Goal: Task Accomplishment & Management: Complete application form

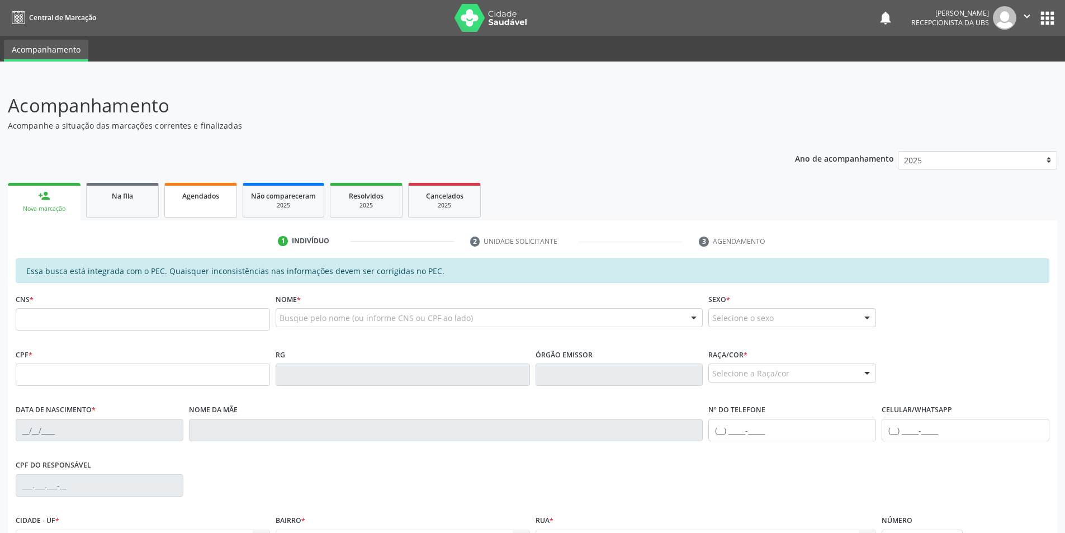
click at [191, 196] on span "Agendados" at bounding box center [200, 196] width 37 height 10
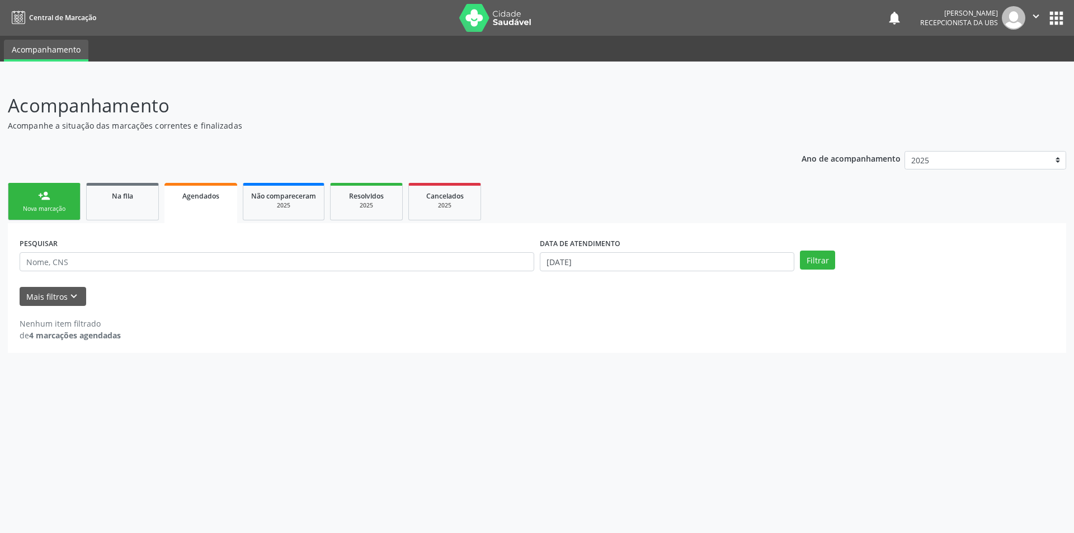
click at [49, 203] on link "person_add Nova marcação" at bounding box center [44, 201] width 73 height 37
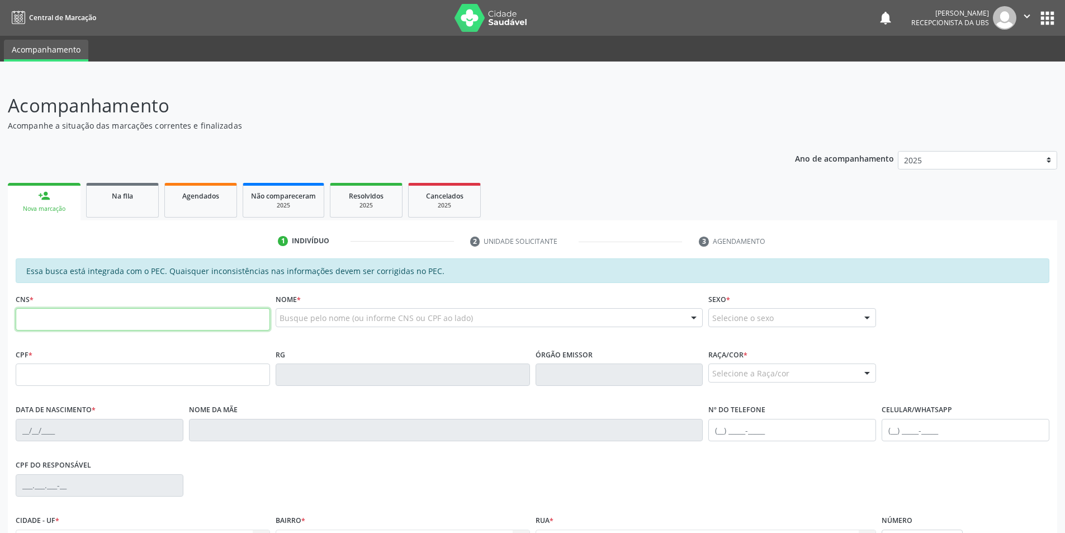
click at [96, 313] on input "text" at bounding box center [143, 319] width 254 height 22
type input "700 5063 4076 8857"
type input "662.119.054-91"
type input "[DATE]"
type input "[PERSON_NAME]"
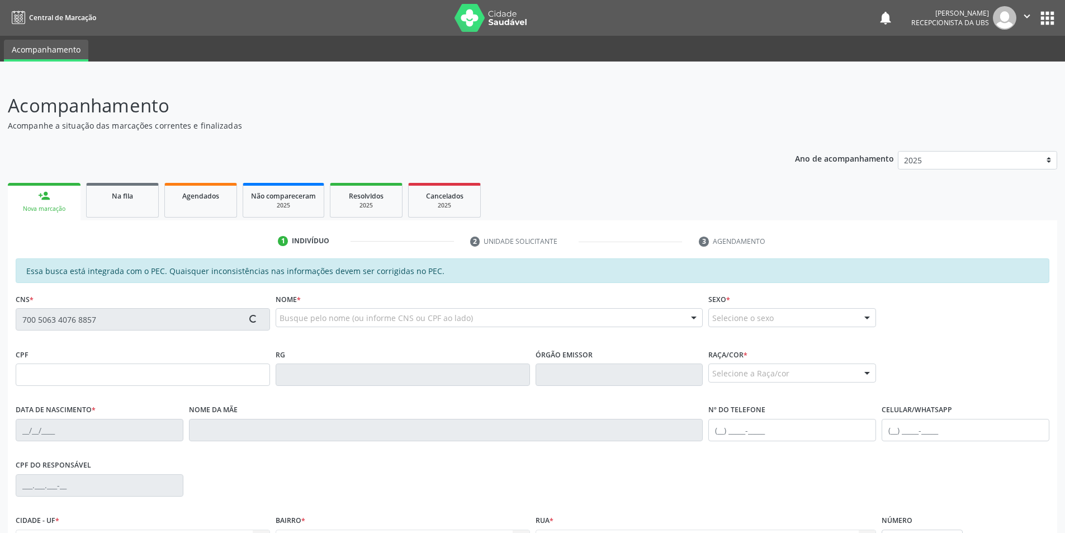
type input "[PHONE_NUMBER]"
type input "S/N"
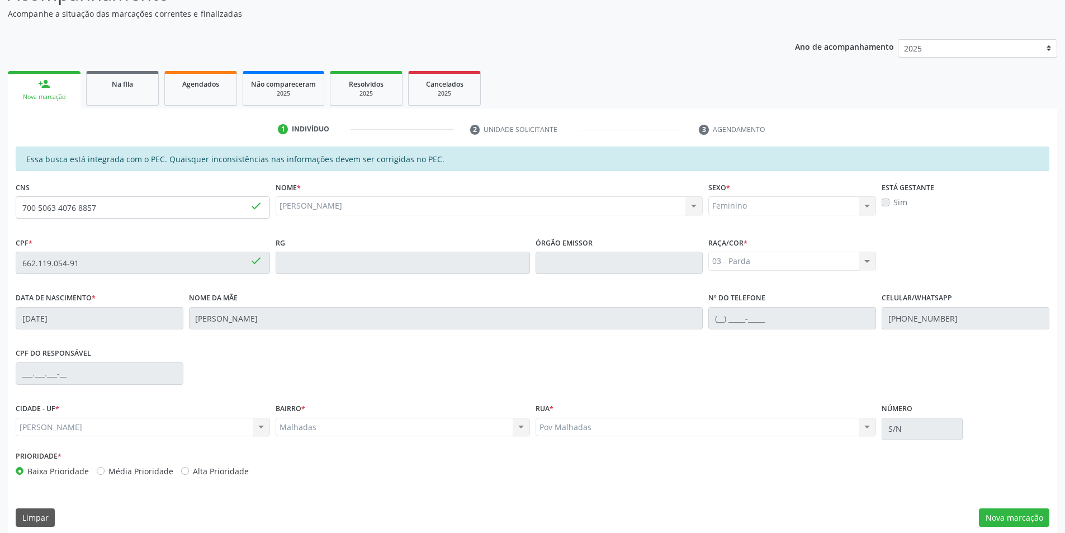
scroll to position [121, 0]
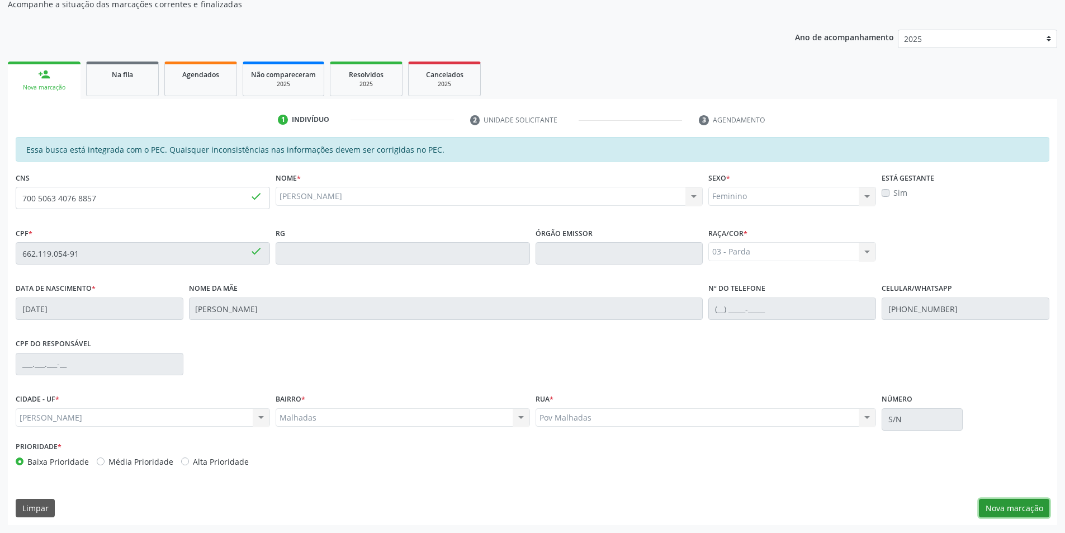
click at [1039, 506] on button "Nova marcação" at bounding box center [1014, 508] width 70 height 19
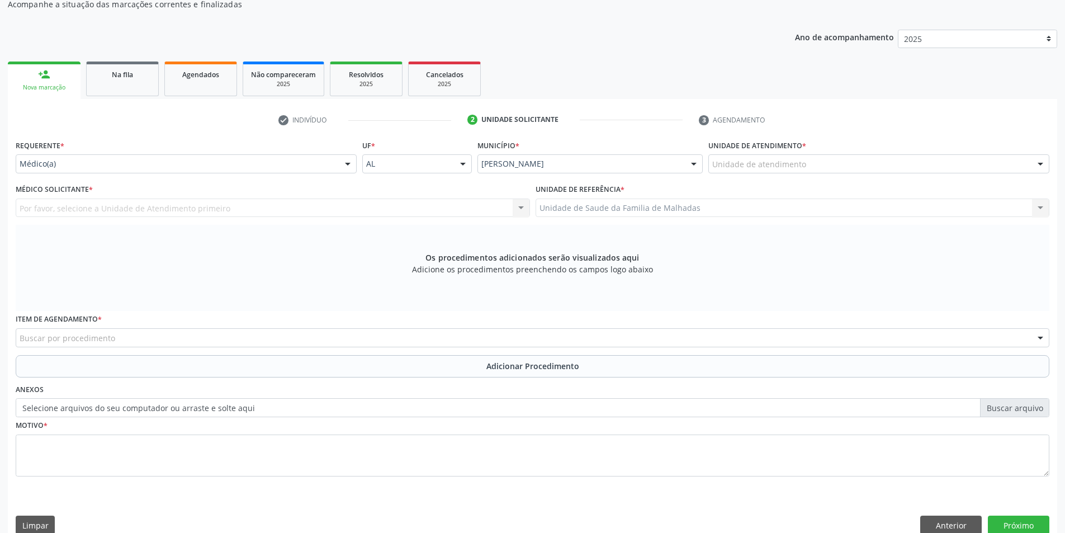
click at [1041, 163] on div at bounding box center [1040, 164] width 17 height 19
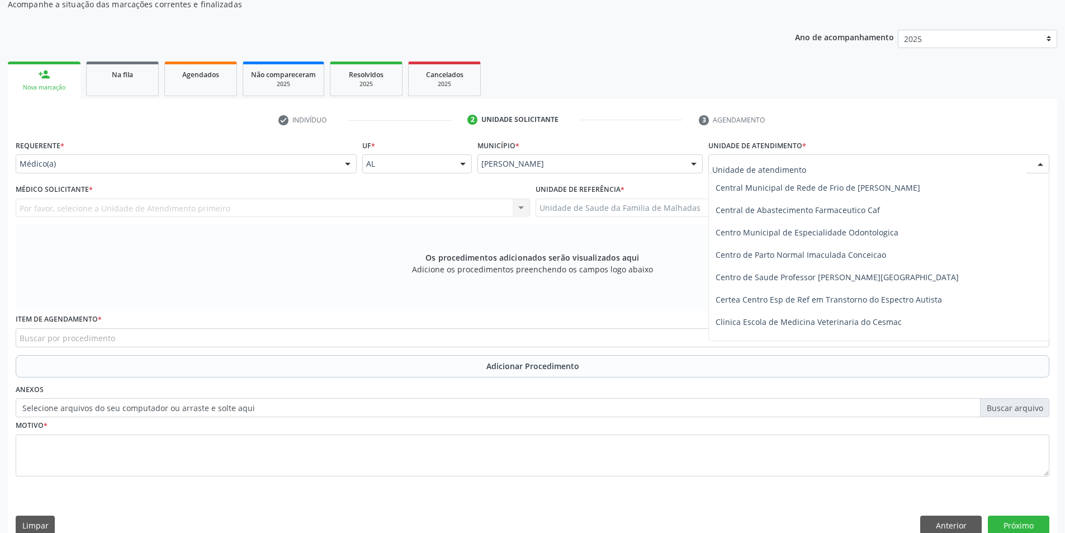
scroll to position [0, 0]
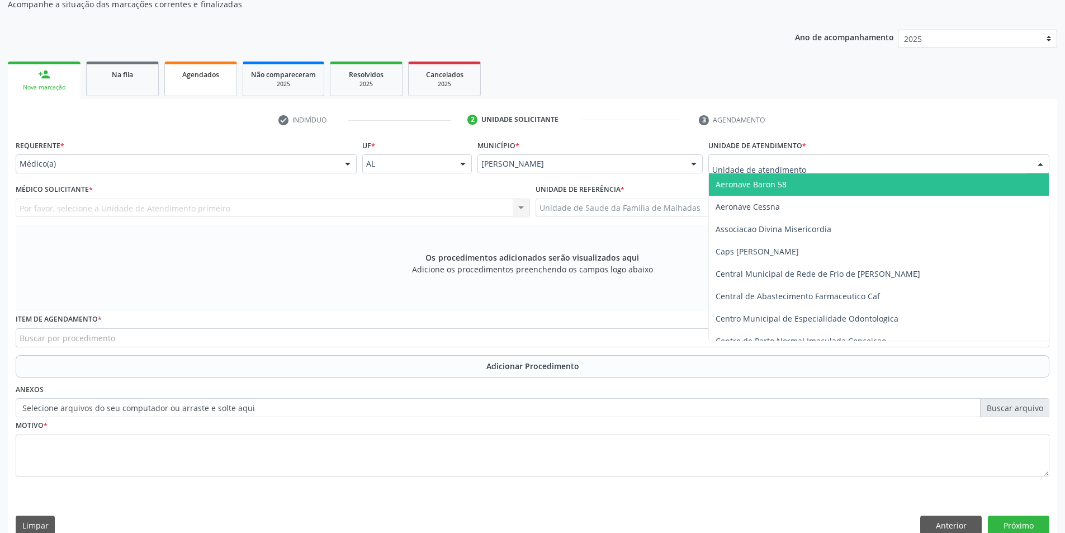
click at [225, 82] on link "Agendados" at bounding box center [200, 79] width 73 height 35
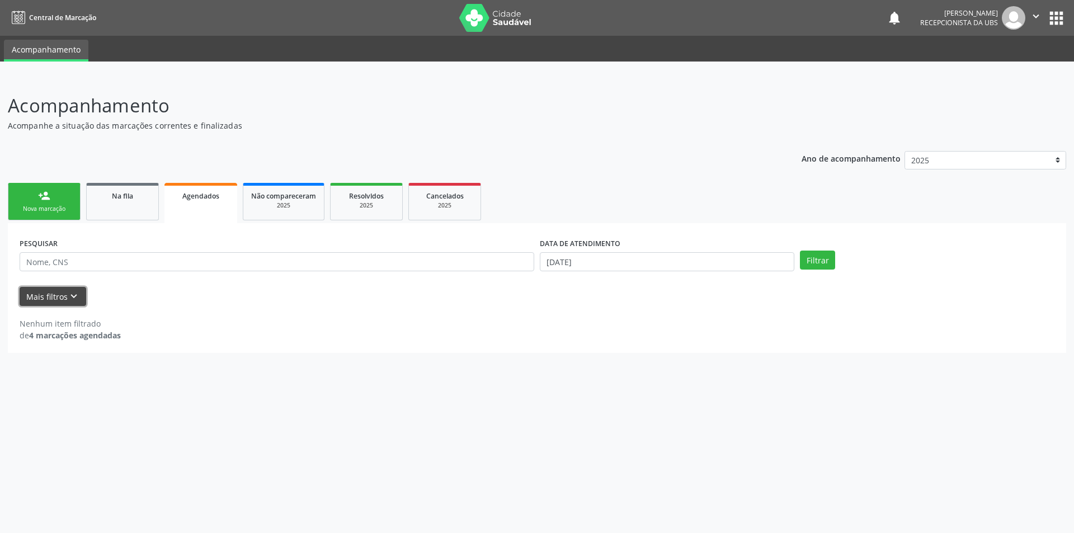
click at [70, 299] on icon "keyboard_arrow_down" at bounding box center [74, 296] width 12 height 12
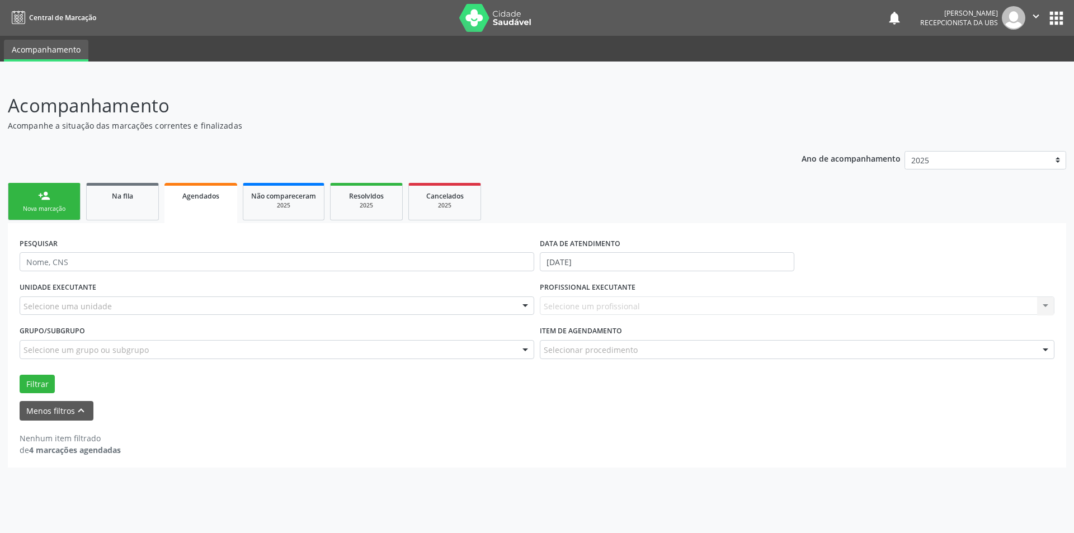
click at [183, 206] on link "Agendados" at bounding box center [200, 203] width 73 height 40
click at [80, 409] on icon "keyboard_arrow_up" at bounding box center [81, 410] width 12 height 12
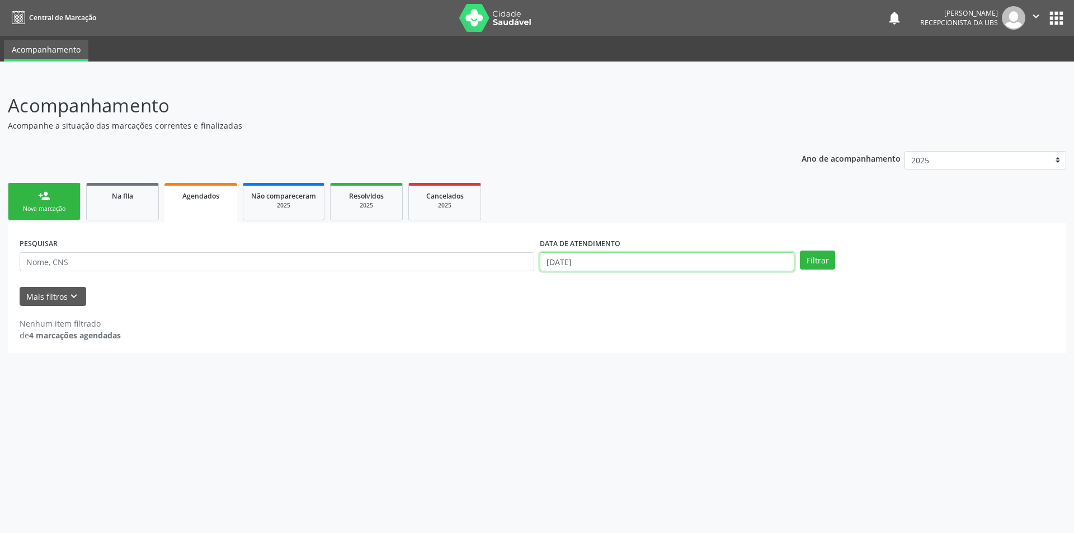
click at [676, 267] on input "02[DATE]" at bounding box center [667, 261] width 254 height 19
click at [570, 321] on span "1" at bounding box center [572, 319] width 22 height 22
type input "01/09/2025"
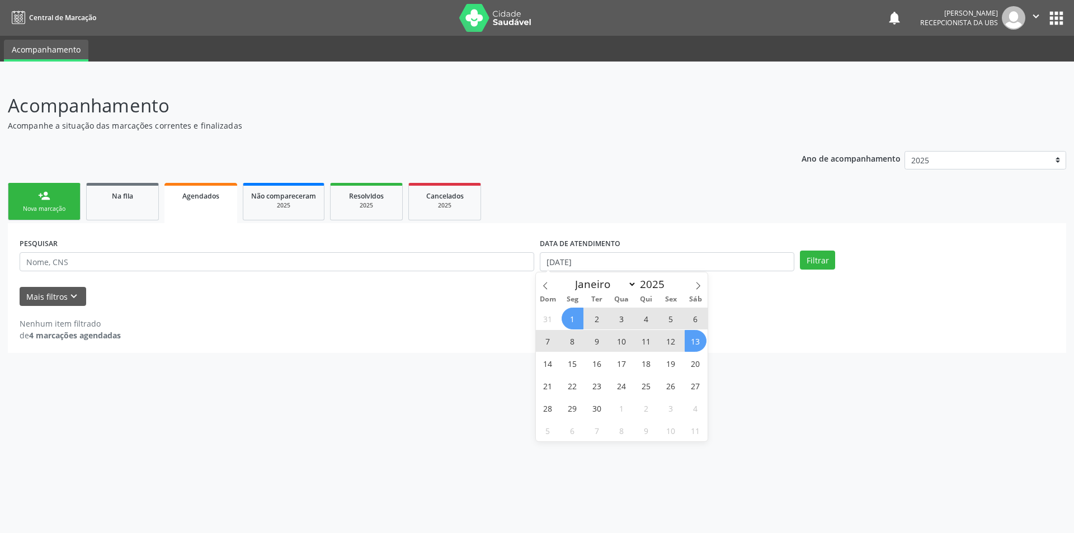
click at [700, 337] on span "13" at bounding box center [695, 341] width 22 height 22
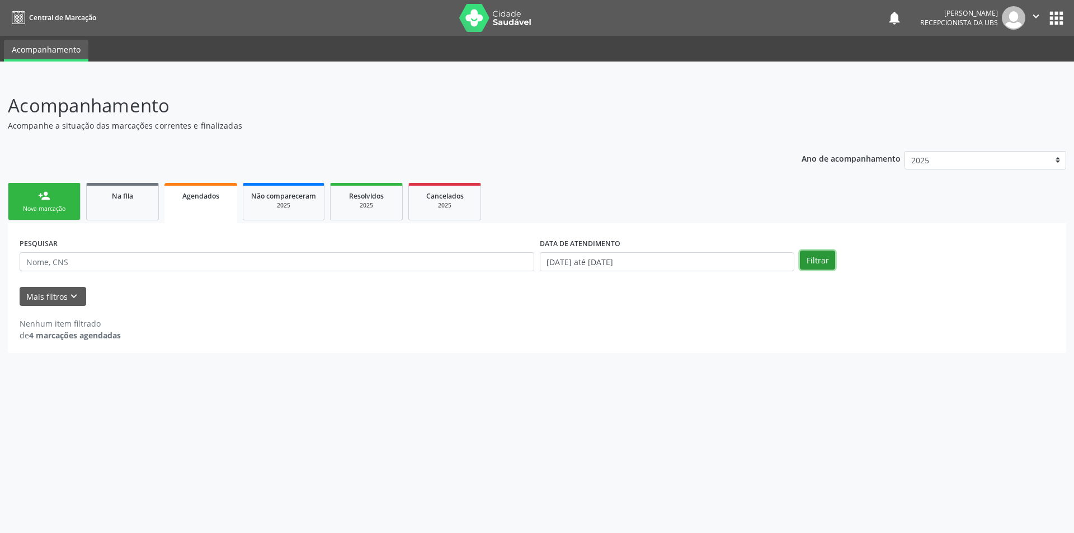
click at [809, 258] on button "Filtrar" at bounding box center [817, 259] width 35 height 19
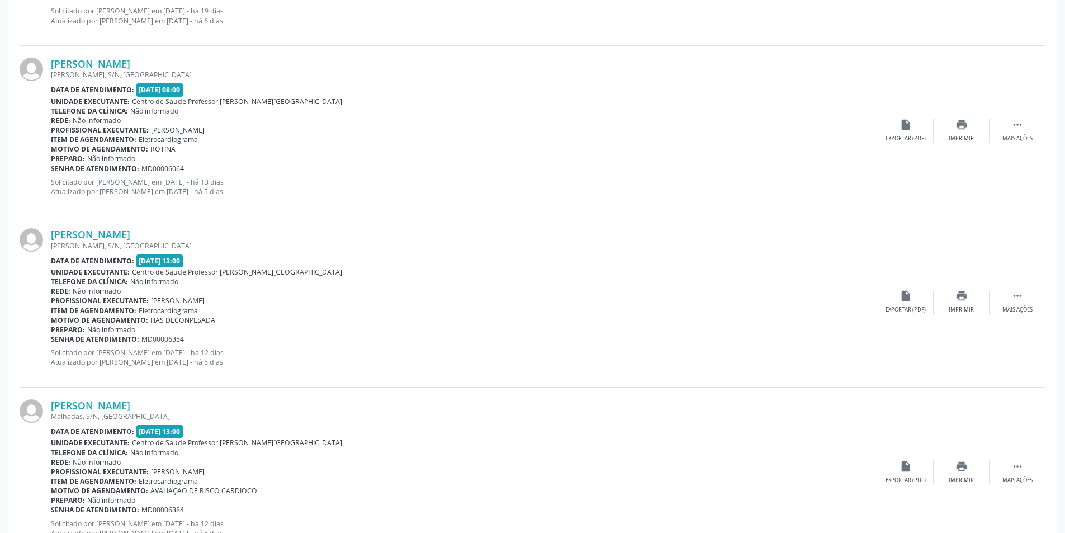
scroll to position [510, 0]
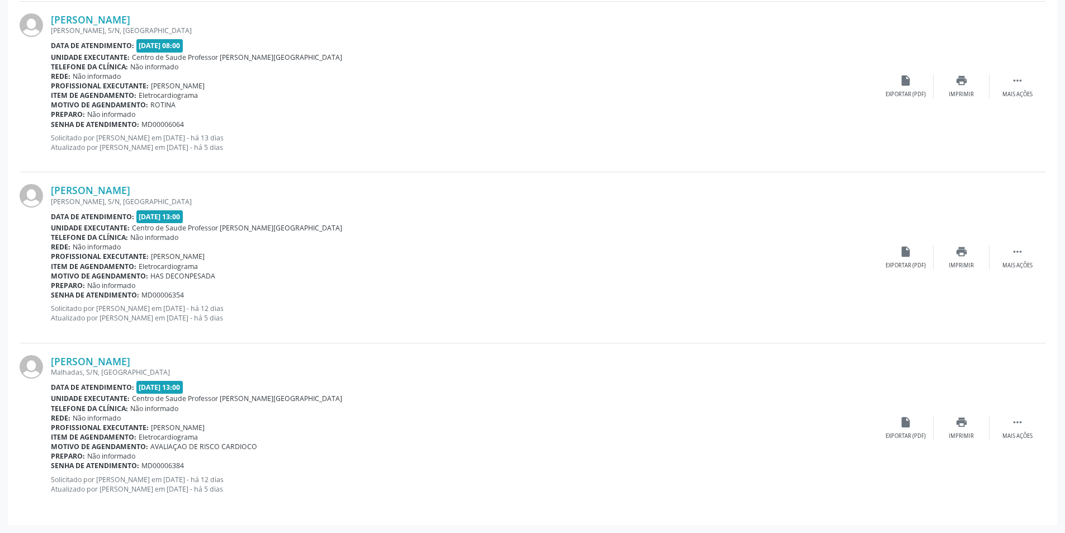
click at [1064, 2] on div "Acompanhamento Acompanhe a situação das marcações correntes e finalizadas Relat…" at bounding box center [532, 50] width 1065 height 966
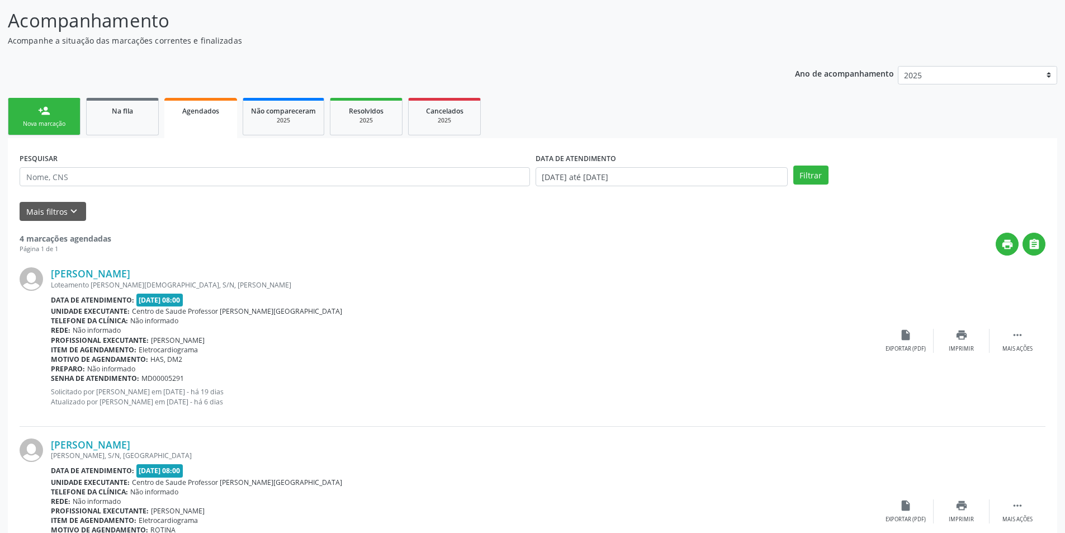
scroll to position [78, 0]
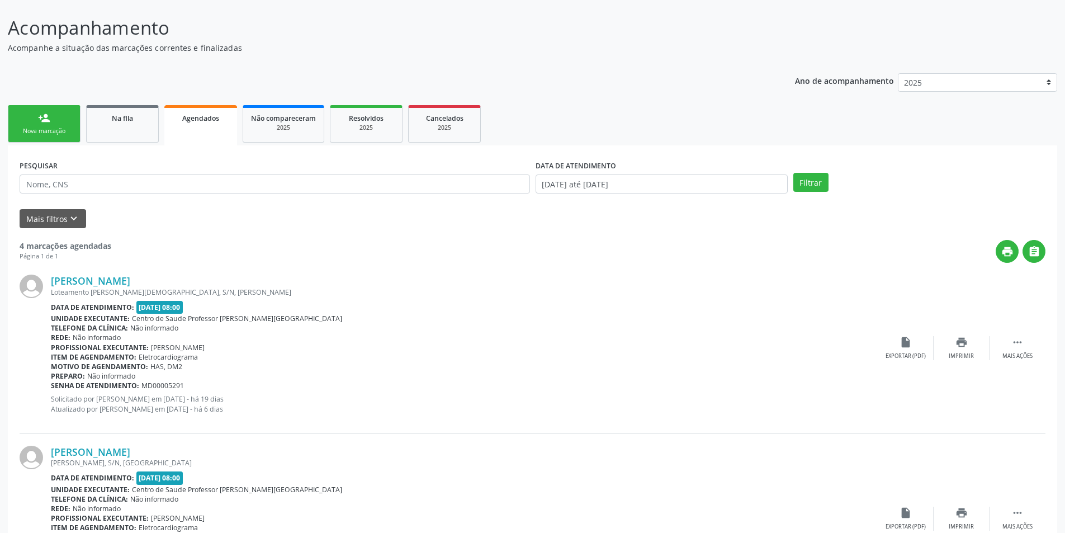
click at [40, 133] on div "Nova marcação" at bounding box center [44, 131] width 56 height 8
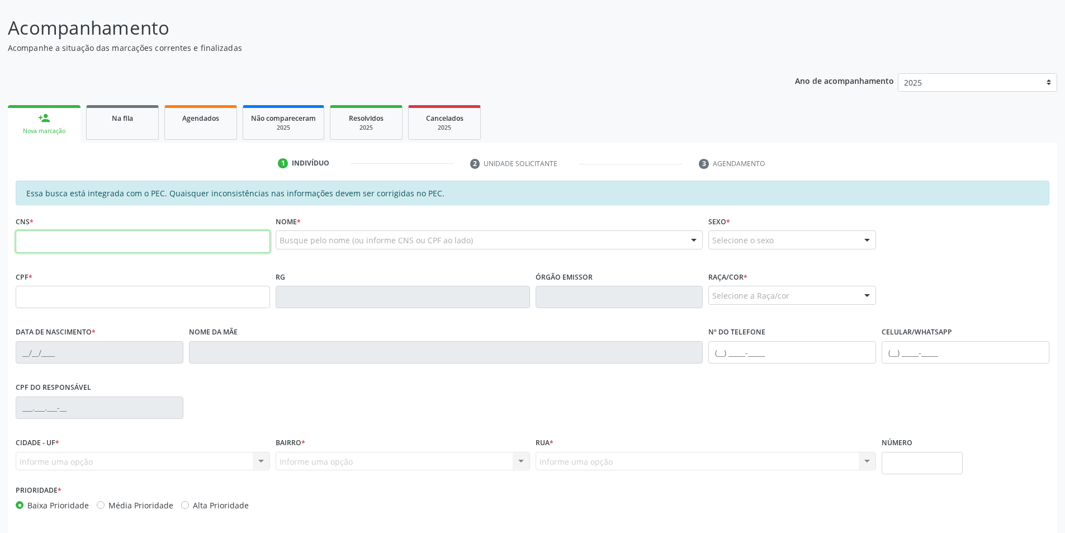
click at [47, 239] on input "text" at bounding box center [143, 241] width 254 height 22
type input "708 1025 8408 6734"
type input "30/04/1978"
type input "Maria Andrelina Goncalves"
type input "(82) 98712-8762"
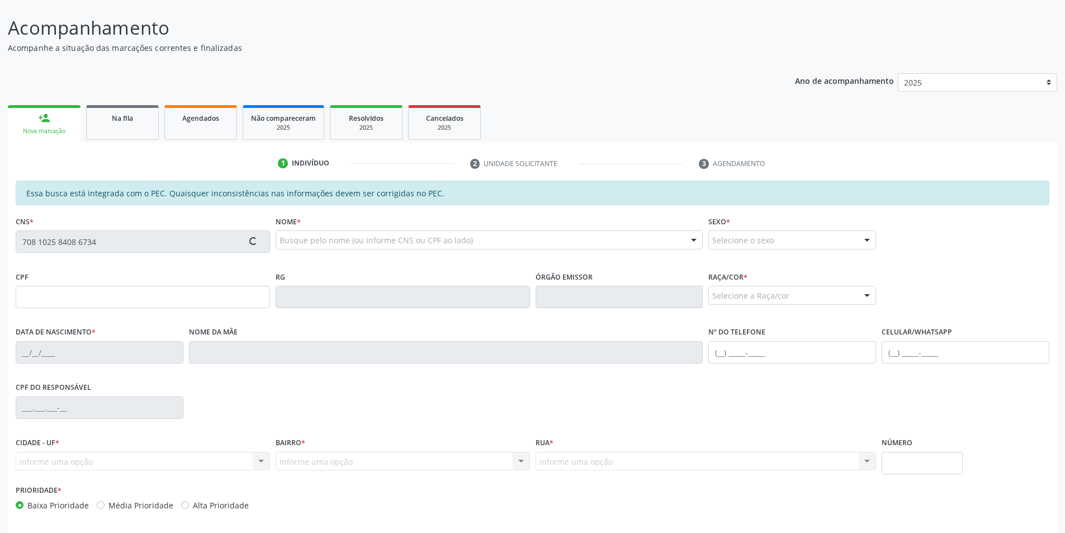
type input "S/N"
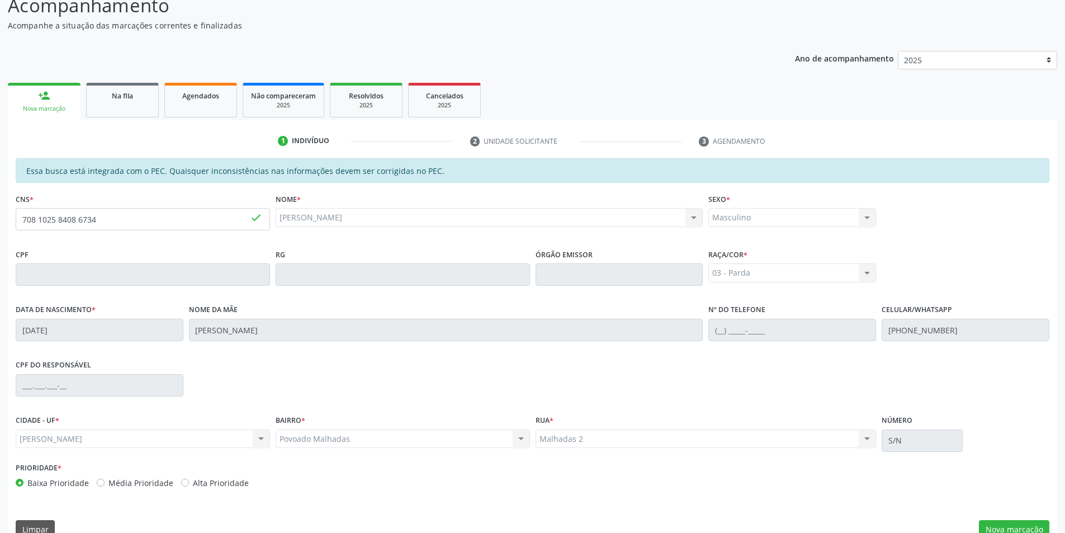
scroll to position [121, 0]
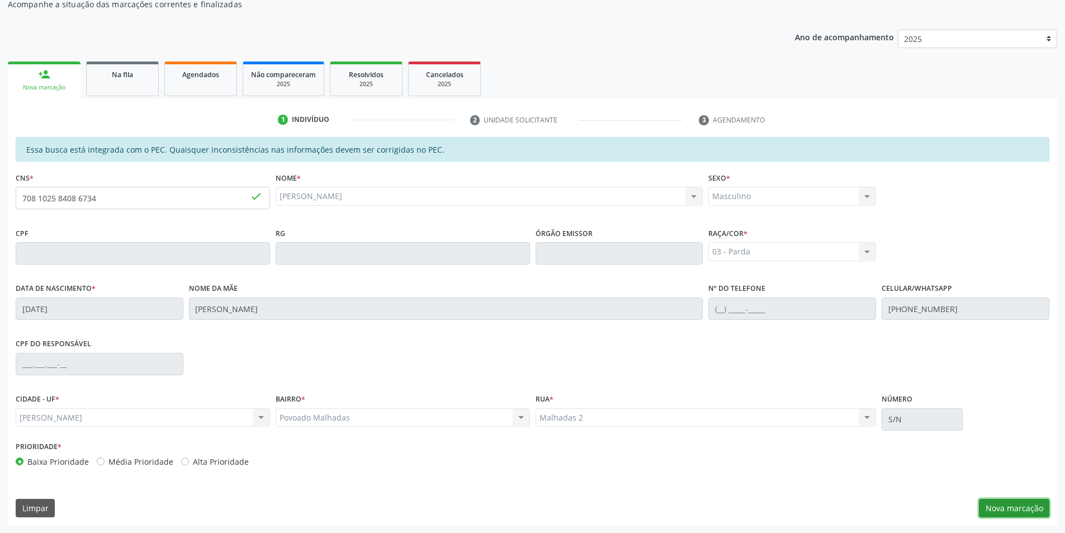
click at [1037, 517] on button "Nova marcação" at bounding box center [1014, 508] width 70 height 19
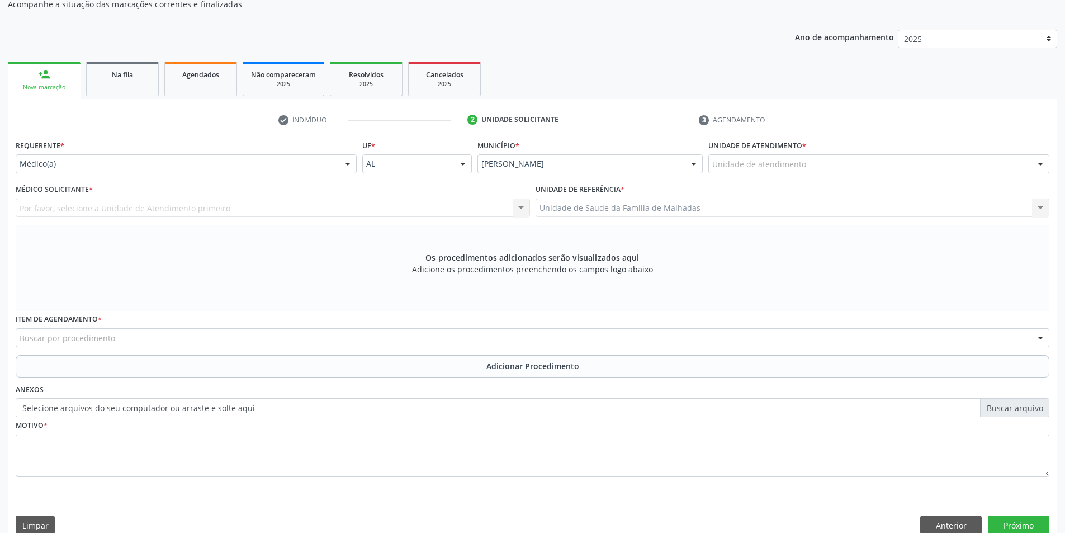
click at [1036, 161] on div at bounding box center [1040, 164] width 17 height 19
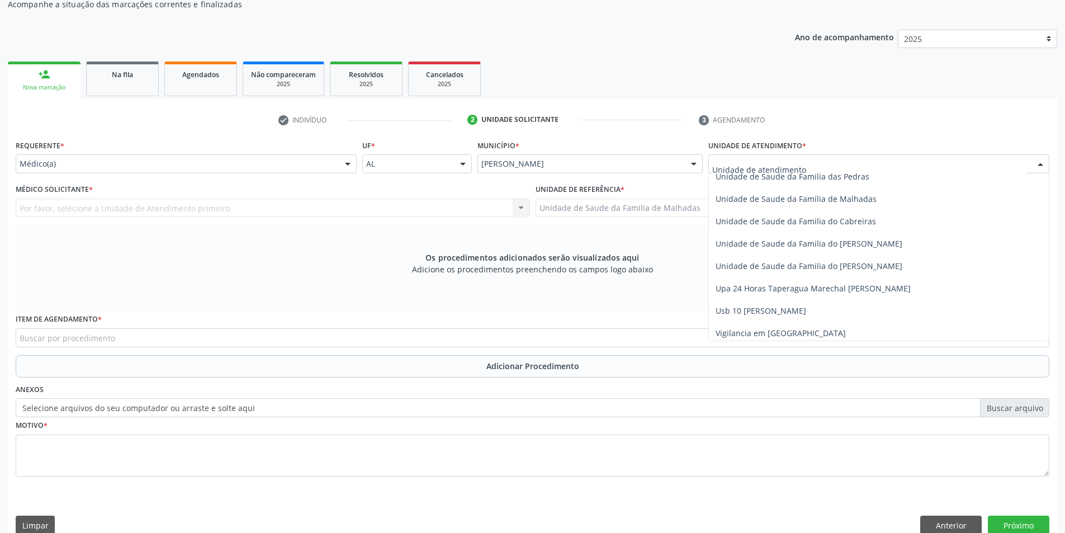
scroll to position [884, 0]
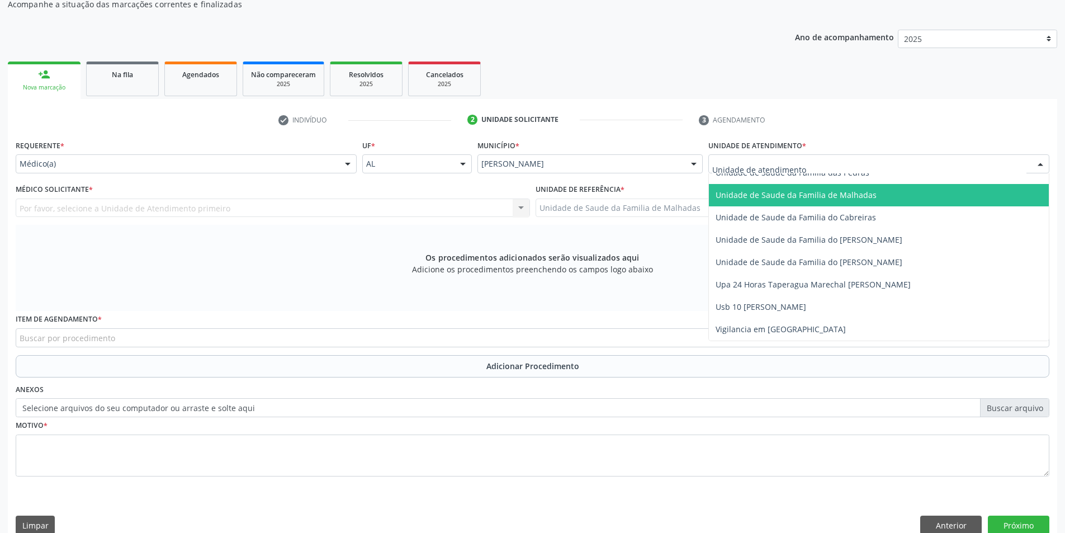
click at [828, 186] on span "Unidade de Saude da Familia de Malhadas" at bounding box center [879, 195] width 340 height 22
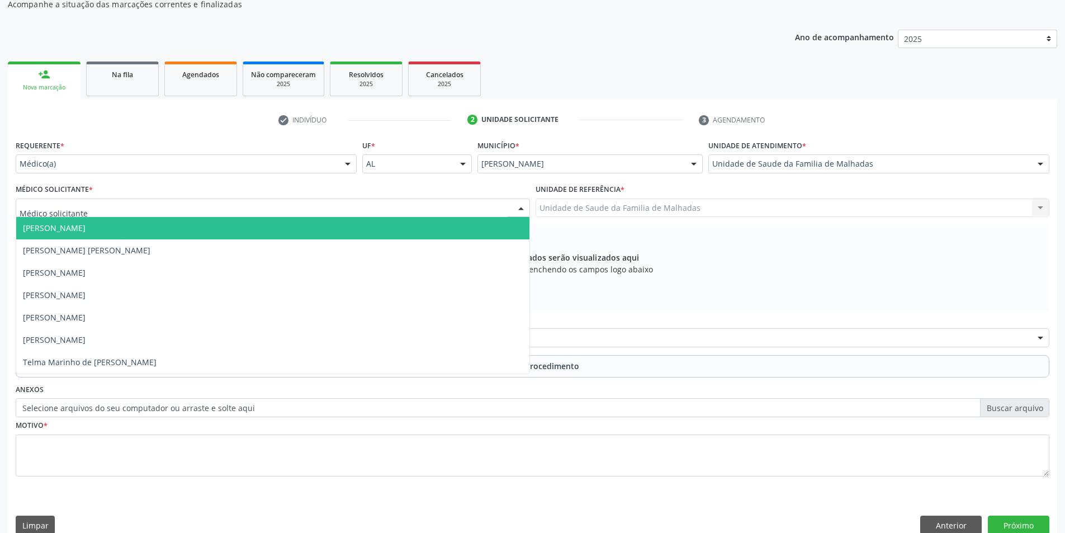
click at [152, 205] on div at bounding box center [273, 207] width 514 height 19
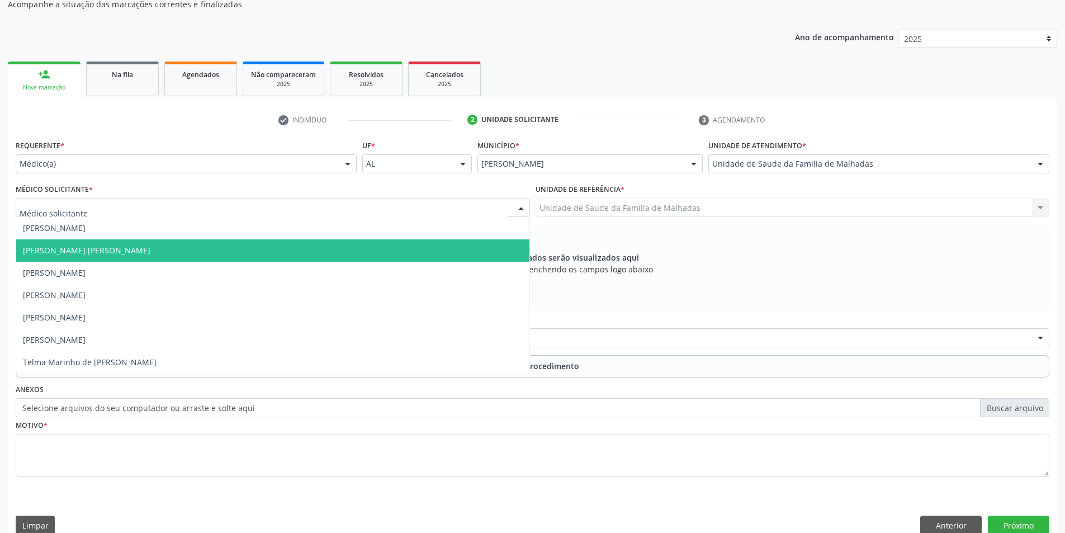
click at [160, 244] on span "[PERSON_NAME] [PERSON_NAME]" at bounding box center [272, 250] width 513 height 22
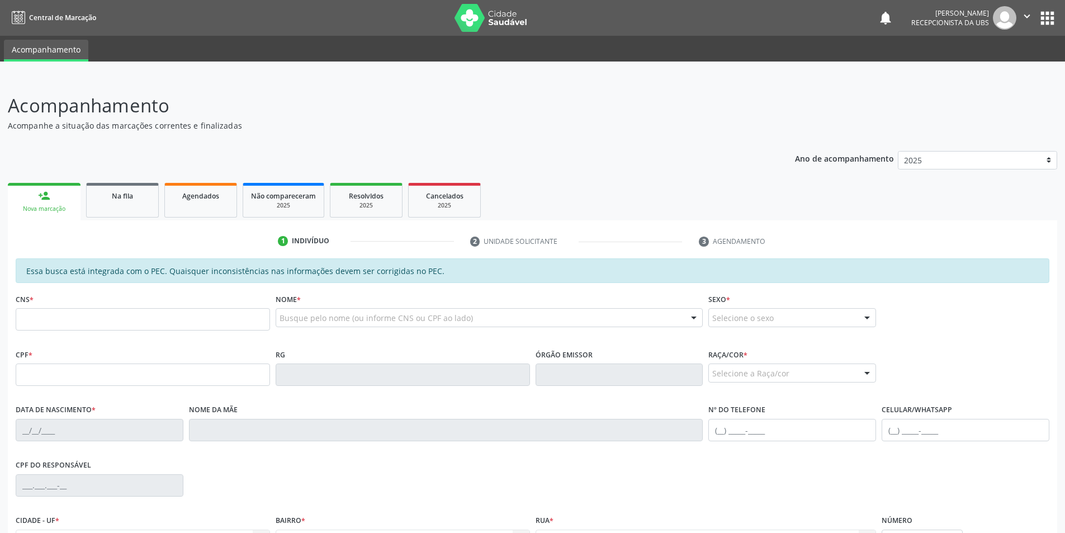
drag, startPoint x: 0, startPoint y: 0, endPoint x: 76, endPoint y: 323, distance: 331.5
click at [76, 323] on input "text" at bounding box center [143, 319] width 254 height 22
type input "708 1025 8408 6734"
type input "30/04/1978"
type input "Maria Andrelina Goncalves"
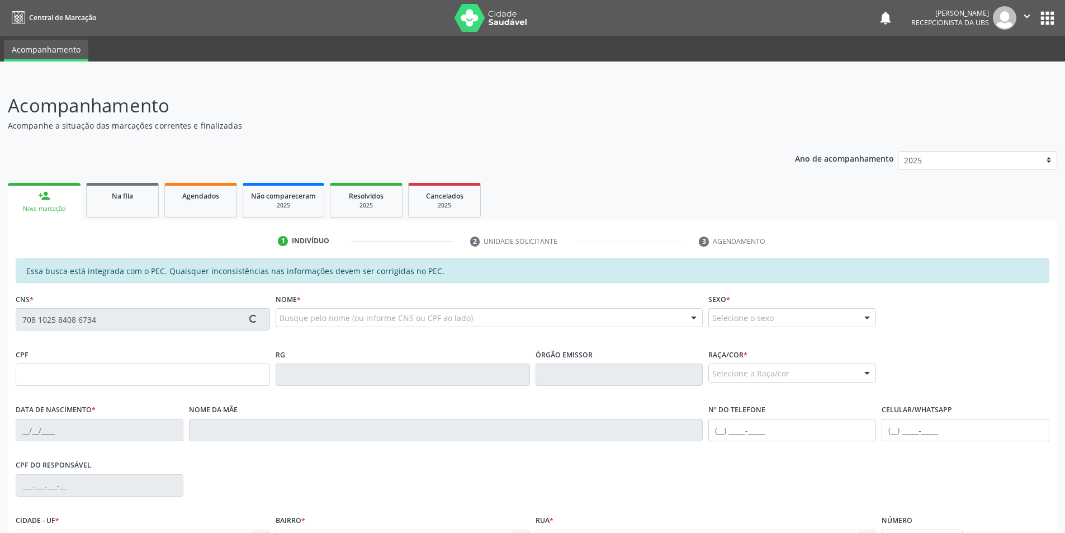
type input "(82) 98712-8762"
type input "S/N"
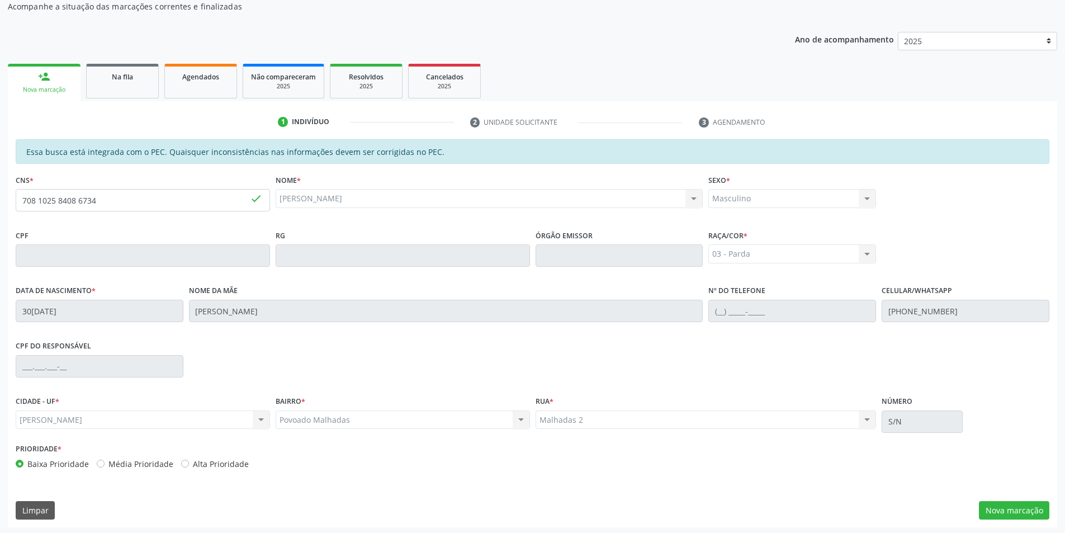
scroll to position [121, 0]
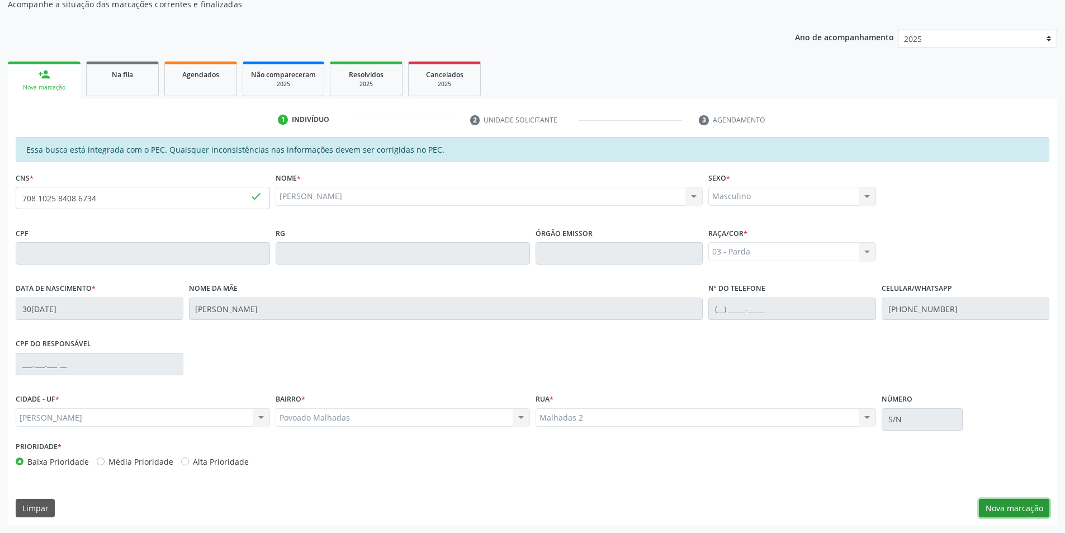
click at [1024, 508] on button "Nova marcação" at bounding box center [1014, 508] width 70 height 19
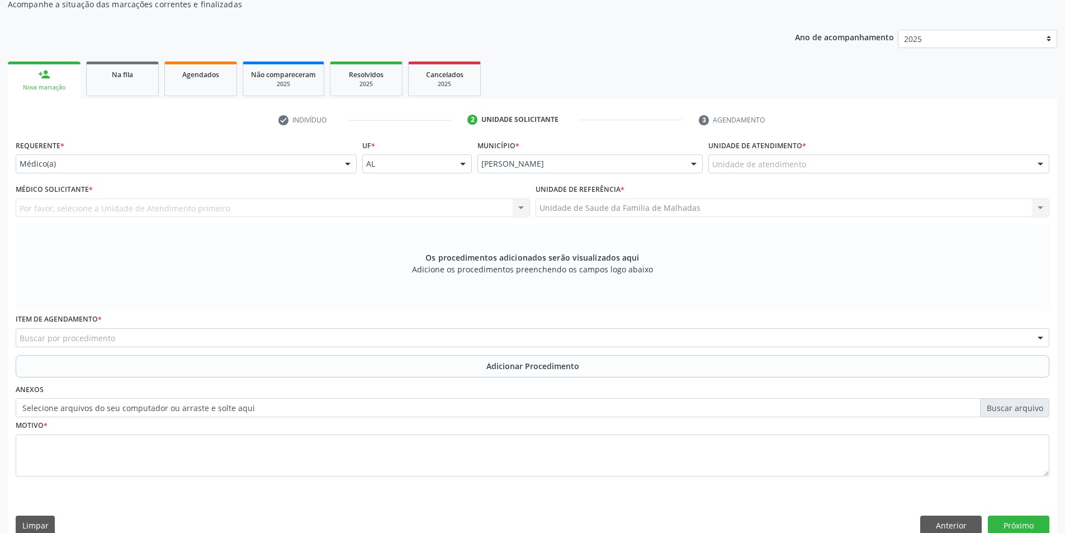
click at [1034, 159] on div at bounding box center [1040, 164] width 17 height 19
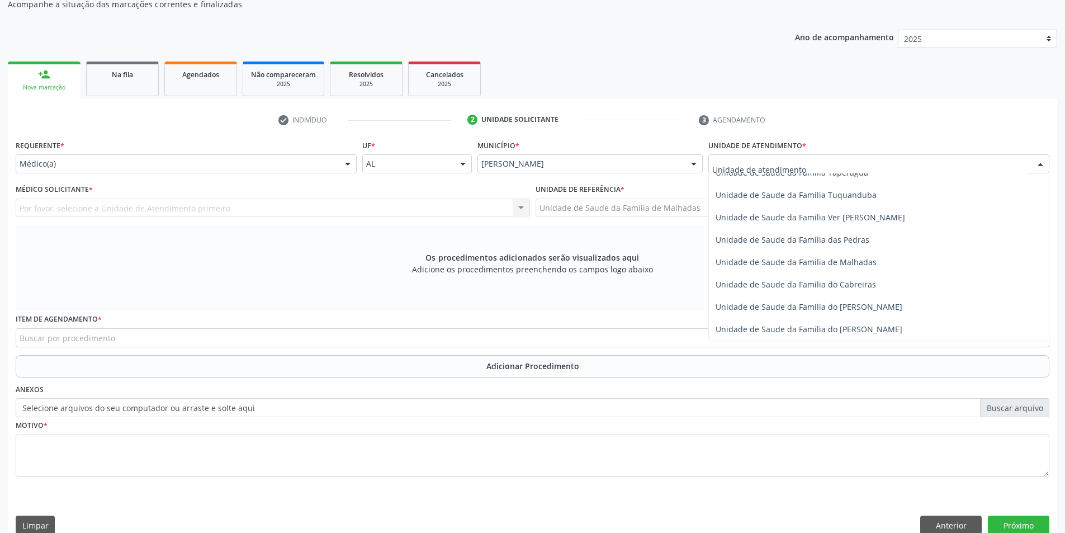
scroll to position [884, 0]
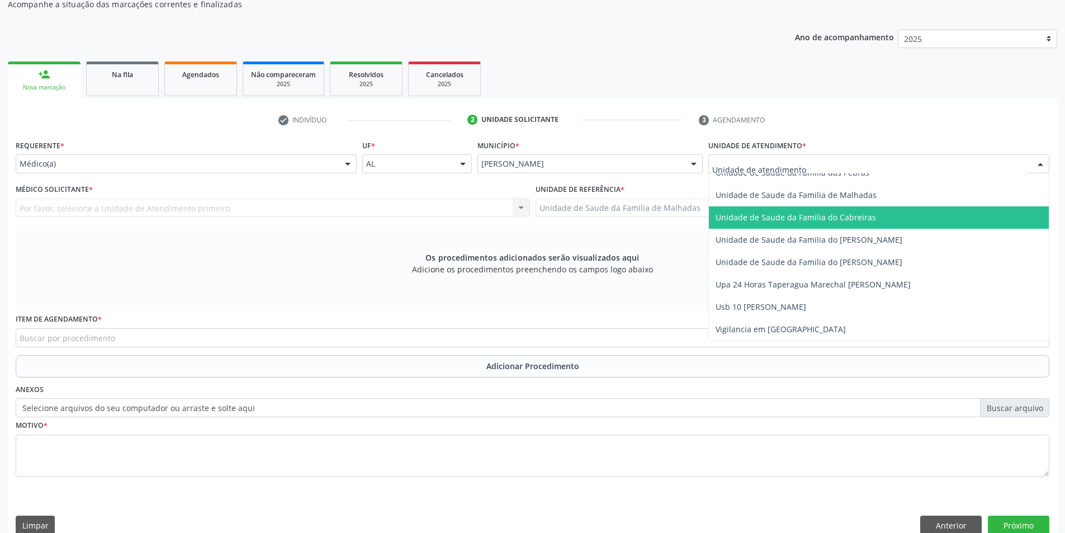
click at [889, 211] on span "Unidade de Saude da Familia do Cabreiras" at bounding box center [879, 217] width 340 height 22
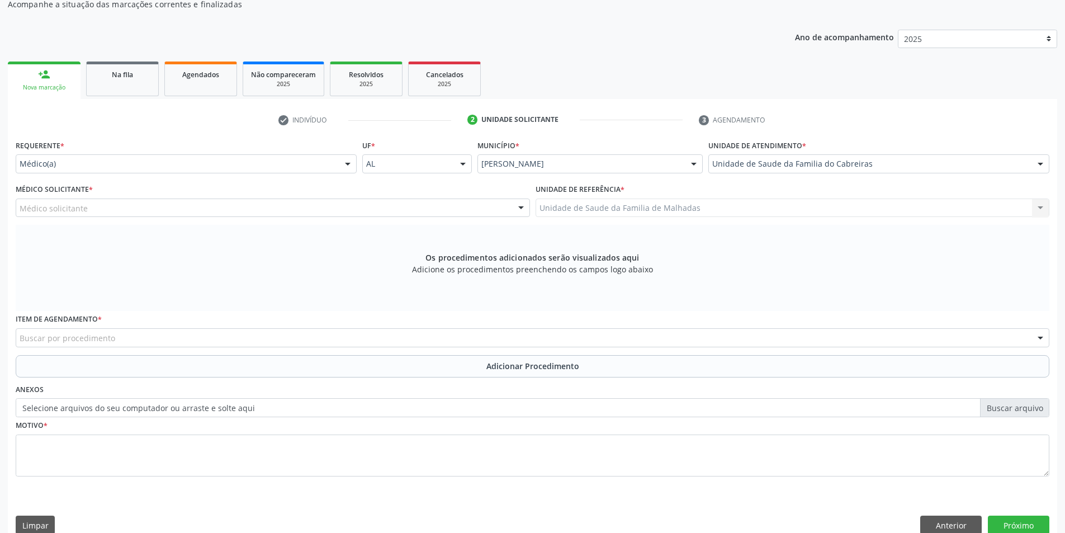
click at [1052, 162] on div "Unidade de atendimento * Unidade de Saude da Familia do Cabreiras Aeronave Baro…" at bounding box center [879, 159] width 347 height 44
click at [1043, 162] on div at bounding box center [1040, 164] width 17 height 19
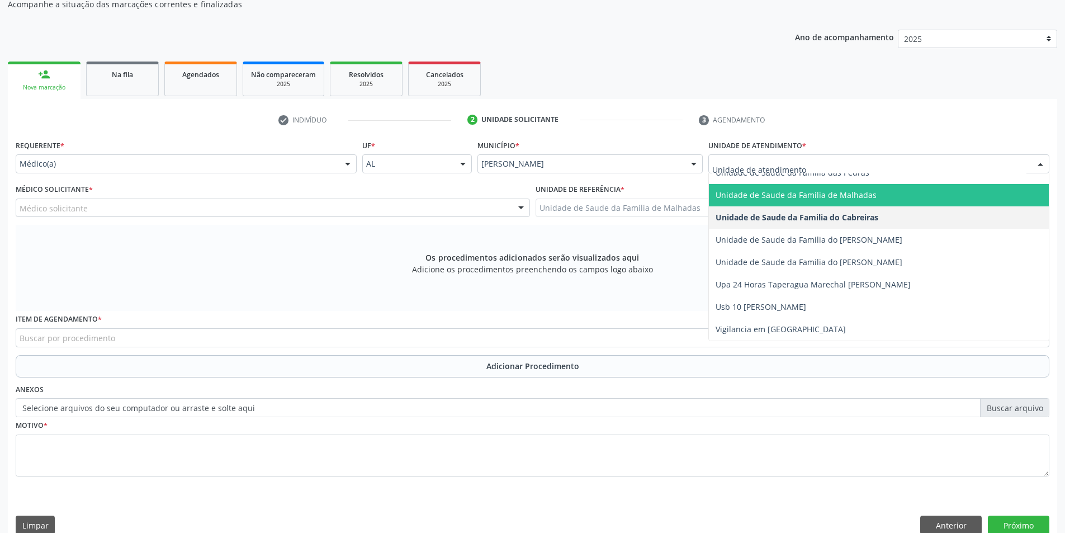
click at [883, 197] on span "Unidade de Saude da Familia de Malhadas" at bounding box center [879, 195] width 340 height 22
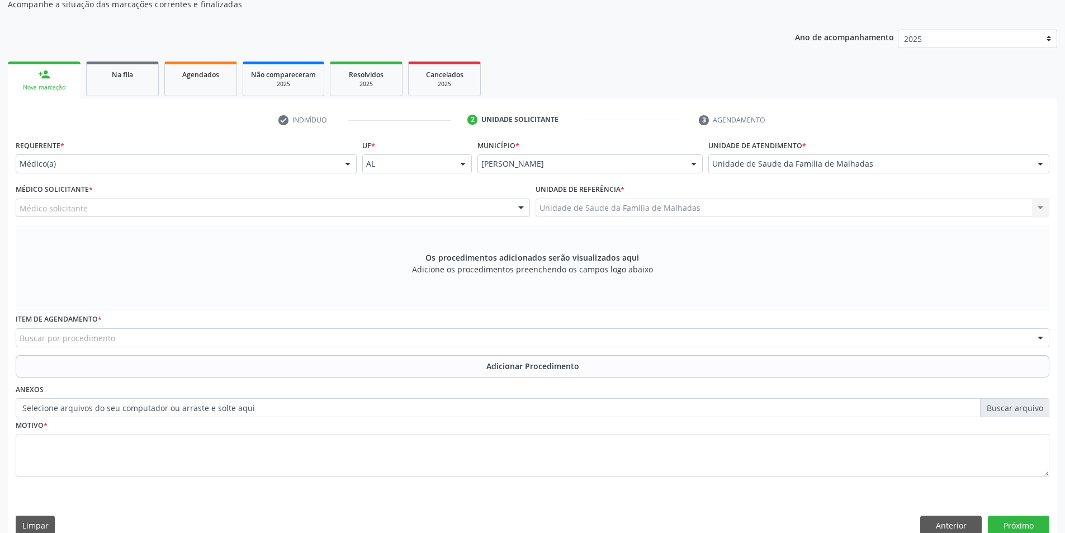
click at [510, 201] on div "Médico solicitante" at bounding box center [273, 207] width 514 height 19
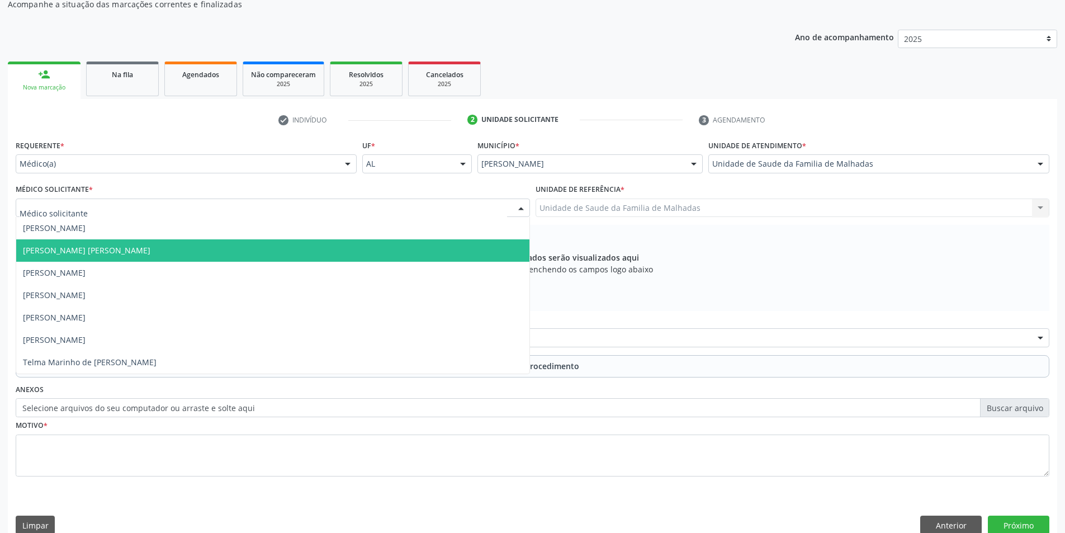
click at [489, 252] on span "[PERSON_NAME] [PERSON_NAME]" at bounding box center [272, 250] width 513 height 22
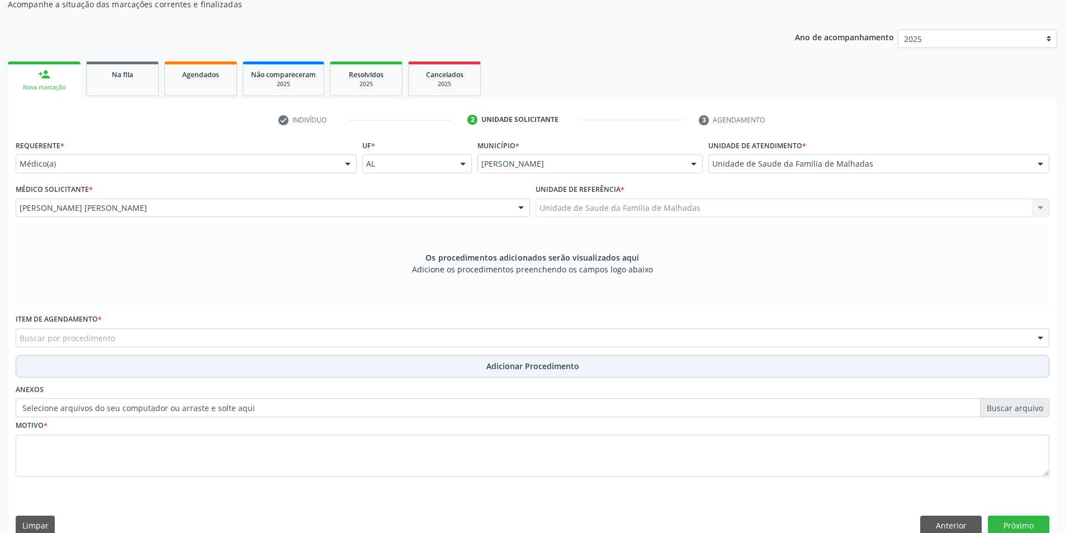
click at [414, 363] on button "Adicionar Procedimento" at bounding box center [533, 366] width 1034 height 22
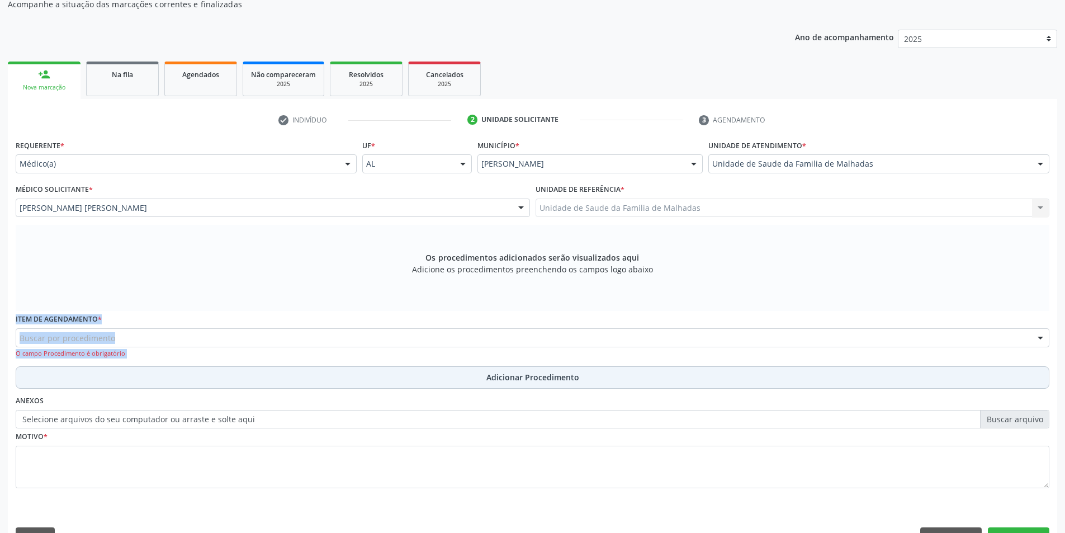
click at [414, 363] on div "Item de agendamento * Buscar por procedimento 0304070076 - .Quimioterapia de Le…" at bounding box center [532, 338] width 1039 height 55
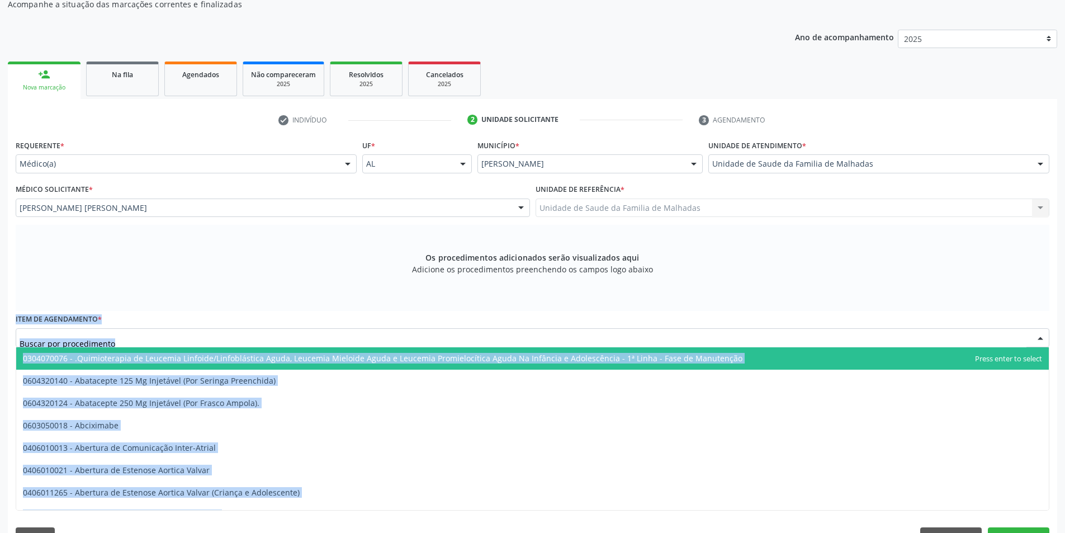
click at [387, 332] on div at bounding box center [533, 337] width 1034 height 19
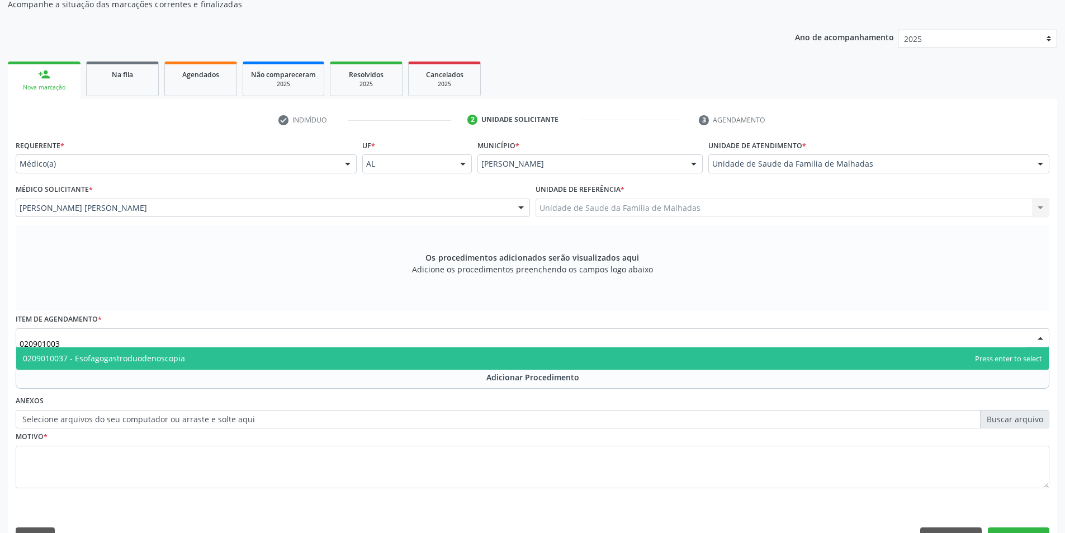
type input "0209010037"
click at [380, 361] on span "0209010037 - Esofagogastroduodenoscopia" at bounding box center [532, 358] width 1033 height 22
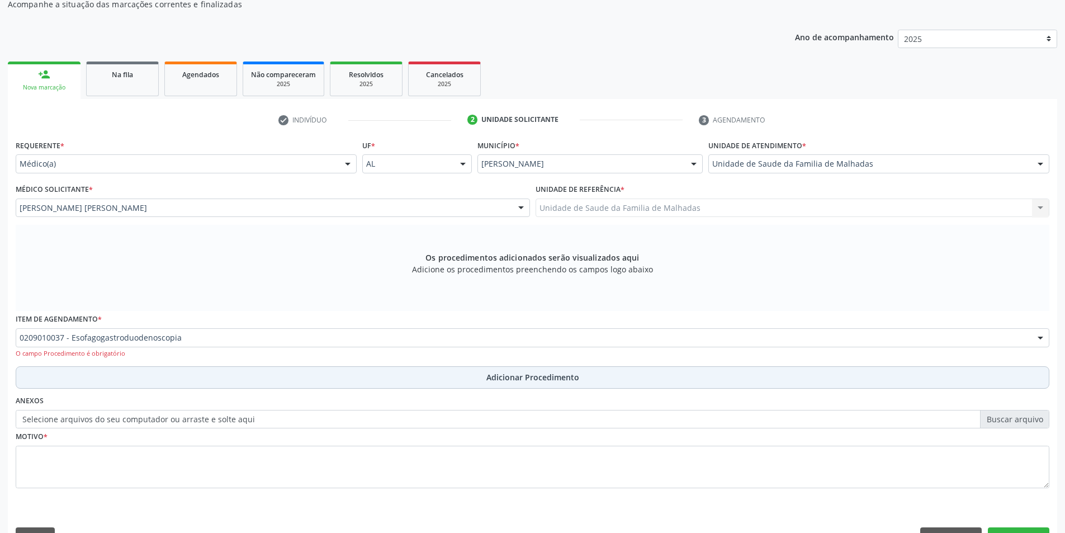
click at [507, 375] on span "Adicionar Procedimento" at bounding box center [532, 377] width 93 height 12
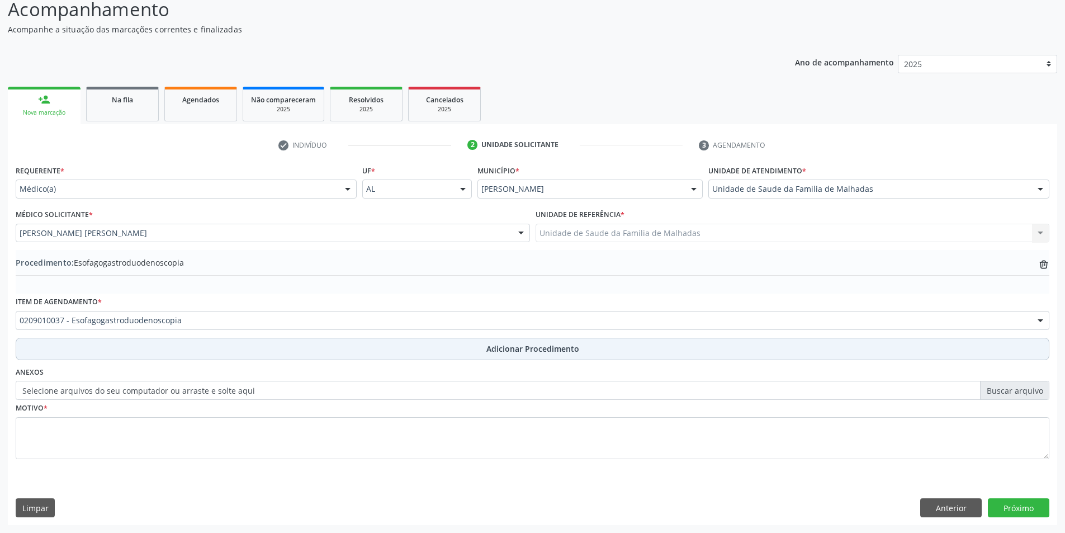
click at [515, 344] on span "Adicionar Procedimento" at bounding box center [532, 349] width 93 height 12
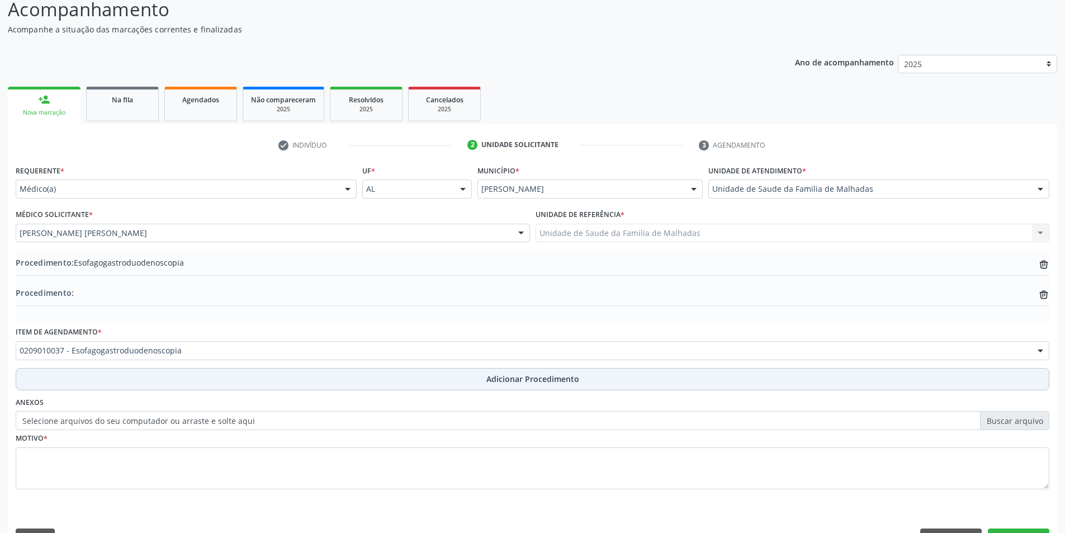
scroll to position [121, 0]
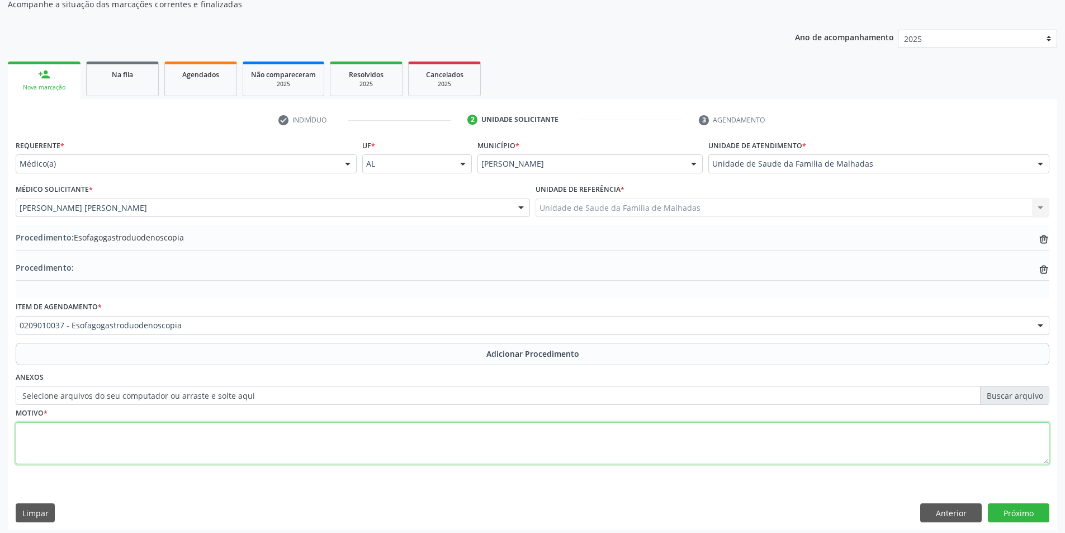
click at [109, 454] on textarea at bounding box center [533, 443] width 1034 height 42
type textarea "fezes borra de cafe"
click at [1006, 512] on button "Próximo" at bounding box center [1019, 512] width 62 height 19
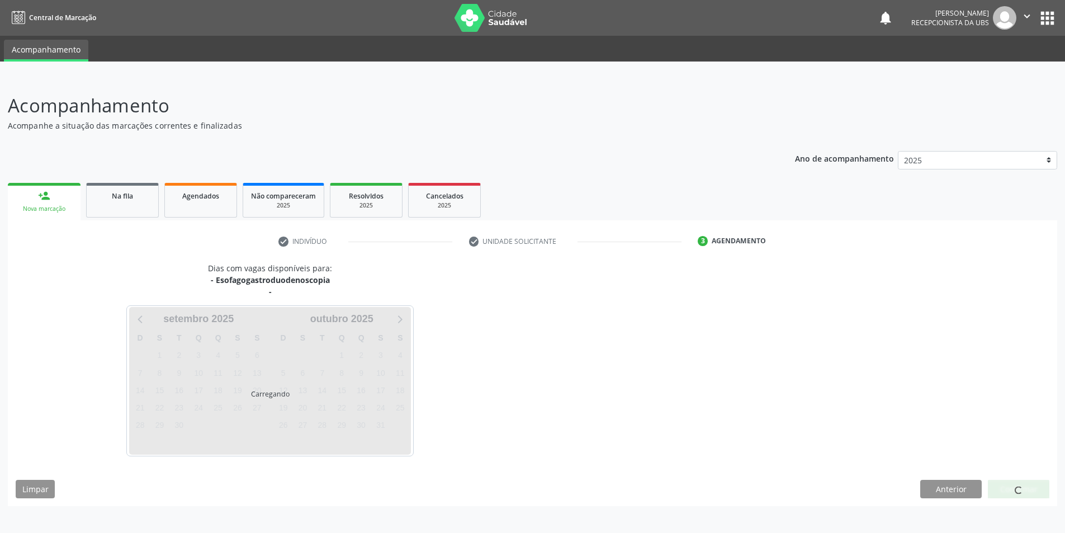
scroll to position [0, 0]
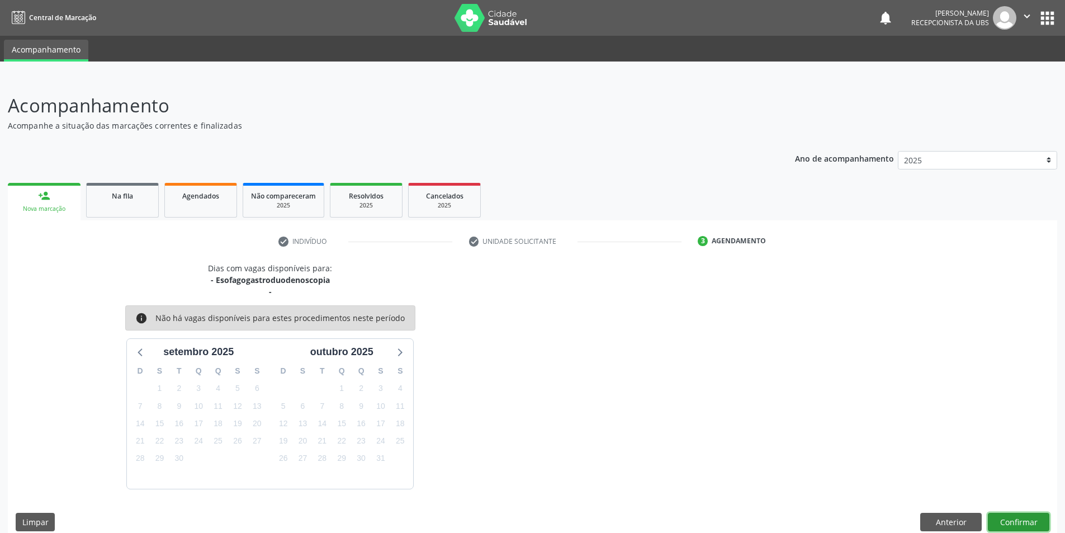
click at [1039, 516] on button "Confirmar" at bounding box center [1019, 522] width 62 height 19
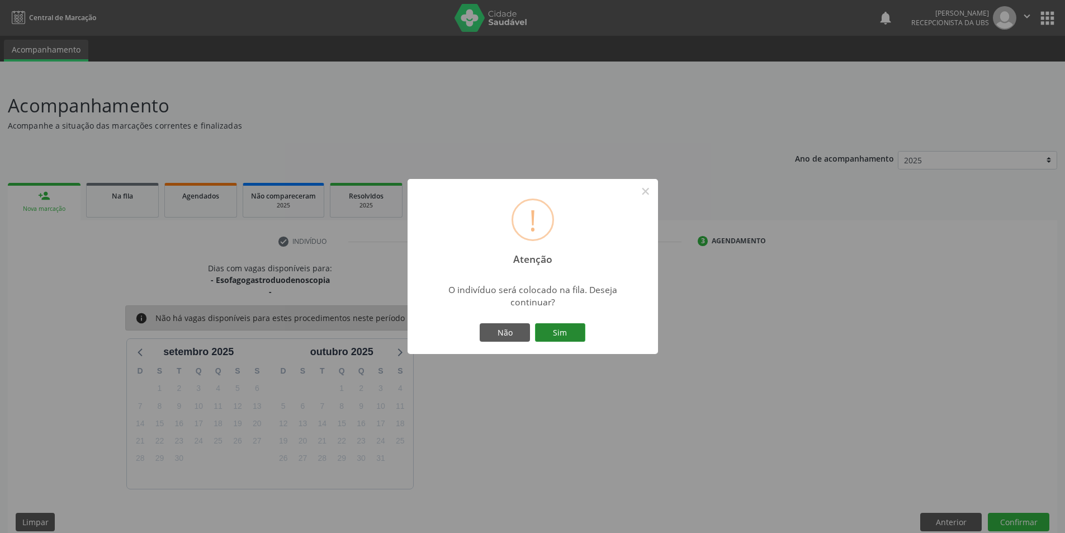
click at [546, 332] on button "Sim" at bounding box center [560, 332] width 50 height 19
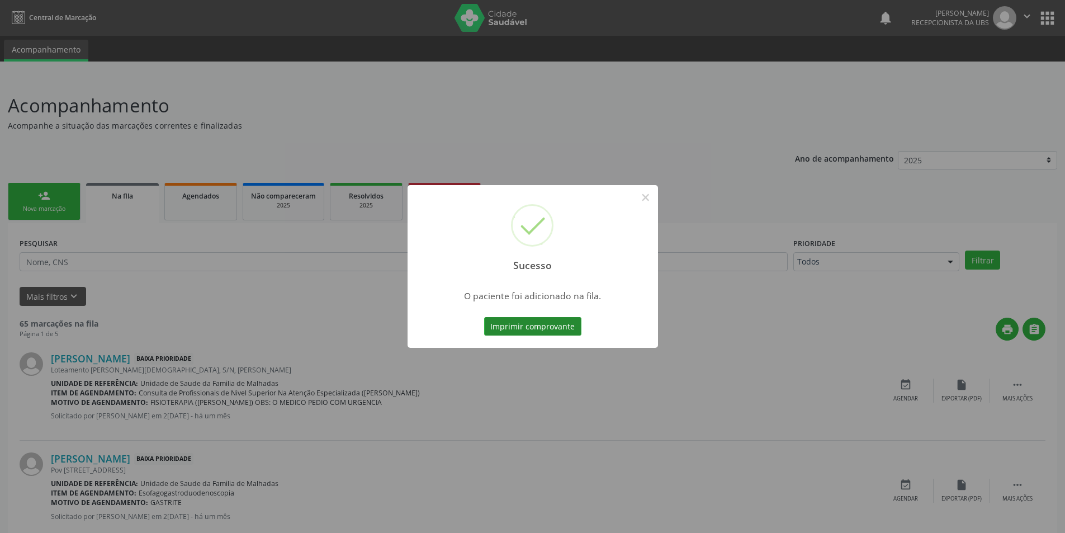
click at [560, 320] on button "Imprimir comprovante" at bounding box center [532, 326] width 97 height 19
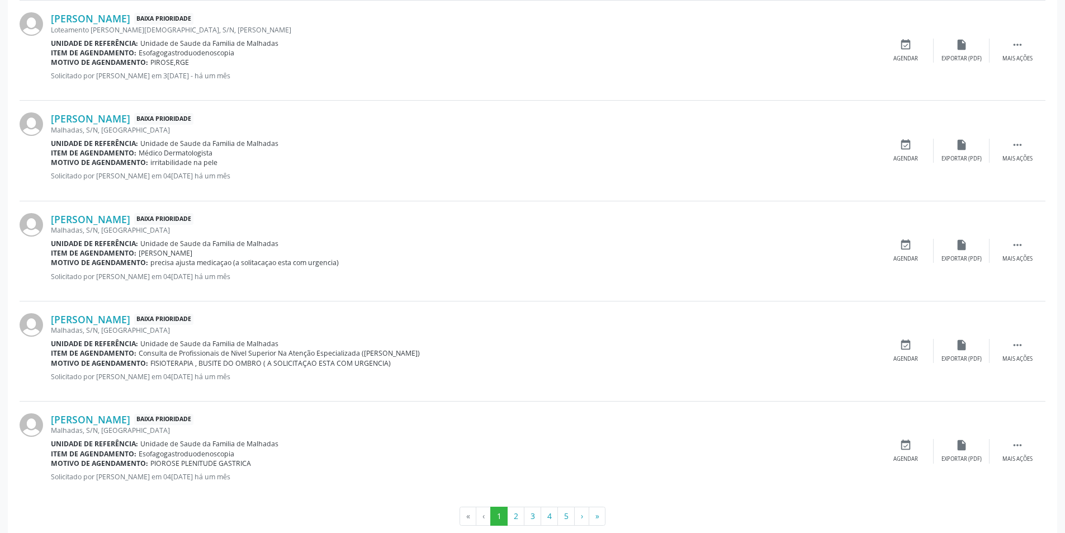
scroll to position [1362, 0]
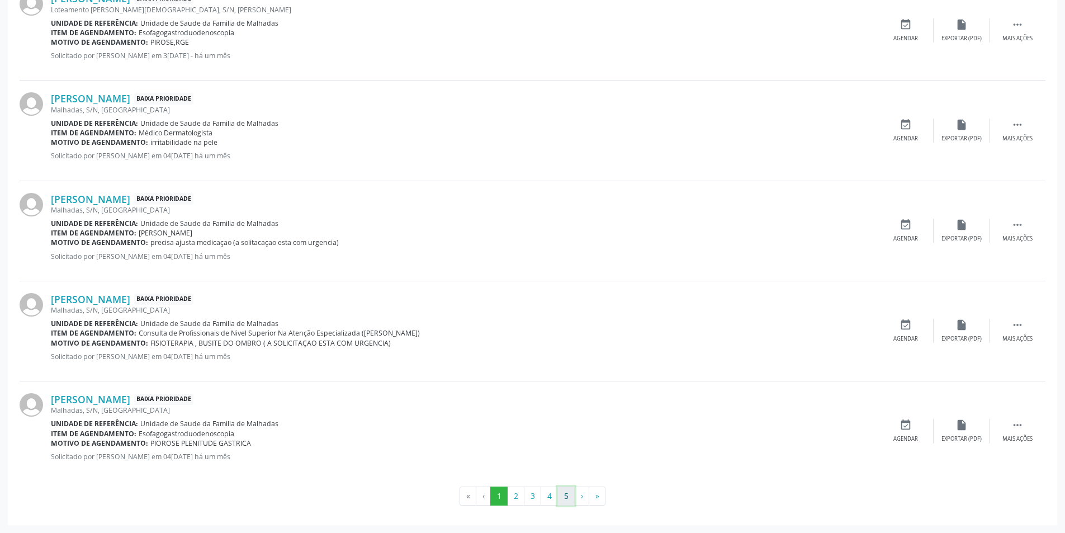
click at [565, 497] on button "5" at bounding box center [565, 495] width 17 height 19
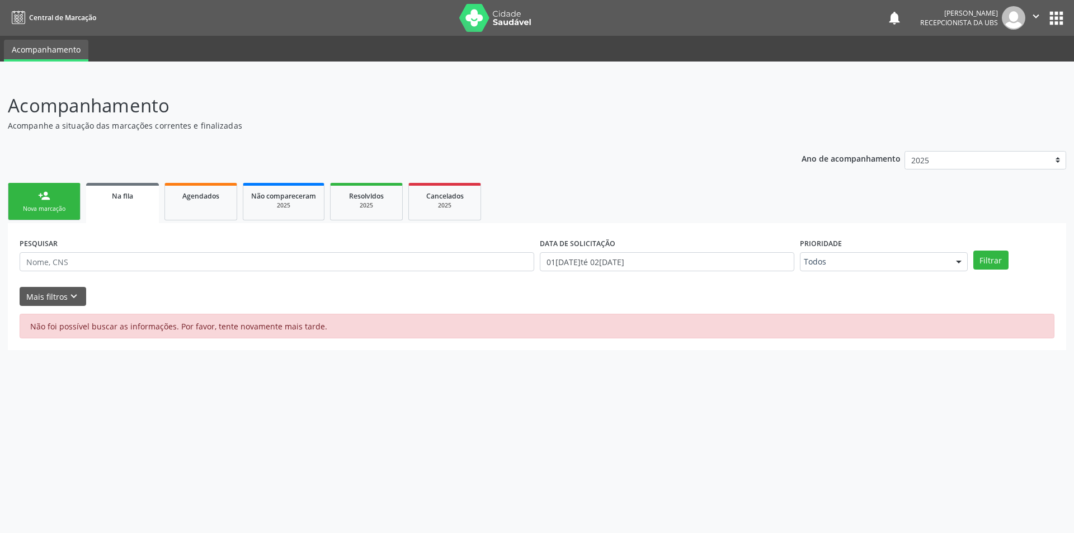
click at [35, 200] on link "person_add Nova marcação" at bounding box center [44, 201] width 73 height 37
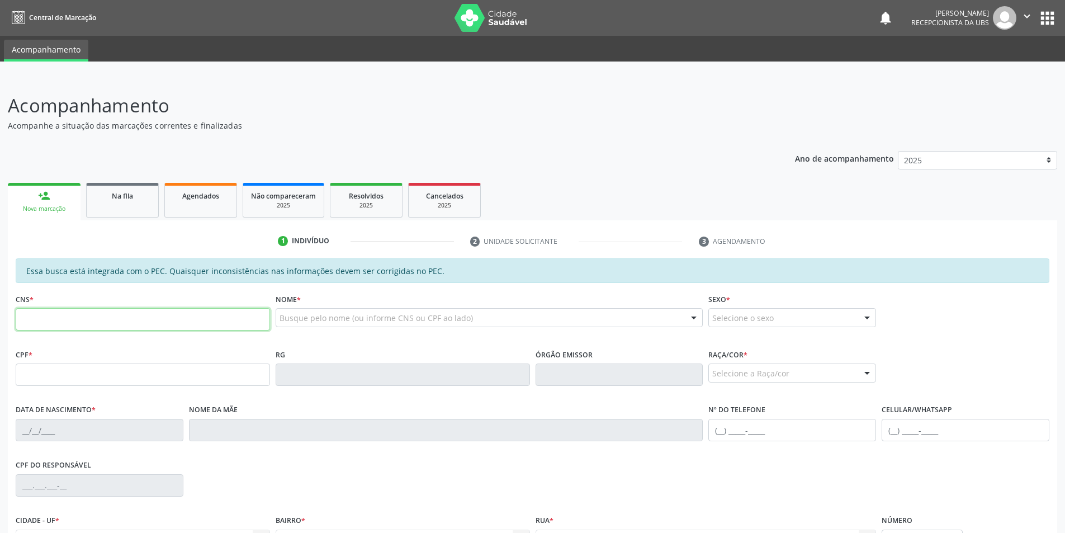
click at [58, 319] on input "text" at bounding box center [143, 319] width 254 height 22
type input "708 1025 8408 6734"
type input "30/04/1978"
type input "Maria Andrelina Goncalves"
type input "(82) 98712-8762"
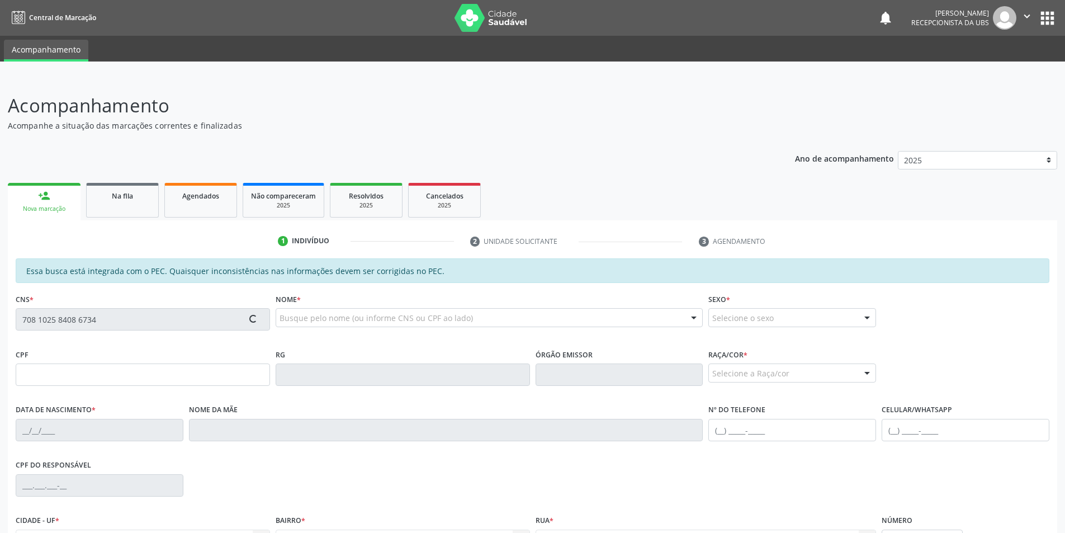
type input "S/N"
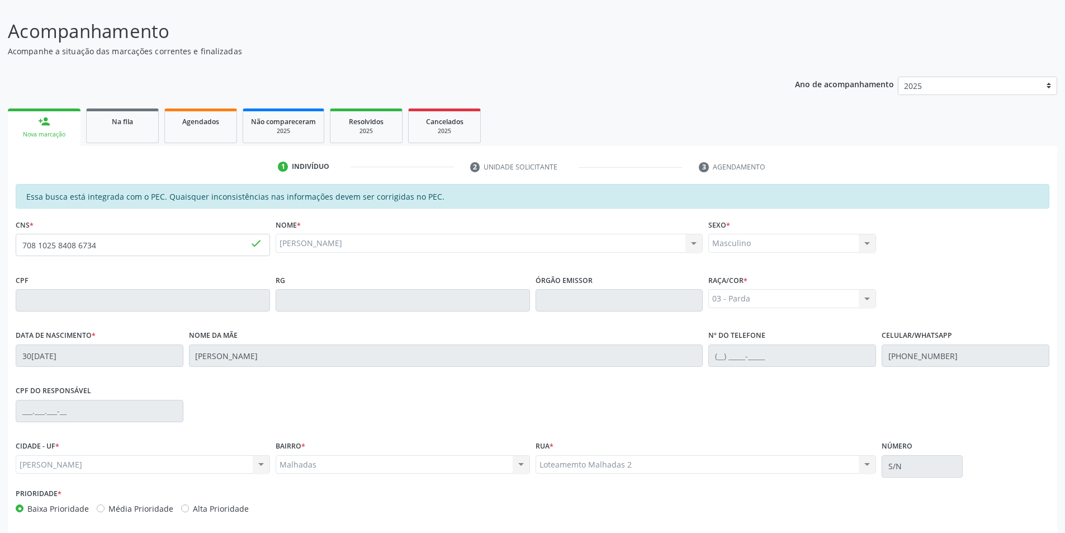
scroll to position [121, 0]
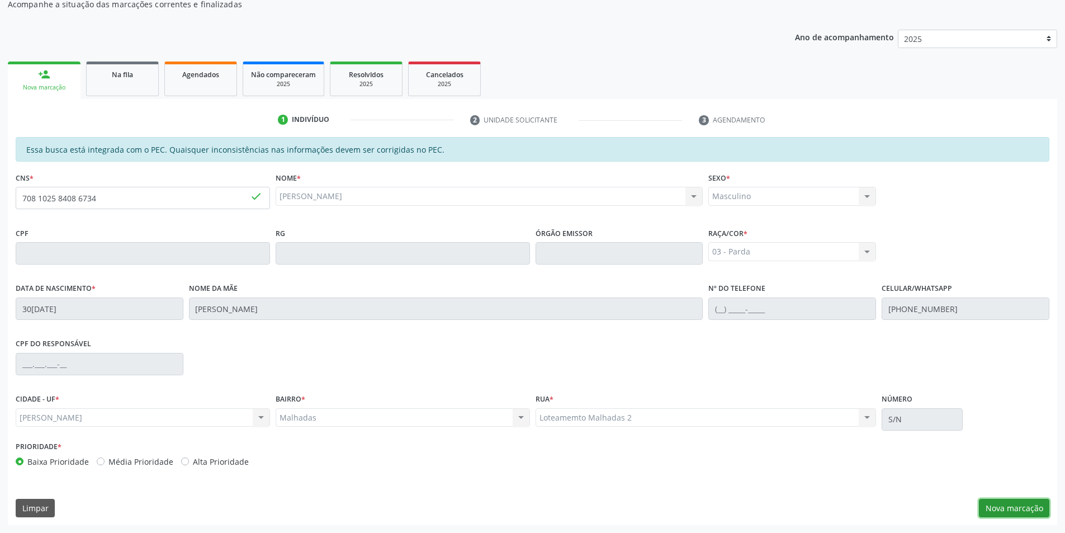
click at [1030, 511] on button "Nova marcação" at bounding box center [1014, 508] width 70 height 19
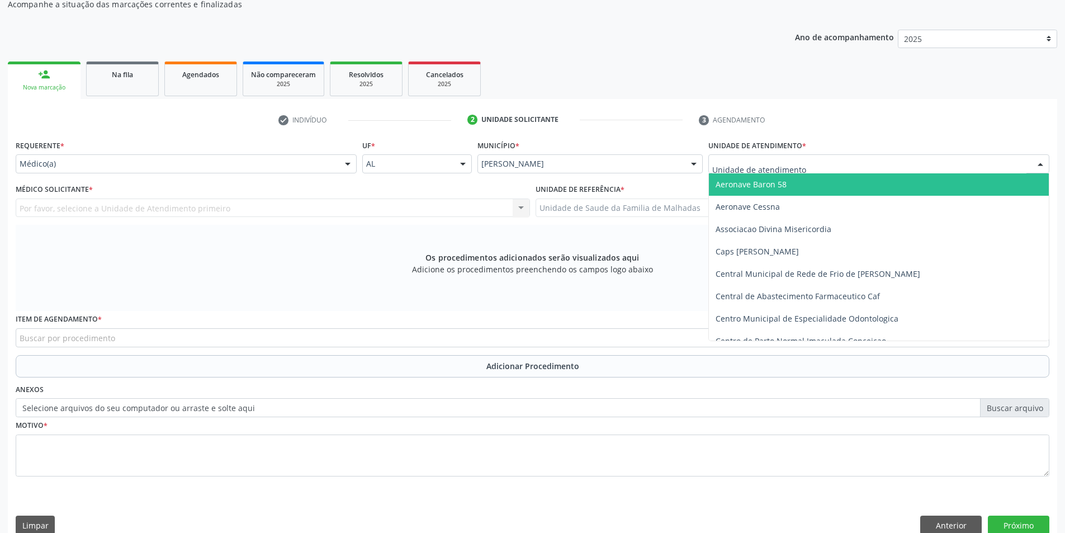
click at [1004, 156] on div at bounding box center [878, 163] width 341 height 19
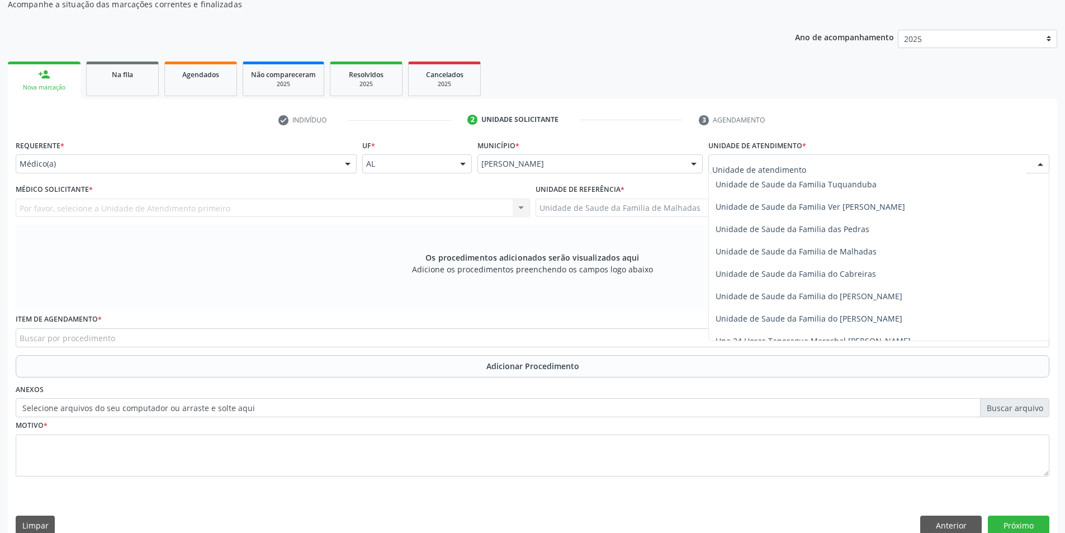
scroll to position [857, 0]
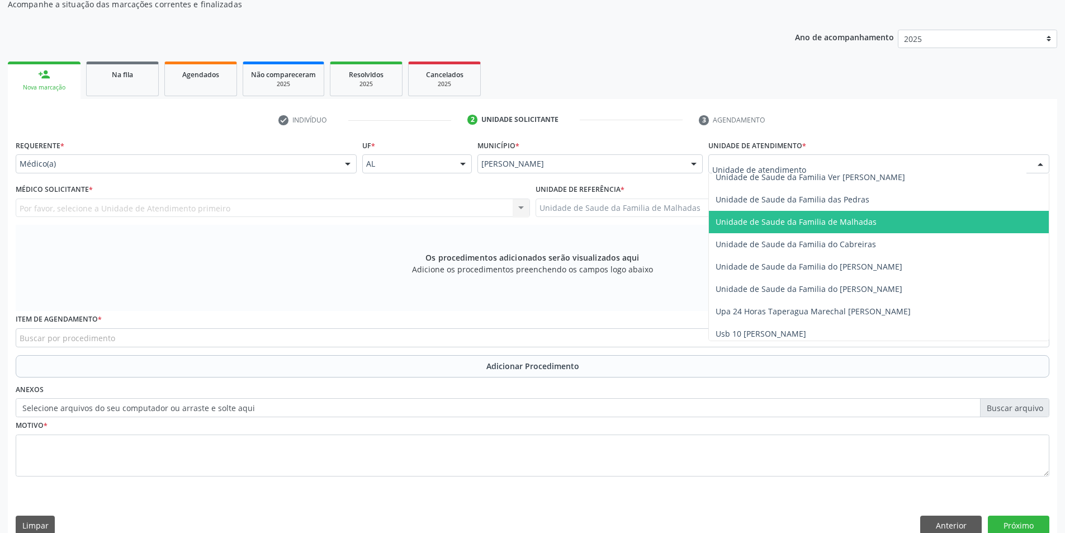
click at [882, 211] on span "Unidade de Saude da Familia de Malhadas" at bounding box center [879, 222] width 340 height 22
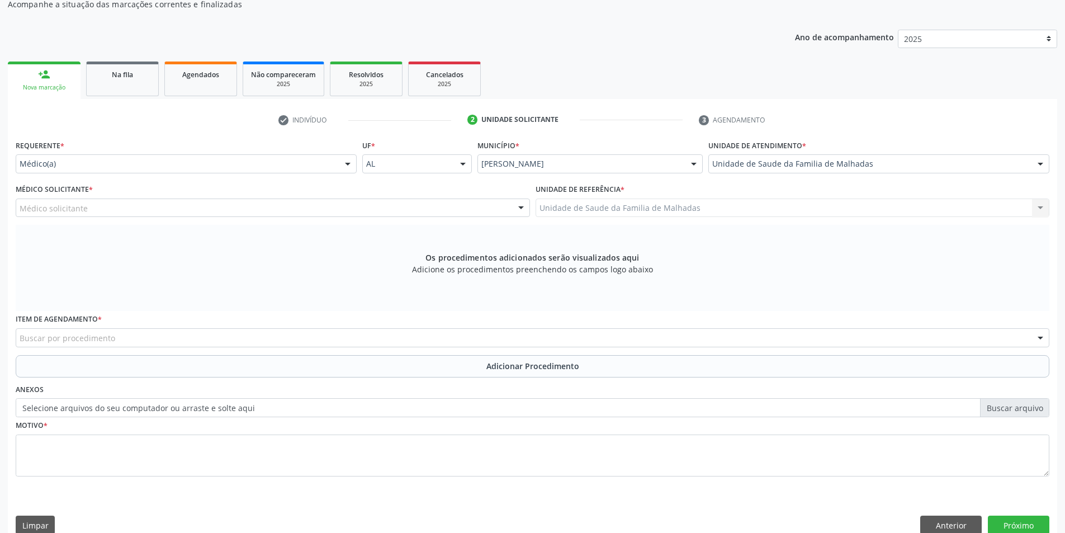
click at [442, 211] on div "Médico solicitante" at bounding box center [273, 207] width 514 height 19
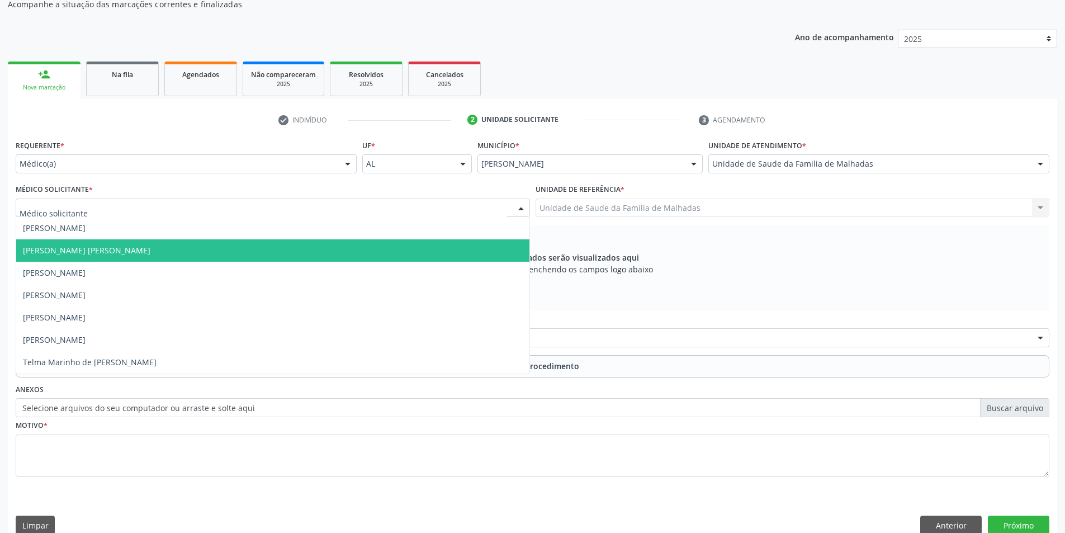
click at [419, 248] on span "[PERSON_NAME] [PERSON_NAME]" at bounding box center [272, 250] width 513 height 22
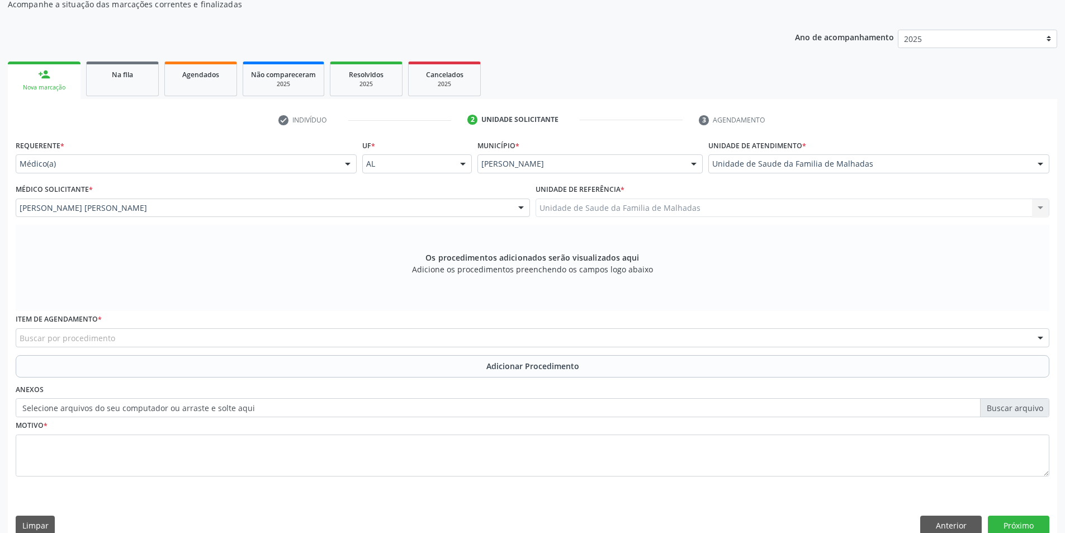
click at [651, 341] on div "Buscar por procedimento" at bounding box center [533, 337] width 1034 height 19
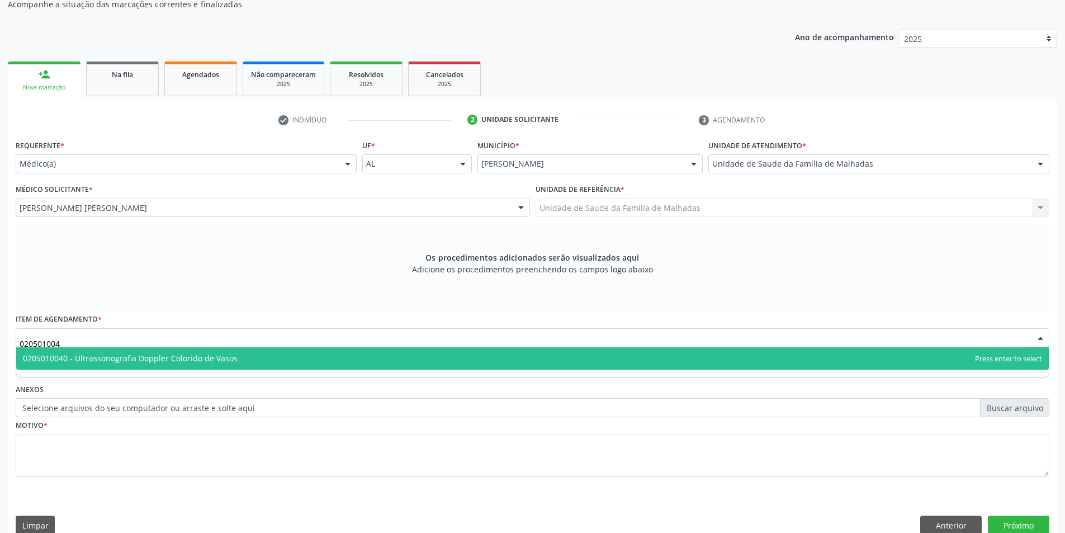
type input "0205010040"
click at [346, 360] on span "0205010040 - Ultrassonografia Doppler Colorido de Vasos" at bounding box center [532, 358] width 1033 height 22
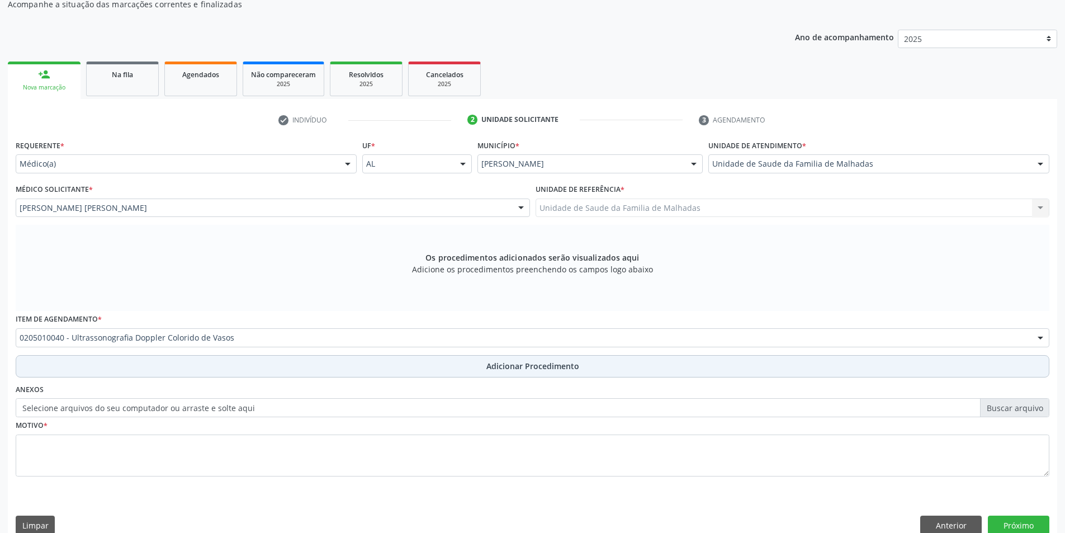
click at [521, 366] on span "Adicionar Procedimento" at bounding box center [532, 366] width 93 height 12
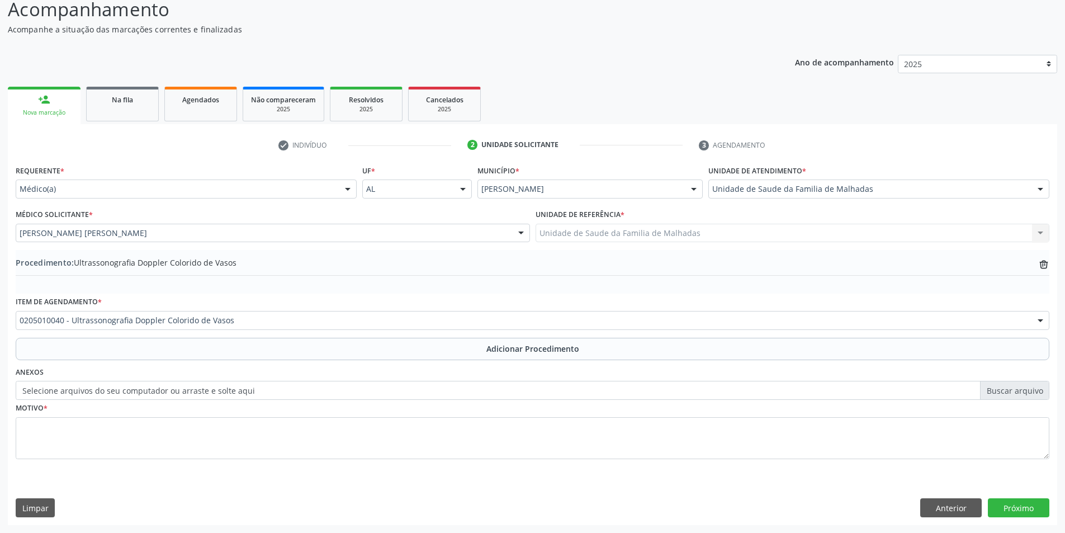
scroll to position [96, 0]
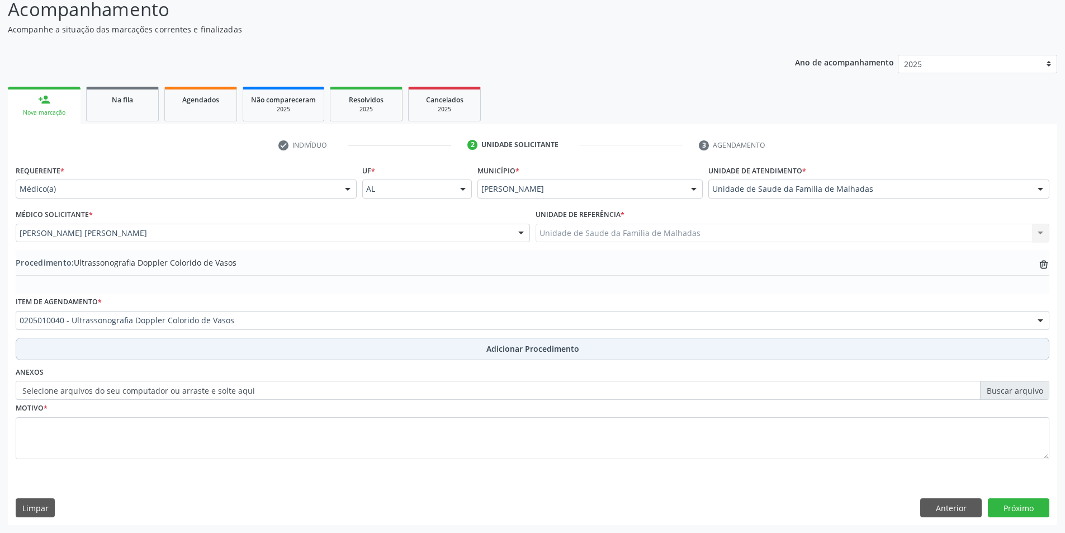
click at [519, 347] on span "Adicionar Procedimento" at bounding box center [532, 349] width 93 height 12
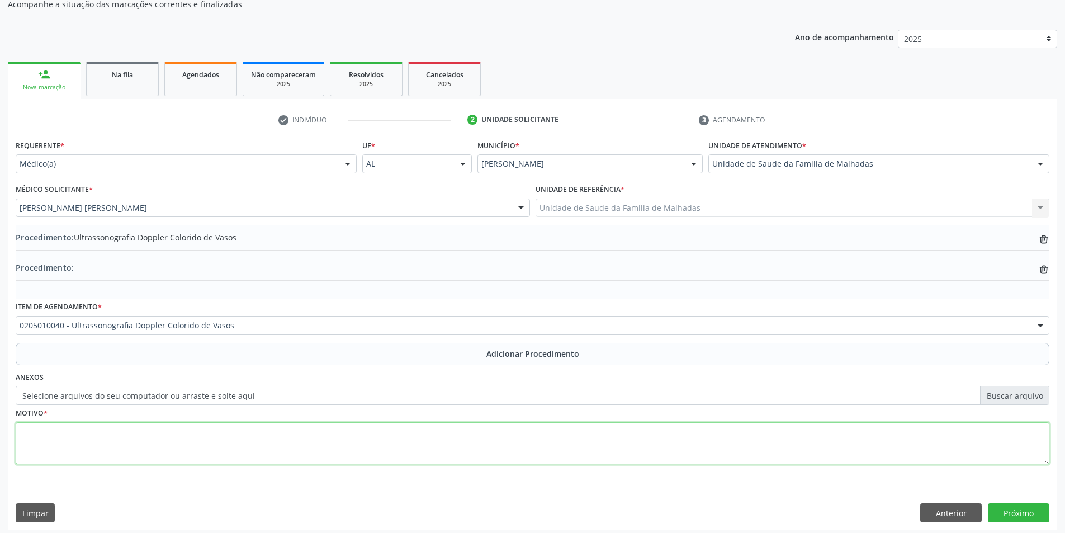
click at [146, 443] on textarea at bounding box center [533, 443] width 1034 height 42
type textarea "e"
type textarea "[MEDICAL_DATA] DOLORODO BILATERAL , HISTORICO DE TRONBOSE"
click at [1030, 513] on button "Próximo" at bounding box center [1019, 512] width 62 height 19
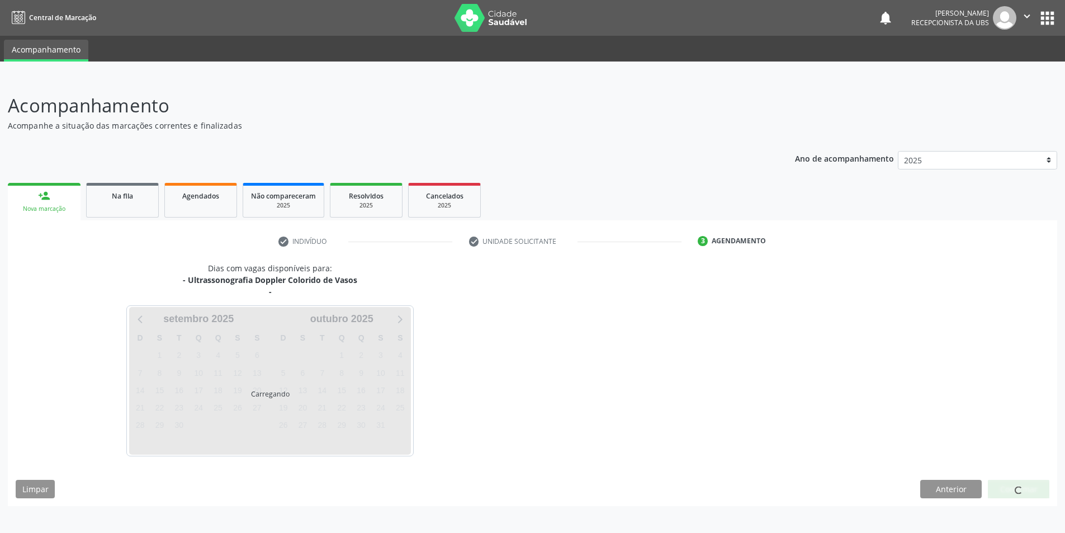
scroll to position [0, 0]
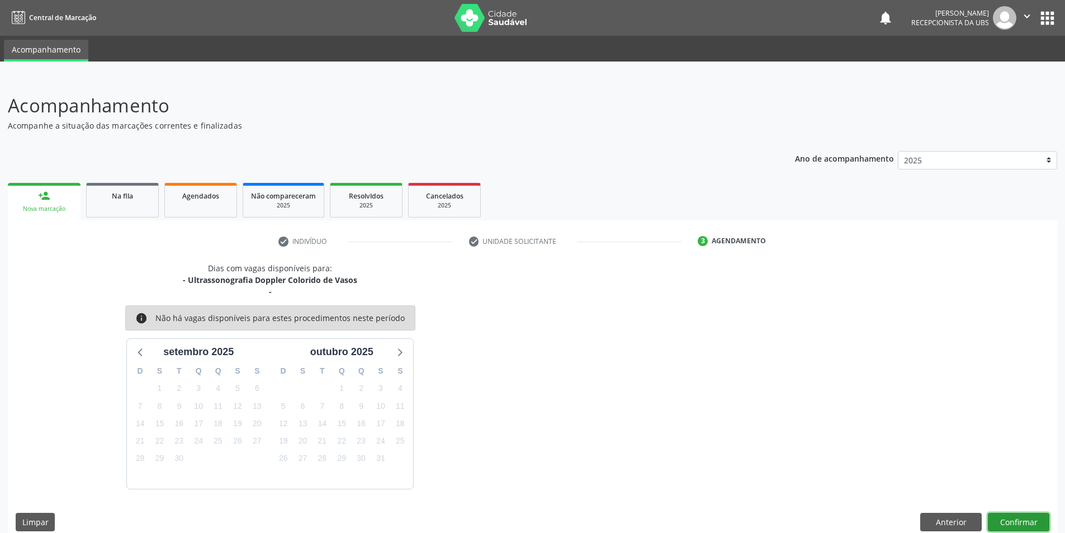
click at [1029, 519] on button "Confirmar" at bounding box center [1019, 522] width 62 height 19
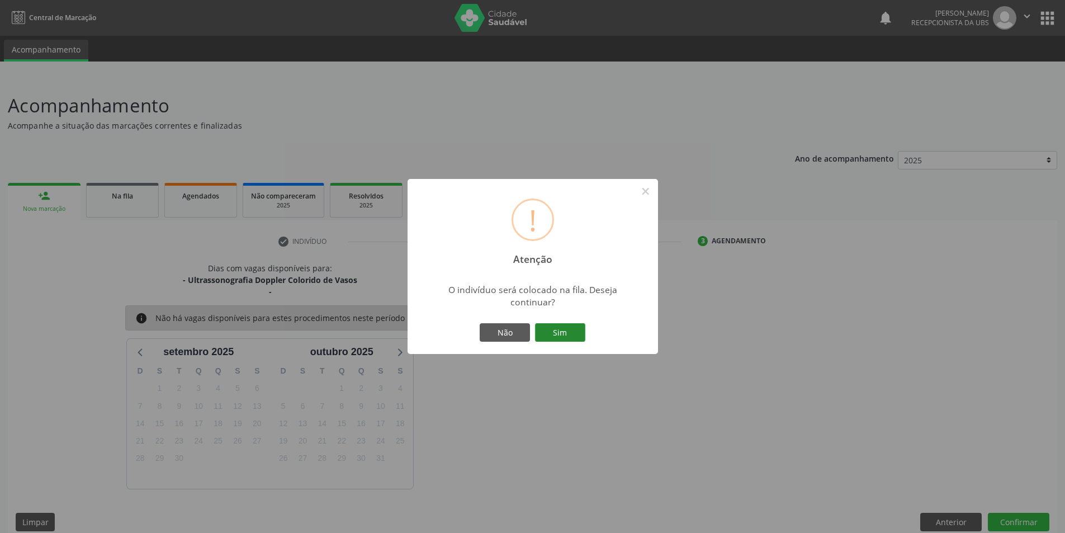
click at [555, 337] on button "Sim" at bounding box center [560, 332] width 50 height 19
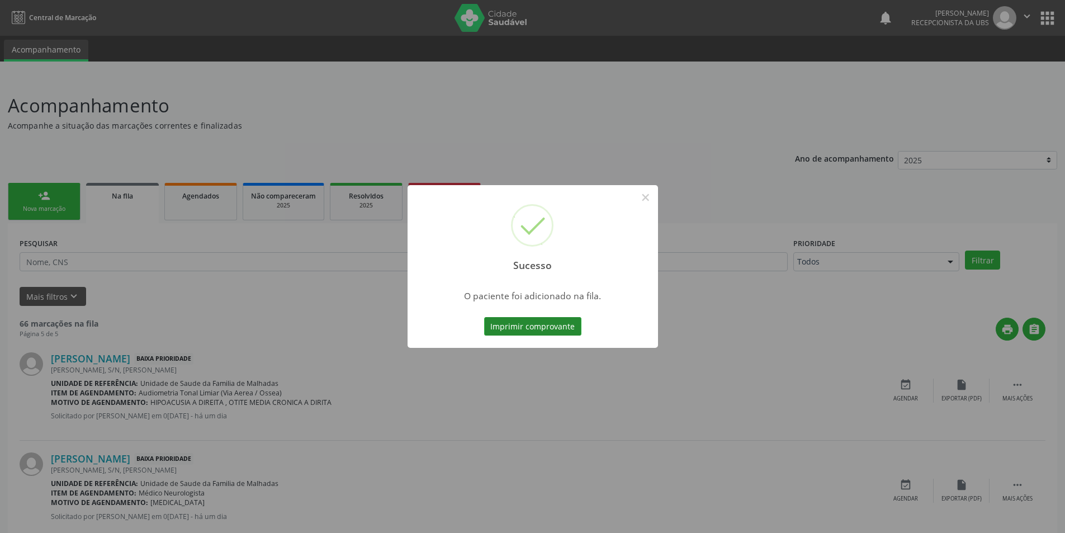
click at [556, 324] on button "Imprimir comprovante" at bounding box center [532, 326] width 97 height 19
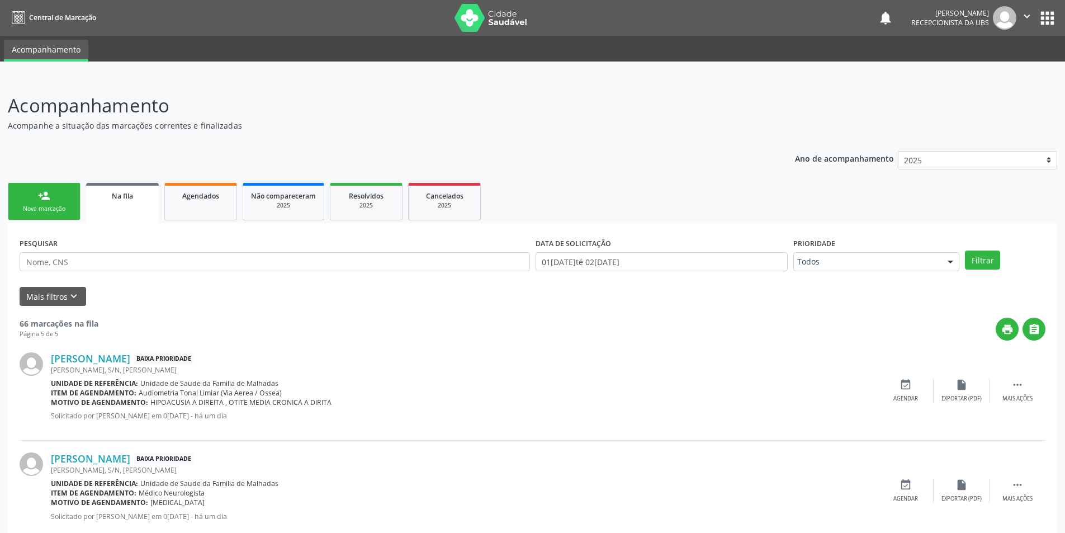
click at [40, 195] on div "person_add" at bounding box center [44, 196] width 12 height 12
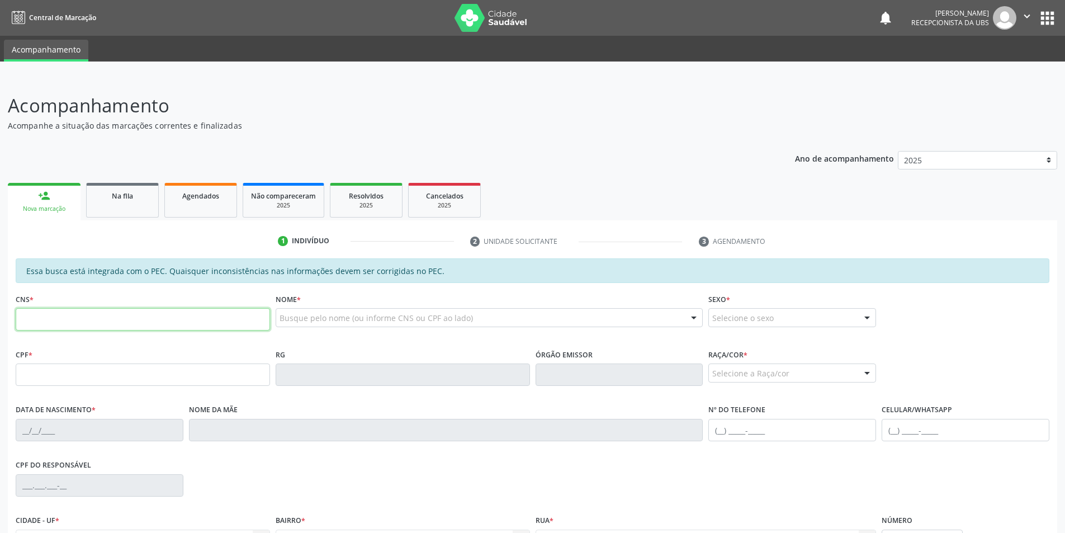
click at [58, 316] on input "text" at bounding box center [143, 319] width 254 height 22
type input "700 7009 4256 5175"
type input "037.979.524-81"
type input "[DATE]"
type input "[PERSON_NAME]"
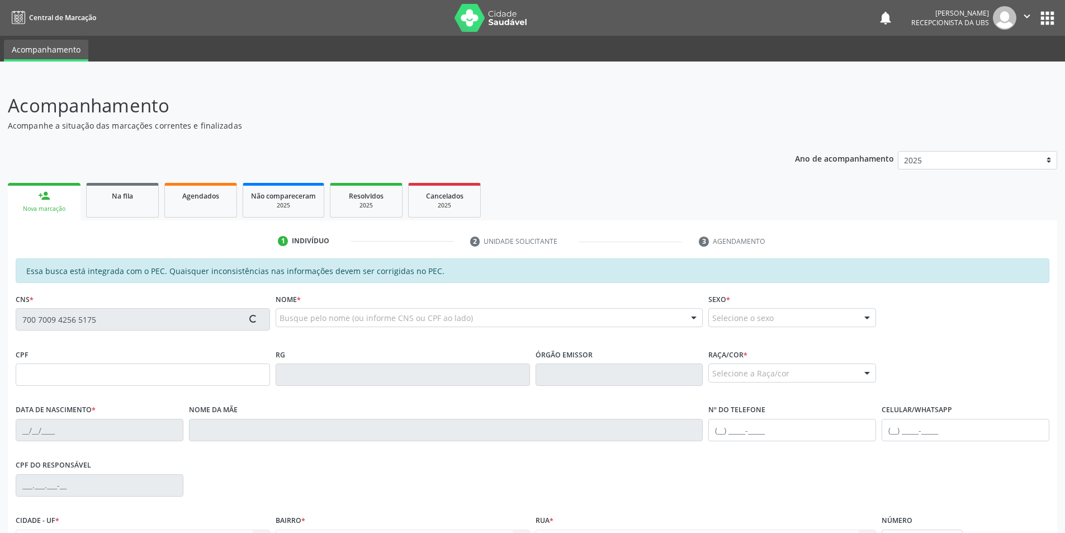
type input "[PHONE_NUMBER]"
type input "S/N"
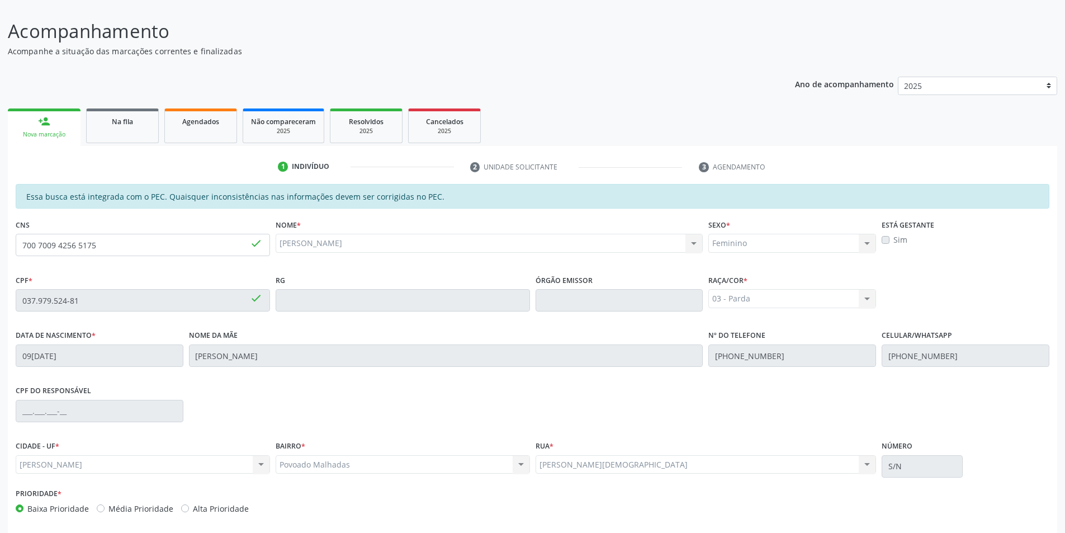
scroll to position [121, 0]
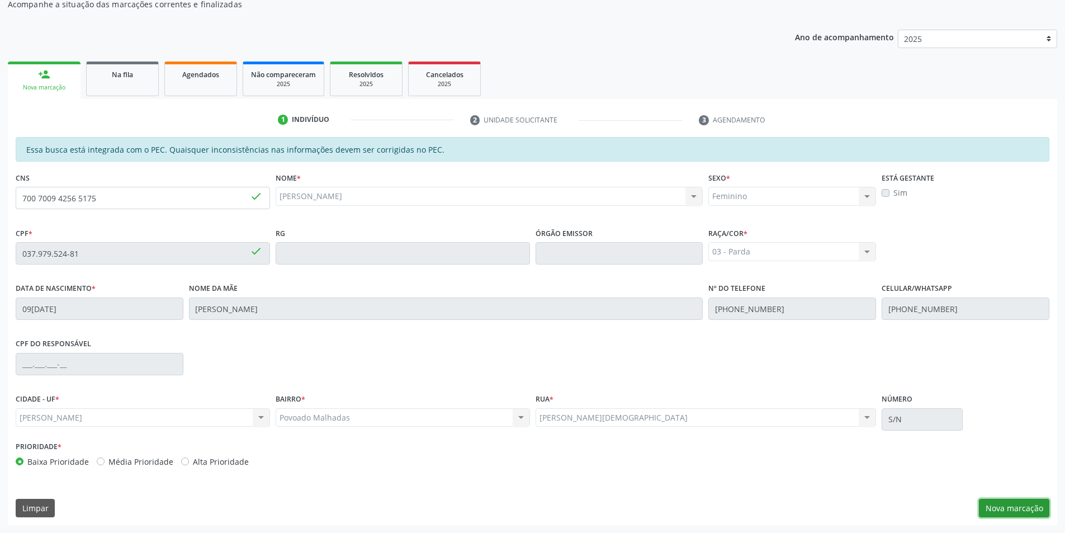
click at [1039, 508] on button "Nova marcação" at bounding box center [1014, 508] width 70 height 19
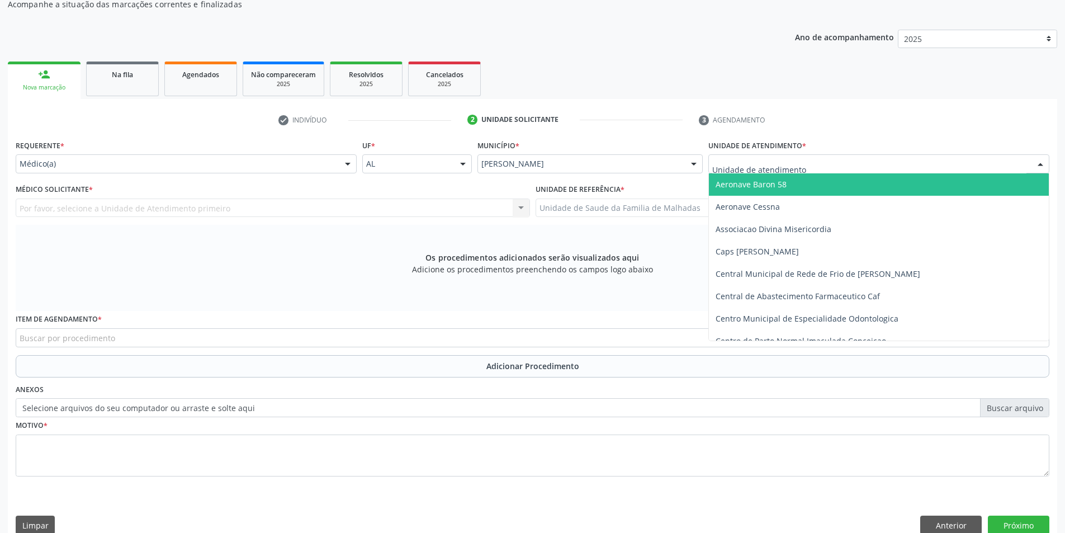
click at [810, 167] on div at bounding box center [878, 163] width 341 height 19
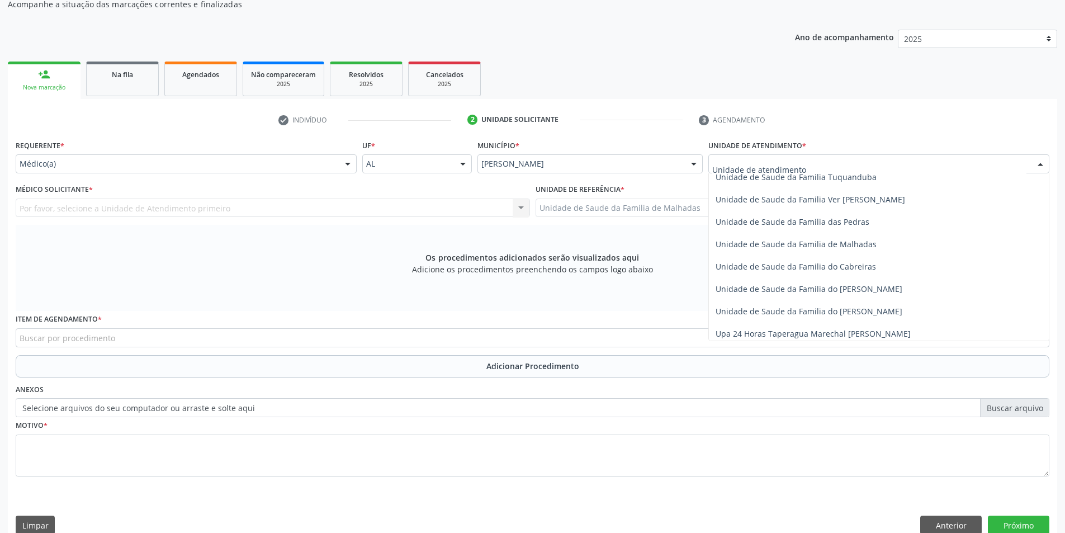
scroll to position [884, 0]
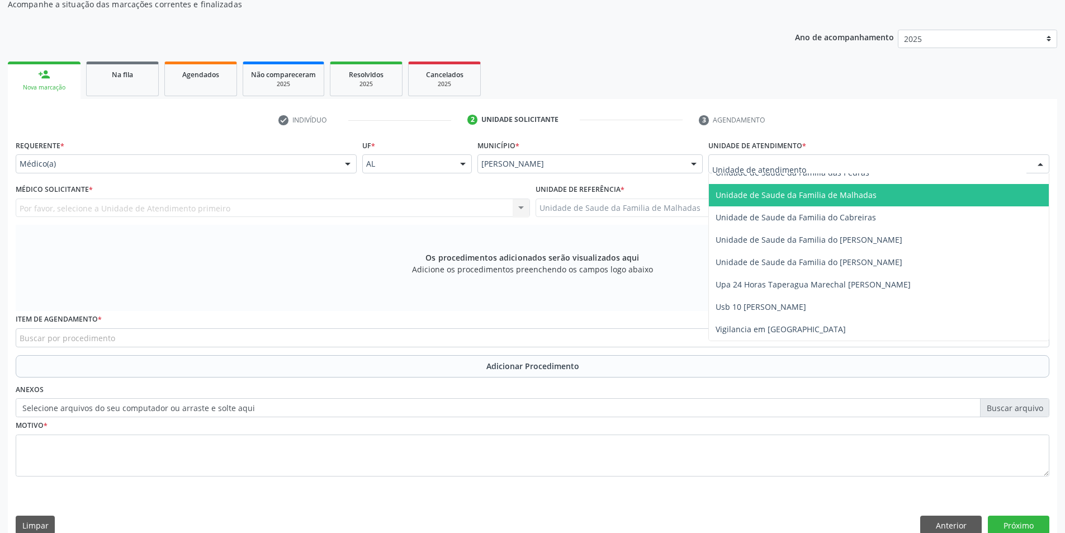
click at [866, 196] on span "Unidade de Saude da Familia de Malhadas" at bounding box center [796, 195] width 161 height 11
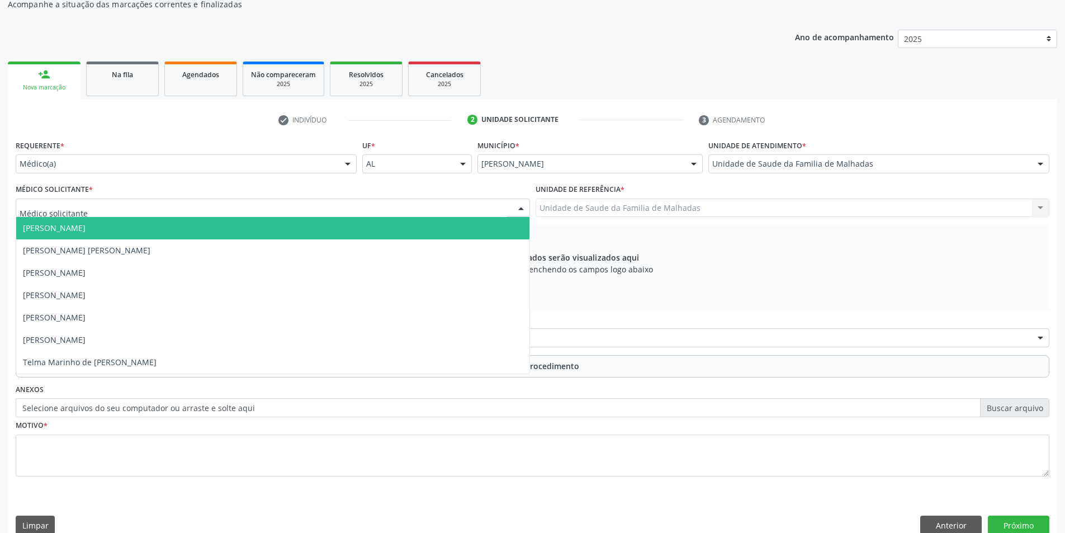
click at [515, 205] on div at bounding box center [521, 208] width 17 height 19
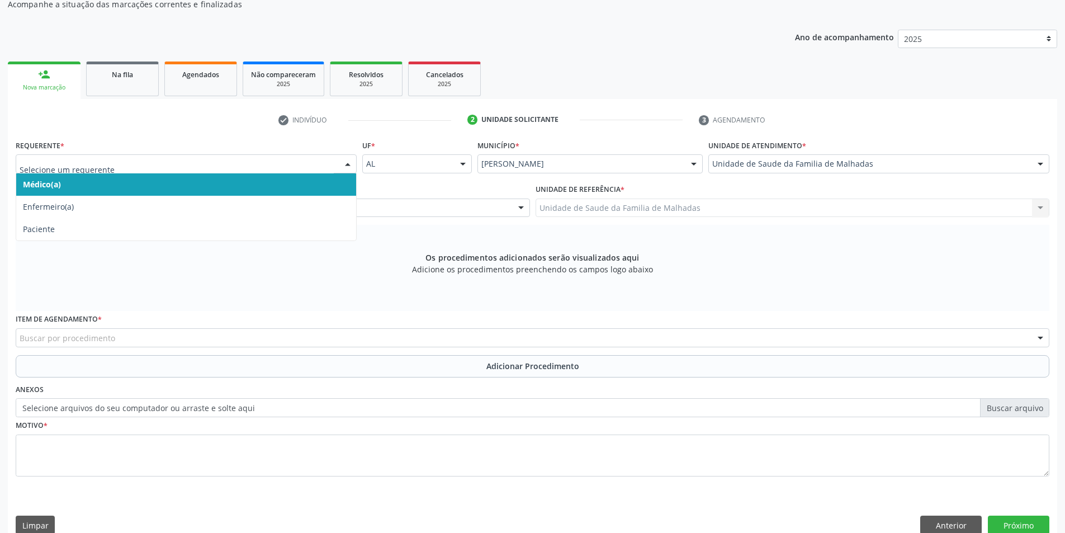
click at [348, 163] on div at bounding box center [347, 164] width 17 height 19
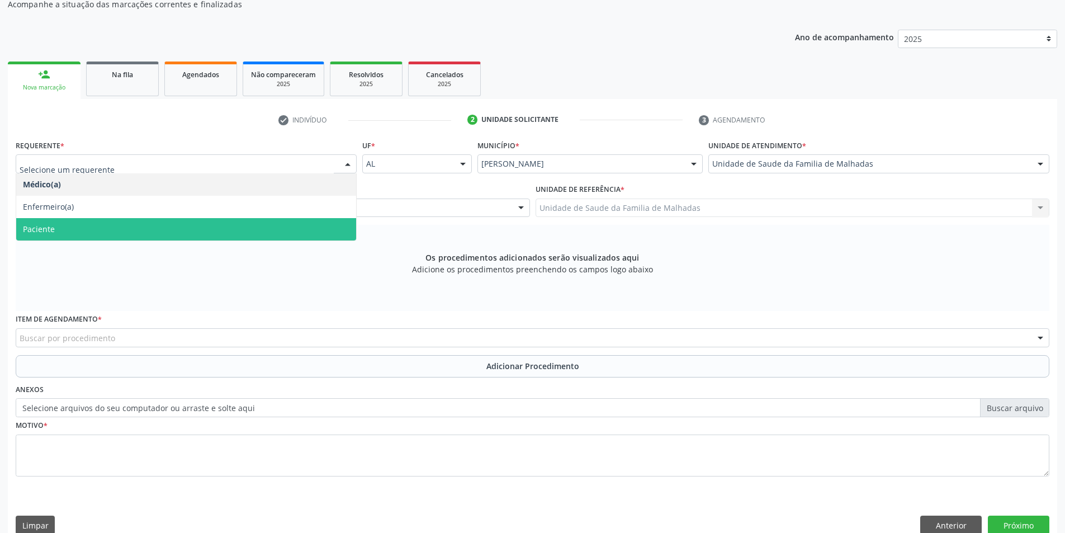
click at [342, 234] on span "Paciente" at bounding box center [186, 229] width 340 height 22
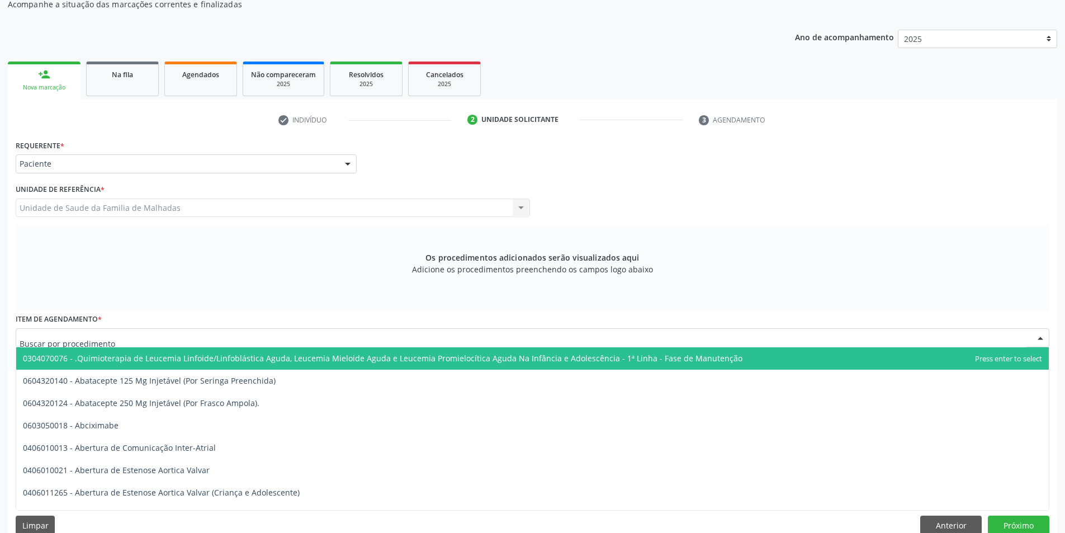
click at [166, 336] on div at bounding box center [533, 337] width 1034 height 19
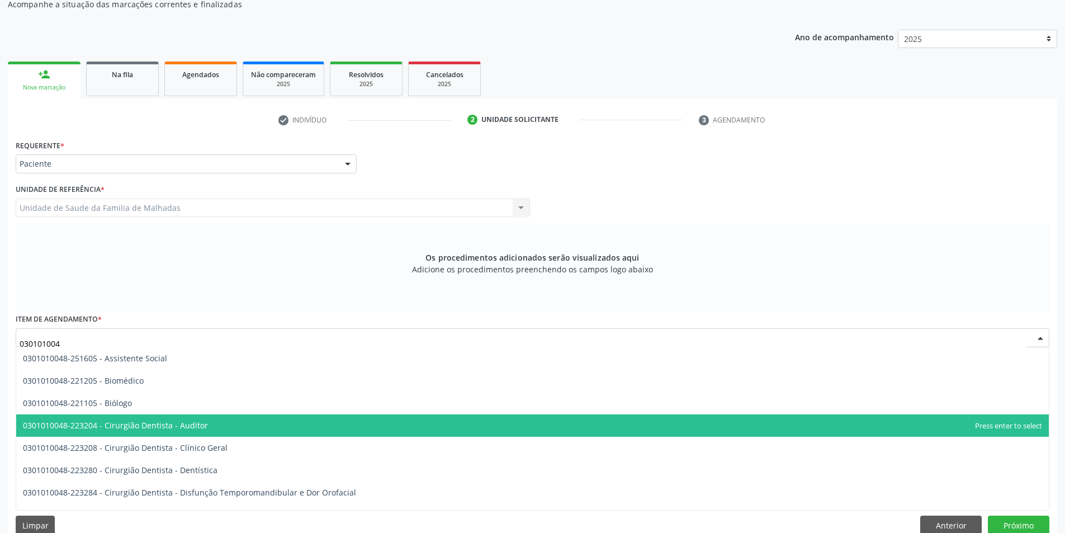
type input "0301010048"
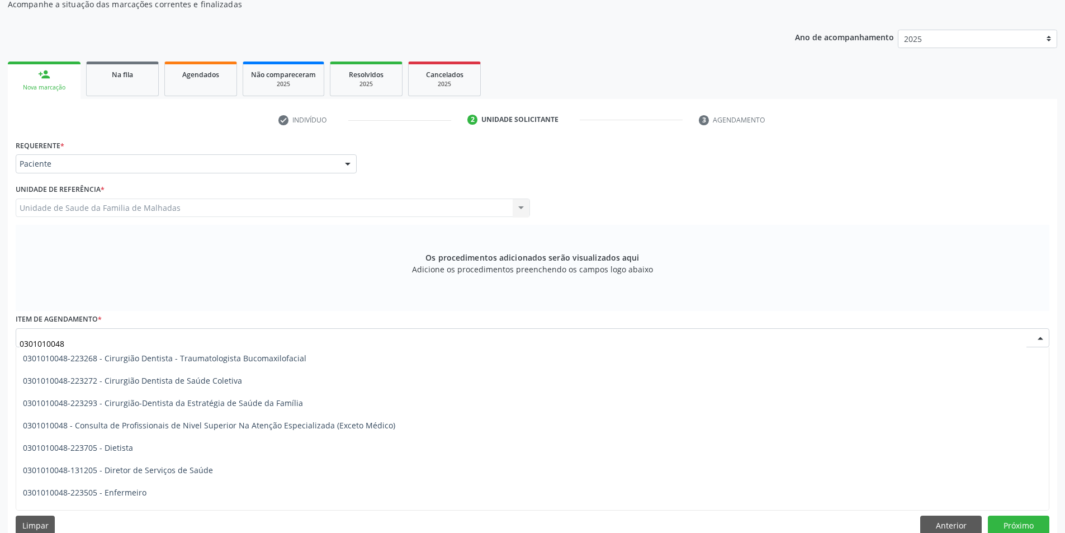
scroll to position [544, 0]
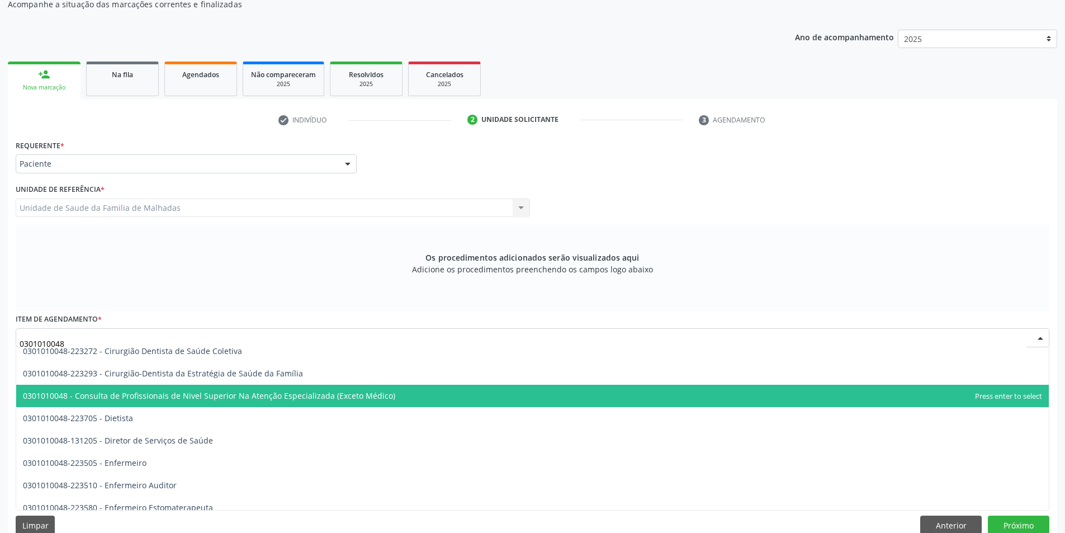
click at [370, 393] on span "0301010048 - Consulta de Profissionais de Nivel Superior Na Atenção Especializa…" at bounding box center [209, 395] width 372 height 11
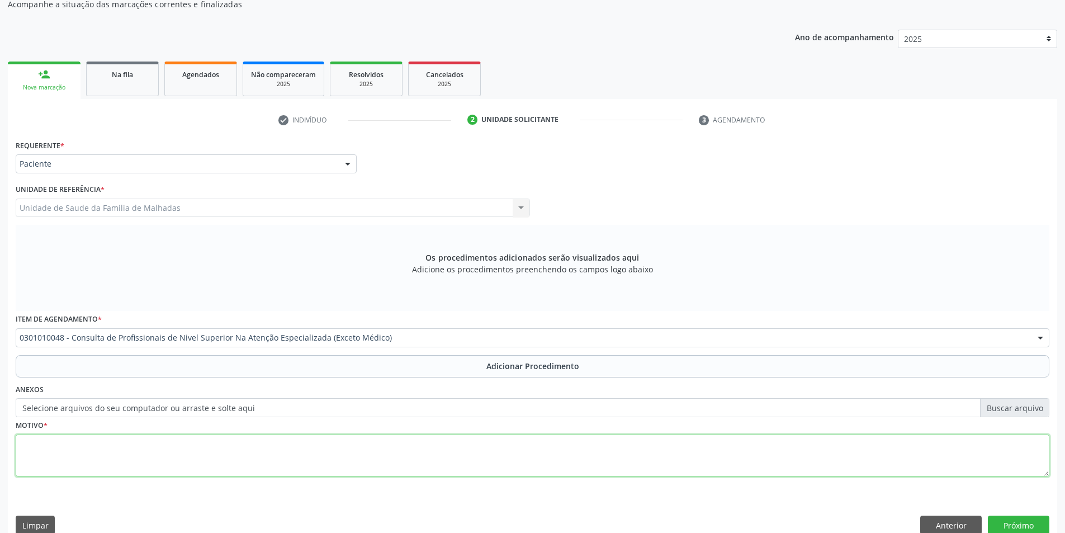
click at [254, 452] on textarea at bounding box center [533, 455] width 1034 height 42
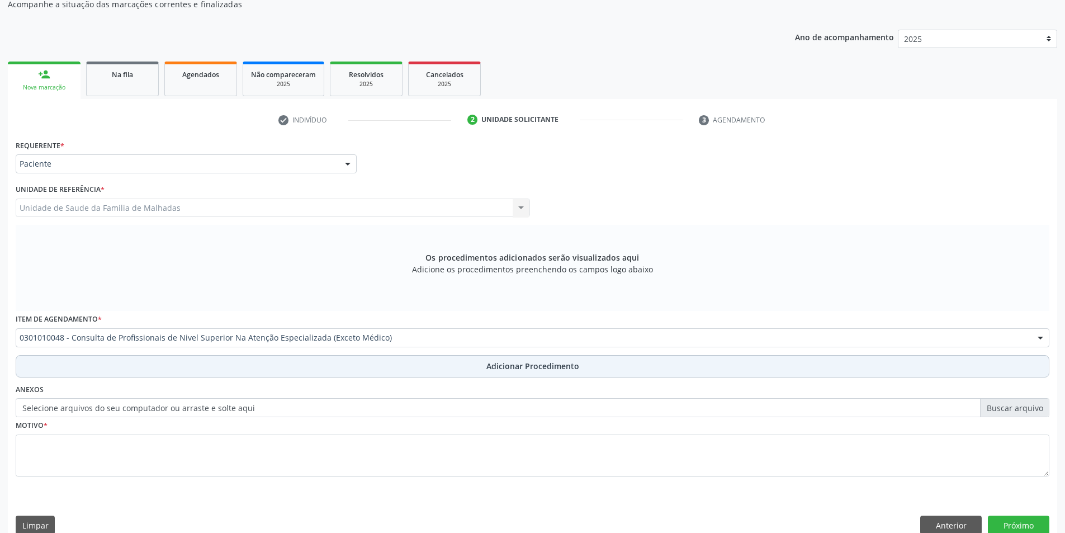
click at [518, 368] on span "Adicionar Procedimento" at bounding box center [532, 366] width 93 height 12
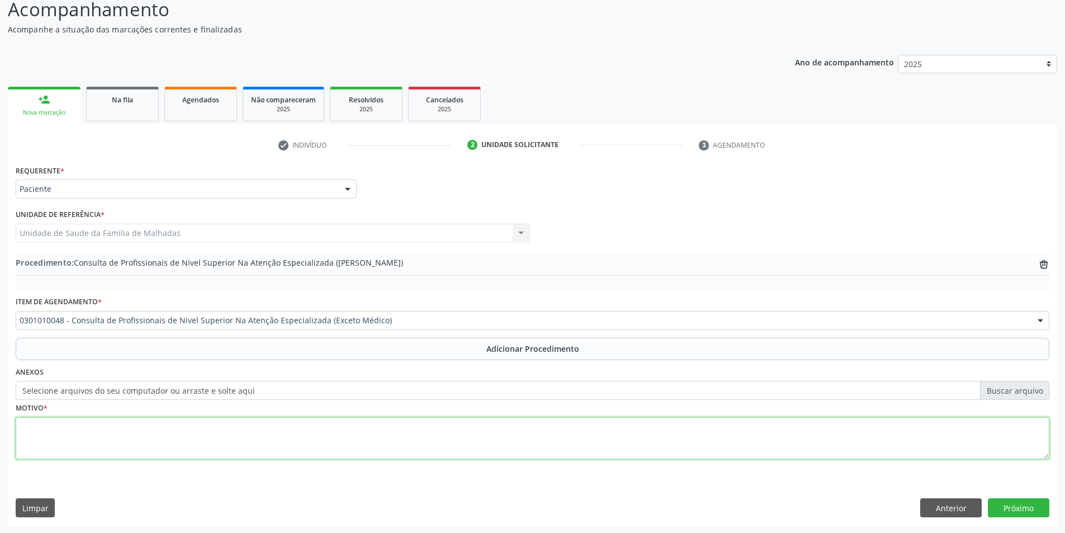
click at [138, 449] on textarea at bounding box center [533, 438] width 1034 height 42
type textarea "CID 10 : F1.1"
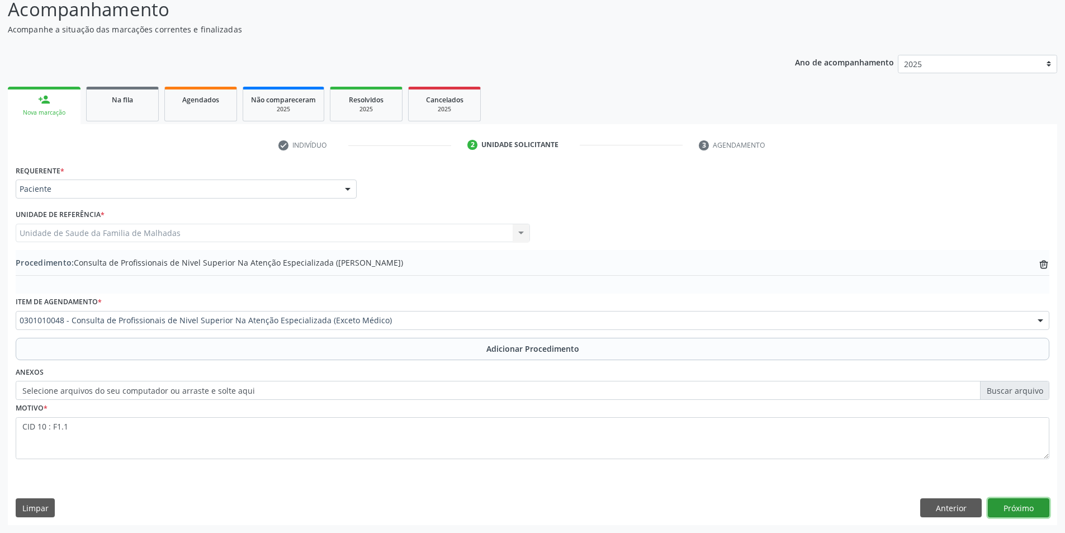
click at [1018, 505] on button "Próximo" at bounding box center [1019, 507] width 62 height 19
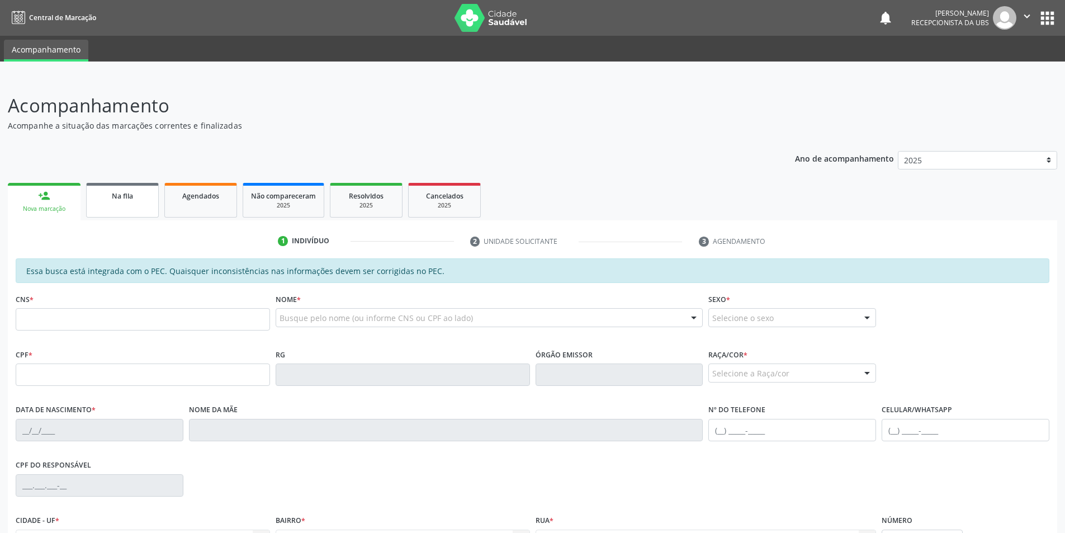
click at [124, 199] on span "Na fila" at bounding box center [122, 196] width 21 height 10
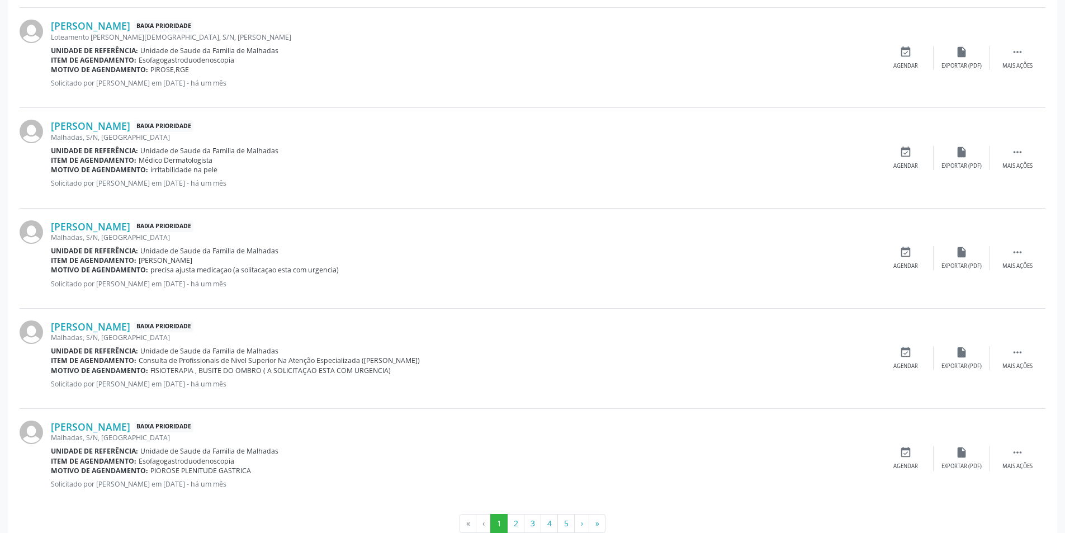
scroll to position [1362, 0]
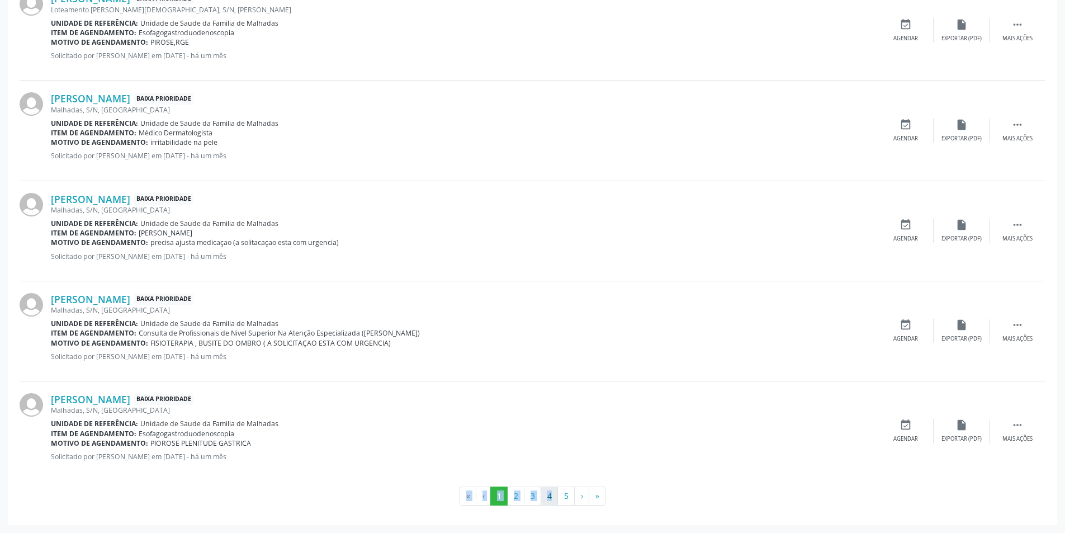
drag, startPoint x: 433, startPoint y: 484, endPoint x: 557, endPoint y: 499, distance: 125.0
click at [564, 499] on button "5" at bounding box center [565, 495] width 17 height 19
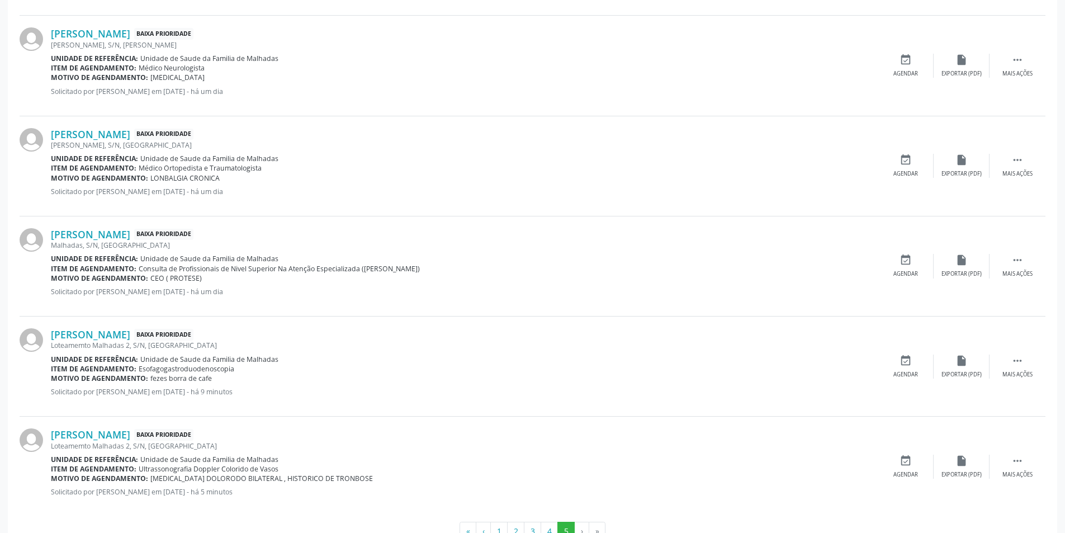
scroll to position [460, 0]
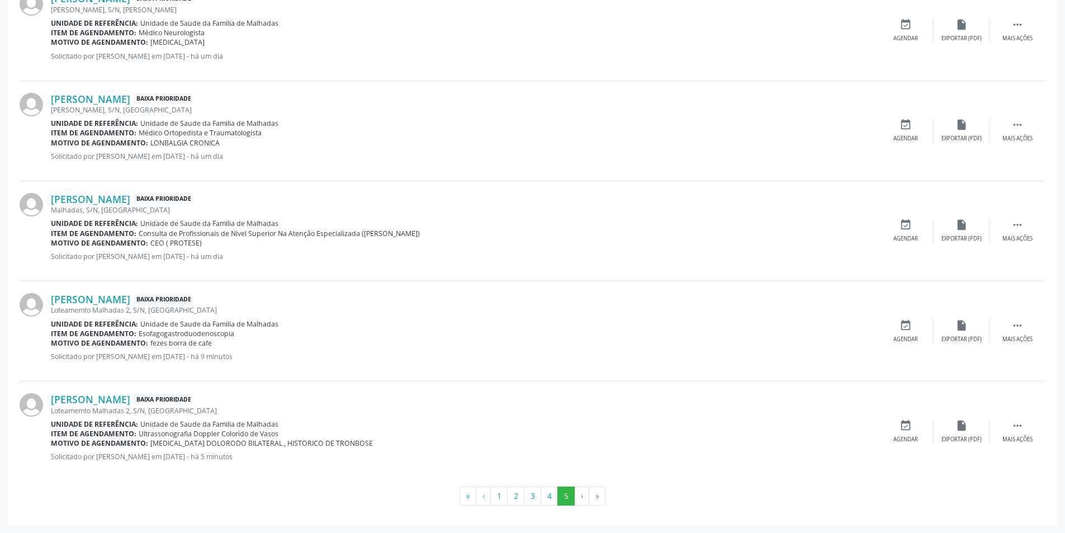
drag, startPoint x: 1057, startPoint y: 3, endPoint x: 1071, endPoint y: 3, distance: 14.0
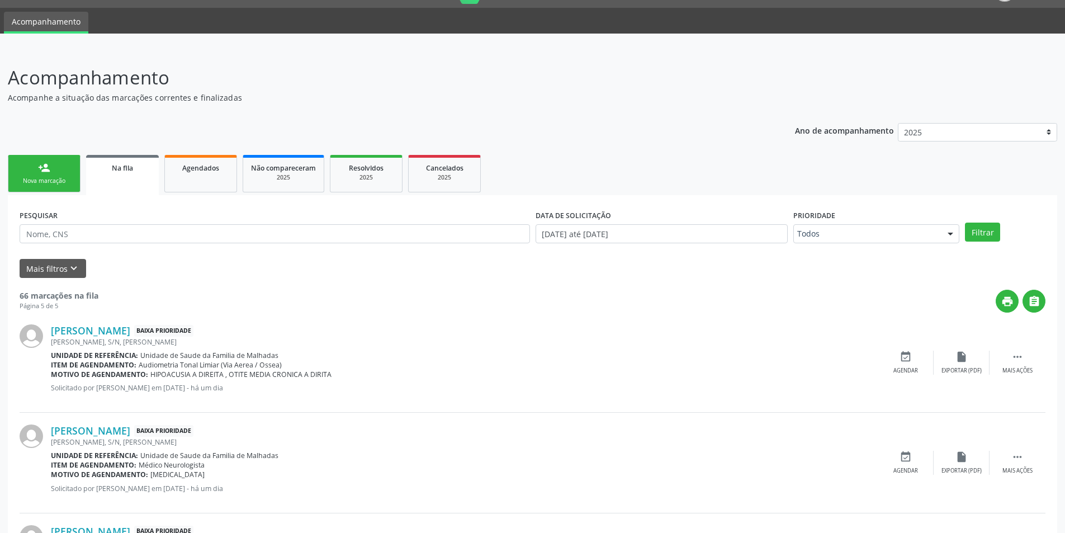
scroll to position [0, 0]
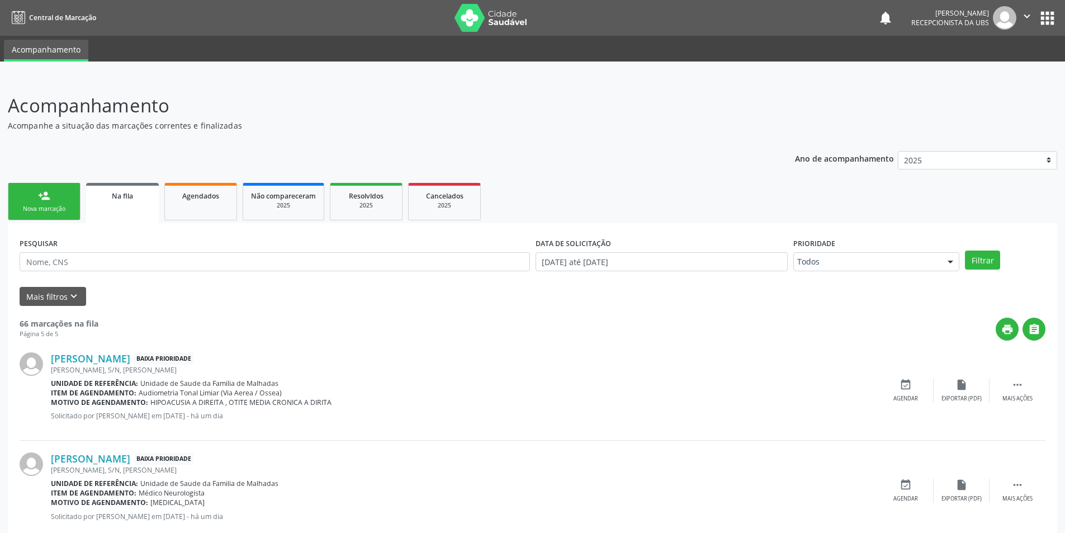
click at [54, 204] on link "person_add Nova marcação" at bounding box center [44, 201] width 73 height 37
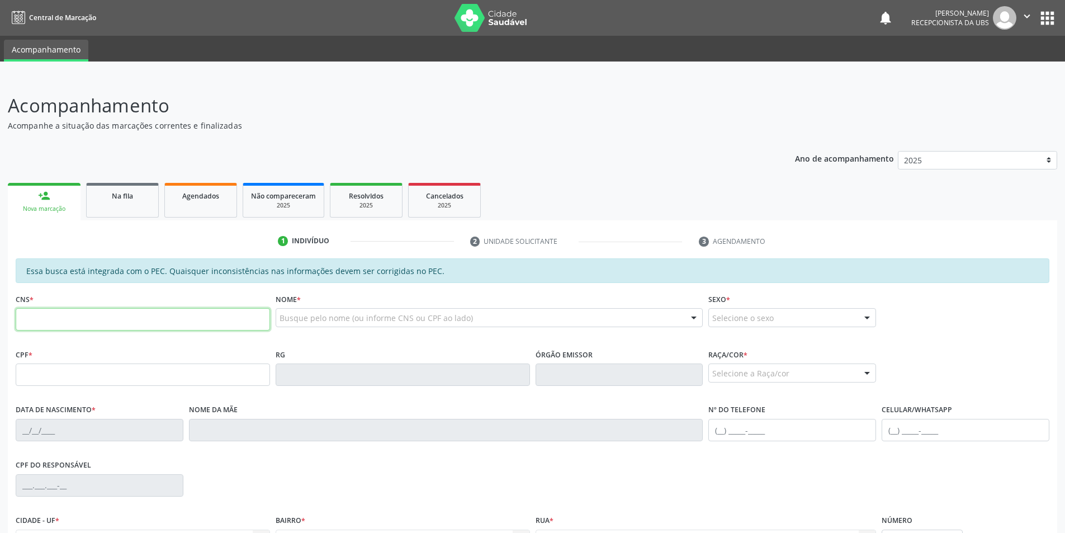
click at [82, 316] on input "text" at bounding box center [143, 319] width 254 height 22
type input "700 7009 4256 5175"
type input "037.979.524-81"
type input "[DATE]"
type input "[PERSON_NAME]"
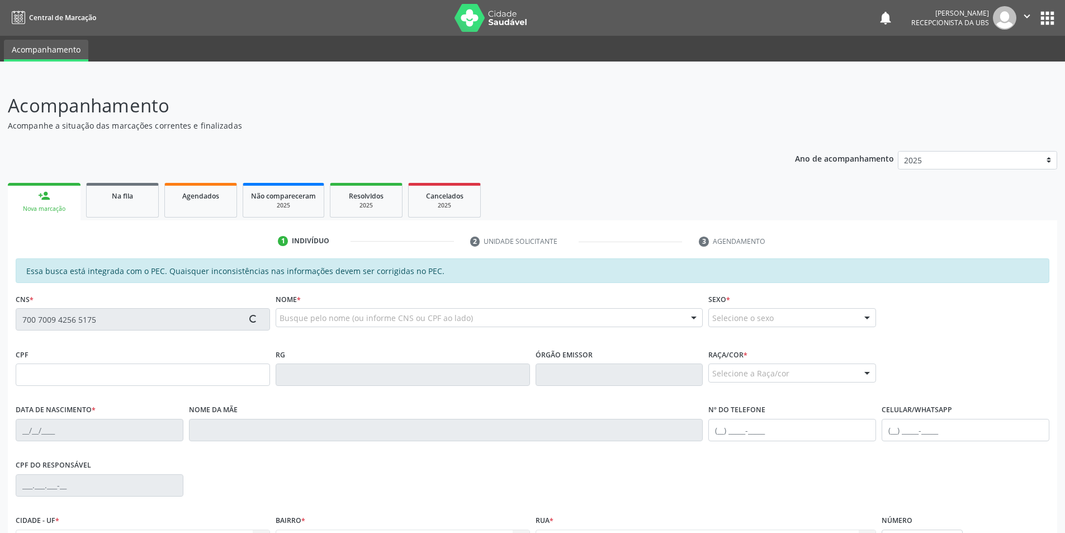
type input "[PHONE_NUMBER]"
type input "S/N"
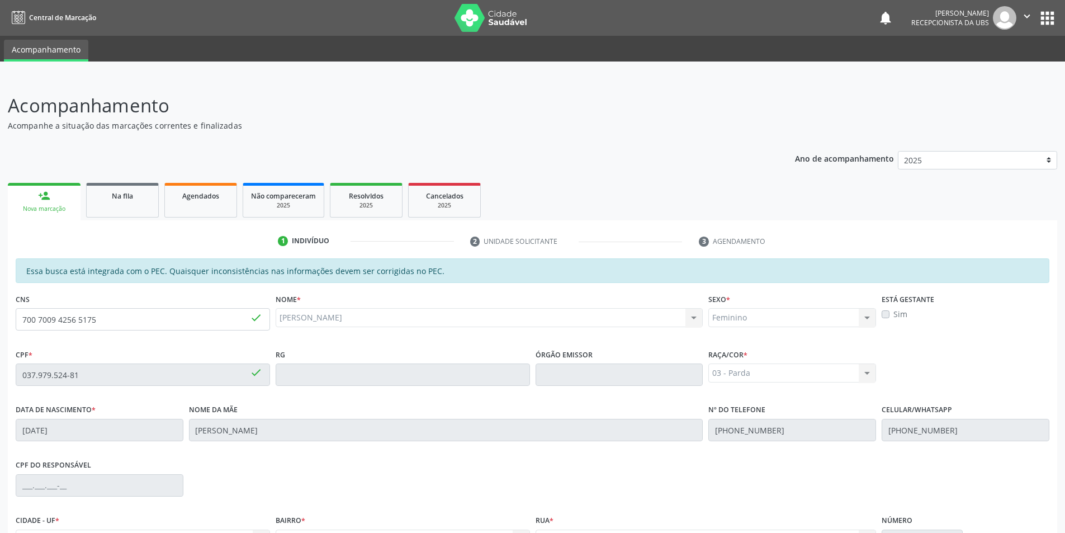
click at [1065, 524] on div "Acompanhamento Acompanhe a situação das marcações correntes e finalizadas Relat…" at bounding box center [532, 365] width 1065 height 577
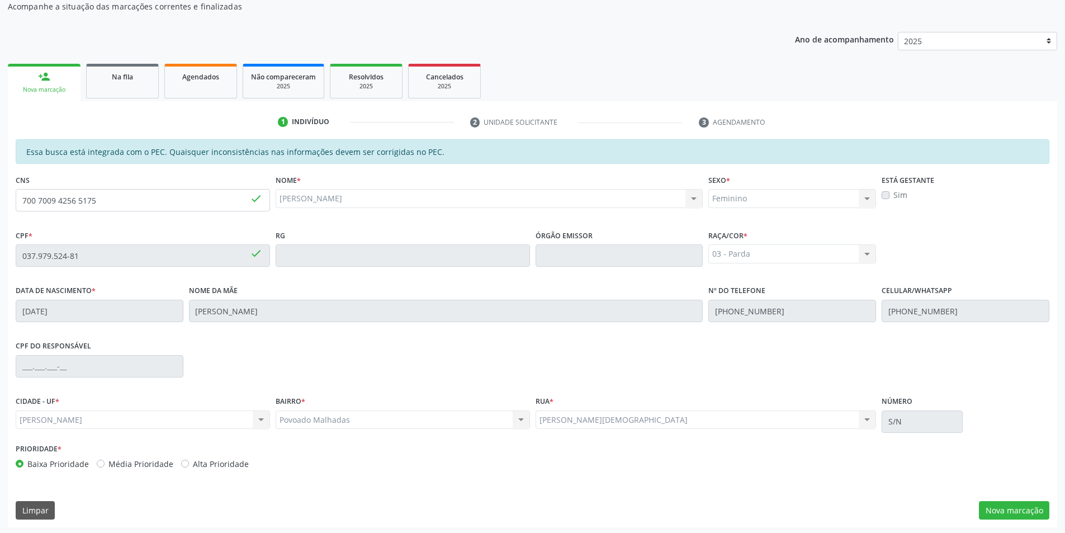
scroll to position [121, 0]
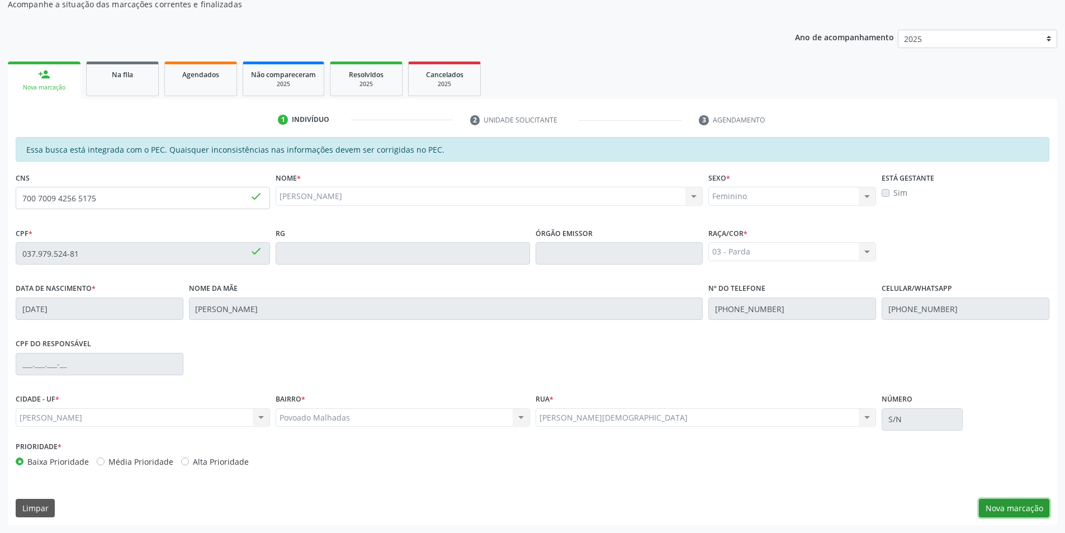
click at [1015, 512] on button "Nova marcação" at bounding box center [1014, 508] width 70 height 19
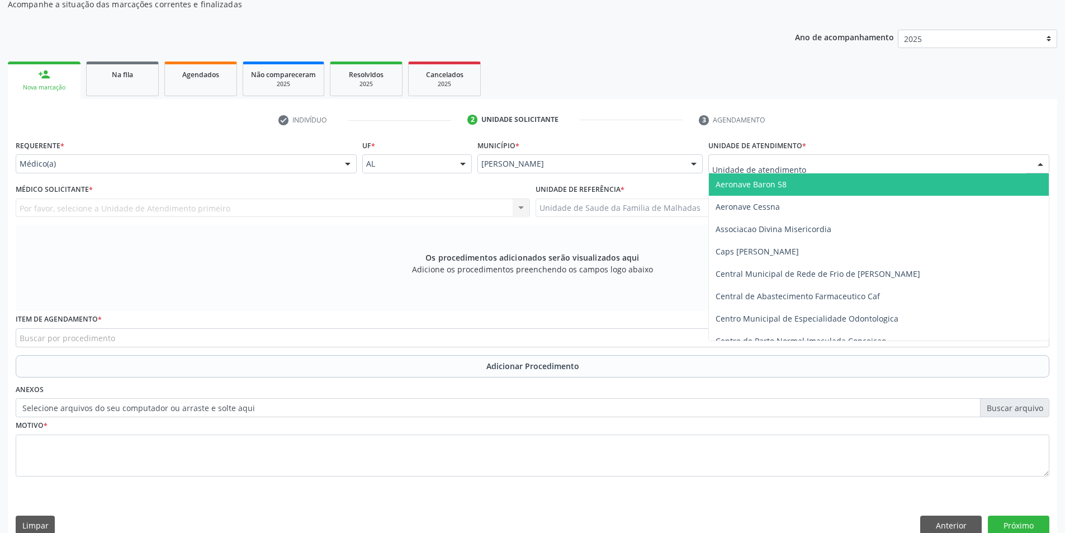
click at [999, 170] on div at bounding box center [878, 163] width 341 height 19
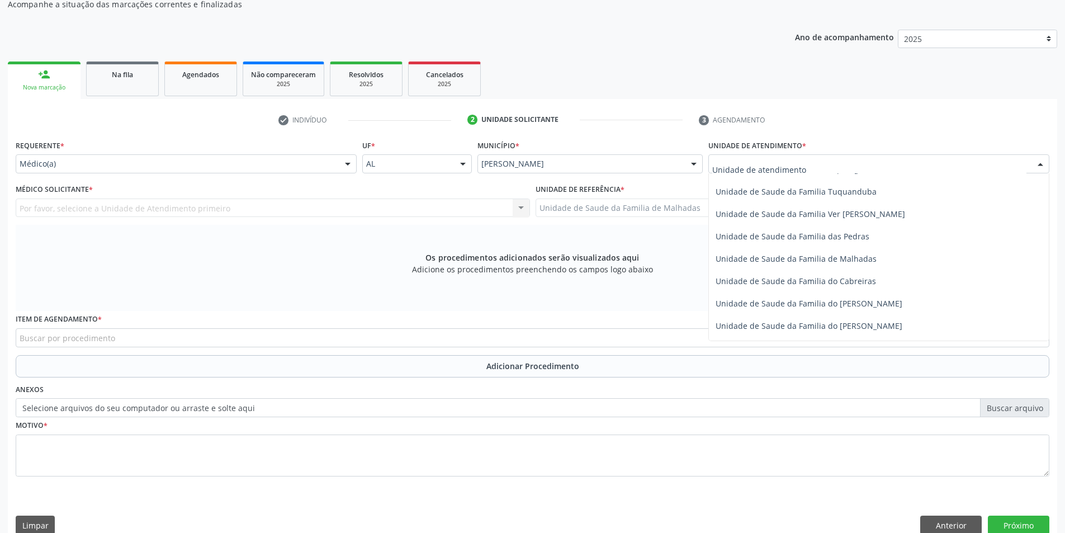
scroll to position [884, 0]
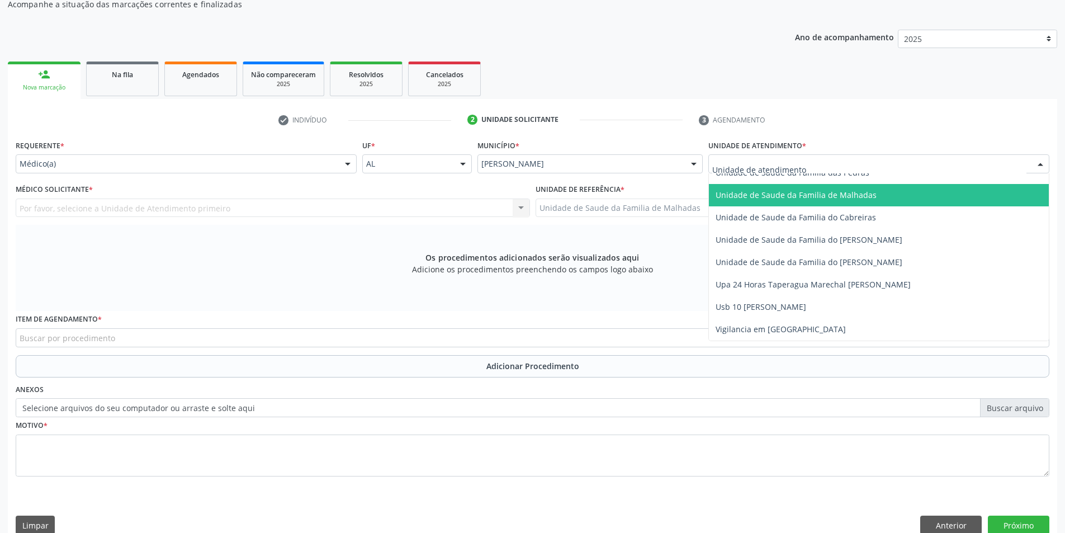
click at [890, 192] on span "Unidade de Saude da Familia de Malhadas" at bounding box center [879, 195] width 340 height 22
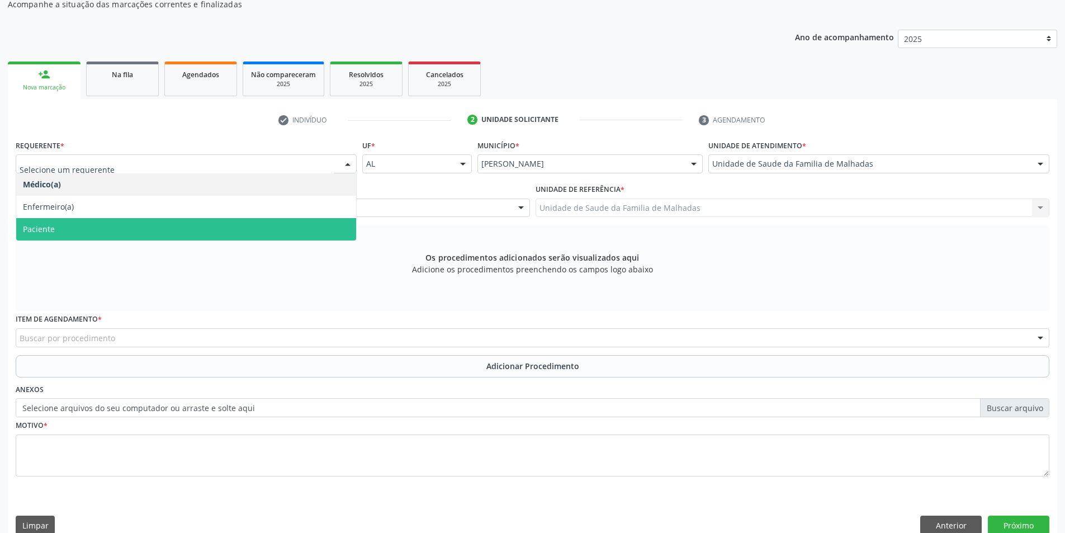
click at [263, 224] on span "Paciente" at bounding box center [186, 229] width 340 height 22
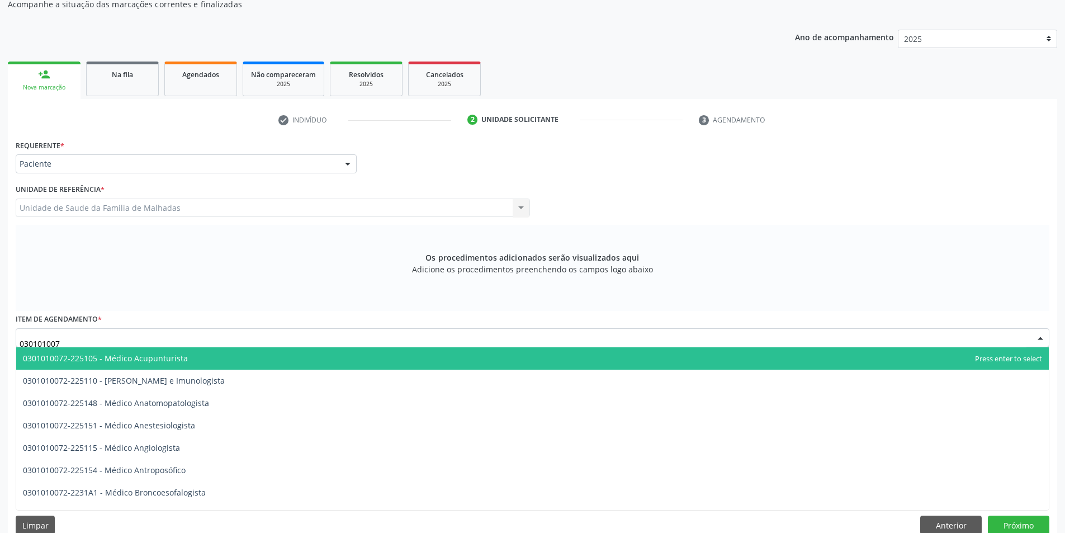
type input "0301010072"
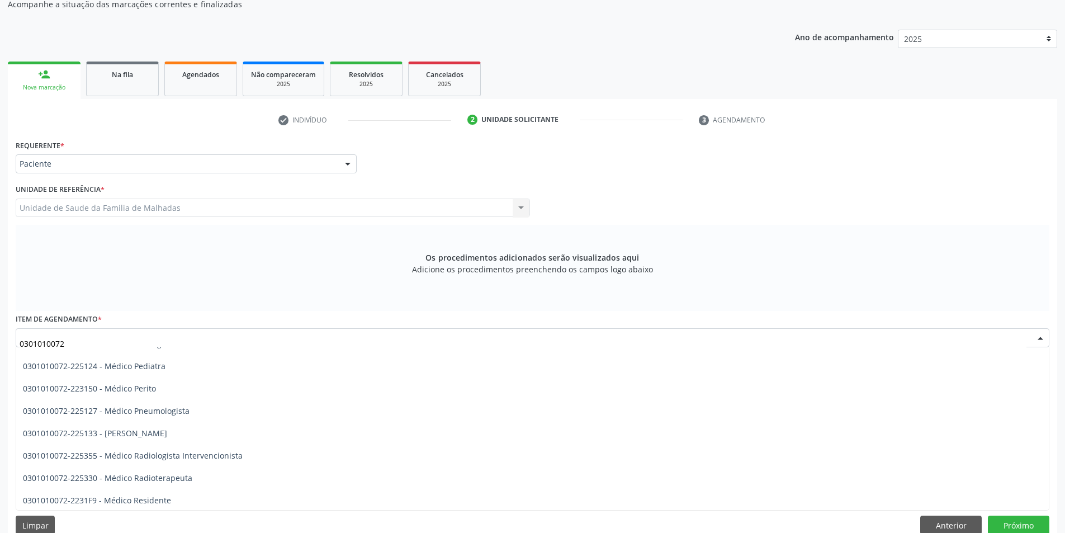
scroll to position [1074, 0]
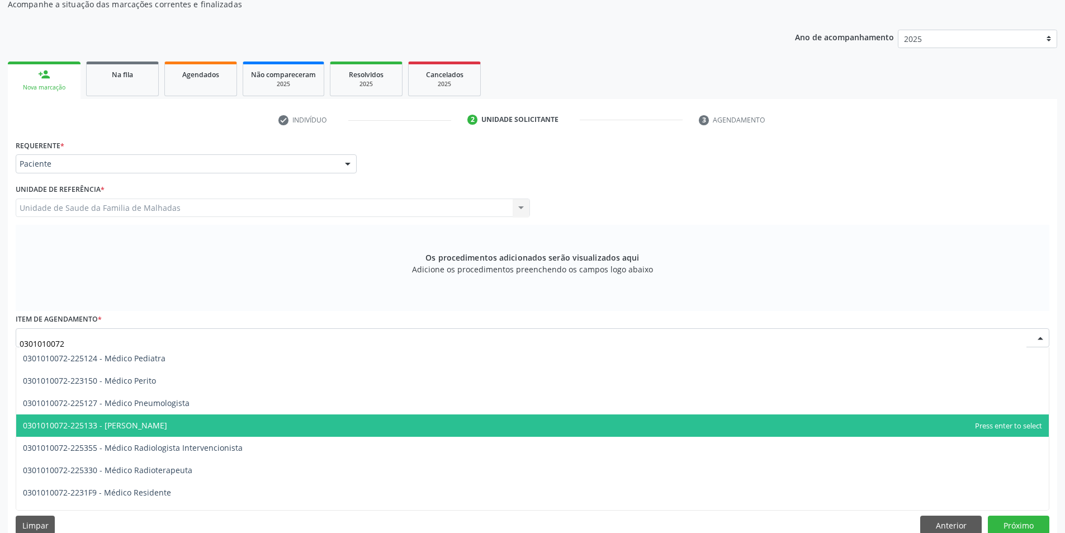
click at [176, 422] on span "0301010072-225133 - [PERSON_NAME]" at bounding box center [532, 425] width 1033 height 22
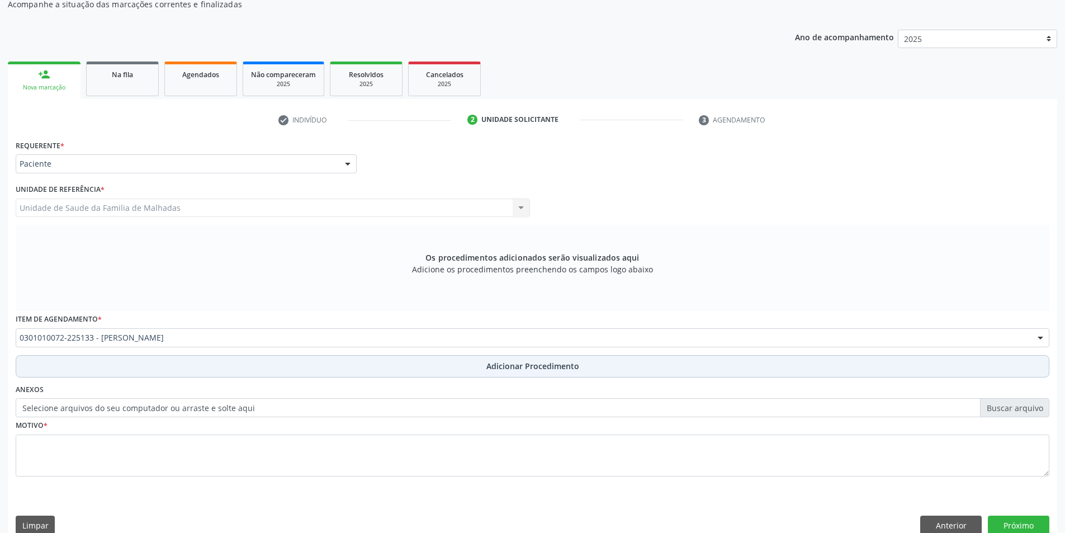
click at [516, 365] on span "Adicionar Procedimento" at bounding box center [532, 366] width 93 height 12
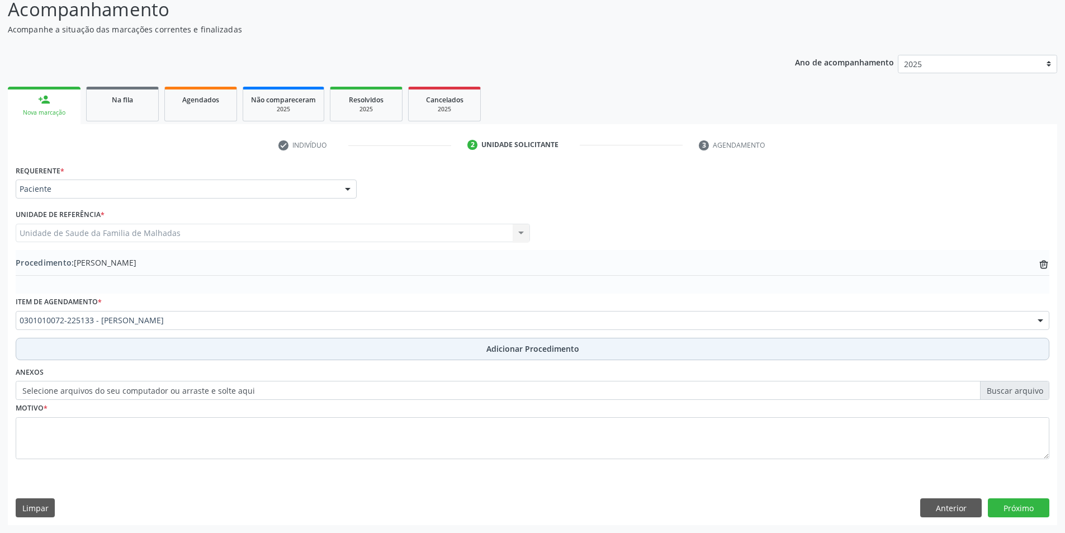
scroll to position [96, 0]
click at [514, 346] on span "Adicionar Procedimento" at bounding box center [532, 349] width 93 height 12
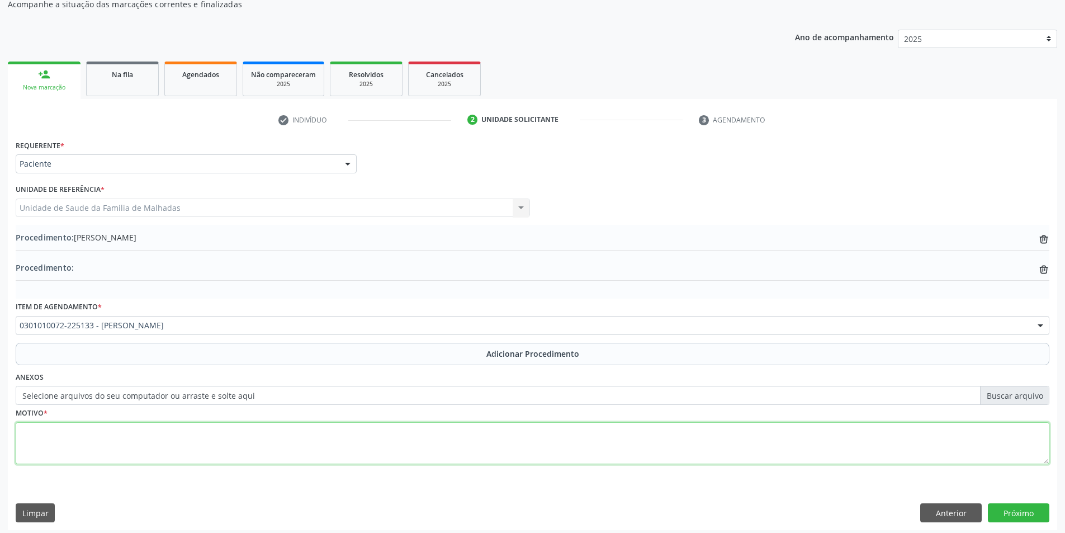
click at [115, 436] on textarea at bounding box center [533, 443] width 1034 height 42
type textarea "CID 10 : F1.1"
click at [1024, 516] on button "Próximo" at bounding box center [1019, 512] width 62 height 19
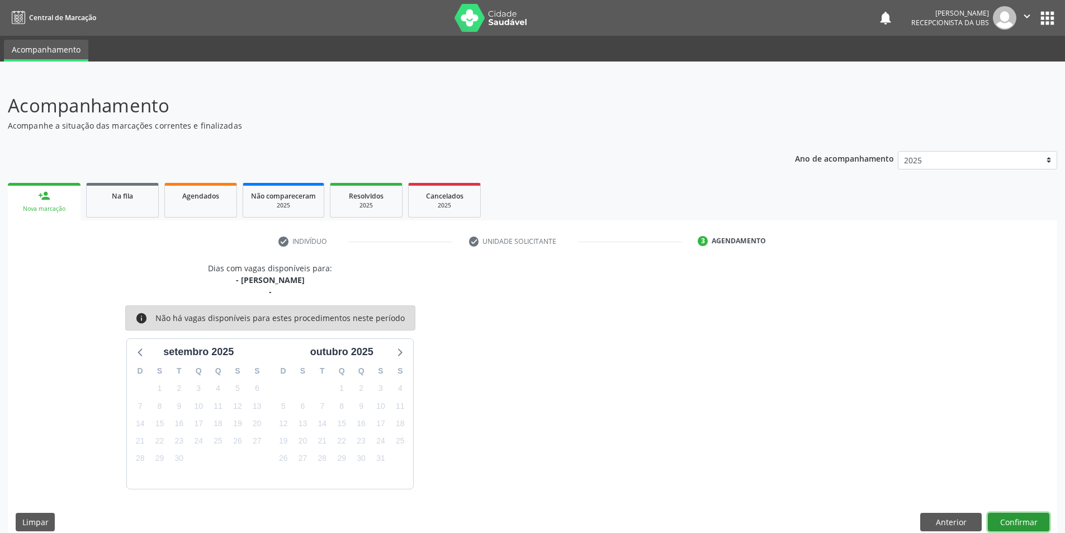
click at [1023, 517] on button "Confirmar" at bounding box center [1019, 522] width 62 height 19
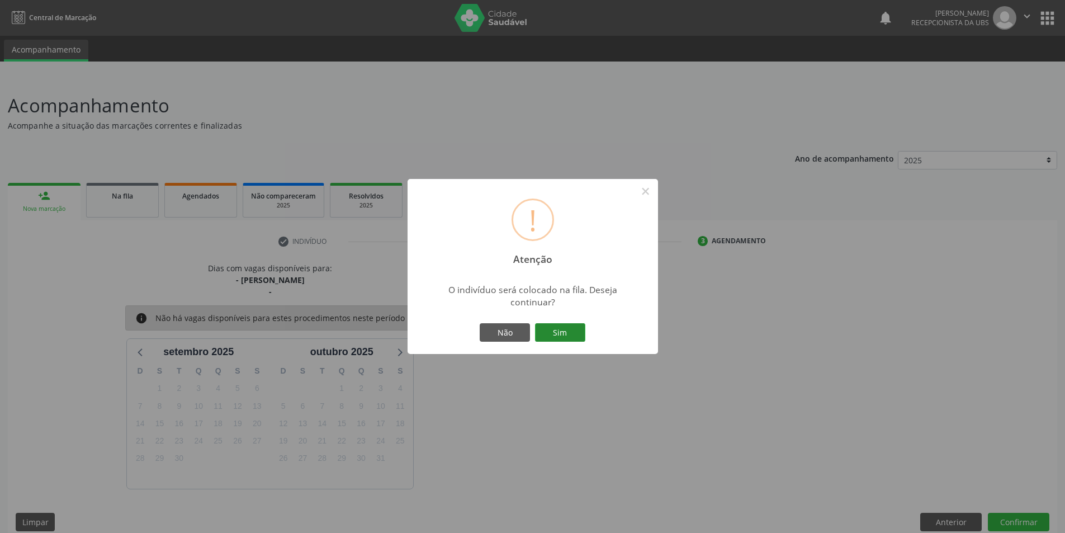
click at [554, 332] on button "Sim" at bounding box center [560, 332] width 50 height 19
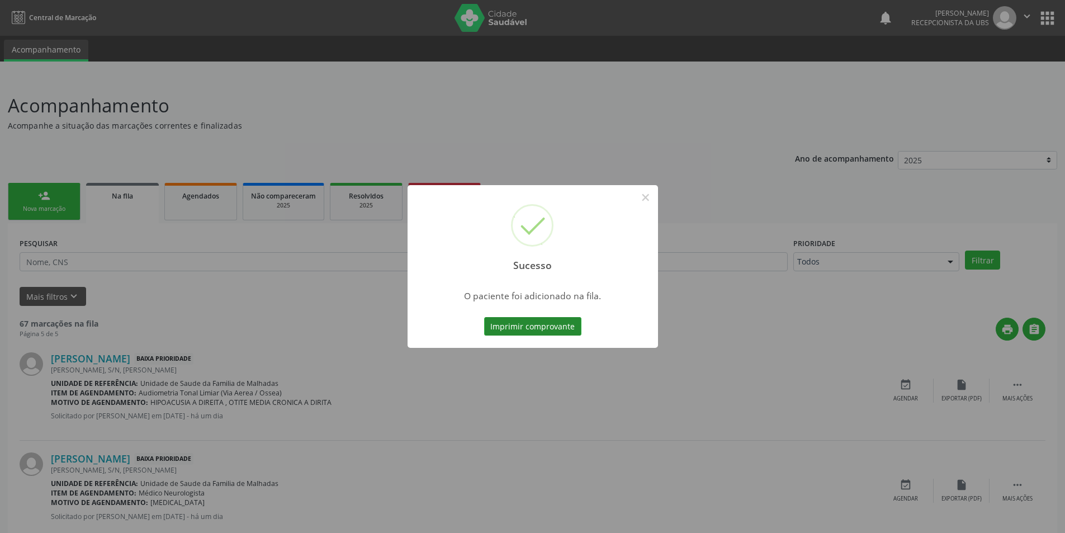
click at [556, 325] on button "Imprimir comprovante" at bounding box center [532, 326] width 97 height 19
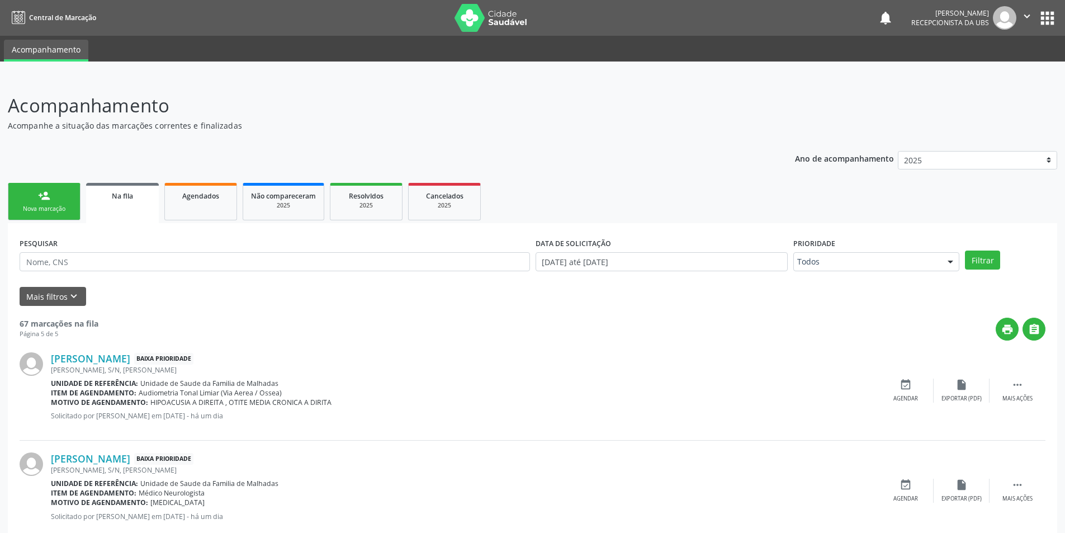
click at [46, 194] on div "person_add" at bounding box center [44, 196] width 12 height 12
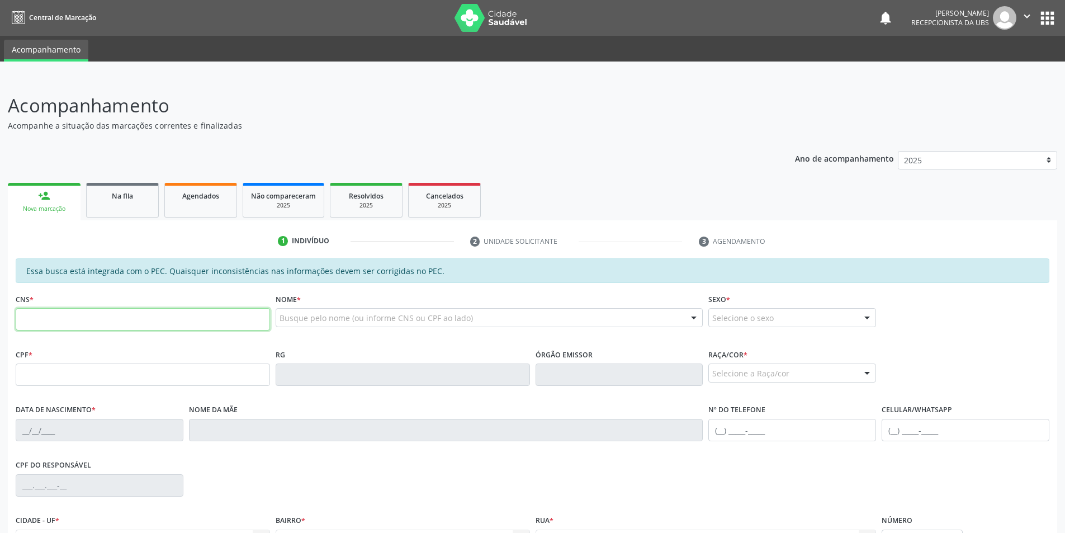
click at [60, 330] on input "text" at bounding box center [143, 319] width 254 height 22
type input "705 0012 5581 2953"
type input "776.911.564-72"
type input "17[DATE]"
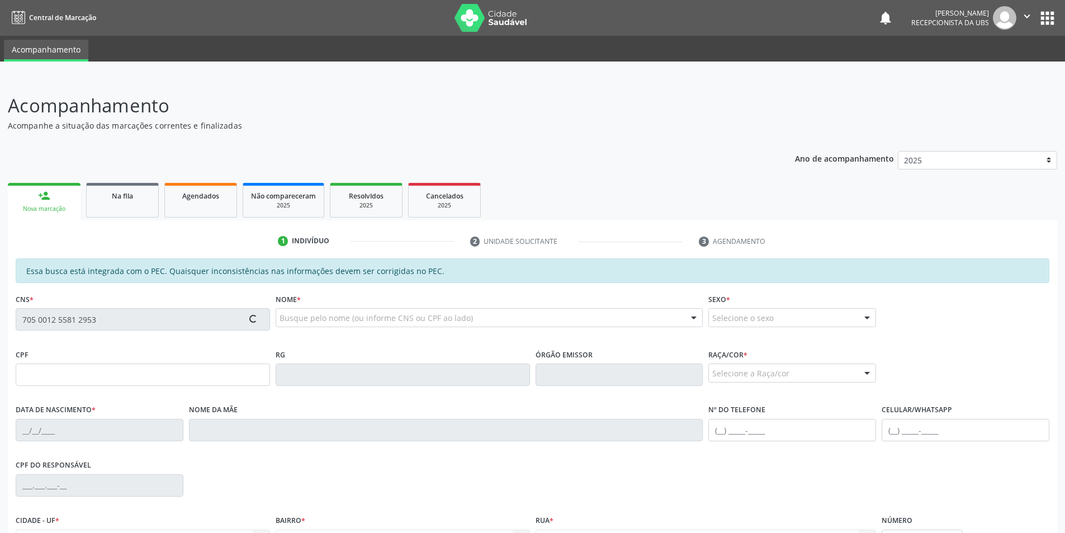
type input "[PERSON_NAME]"
type input "[PHONE_NUMBER]"
type input "S/N"
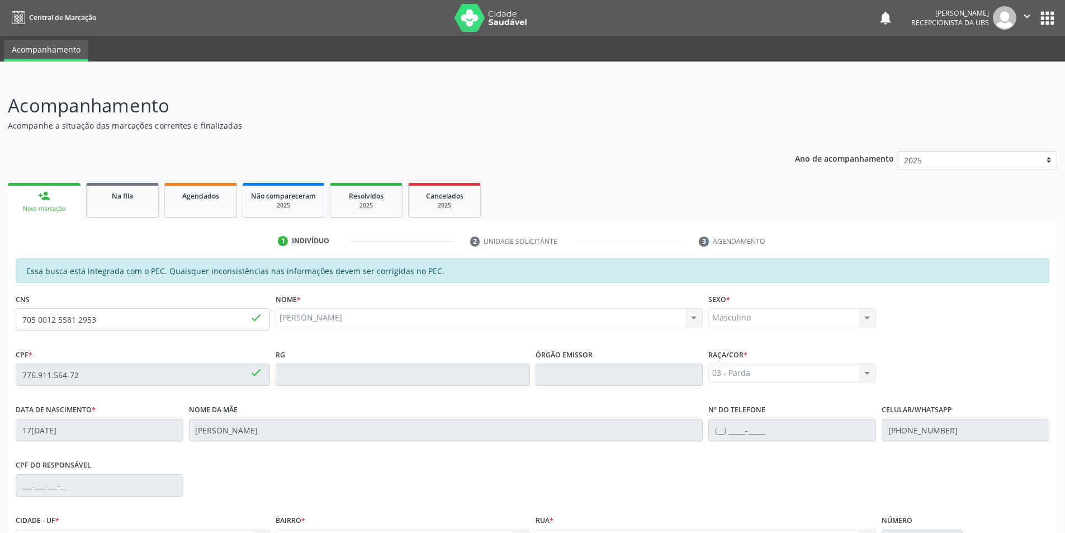
click at [1064, 523] on div "Acompanhamento Acompanhe a situação das marcações correntes e finalizadas Relat…" at bounding box center [532, 365] width 1065 height 577
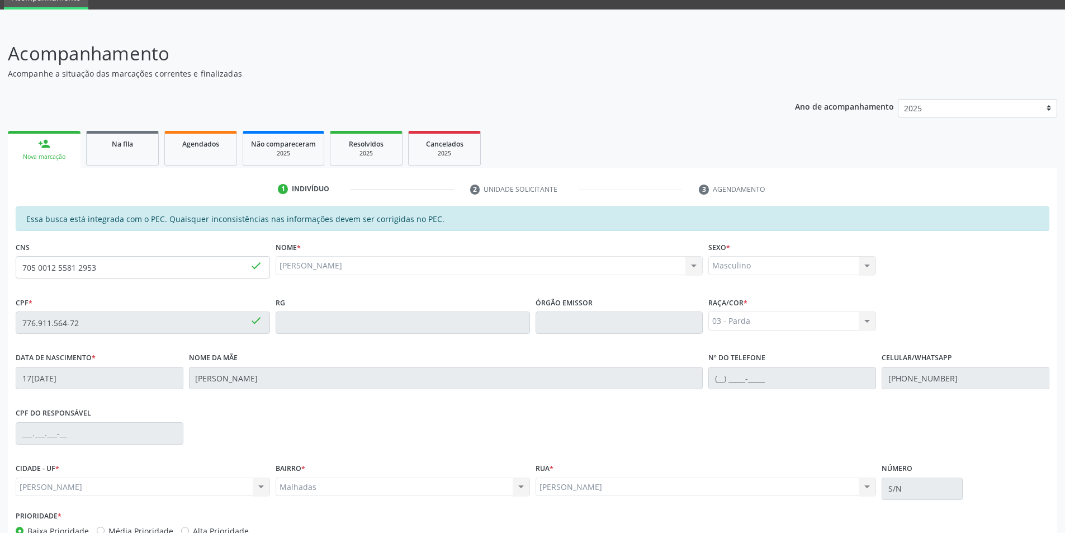
scroll to position [121, 0]
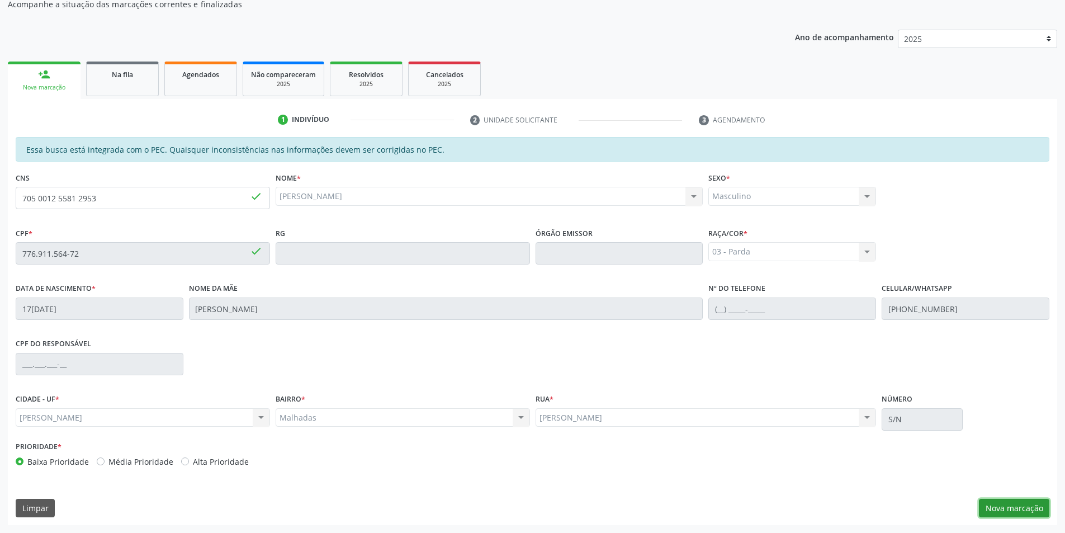
click at [1037, 510] on button "Nova marcação" at bounding box center [1014, 508] width 70 height 19
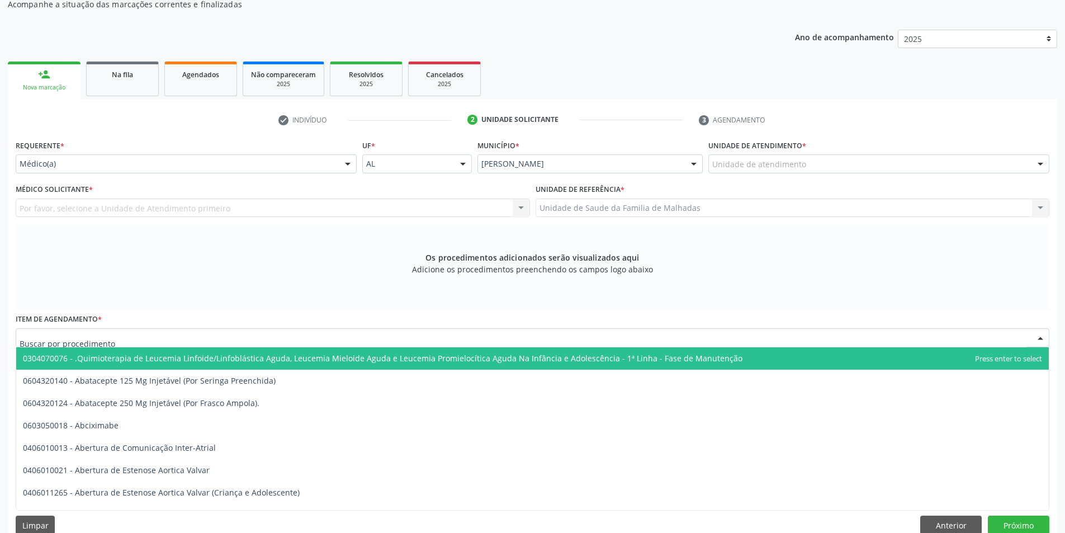
click at [115, 335] on div at bounding box center [533, 337] width 1034 height 19
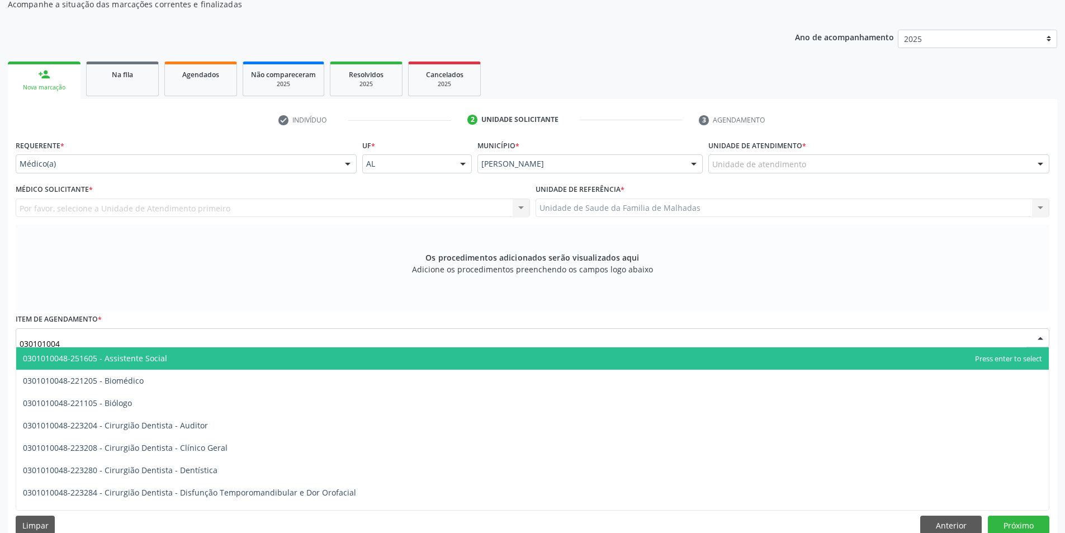
type input "0301010048"
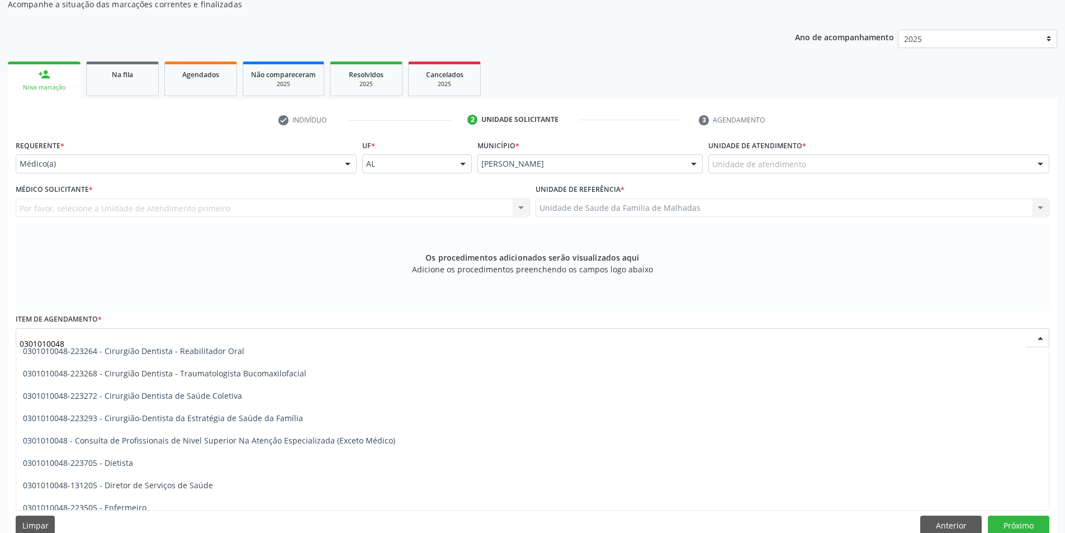
scroll to position [522, 0]
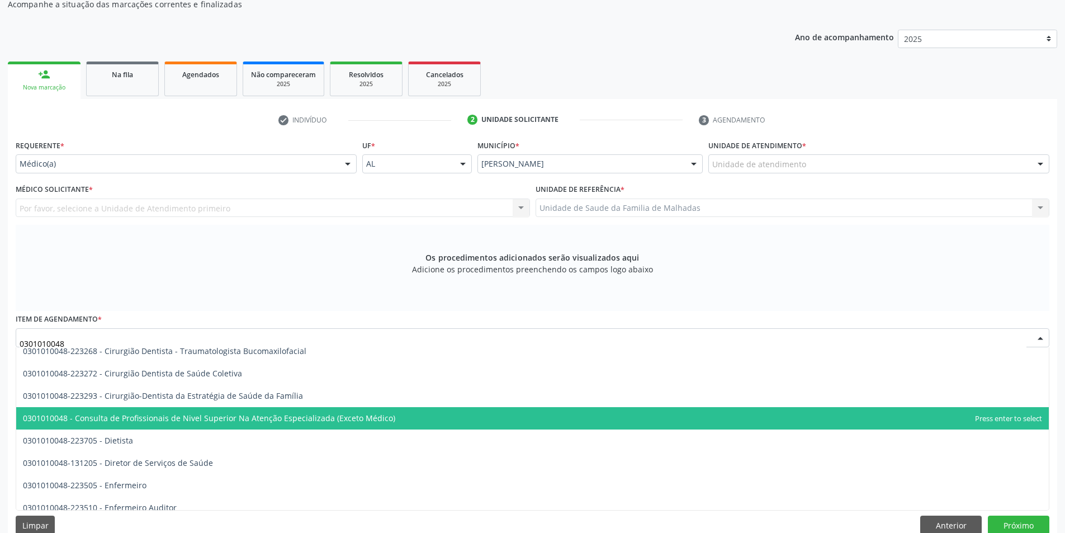
click at [386, 420] on span "0301010048 - Consulta de Profissionais de Nivel Superior Na Atenção Especializa…" at bounding box center [532, 418] width 1033 height 22
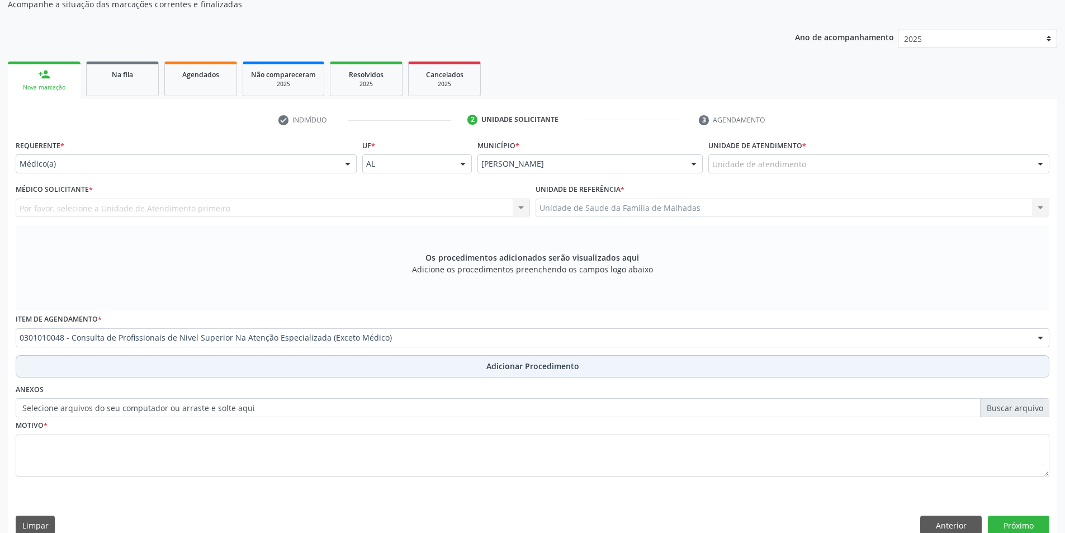
click at [557, 363] on span "Adicionar Procedimento" at bounding box center [532, 366] width 93 height 12
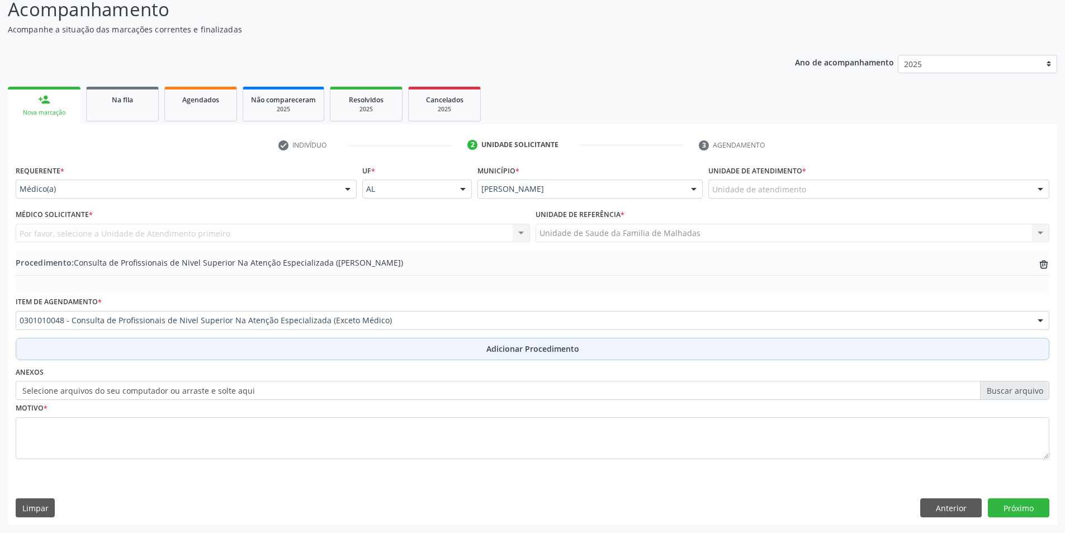
click at [557, 343] on span "Adicionar Procedimento" at bounding box center [532, 349] width 93 height 12
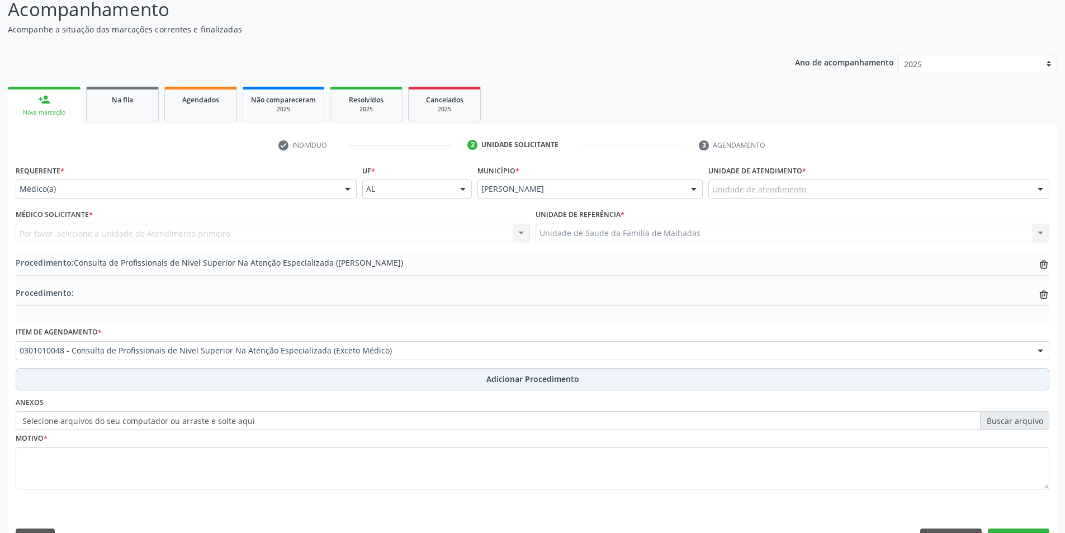
scroll to position [121, 0]
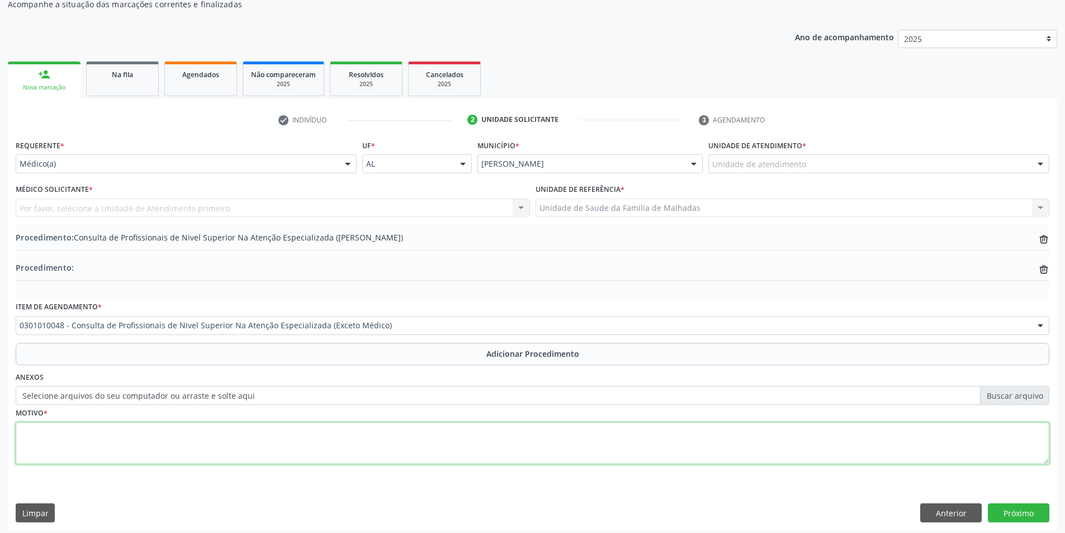
click at [70, 436] on textarea at bounding box center [533, 443] width 1034 height 42
click at [1015, 509] on button "Próximo" at bounding box center [1019, 512] width 62 height 19
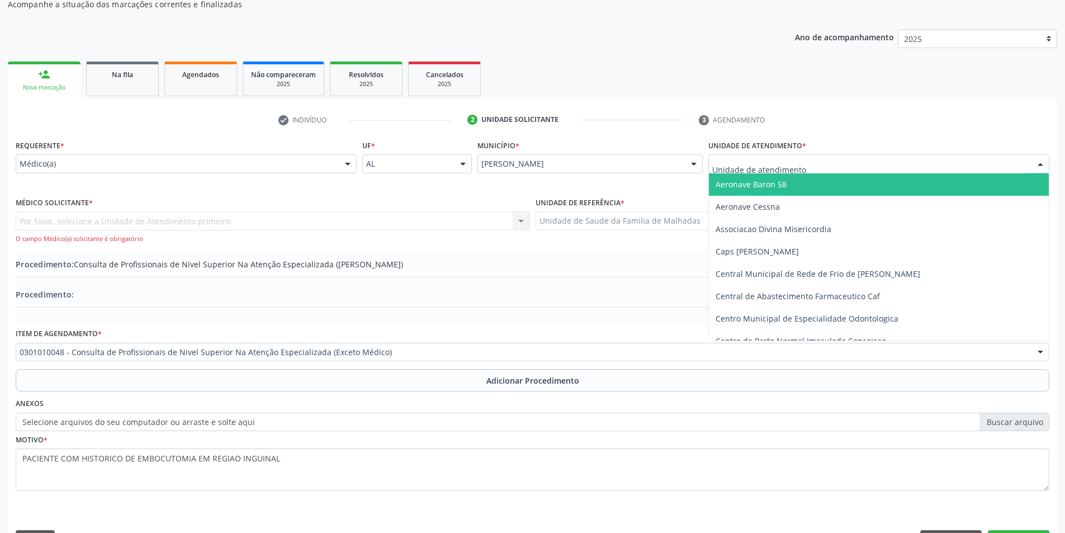
click at [878, 159] on div at bounding box center [878, 163] width 341 height 19
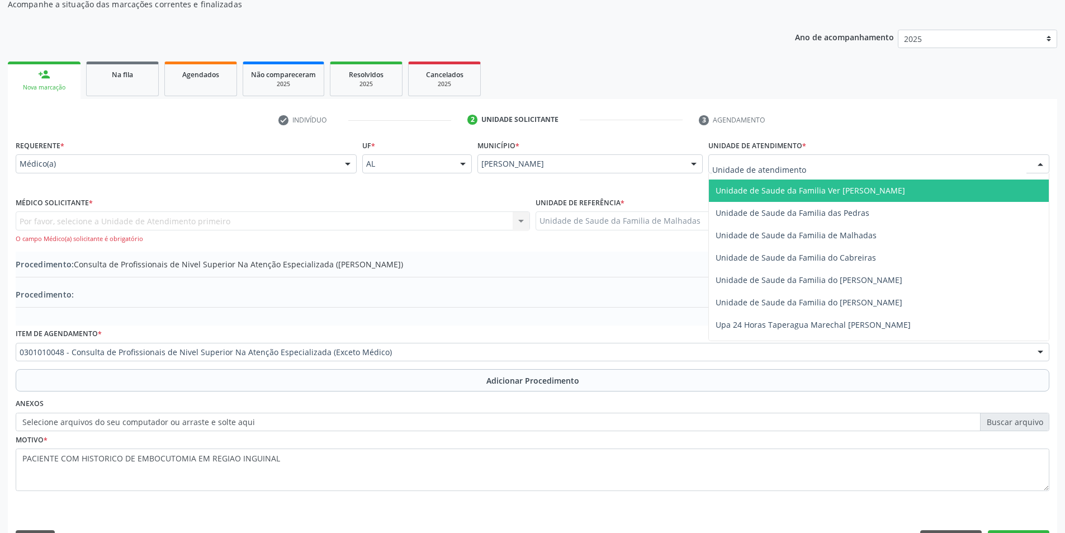
scroll to position [862, 0]
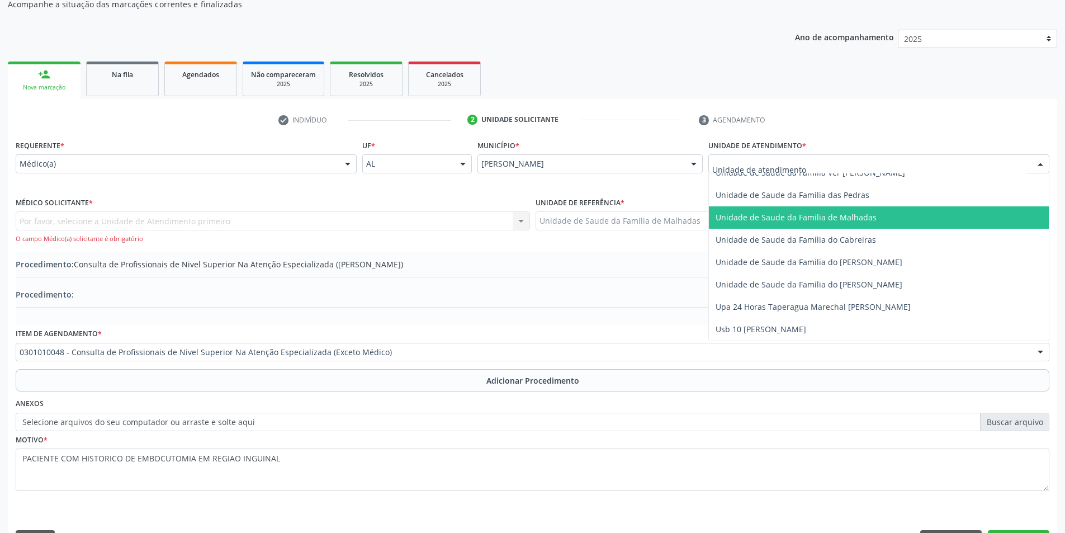
click at [862, 221] on span "Unidade de Saude da Familia de Malhadas" at bounding box center [796, 217] width 161 height 11
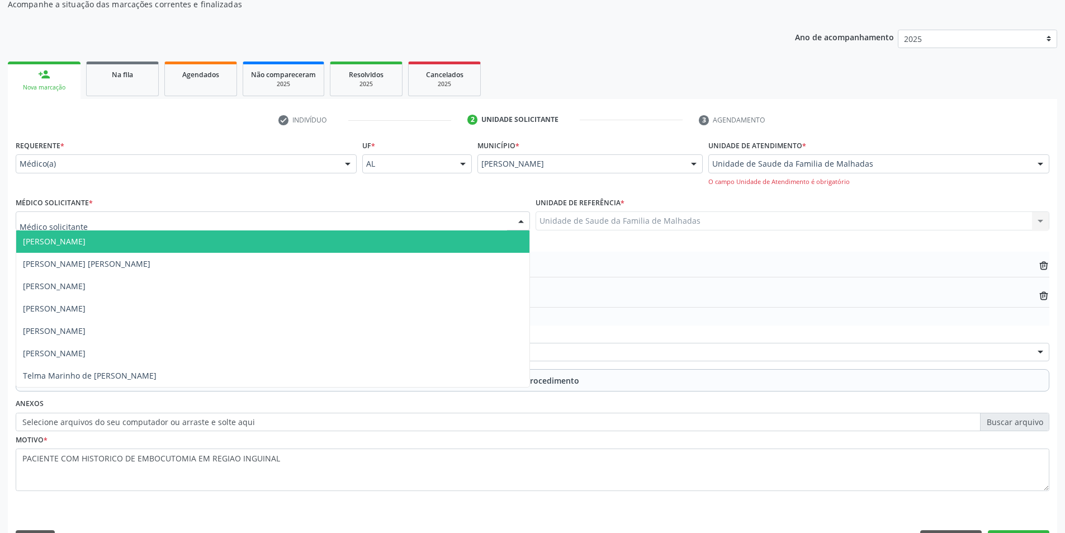
click at [352, 214] on div at bounding box center [273, 220] width 514 height 19
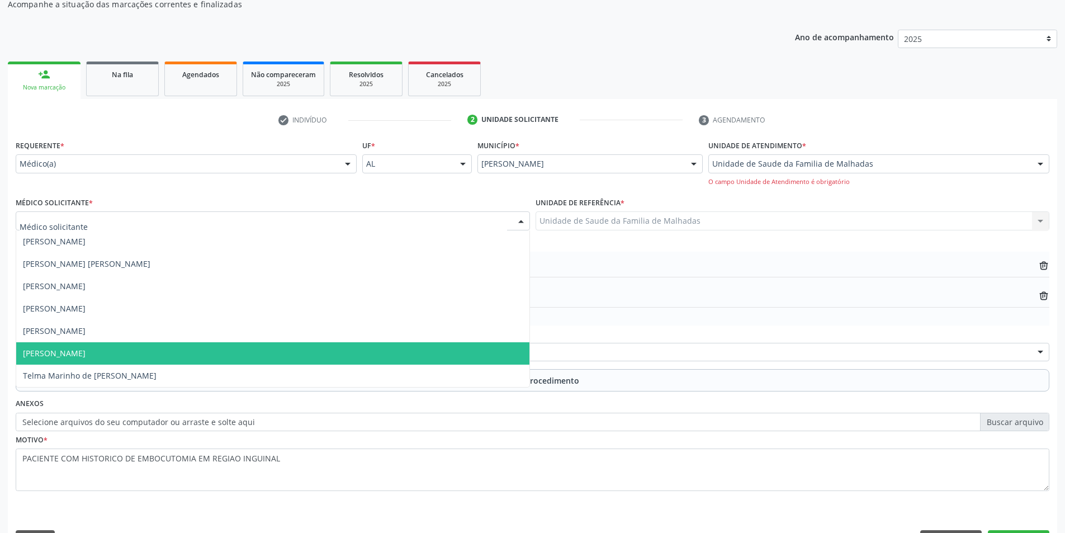
click at [349, 346] on span "[PERSON_NAME]" at bounding box center [272, 353] width 513 height 22
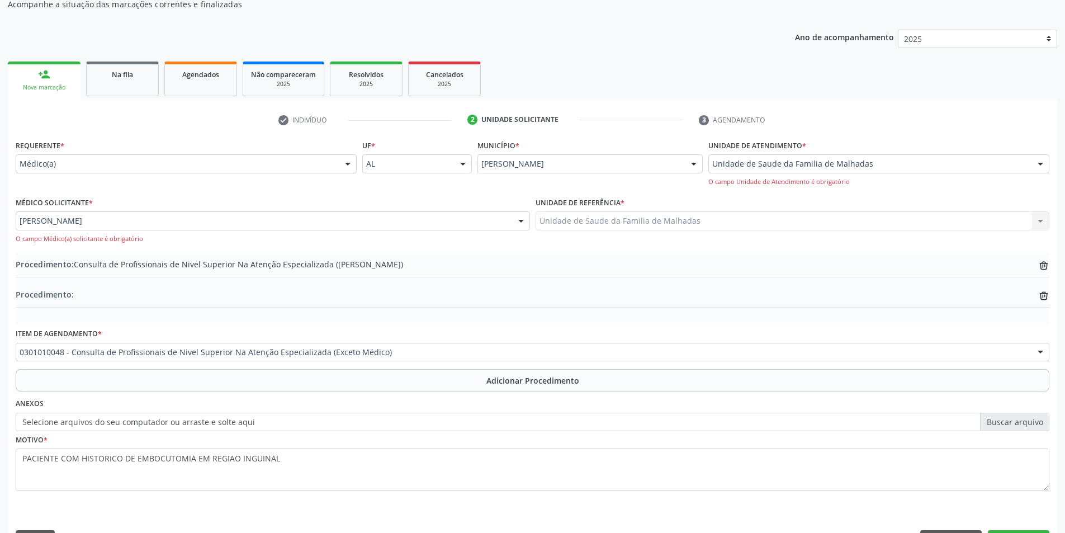
click at [349, 166] on div at bounding box center [347, 164] width 17 height 19
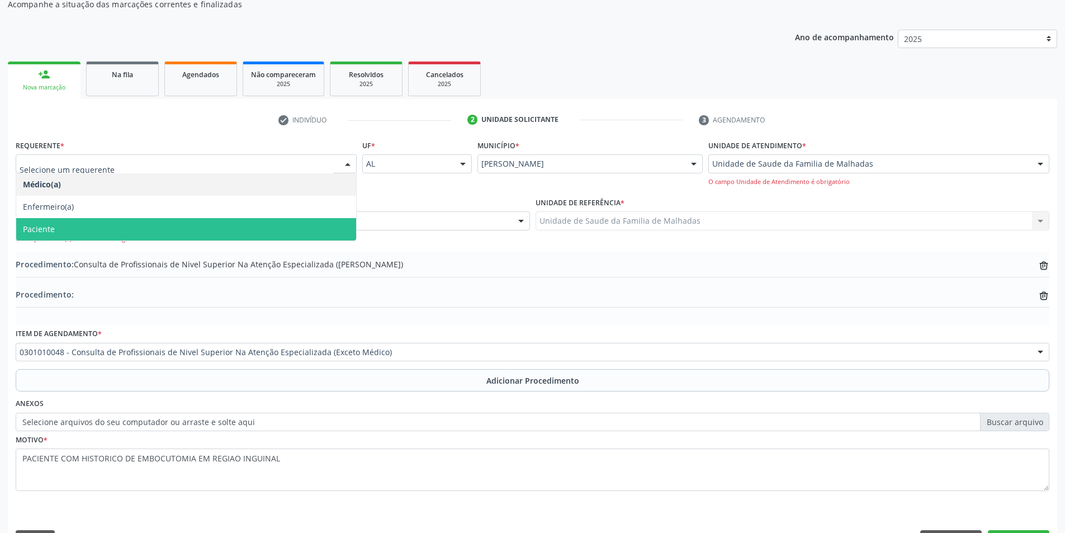
click at [318, 223] on span "Paciente" at bounding box center [186, 229] width 340 height 22
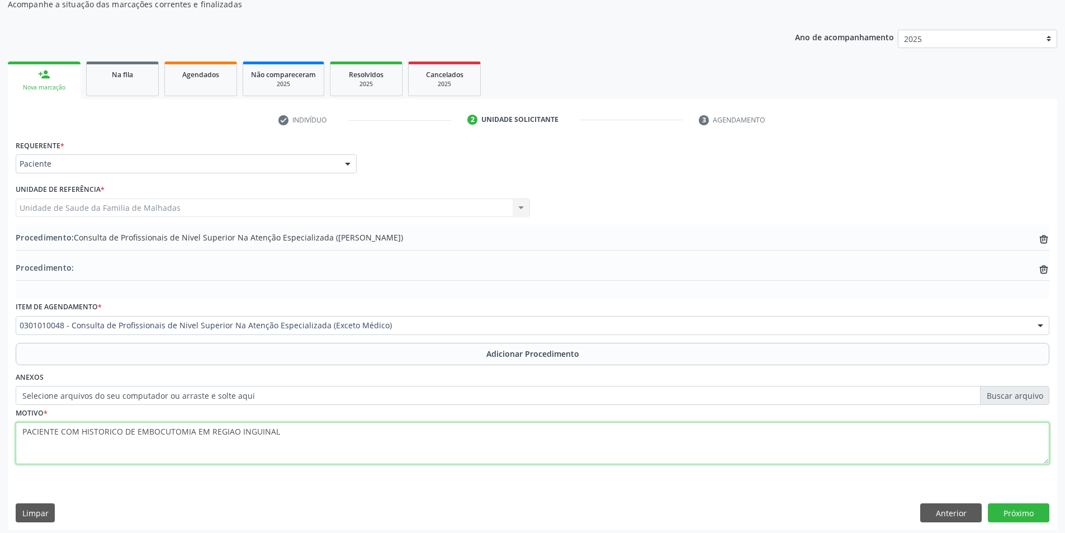
click at [395, 447] on textarea "PACIENTE COM HISTORICO DE EMBOCUTOMIA EM REGIAO INGUINAL" at bounding box center [533, 443] width 1034 height 42
click at [358, 429] on textarea "PACIENTE COM HISTORICO DE EMBOCUTOMIA EM REGIAO INGUINAL ( O NOME DO MEDICO NAO…" at bounding box center [533, 443] width 1034 height 42
click at [273, 430] on textarea "PACIENTE COM HISTORICO DE EMBOCUTOMIA EM REGIAO INGUINAL ( O NOME DO MEDICO SOL…" at bounding box center [533, 443] width 1034 height 42
type textarea "PACIENTE COM HISTORICO DE EMBOCUTOMIA EM REGIAO INGUINAL OBS: ( O NOME DO MEDIC…"
click at [1033, 510] on button "Próximo" at bounding box center [1019, 512] width 62 height 19
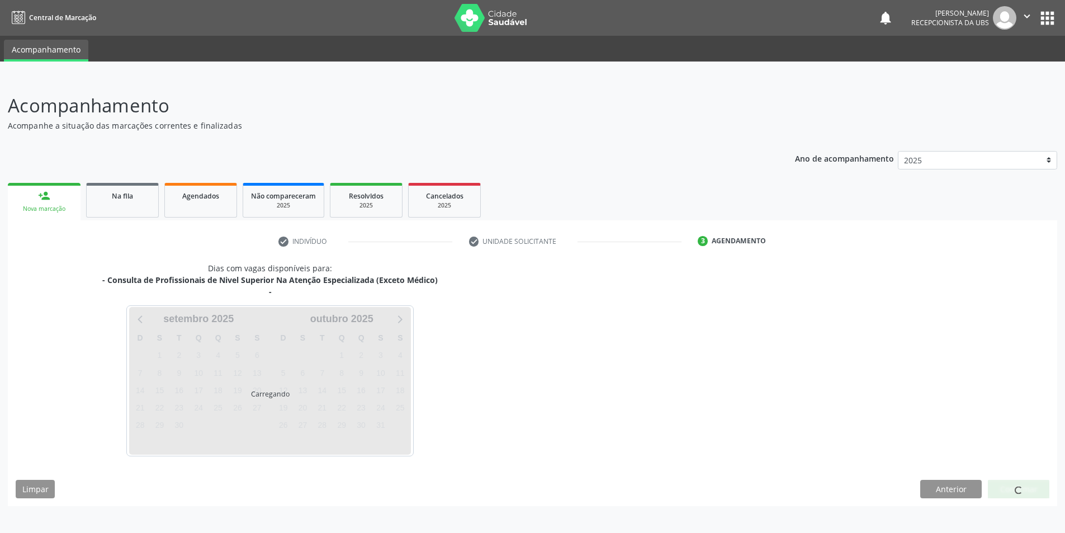
scroll to position [0, 0]
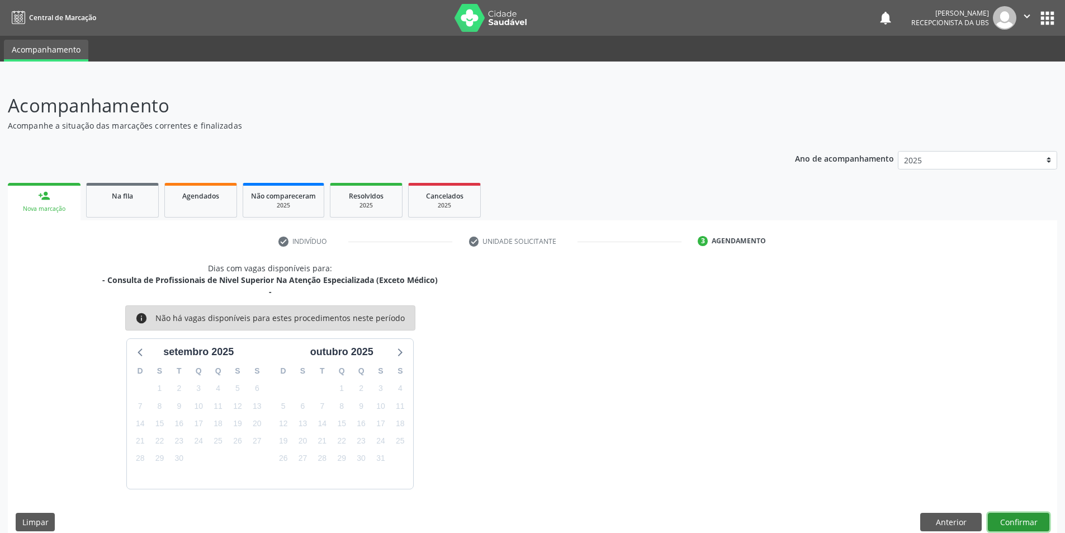
click at [1033, 519] on button "Confirmar" at bounding box center [1019, 522] width 62 height 19
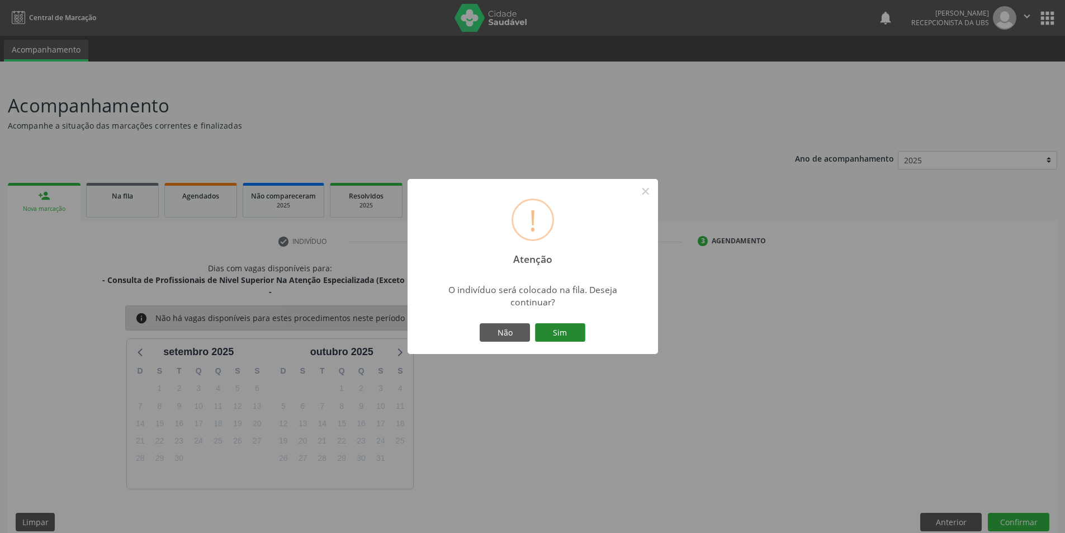
click at [560, 334] on button "Sim" at bounding box center [560, 332] width 50 height 19
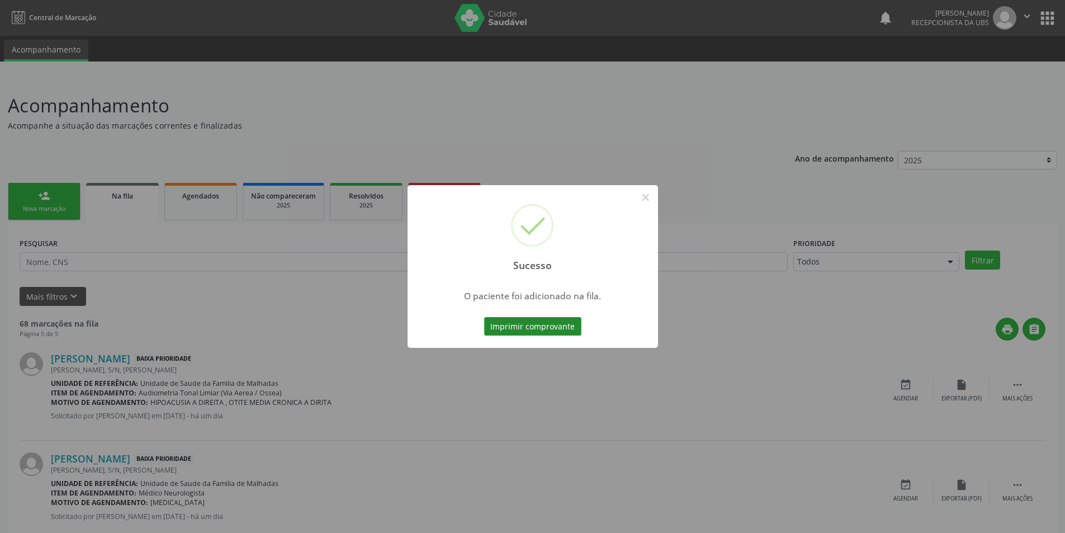
click at [526, 323] on button "Imprimir comprovante" at bounding box center [532, 326] width 97 height 19
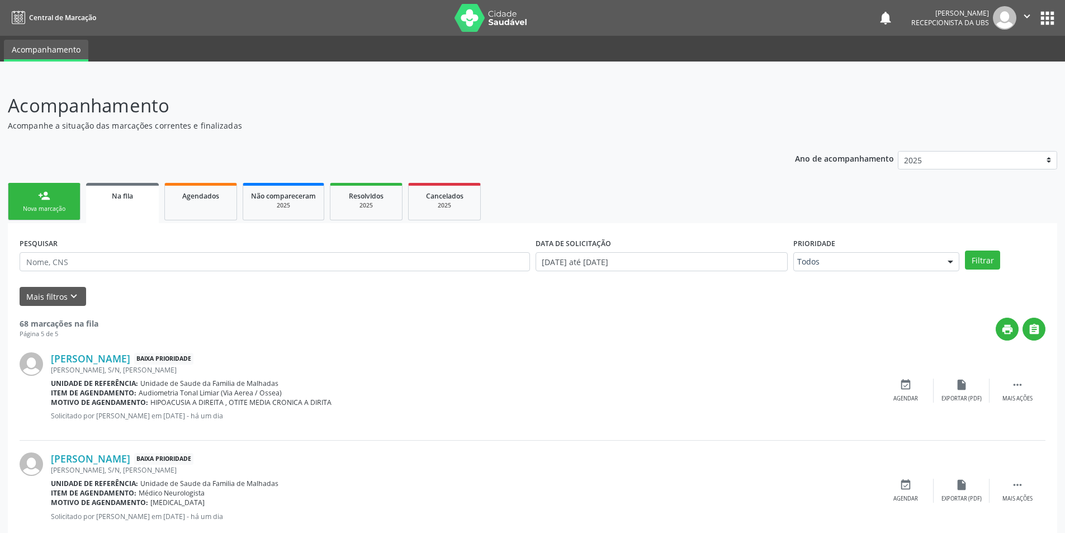
click at [48, 193] on div "person_add" at bounding box center [44, 196] width 12 height 12
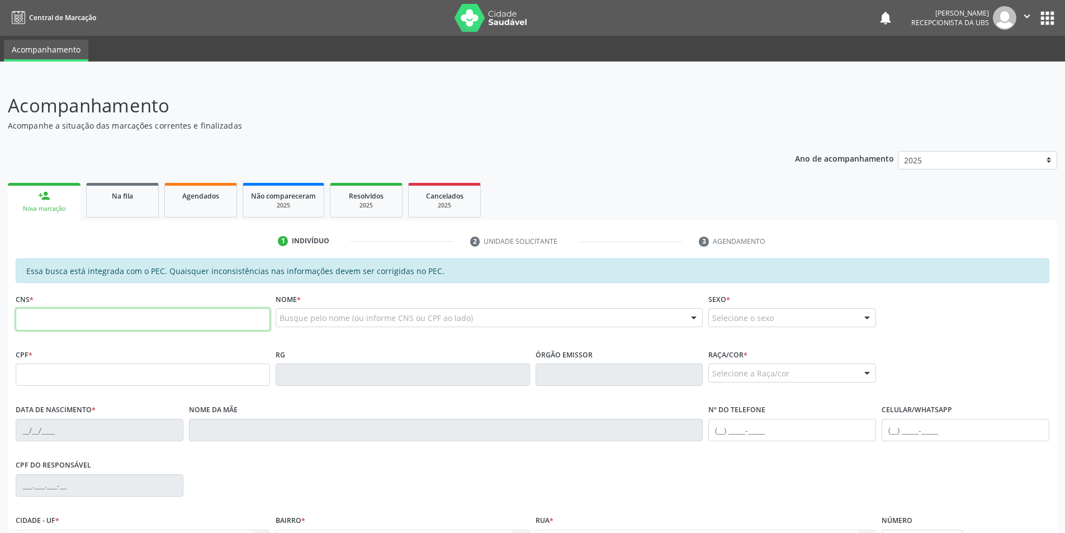
click at [58, 318] on input "text" at bounding box center [143, 319] width 254 height 22
type input "705 0012 5581 2953"
type input "776.911.564-72"
type input "17[DATE]"
type input "[PERSON_NAME]"
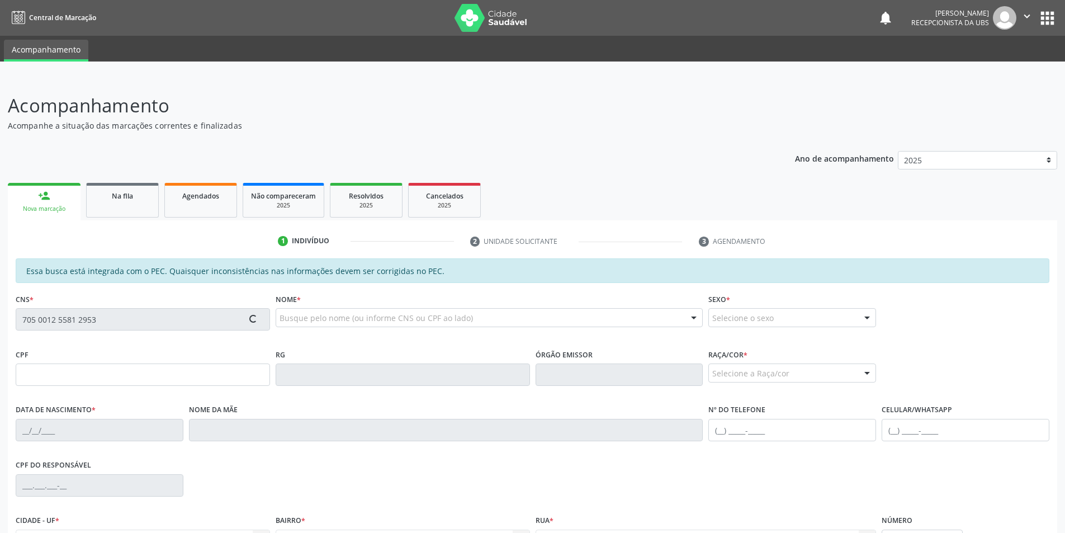
type input "[PHONE_NUMBER]"
type input "S/N"
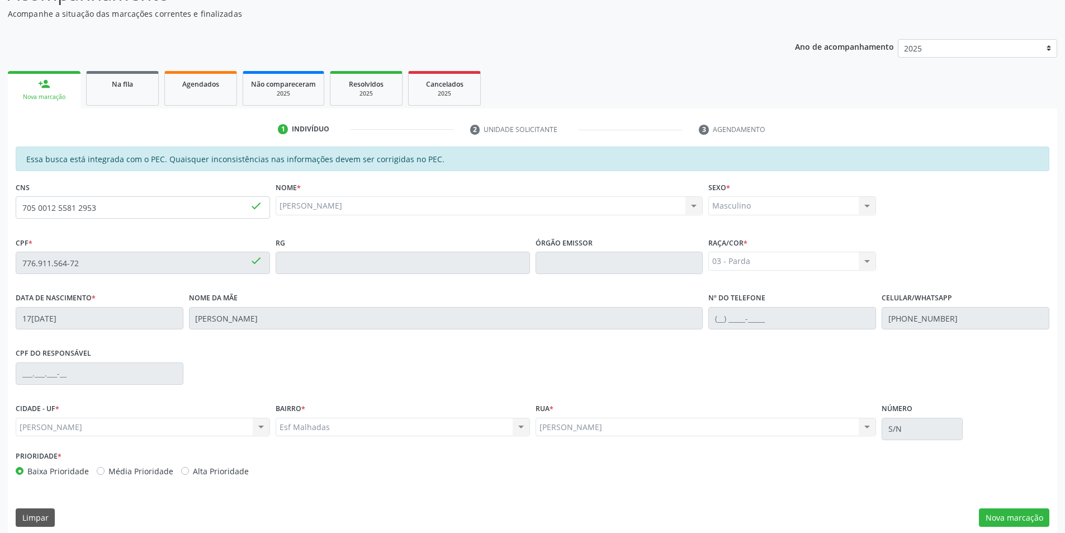
scroll to position [121, 0]
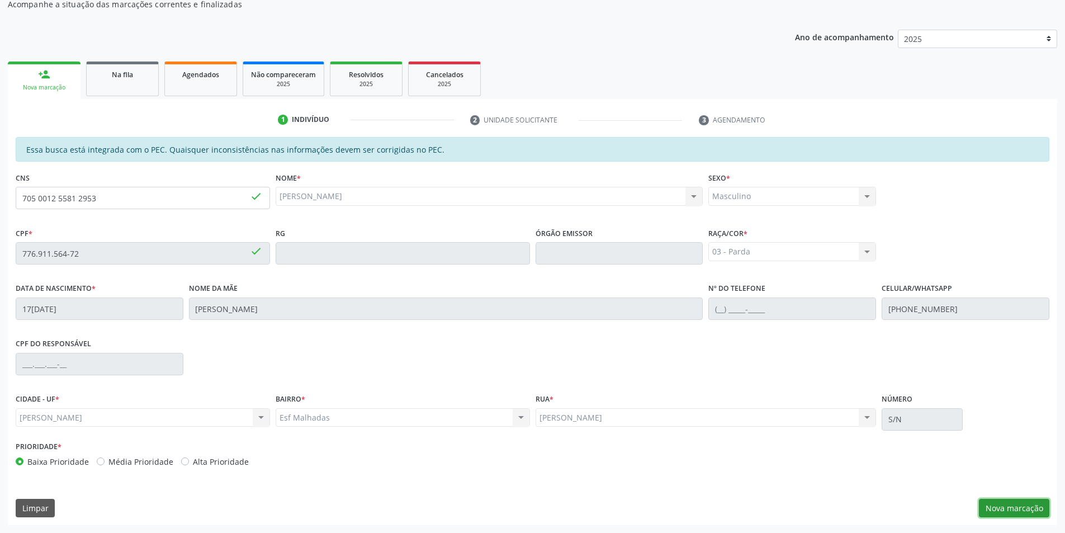
click at [1014, 510] on button "Nova marcação" at bounding box center [1014, 508] width 70 height 19
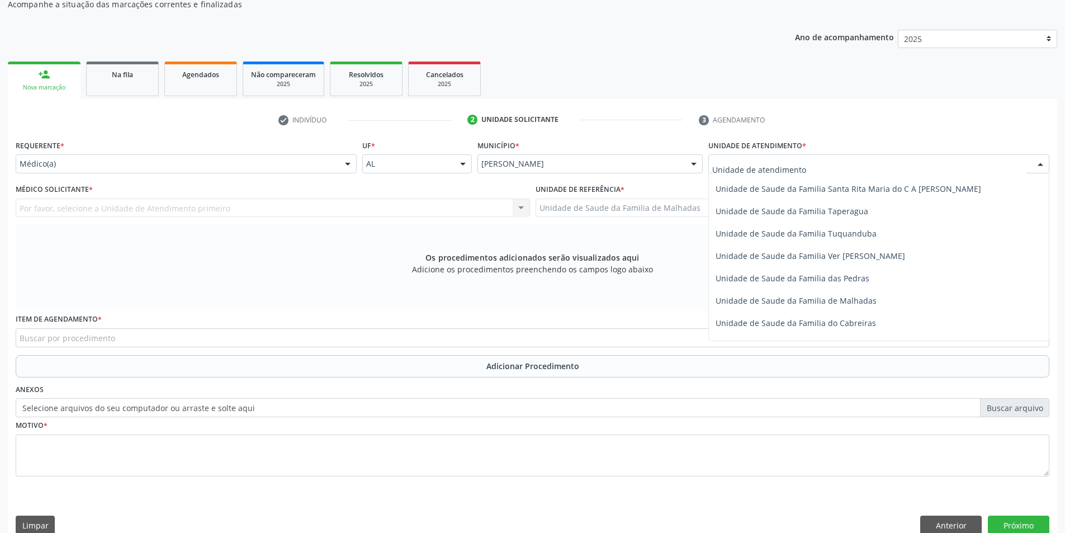
scroll to position [884, 0]
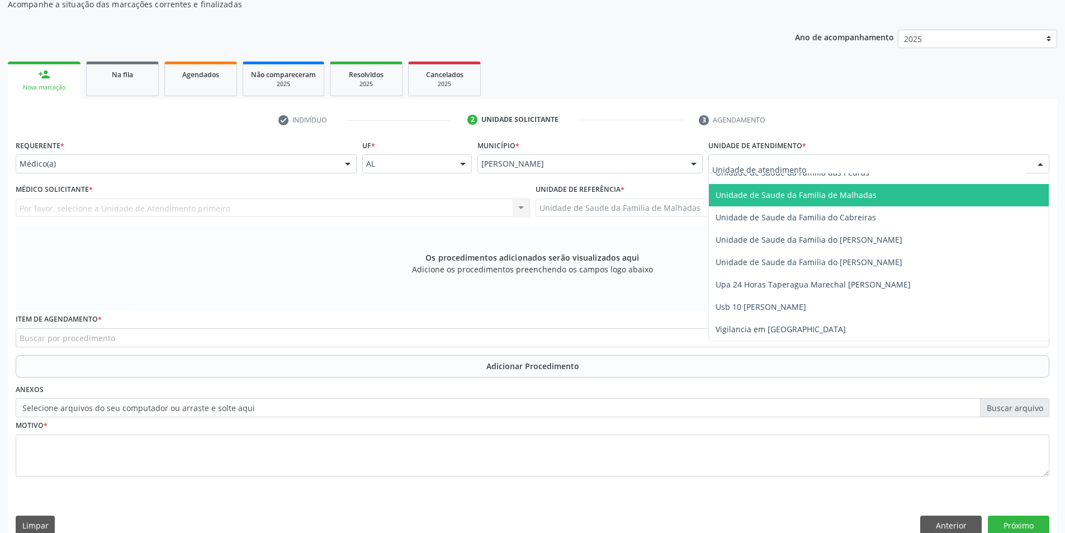
click at [866, 196] on span "Unidade de Saude da Familia de Malhadas" at bounding box center [796, 195] width 161 height 11
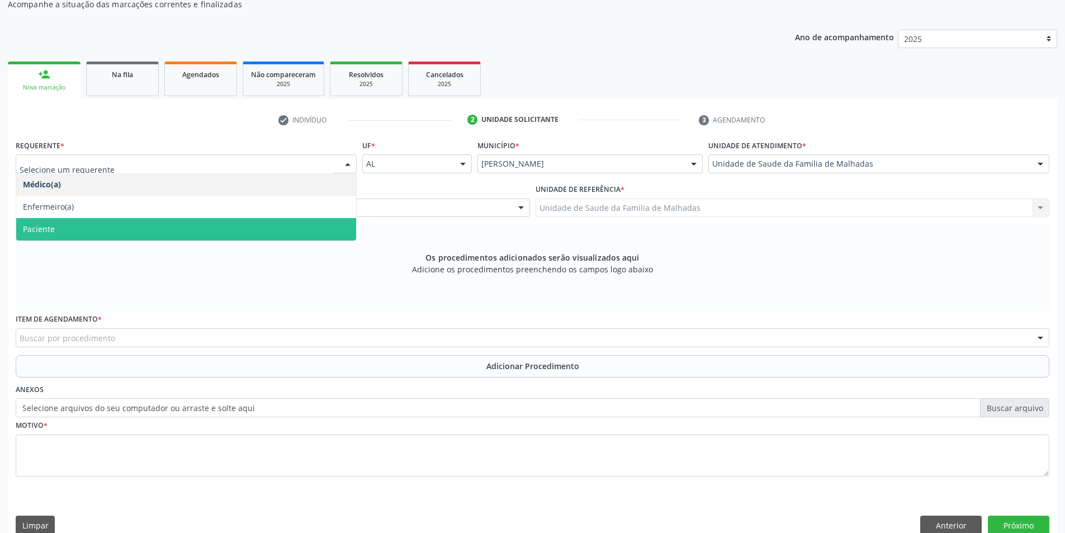
click at [239, 222] on span "Paciente" at bounding box center [186, 229] width 340 height 22
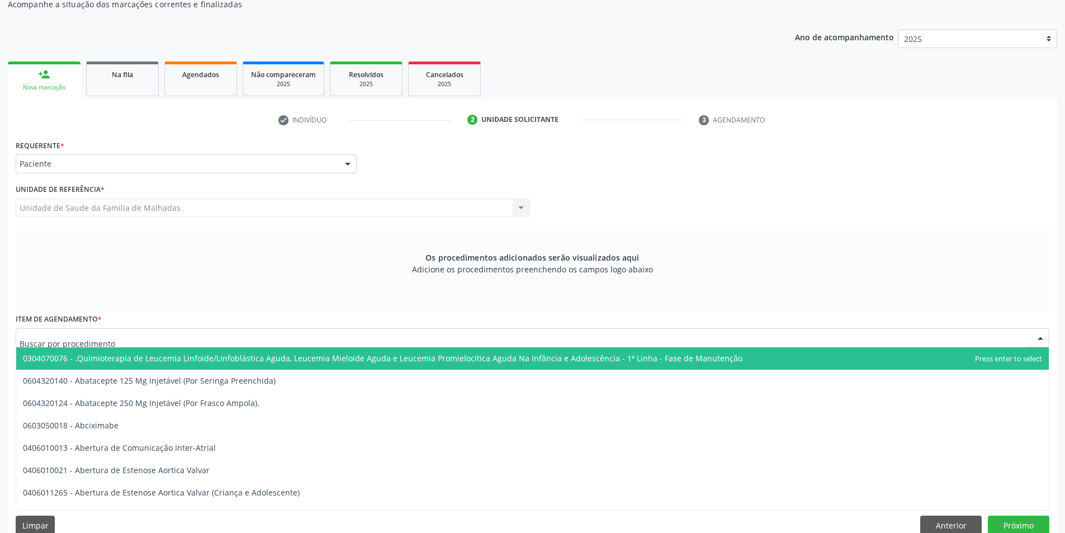
click at [237, 333] on div at bounding box center [533, 337] width 1034 height 19
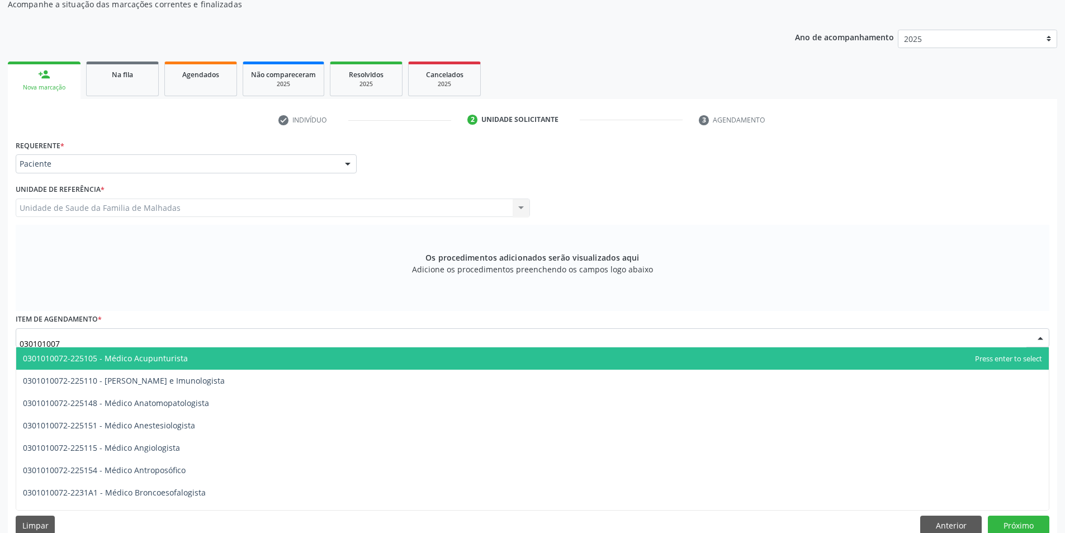
type input "0301010072"
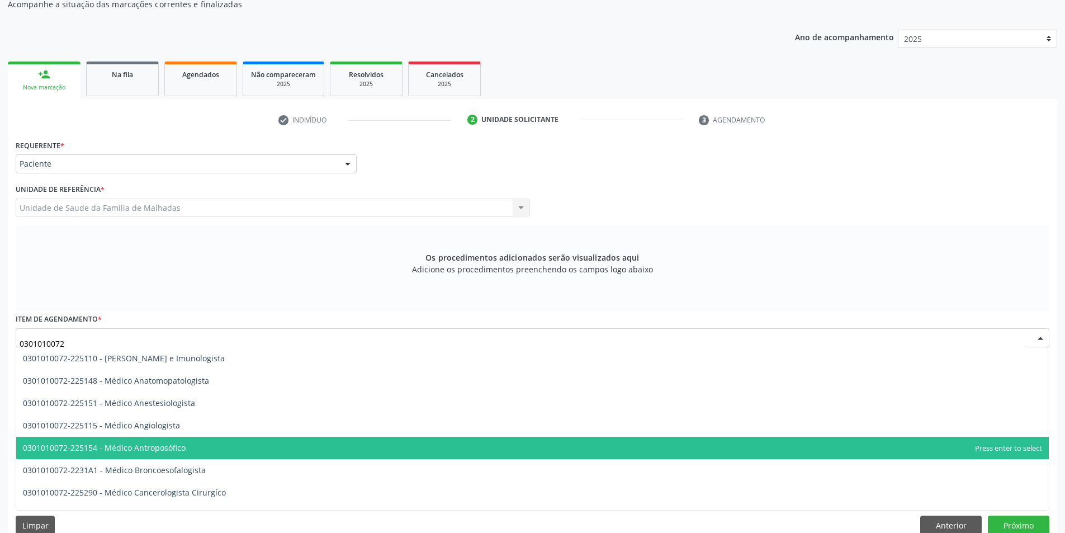
scroll to position [37, 0]
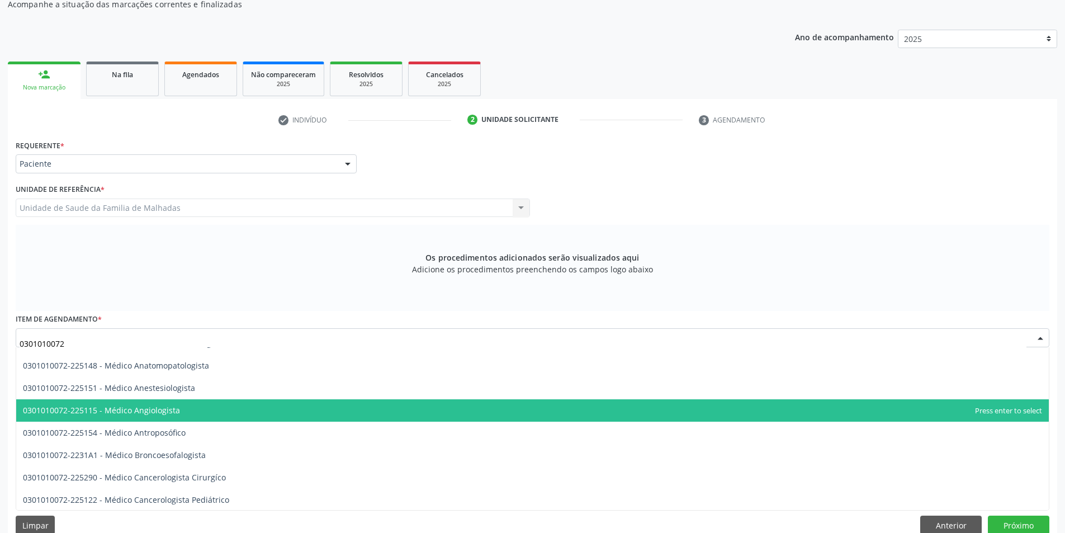
click at [559, 406] on span "0301010072-225115 - Médico Angiologista" at bounding box center [532, 410] width 1033 height 22
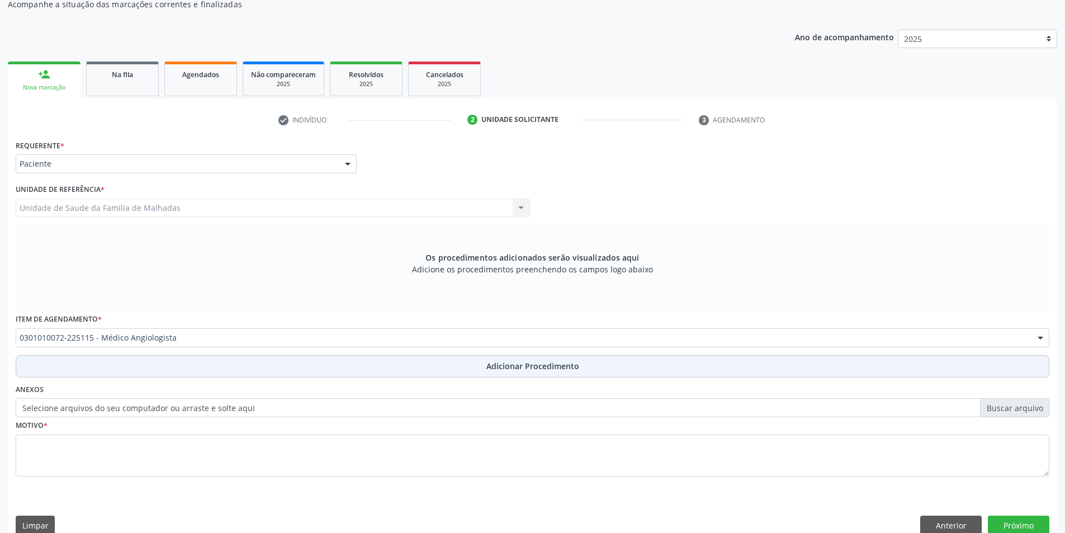
click at [572, 356] on button "Adicionar Procedimento" at bounding box center [533, 366] width 1034 height 22
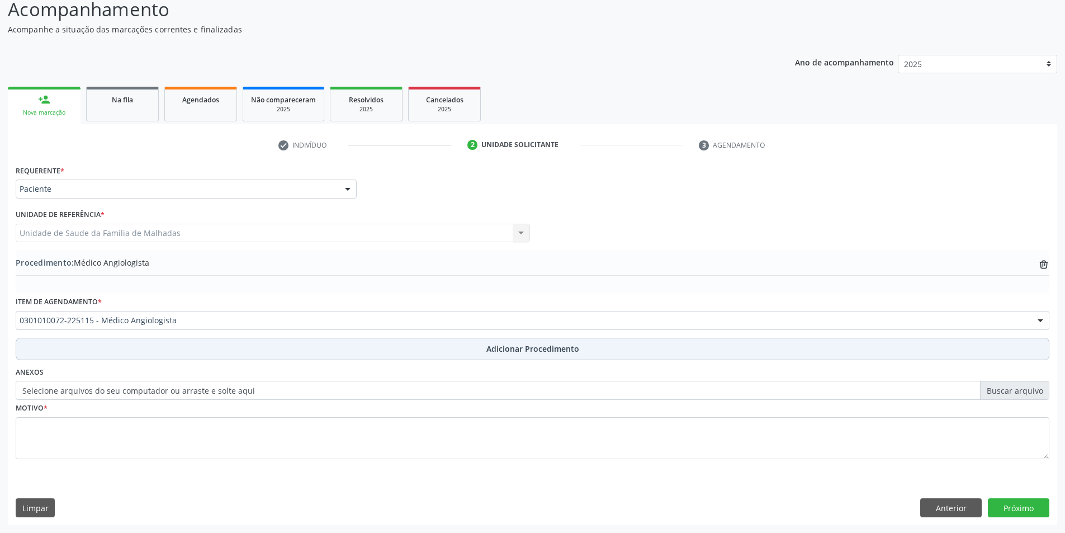
scroll to position [96, 0]
click at [569, 352] on span "Adicionar Procedimento" at bounding box center [532, 349] width 93 height 12
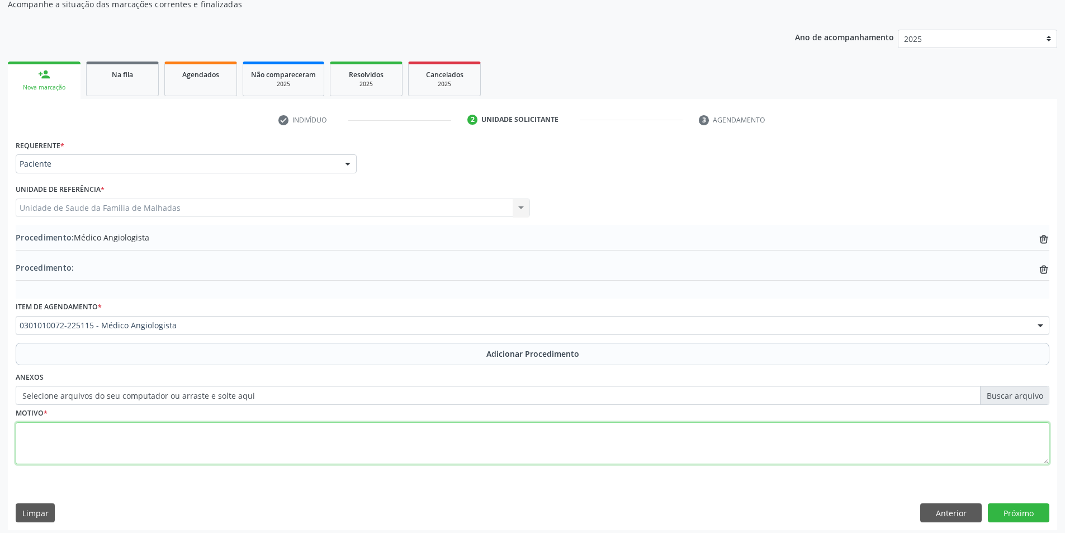
click at [519, 439] on textarea at bounding box center [533, 443] width 1034 height 42
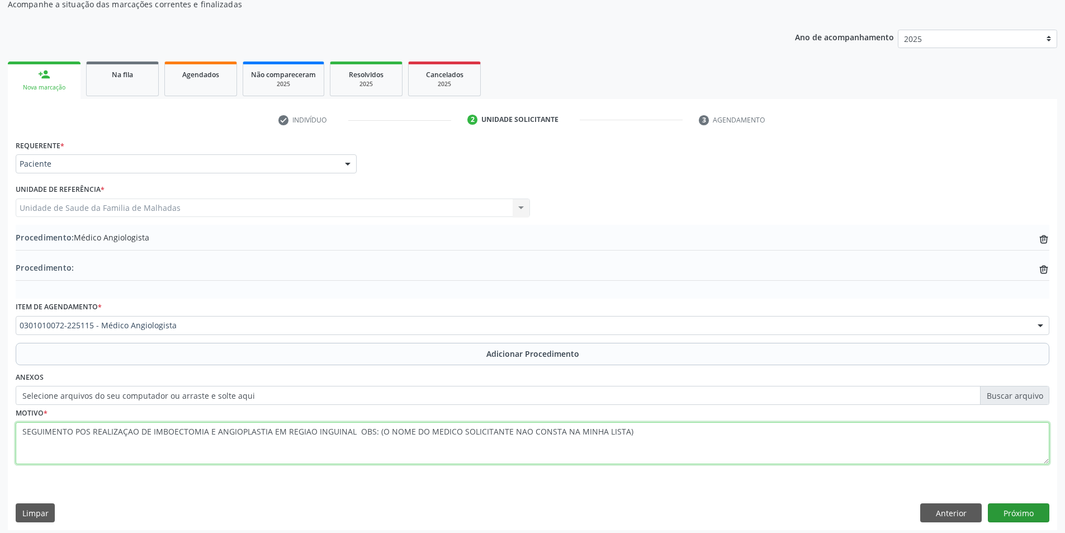
type textarea "SEGUIMENTO POS REALIZAÇAO DE IMBOECTOMIA E ANGIOPLASTIA EM REGIAO INGUINAL OBS:…"
click at [999, 509] on button "Próximo" at bounding box center [1019, 512] width 62 height 19
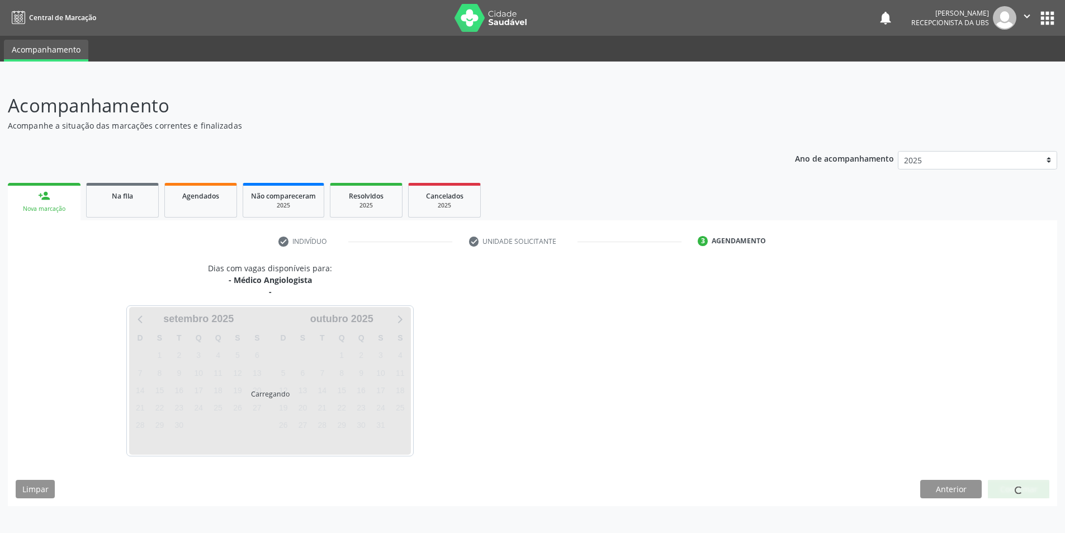
scroll to position [0, 0]
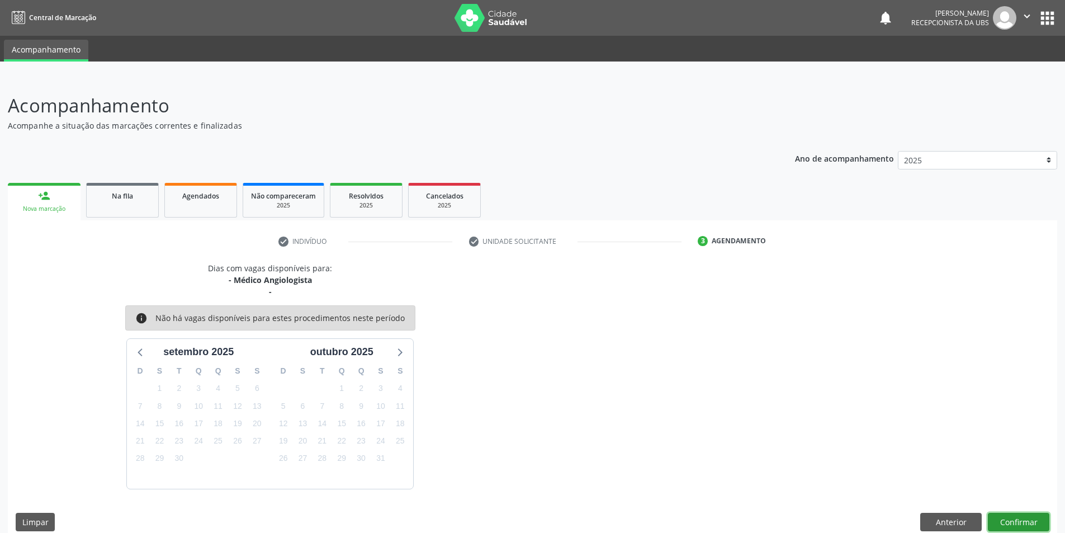
click at [1030, 515] on button "Confirmar" at bounding box center [1019, 522] width 62 height 19
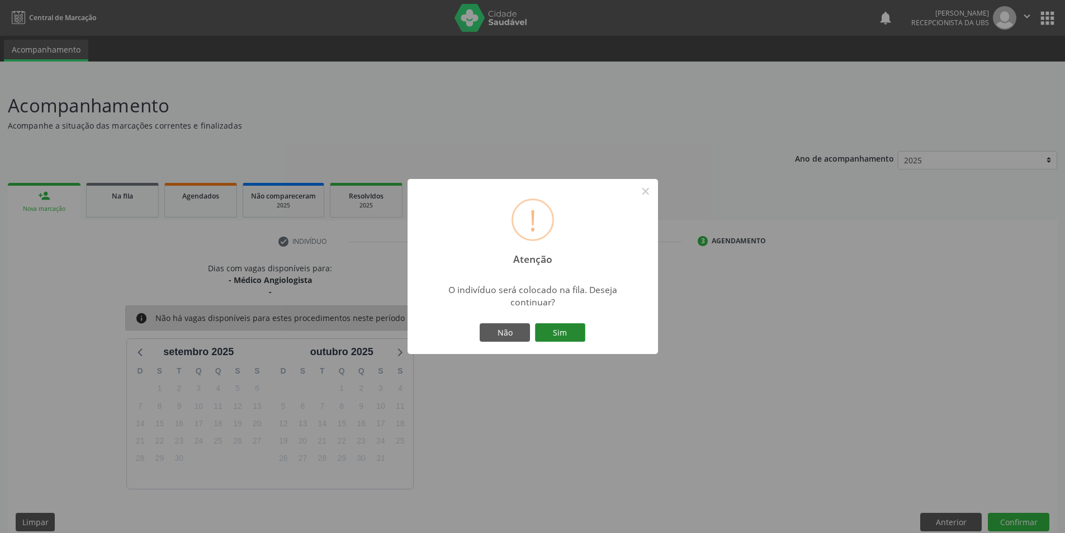
click at [550, 334] on button "Sim" at bounding box center [560, 332] width 50 height 19
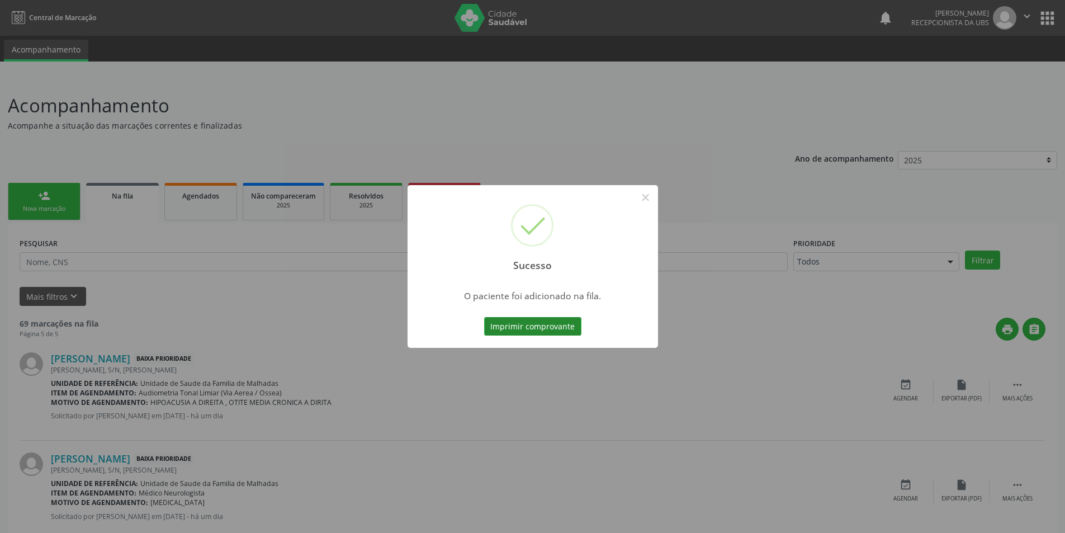
click at [566, 324] on button "Imprimir comprovante" at bounding box center [532, 326] width 97 height 19
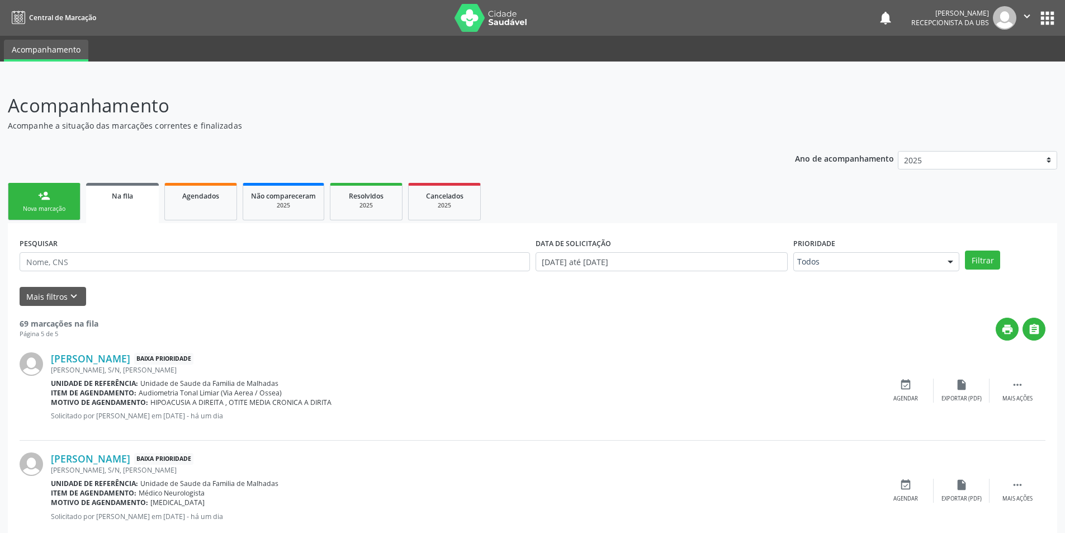
click at [39, 196] on div "person_add" at bounding box center [44, 196] width 12 height 12
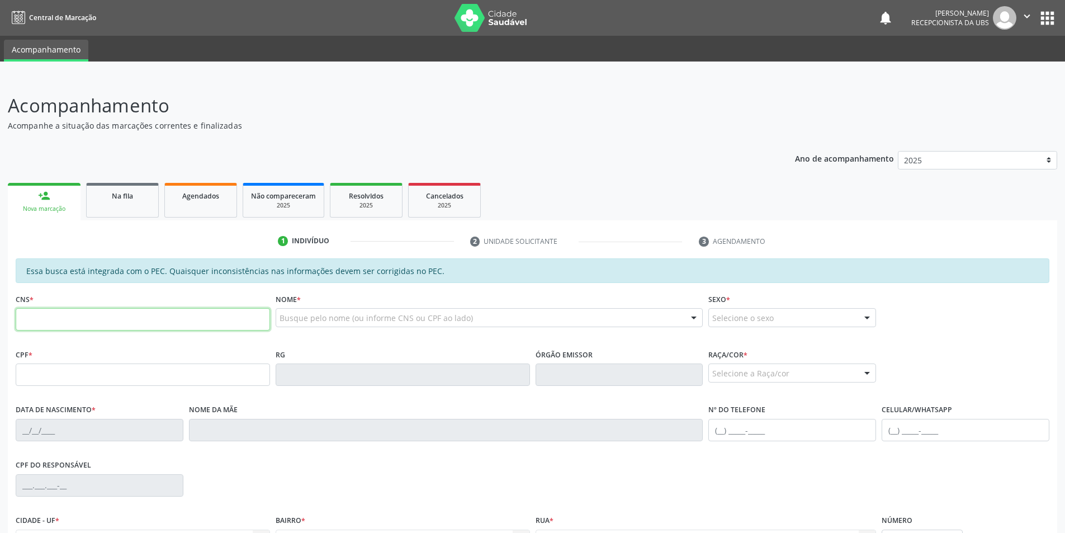
click at [89, 315] on input "text" at bounding box center [143, 319] width 254 height 22
type input "700 7094 9659 1580"
type input "383.107.084-91"
type input "[DATE]"
type input "Arlenuzia [PERSON_NAME]"
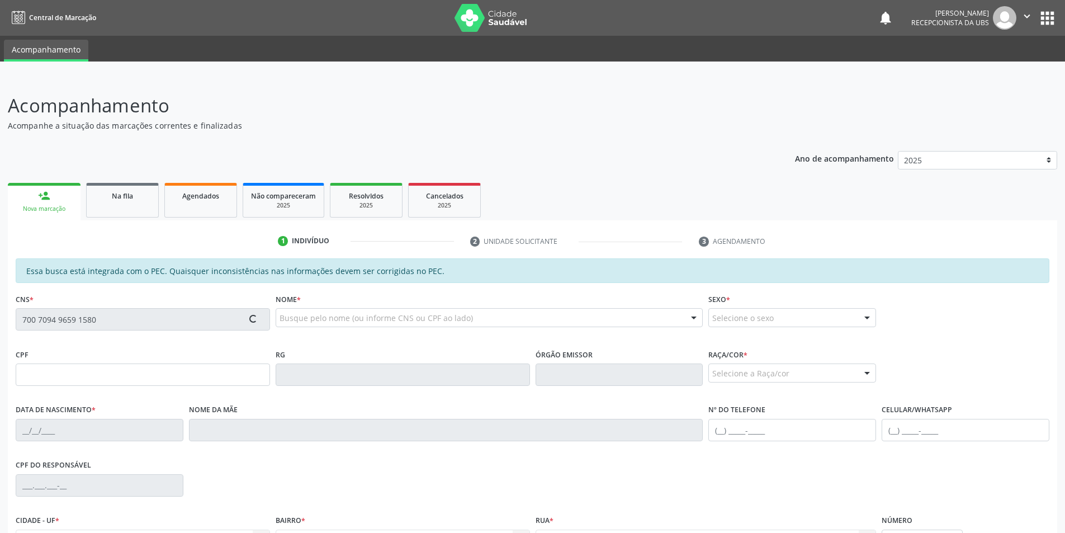
type input "[PHONE_NUMBER]"
type input "S/N"
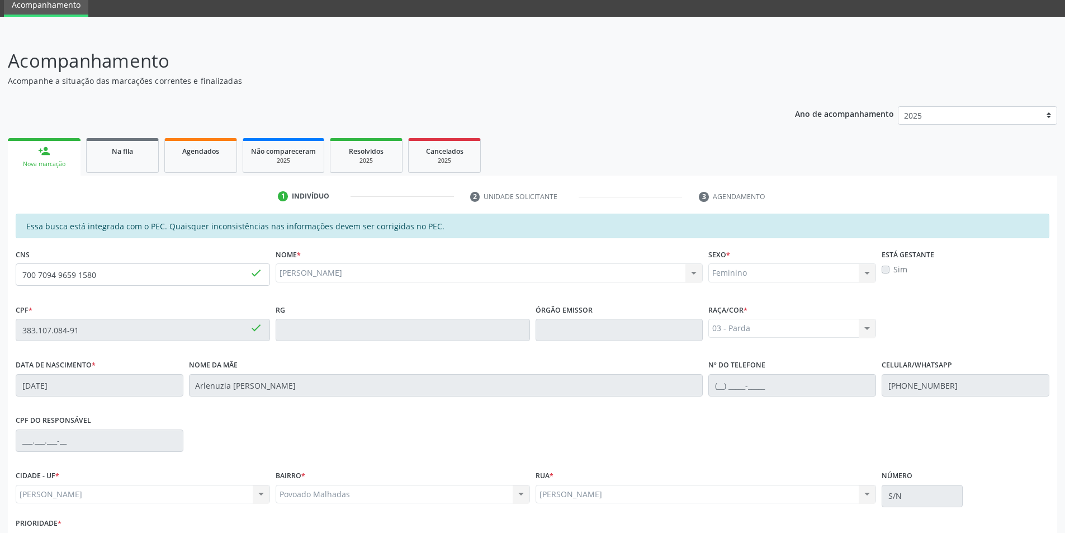
scroll to position [121, 0]
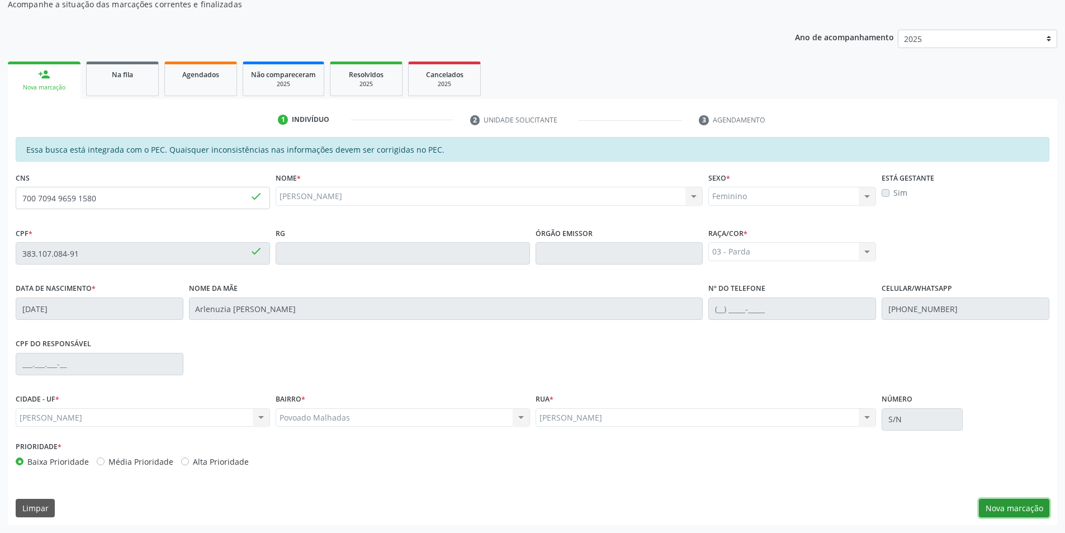
click at [1008, 508] on button "Nova marcação" at bounding box center [1014, 508] width 70 height 19
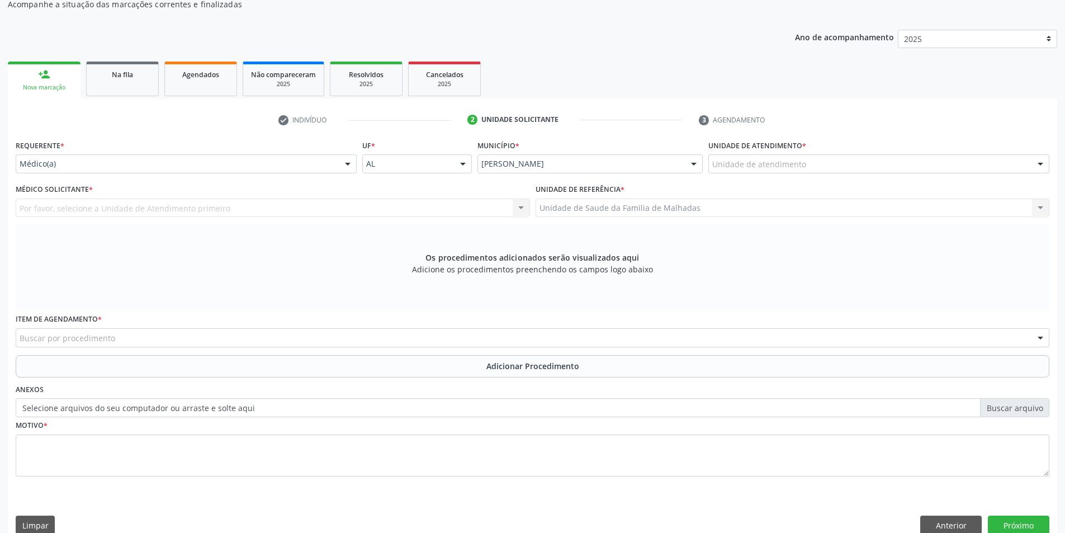
click at [863, 160] on div "Unidade de atendimento" at bounding box center [878, 163] width 341 height 19
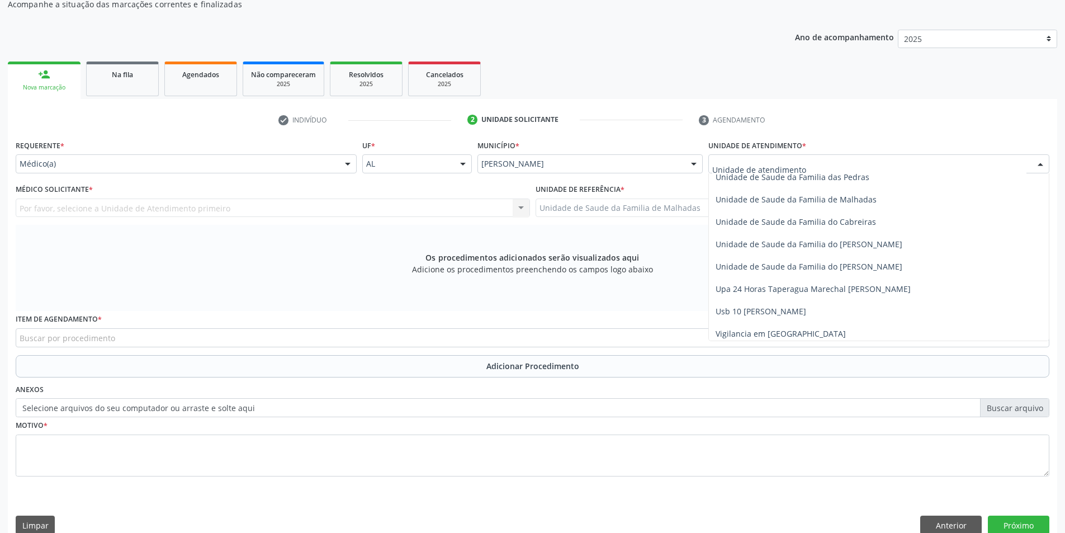
scroll to position [884, 0]
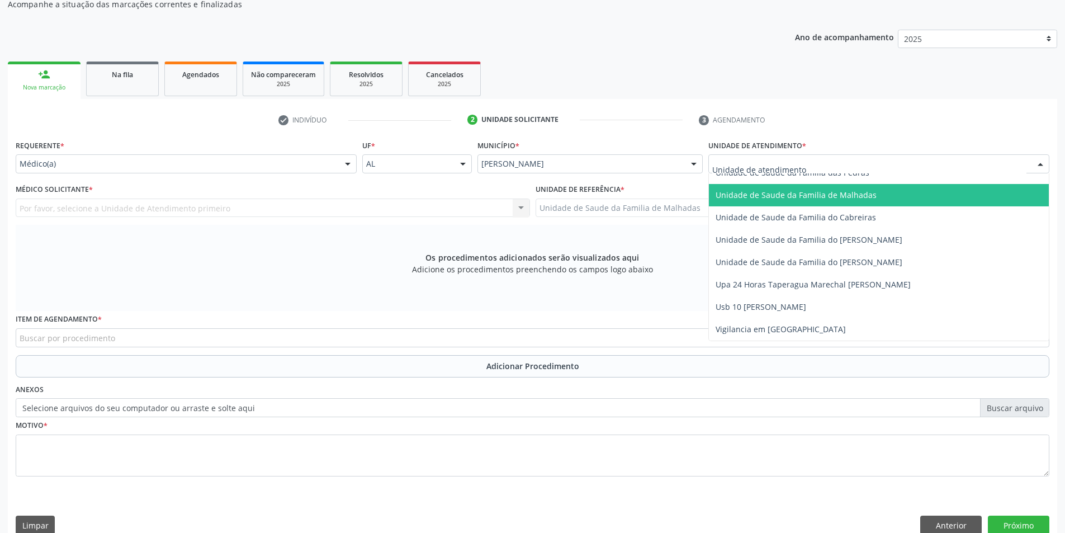
click at [826, 200] on span "Unidade de Saude da Familia de Malhadas" at bounding box center [796, 195] width 161 height 11
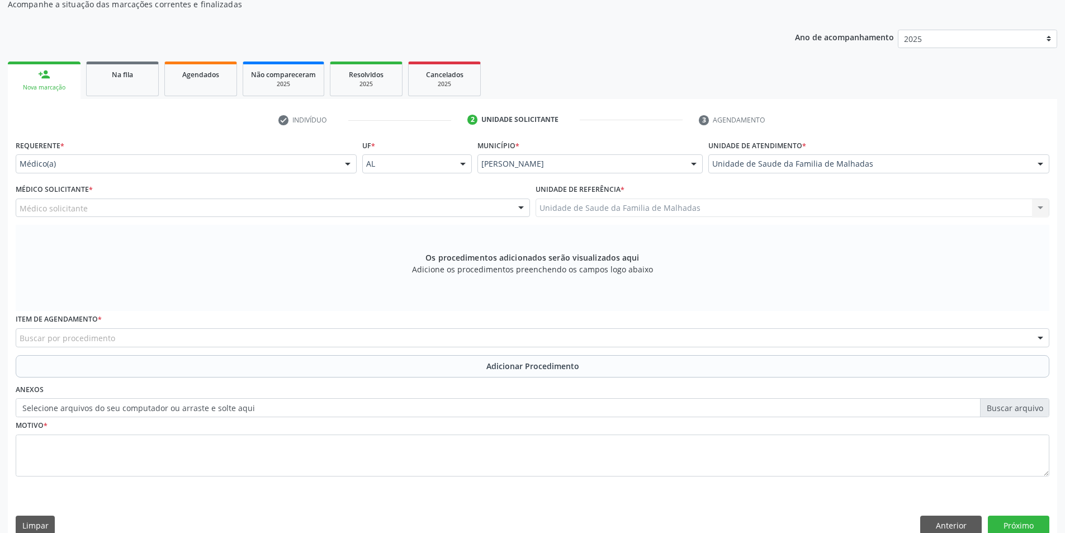
click at [197, 155] on div "Médico(a)" at bounding box center [186, 163] width 341 height 19
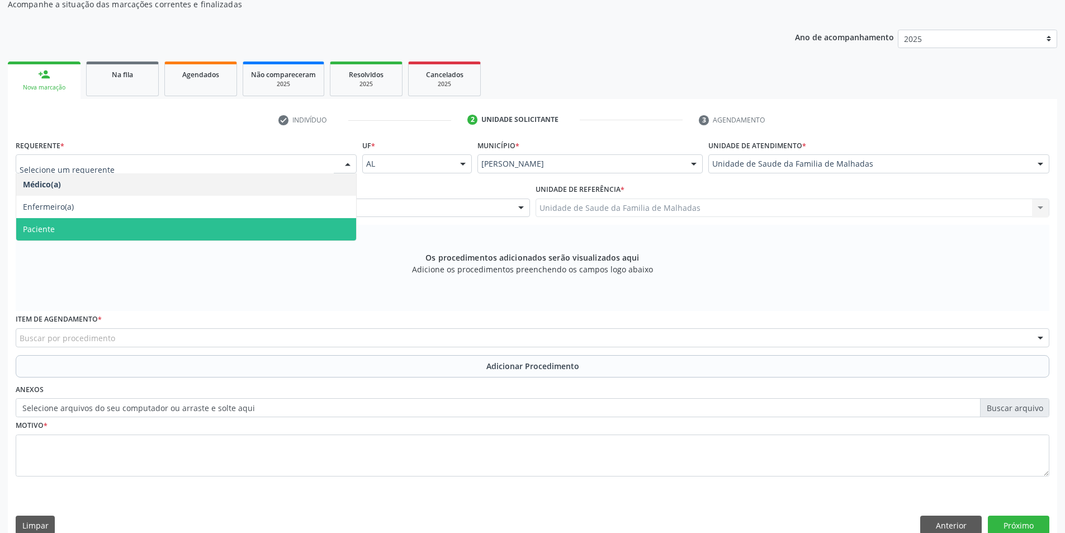
click at [195, 219] on span "Paciente" at bounding box center [186, 229] width 340 height 22
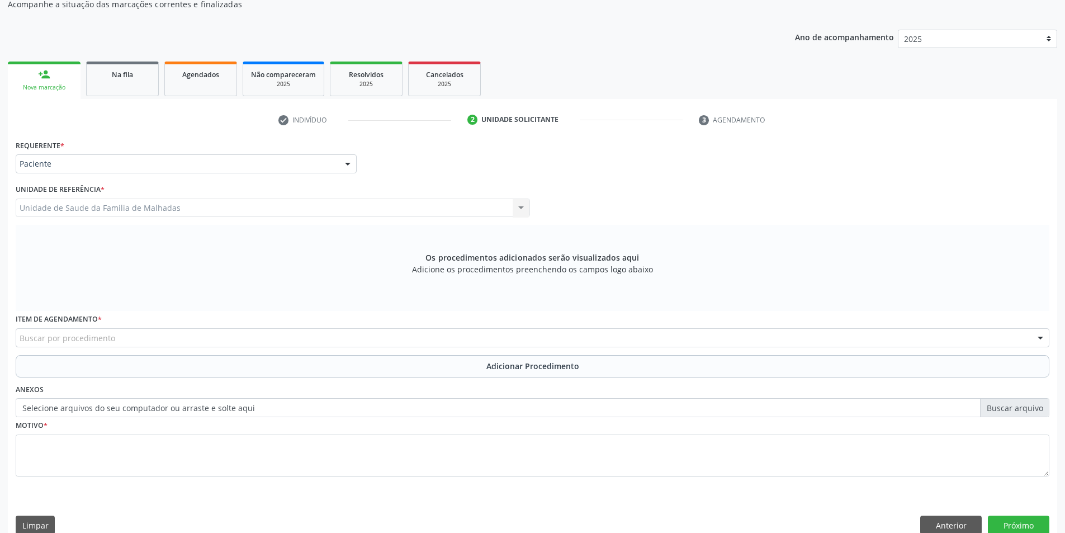
click at [143, 337] on div "Buscar por procedimento" at bounding box center [533, 337] width 1034 height 19
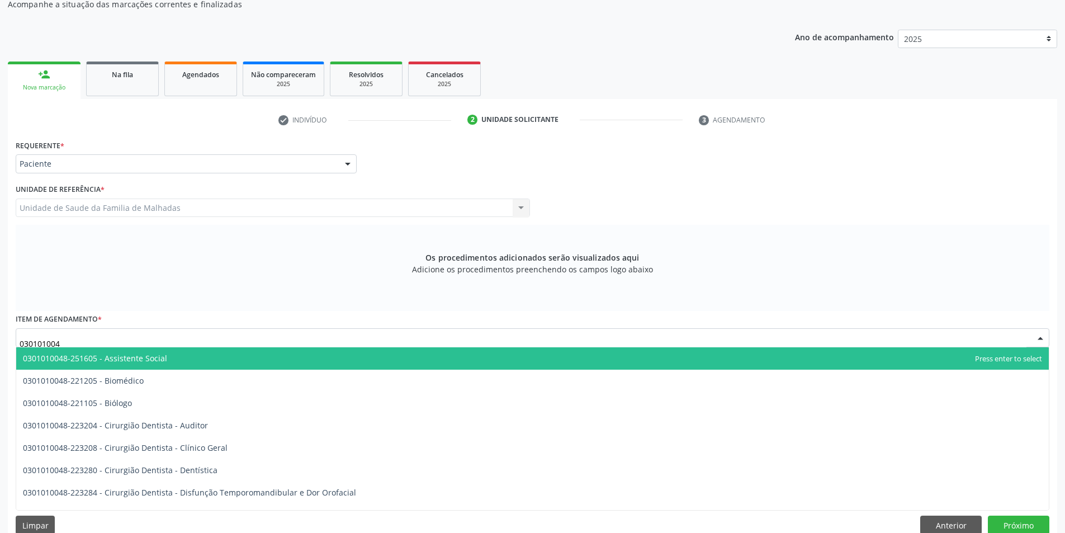
type input "0301010048"
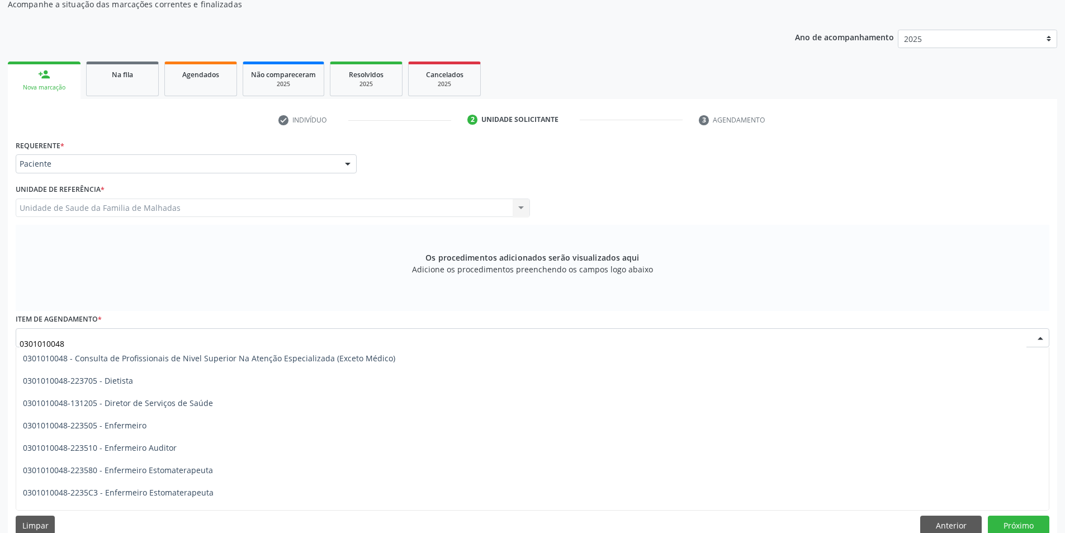
scroll to position [589, 0]
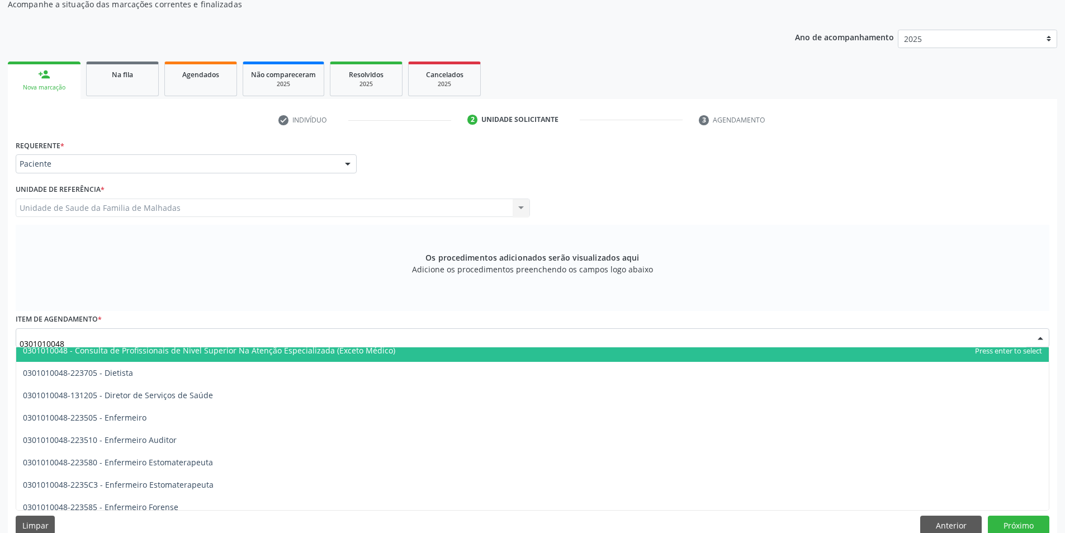
click at [369, 353] on span "0301010048 - Consulta de Profissionais de Nivel Superior Na Atenção Especializa…" at bounding box center [209, 350] width 372 height 11
click at [369, 353] on span "0301010048 - Consulta de Profissionais de Nivel Superior Na Atenção Especializa…" at bounding box center [532, 350] width 1033 height 22
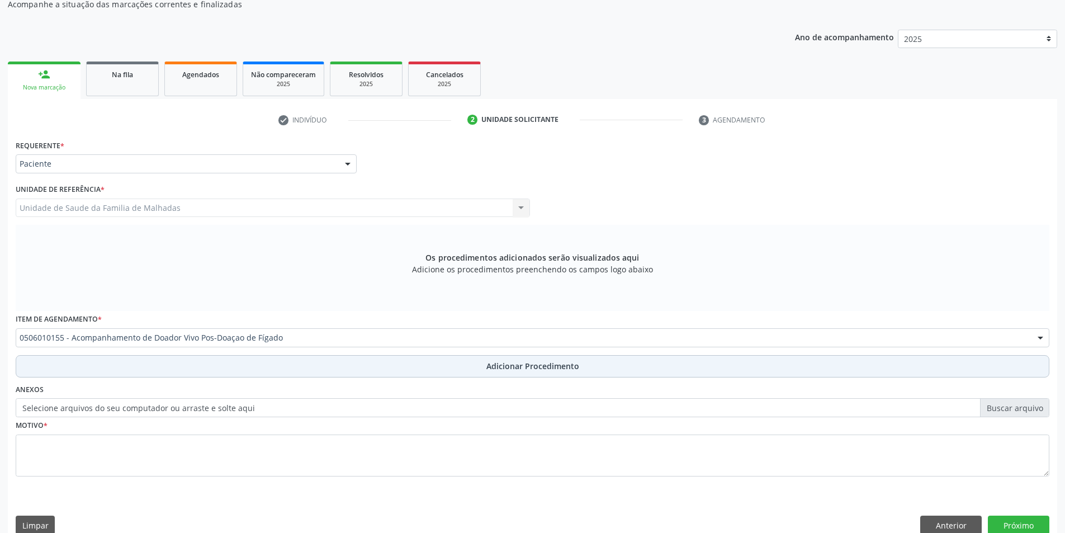
click at [503, 370] on span "Adicionar Procedimento" at bounding box center [532, 366] width 93 height 12
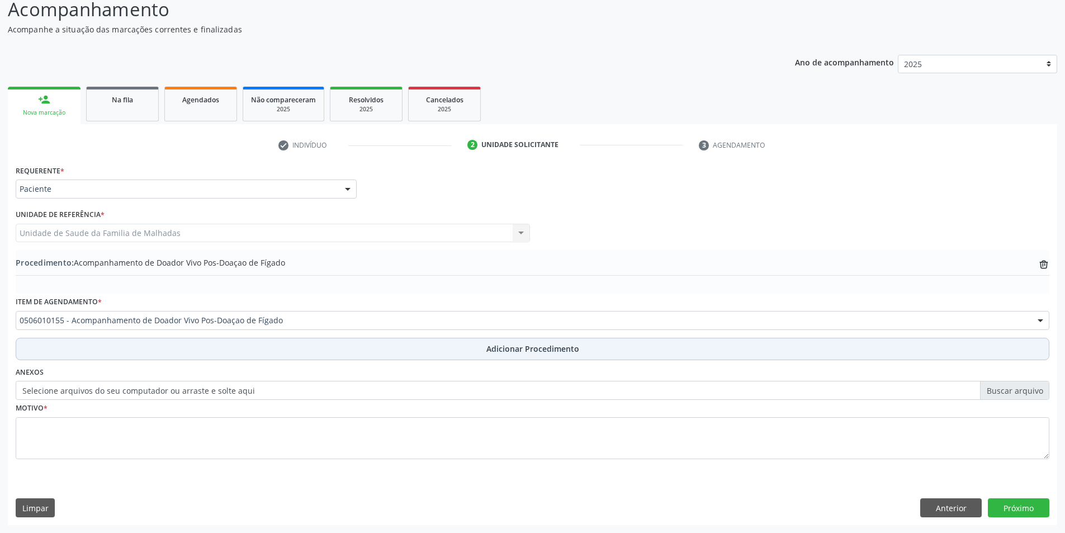
click at [504, 352] on span "Adicionar Procedimento" at bounding box center [532, 349] width 93 height 12
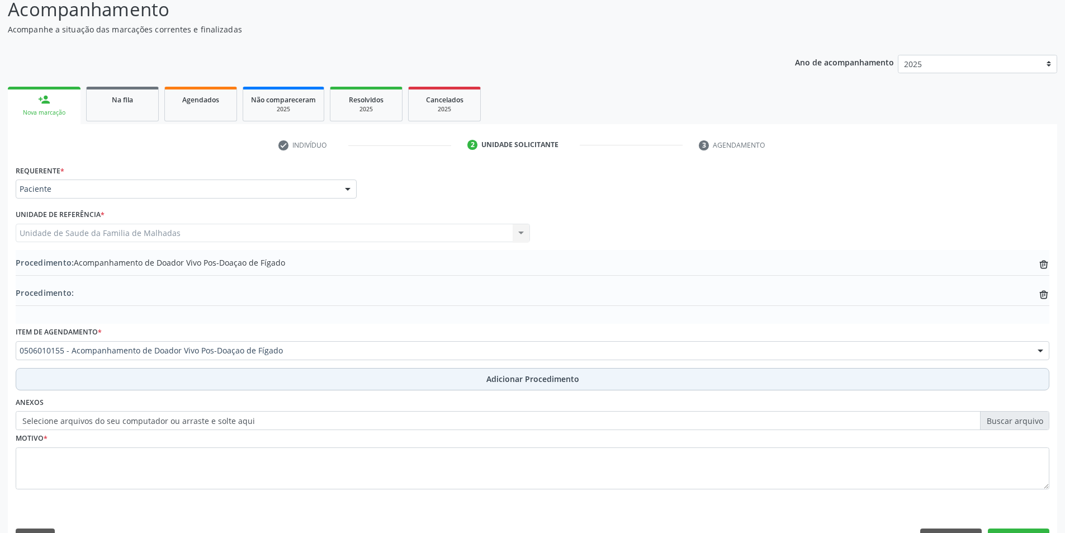
scroll to position [121, 0]
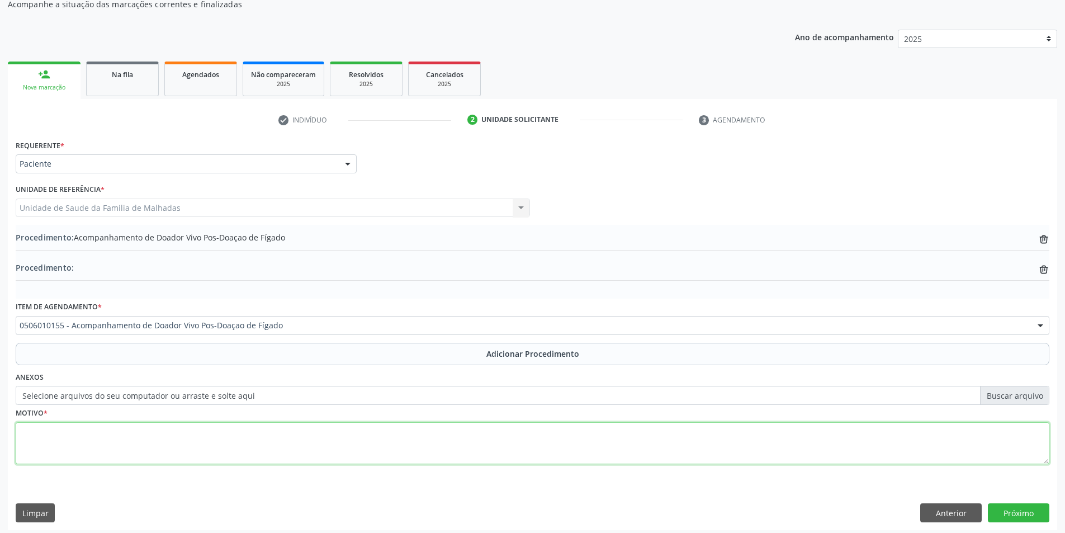
click at [89, 450] on textarea at bounding box center [533, 443] width 1034 height 42
type textarea "FISIOTERAPIA ( ACONPANHAMENTO DISCOL LOMBAR."
click at [1019, 513] on button "Próximo" at bounding box center [1019, 512] width 62 height 19
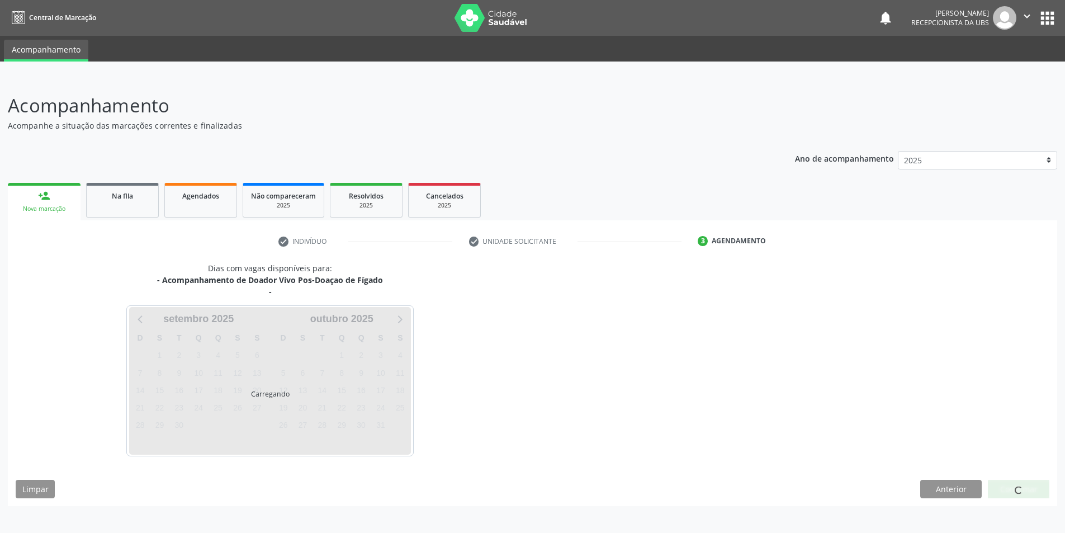
scroll to position [0, 0]
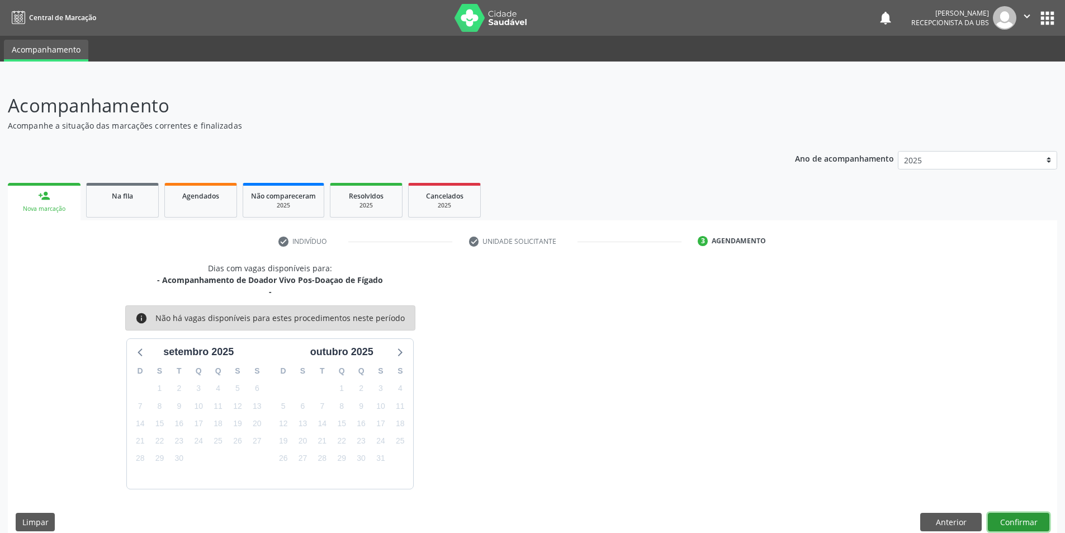
click at [1033, 519] on button "Confirmar" at bounding box center [1019, 522] width 62 height 19
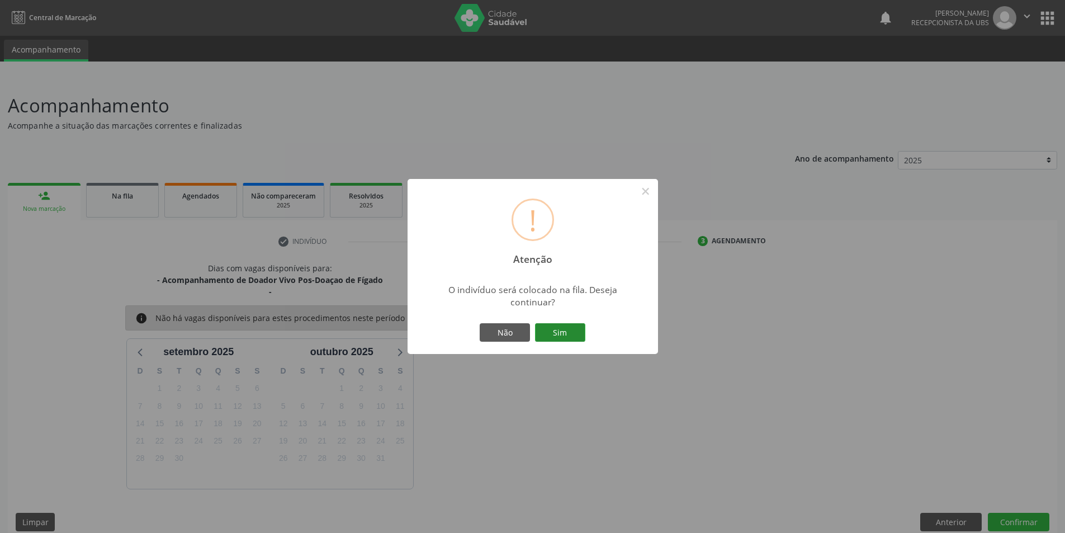
click at [554, 330] on button "Sim" at bounding box center [560, 332] width 50 height 19
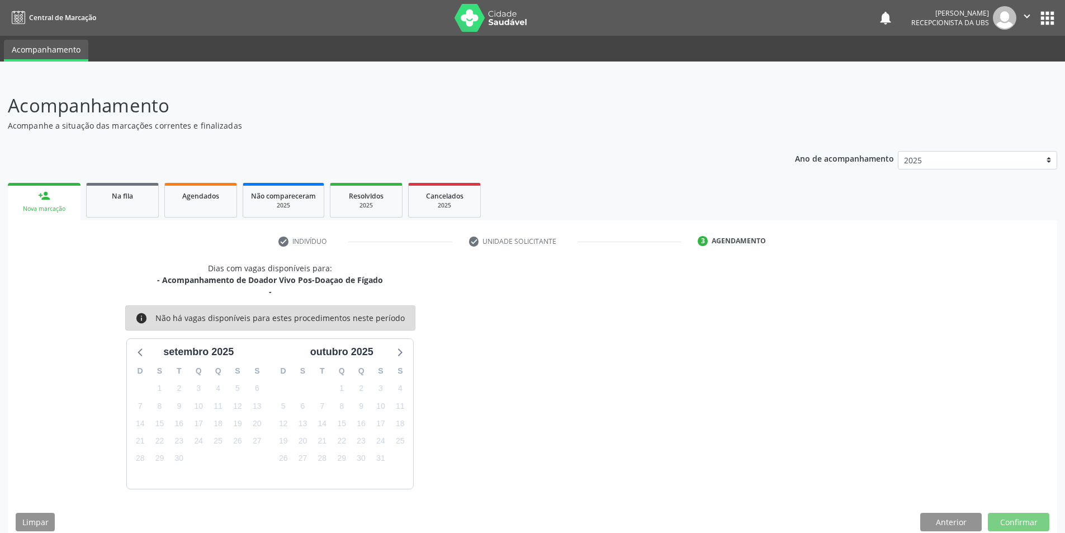
click at [554, 330] on div "! Atenção × O indivíduo será colocado na fila. Deseja continuar? Não Sim" at bounding box center [532, 266] width 1065 height 533
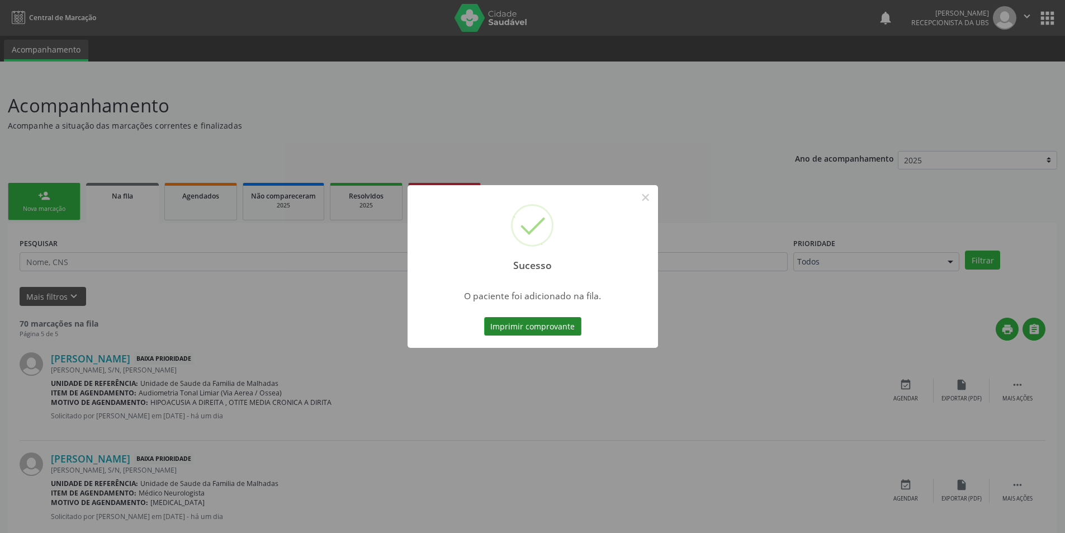
click at [550, 325] on button "Imprimir comprovante" at bounding box center [532, 326] width 97 height 19
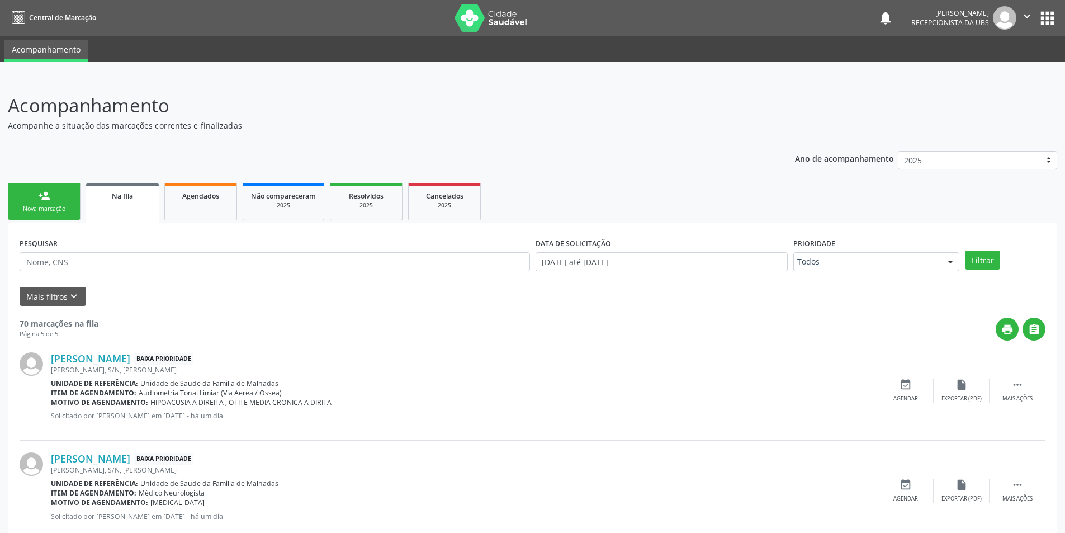
click at [38, 216] on link "person_add Nova marcação" at bounding box center [44, 201] width 73 height 37
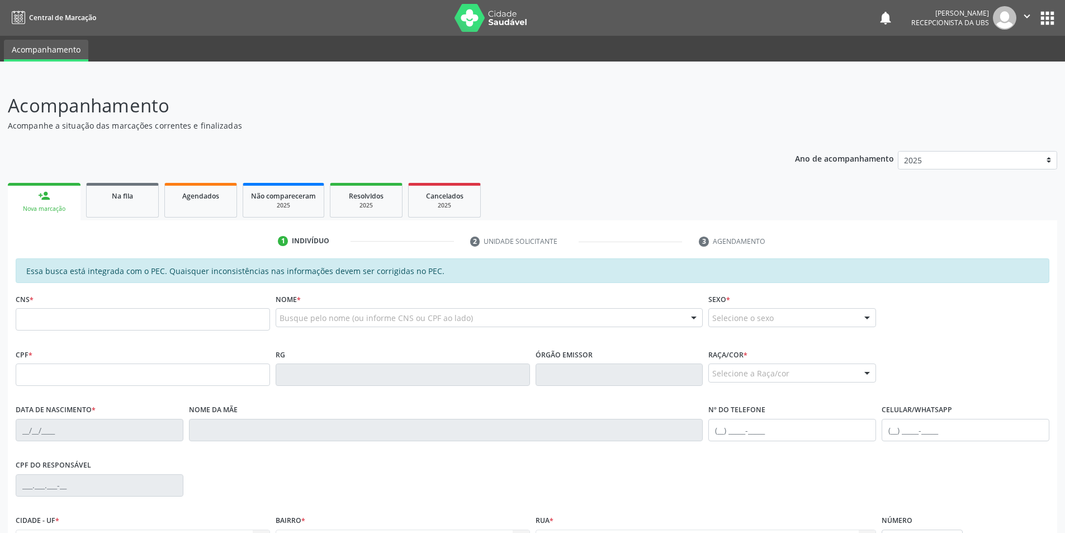
click at [56, 201] on link "person_add Nova marcação" at bounding box center [44, 201] width 73 height 37
click at [58, 320] on input "text" at bounding box center [143, 319] width 254 height 22
type input "708 5053 7920 1372"
type input "008.034.028-80"
type input "09[DATE]"
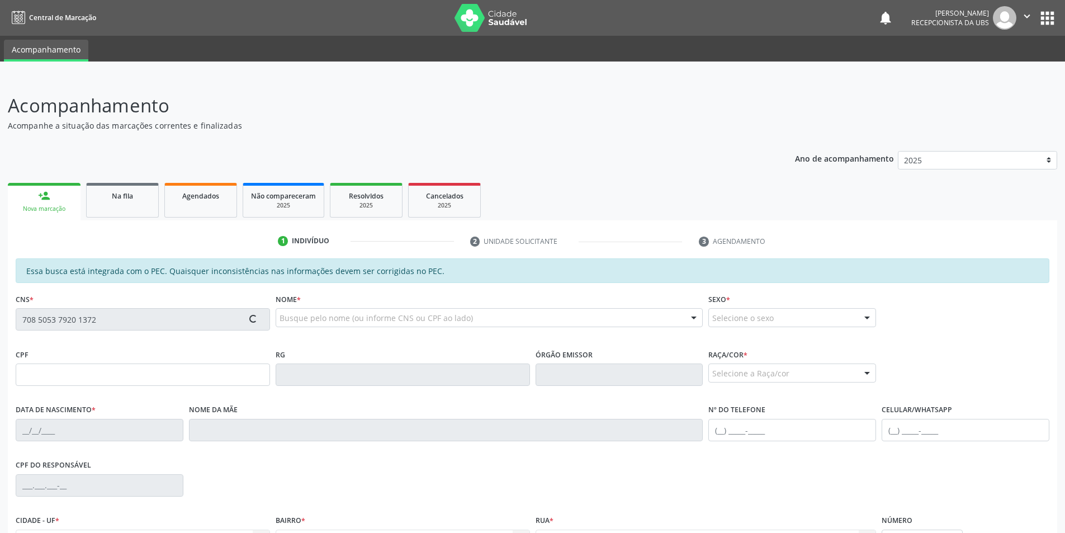
type input "[PERSON_NAME]"
type input "[PHONE_NUMBER]"
type input "S/N"
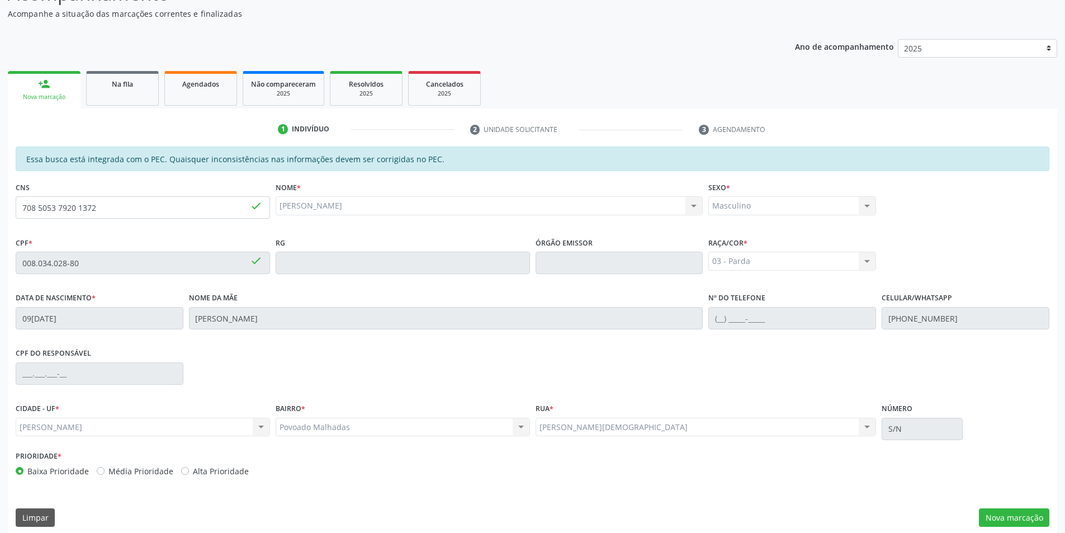
scroll to position [121, 0]
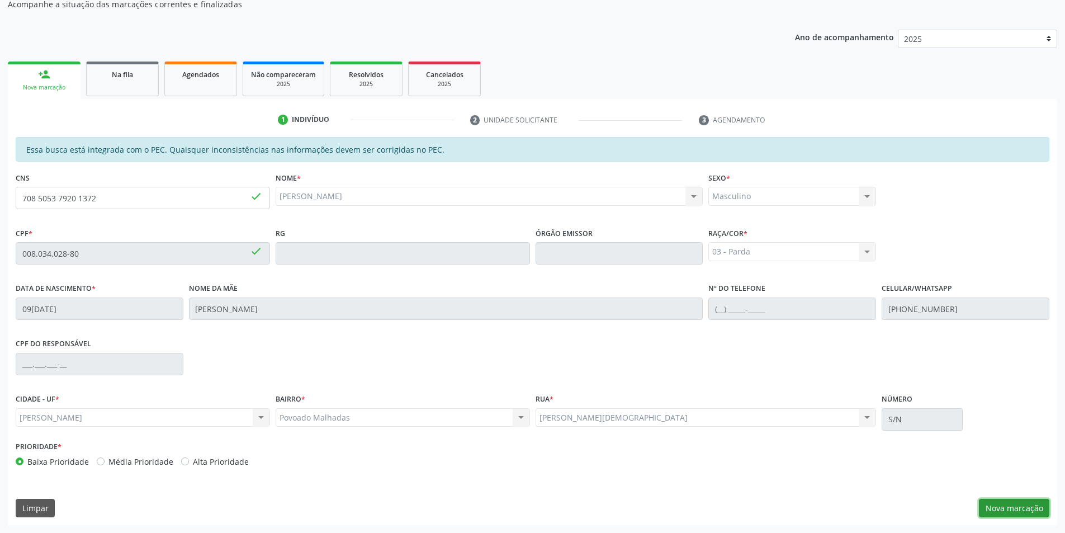
click at [1015, 509] on button "Nova marcação" at bounding box center [1014, 508] width 70 height 19
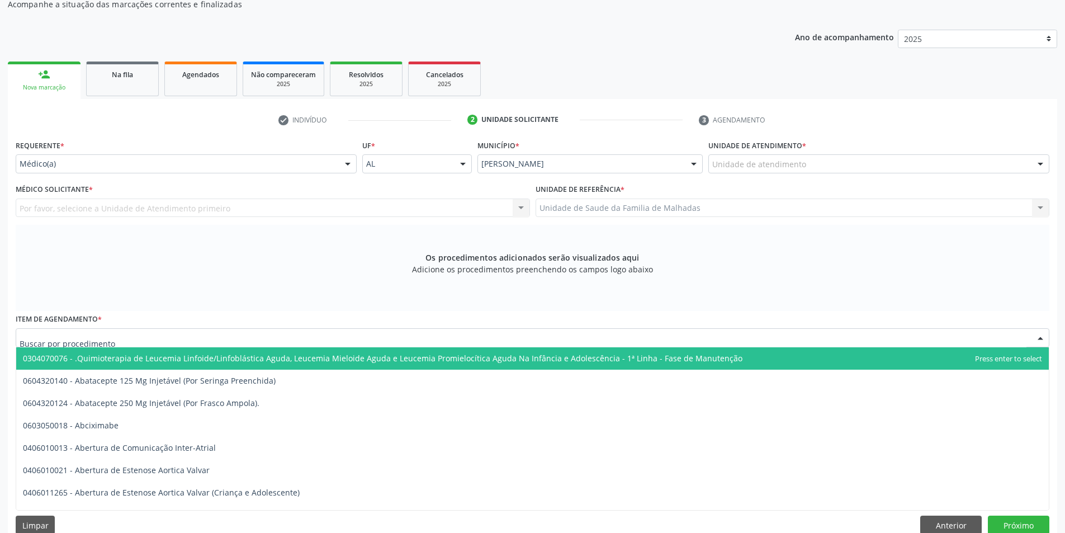
click at [167, 334] on div at bounding box center [533, 337] width 1034 height 19
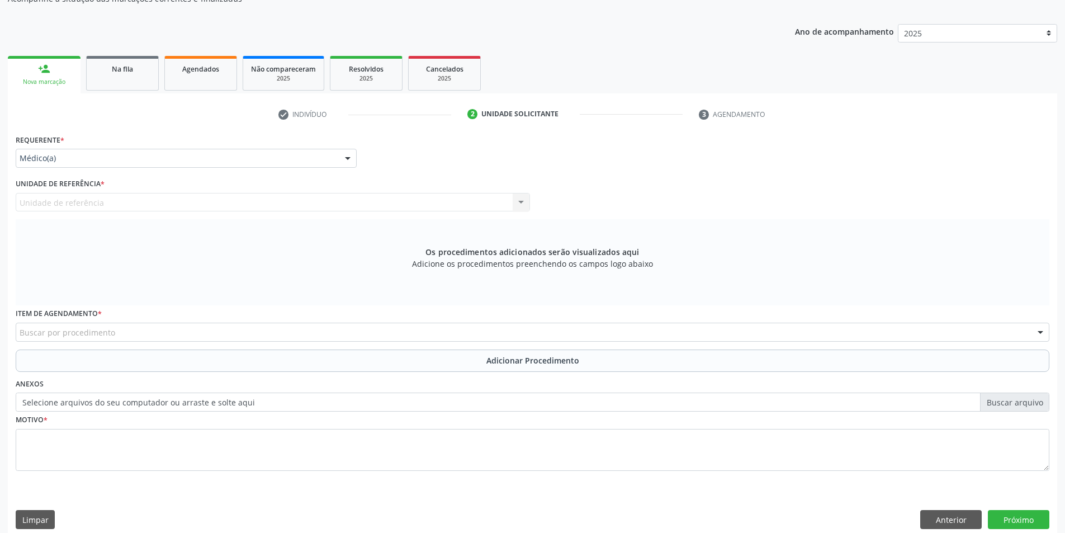
scroll to position [139, 0]
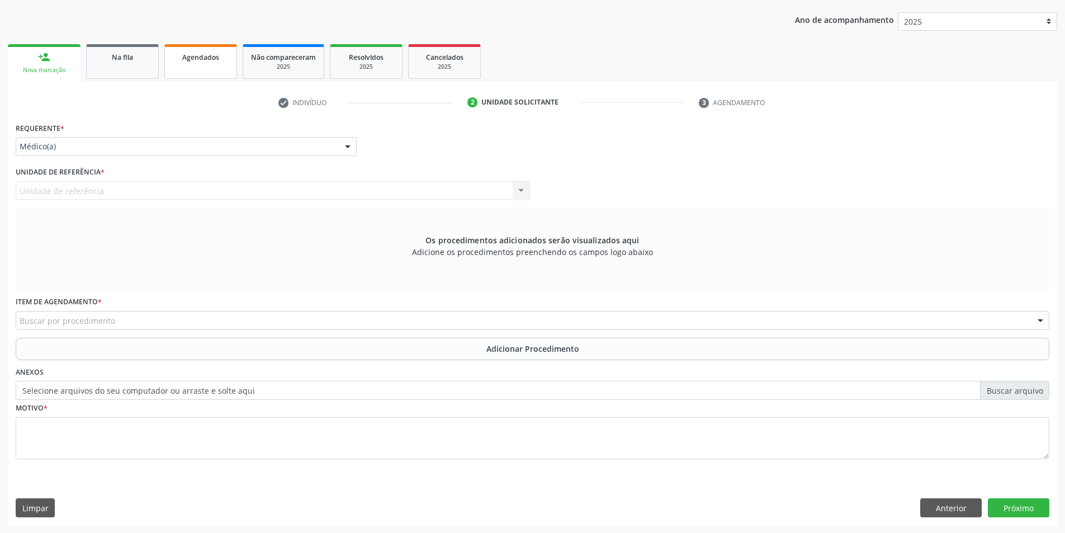
click at [185, 67] on link "Agendados" at bounding box center [200, 61] width 73 height 35
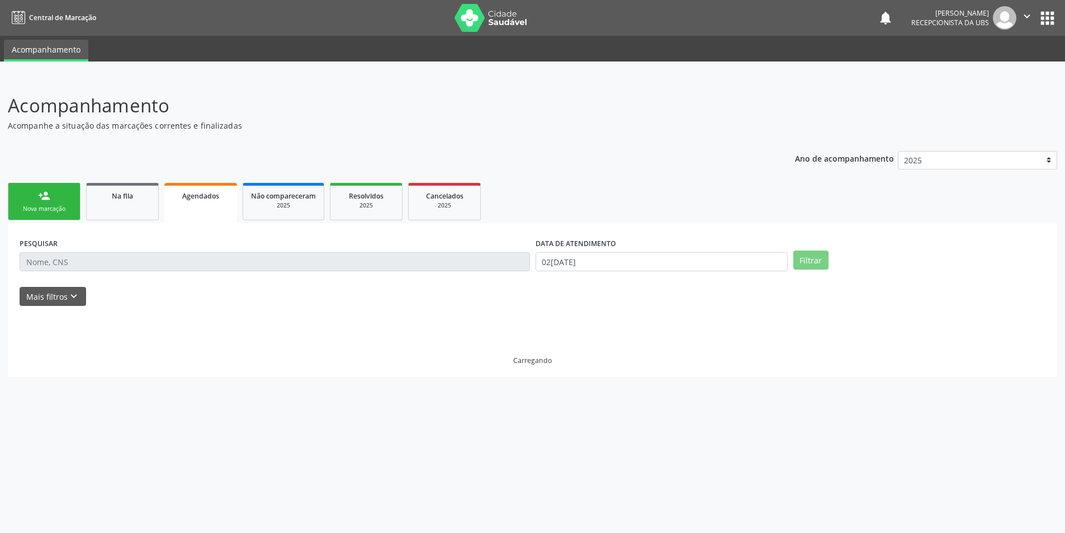
scroll to position [0, 0]
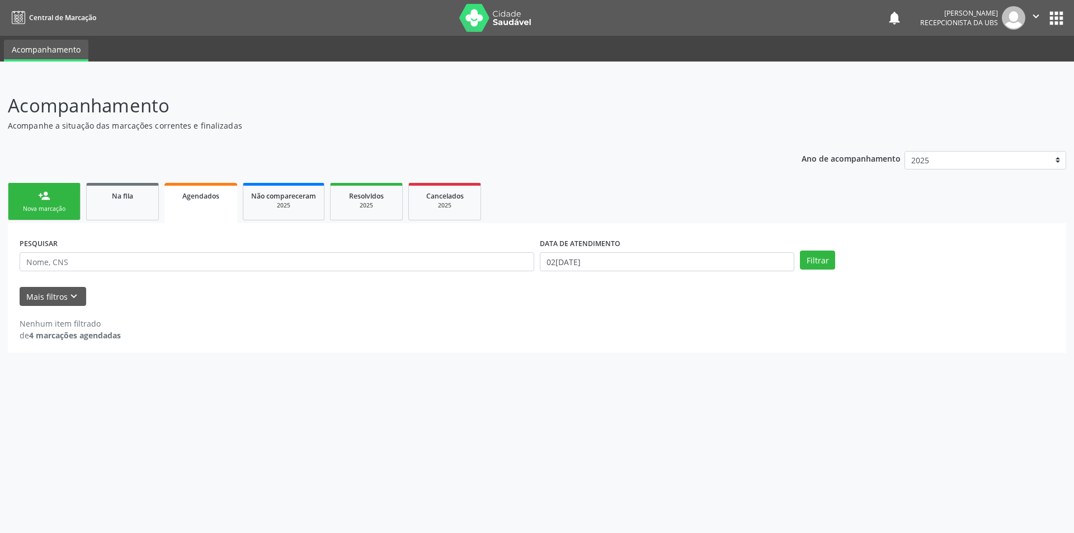
click at [44, 196] on div "person_add" at bounding box center [44, 196] width 12 height 12
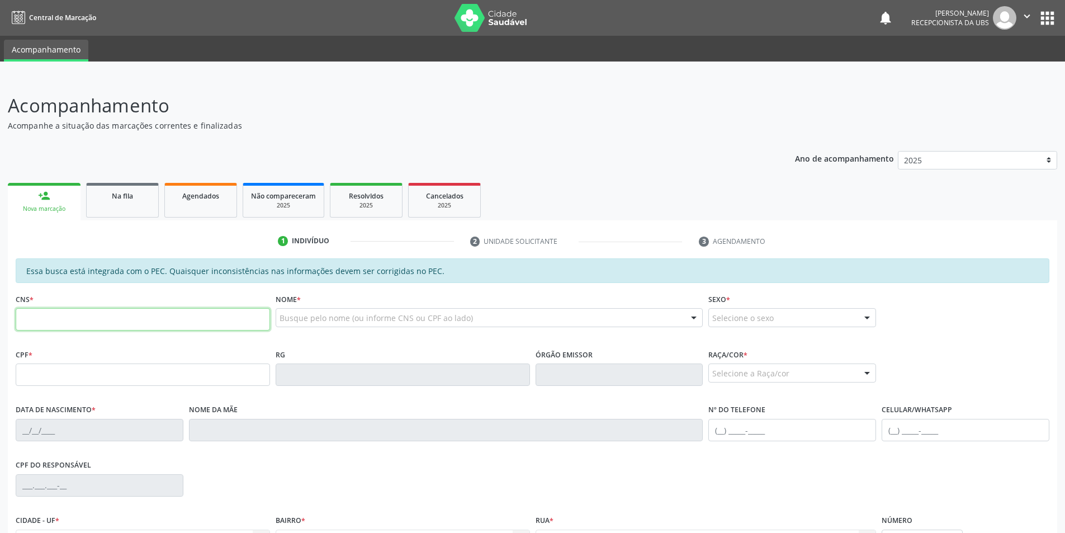
click at [62, 322] on input "text" at bounding box center [143, 319] width 254 height 22
type input "705 8034 1692 0536"
type input "123.766.274-51"
type input "[DATE]"
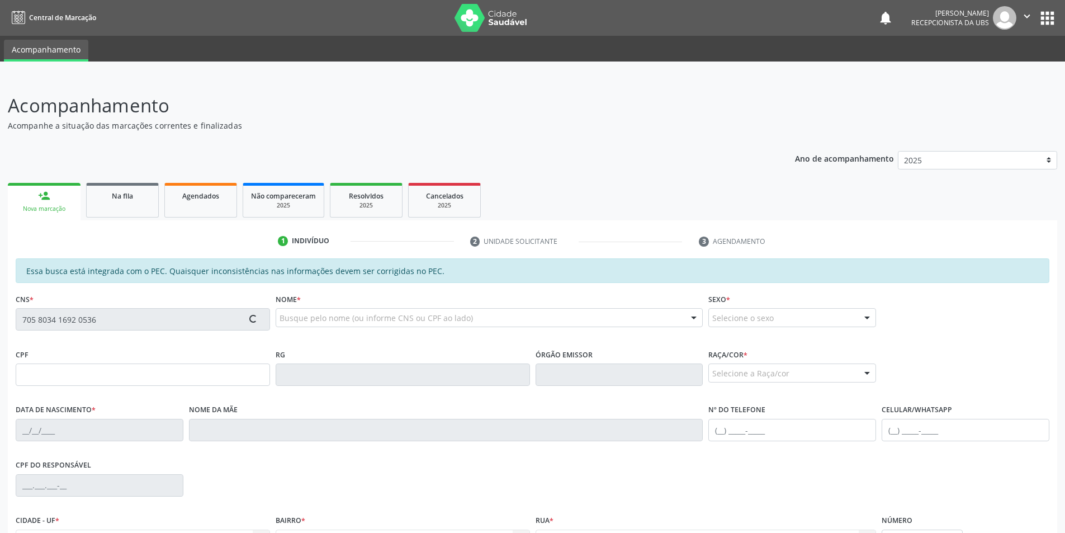
type input "[PERSON_NAME]"
type input "[PHONE_NUMBER]"
type input "S/N"
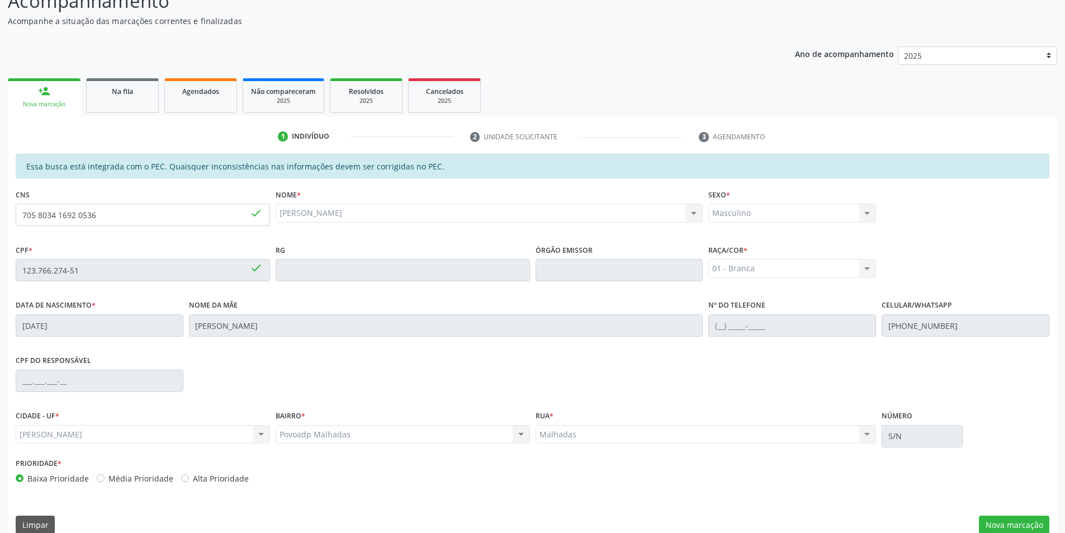
scroll to position [121, 0]
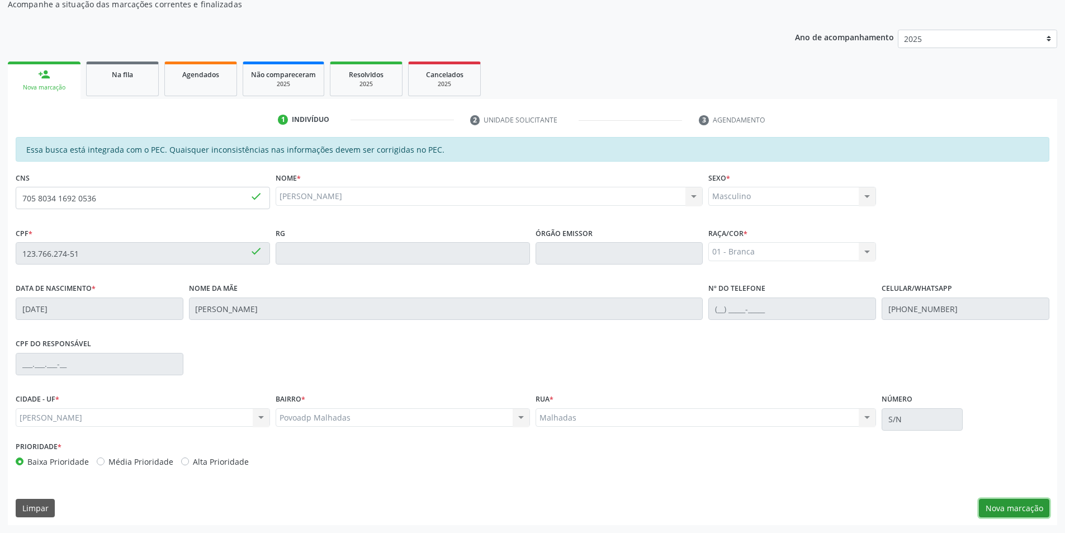
click at [1020, 516] on button "Nova marcação" at bounding box center [1014, 508] width 70 height 19
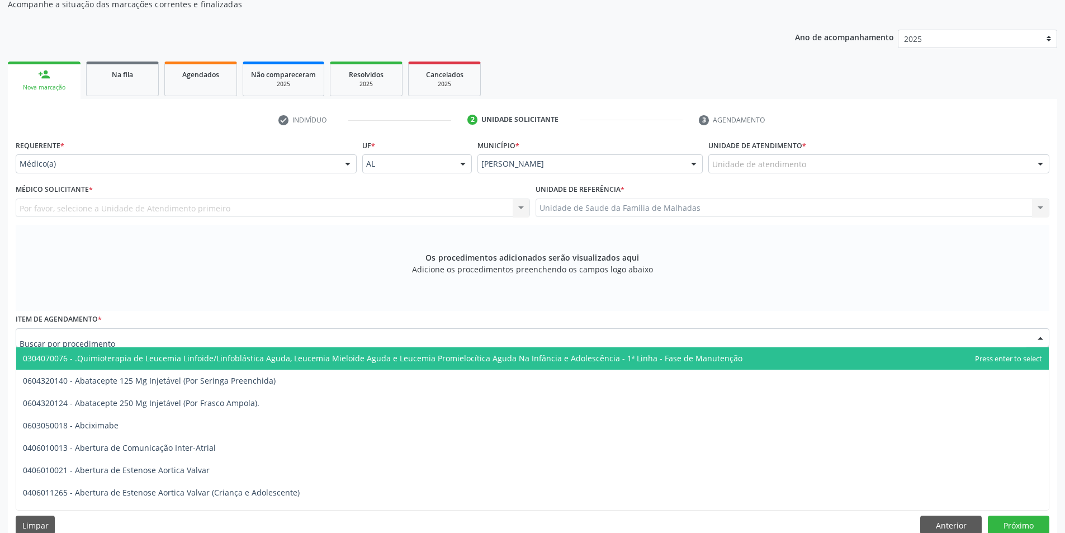
click at [150, 331] on div at bounding box center [533, 337] width 1034 height 19
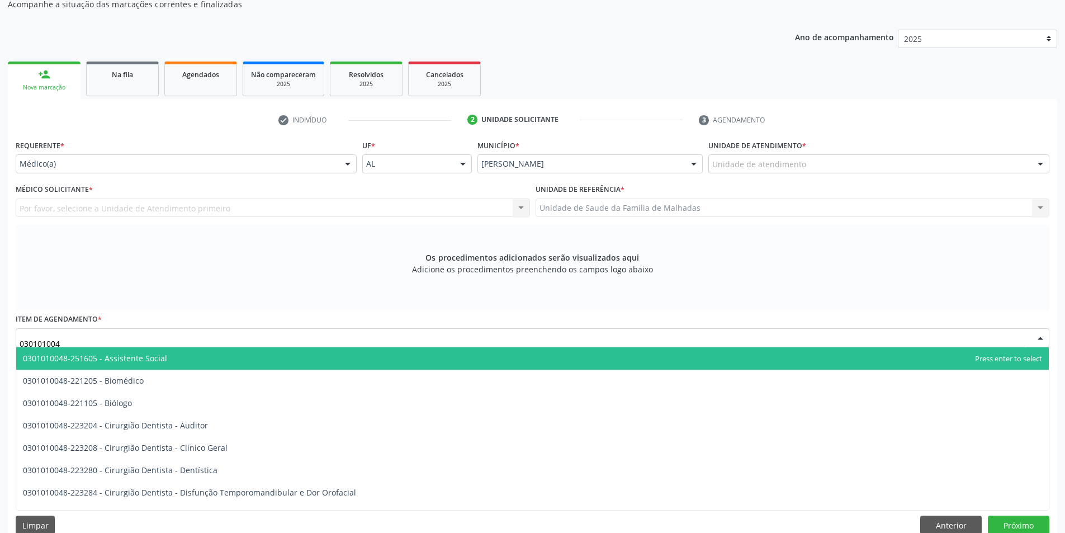
type input "0301010048"
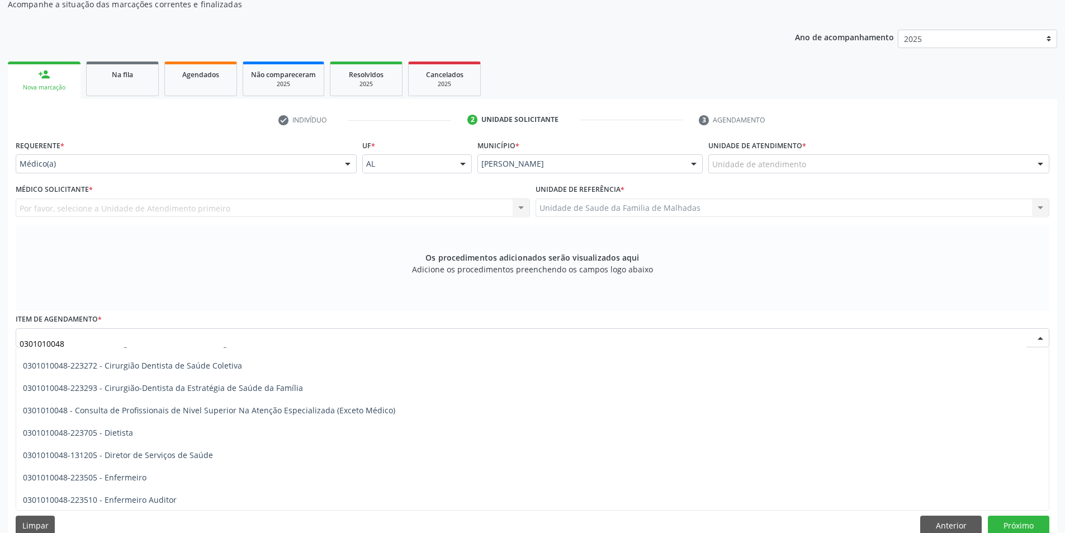
scroll to position [574, 0]
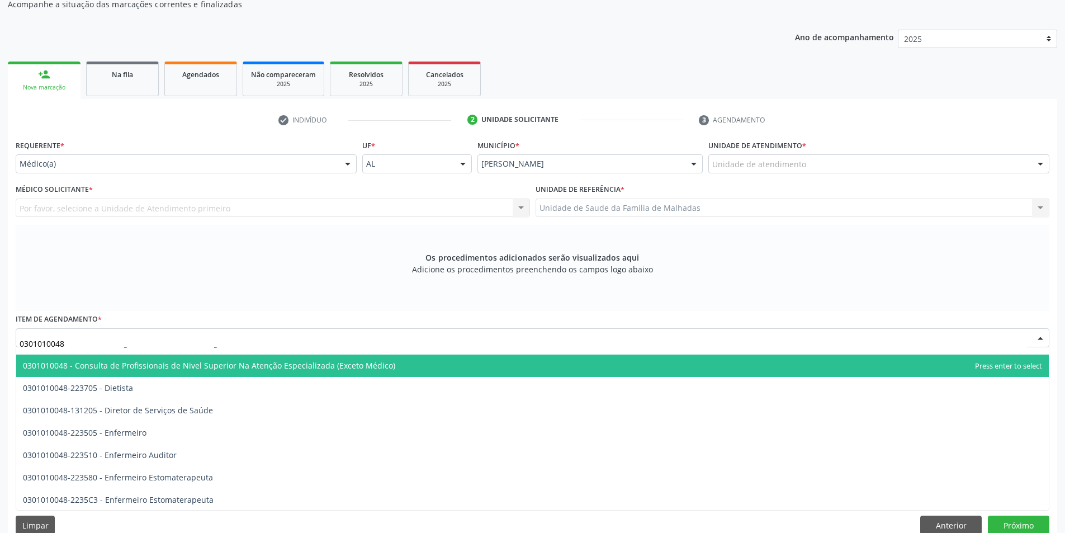
click at [359, 365] on span "0301010048 - Consulta de Profissionais de Nivel Superior Na Atenção Especializa…" at bounding box center [209, 365] width 372 height 11
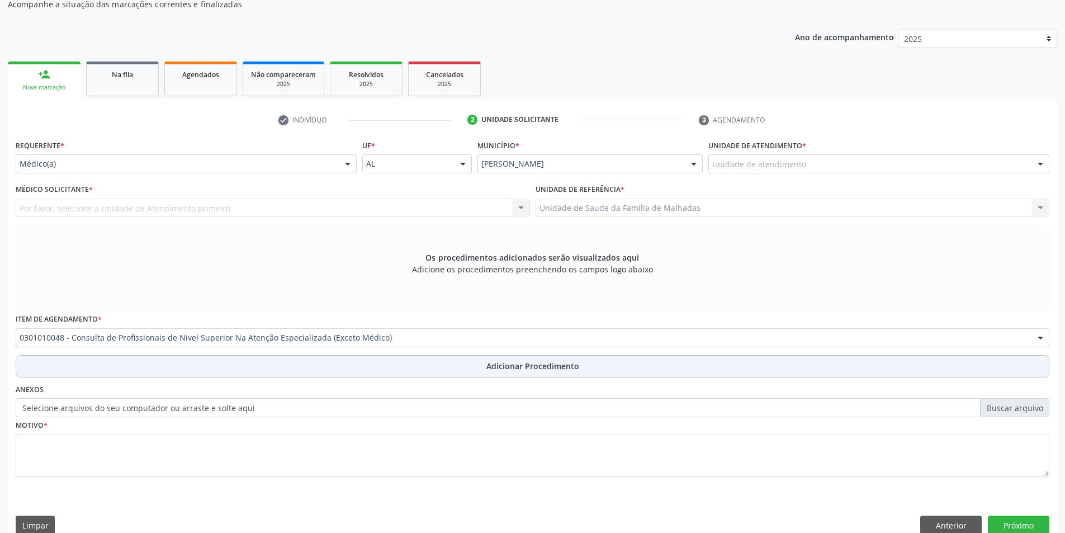
click at [523, 366] on span "Adicionar Procedimento" at bounding box center [532, 366] width 93 height 12
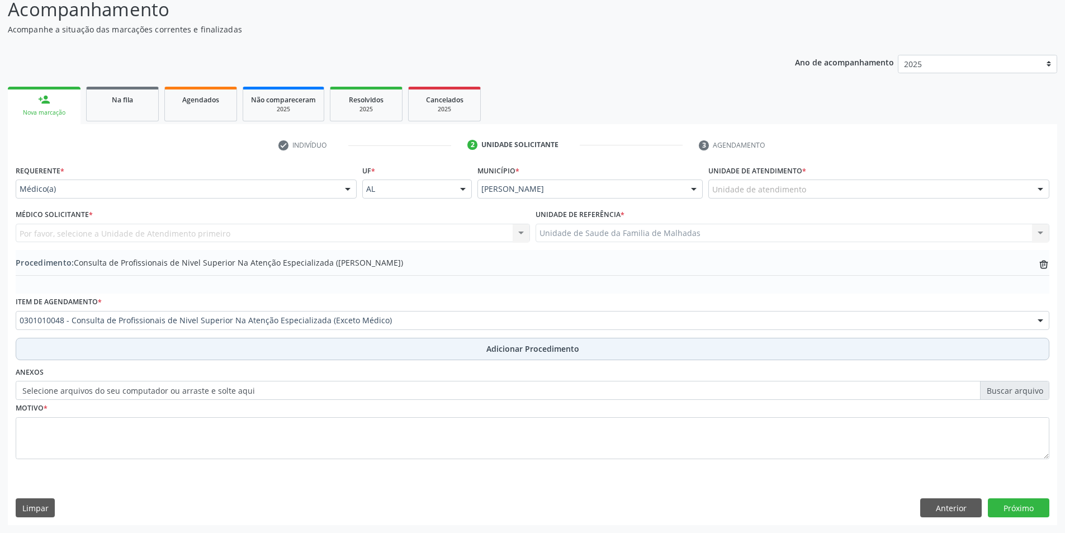
scroll to position [96, 0]
click at [523, 351] on span "Adicionar Procedimento" at bounding box center [532, 349] width 93 height 12
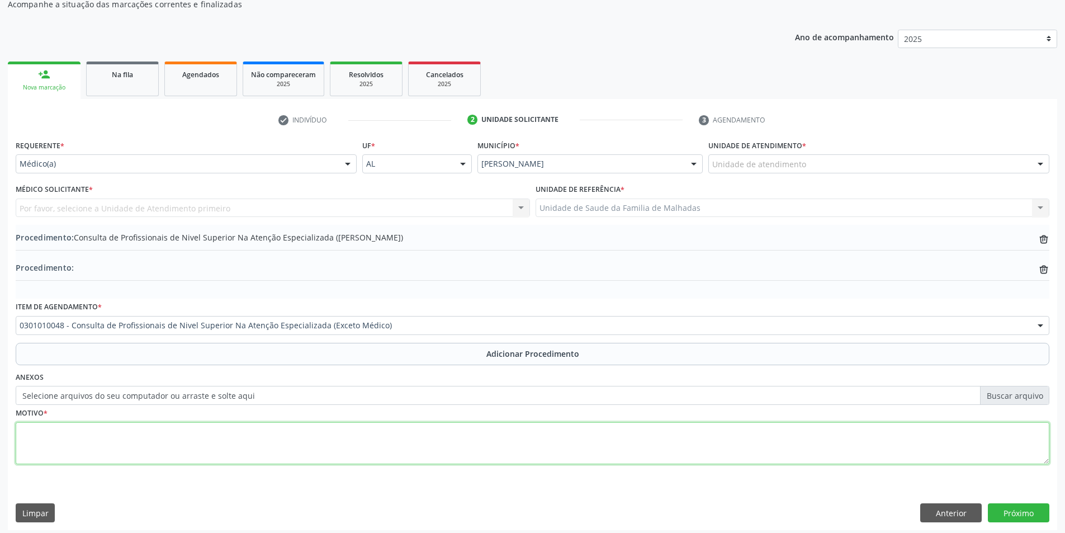
click at [78, 444] on textarea at bounding box center [533, 443] width 1034 height 42
type textarea "CEO ( RAIO-X)"
click at [1012, 510] on button "Próximo" at bounding box center [1019, 512] width 62 height 19
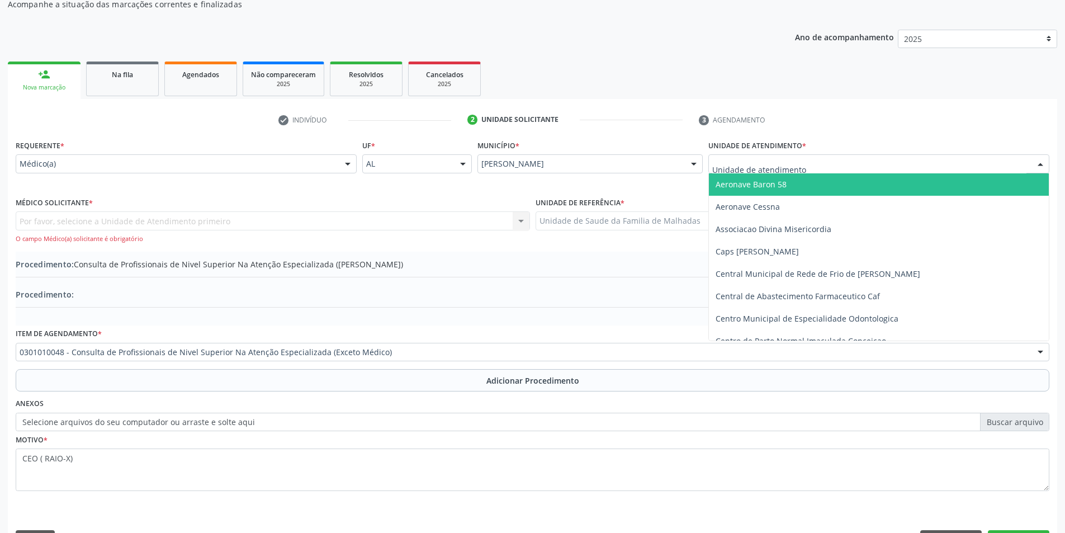
click at [839, 161] on div at bounding box center [878, 163] width 341 height 19
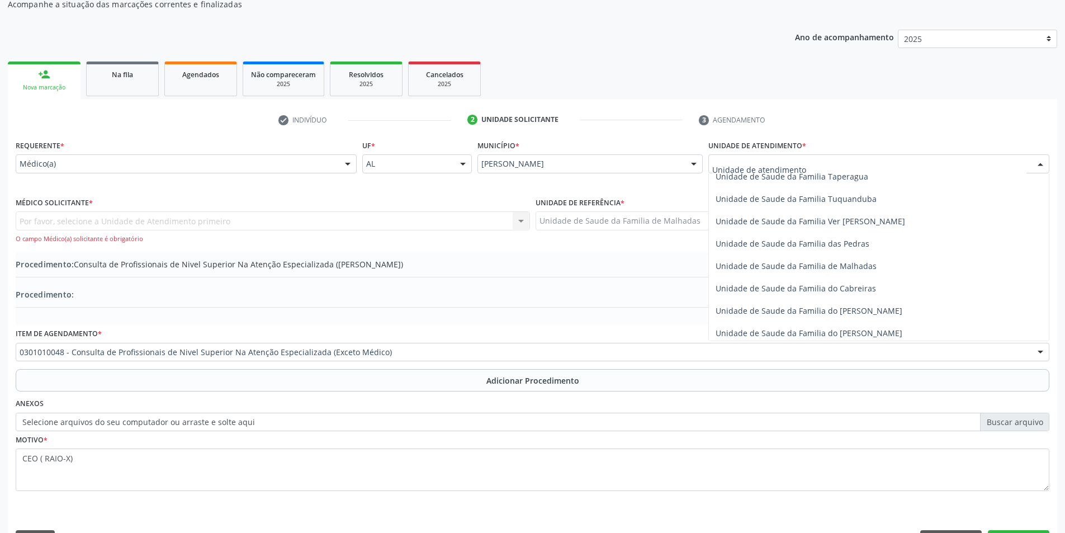
scroll to position [884, 0]
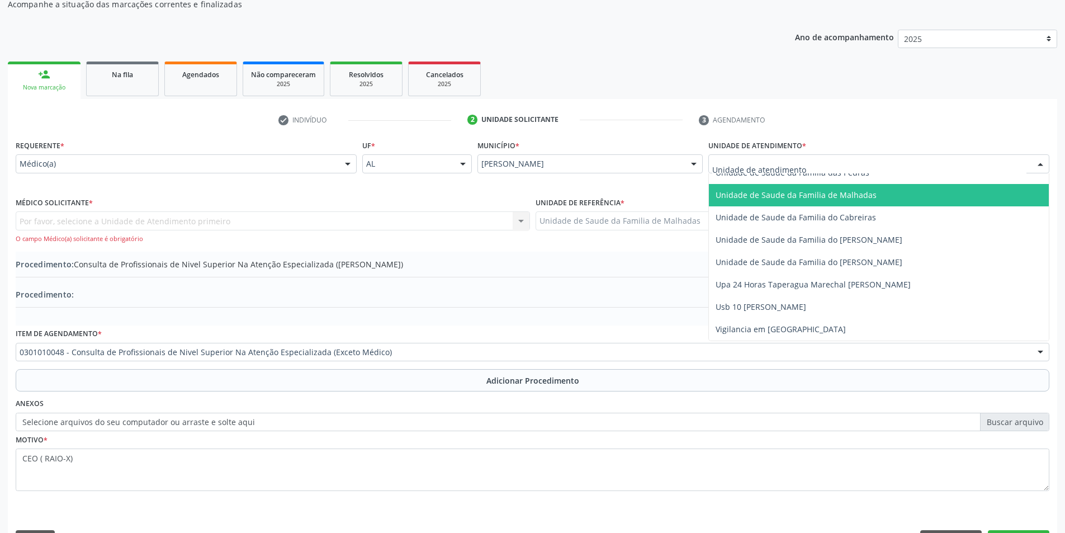
click at [895, 195] on span "Unidade de Saude da Familia de Malhadas" at bounding box center [879, 195] width 340 height 22
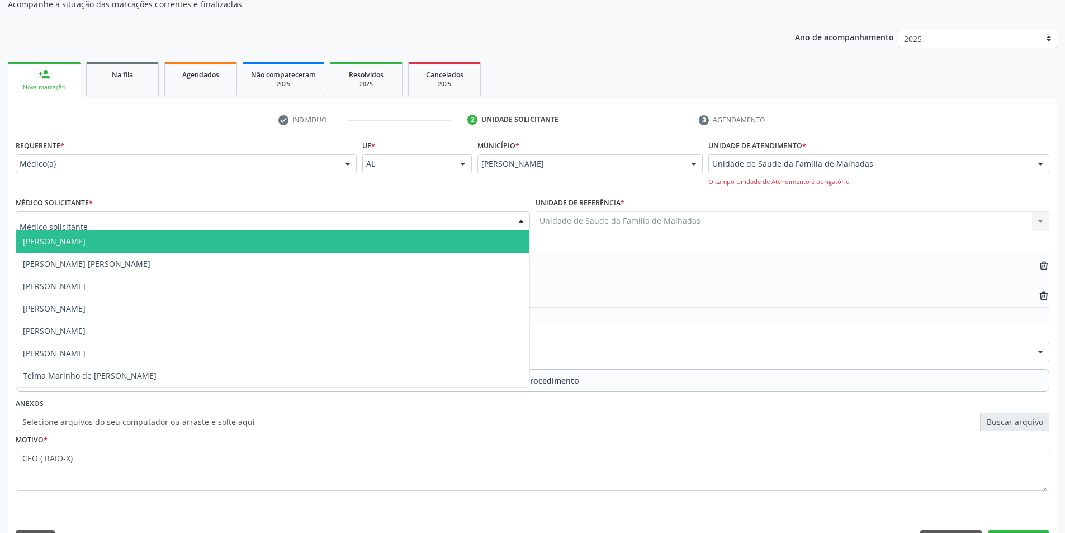
click at [520, 217] on div at bounding box center [521, 221] width 17 height 19
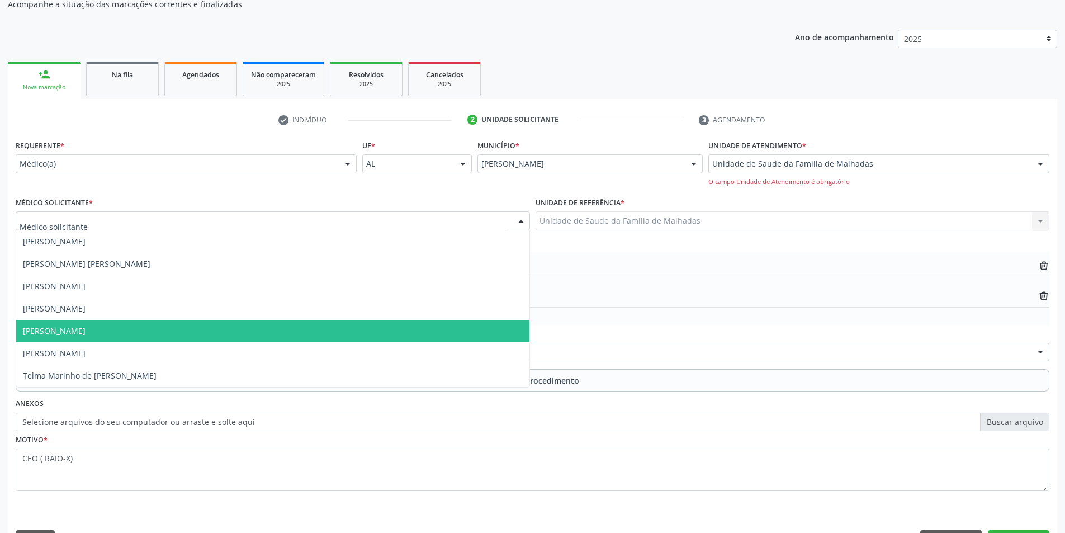
click at [518, 341] on span "[PERSON_NAME]" at bounding box center [272, 331] width 513 height 22
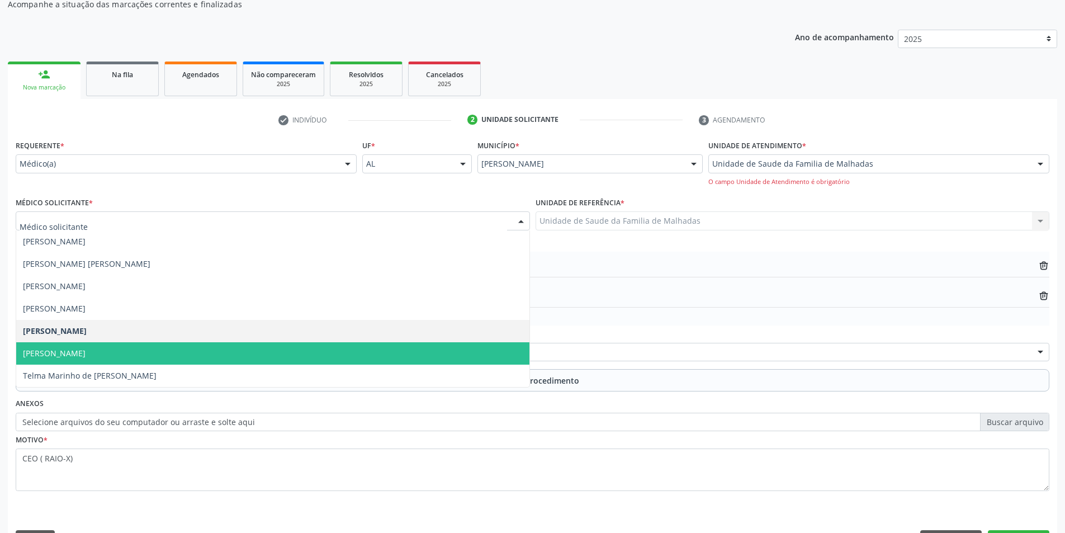
click at [522, 222] on div at bounding box center [521, 221] width 17 height 19
click at [342, 163] on div at bounding box center [347, 164] width 17 height 19
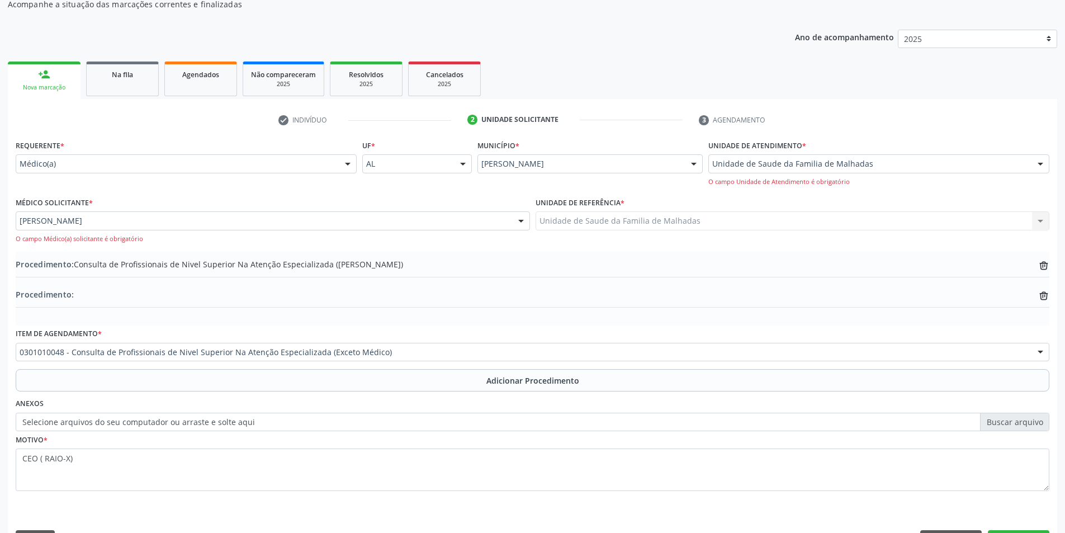
click at [342, 163] on div at bounding box center [347, 164] width 17 height 19
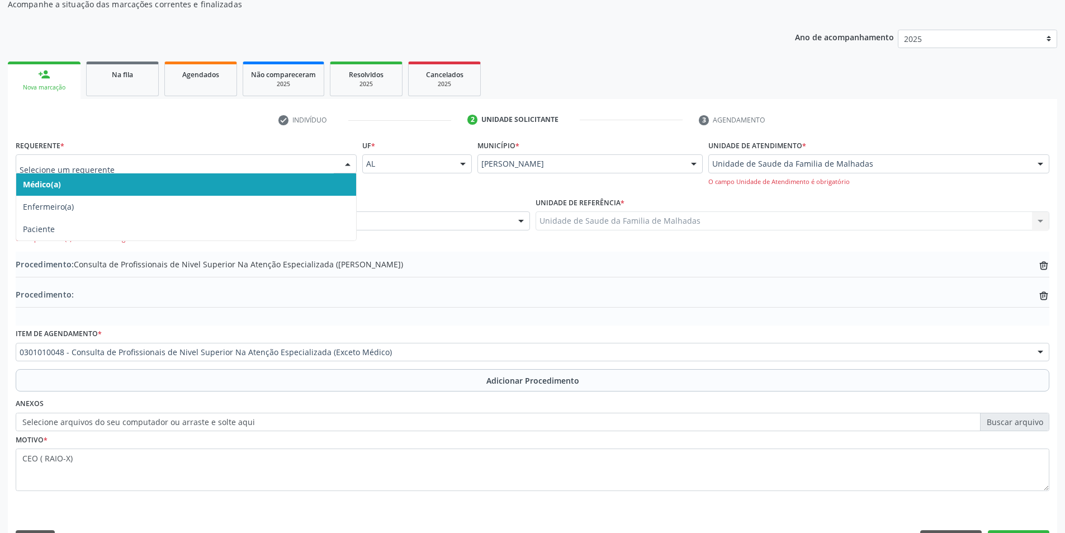
click at [348, 157] on div at bounding box center [347, 164] width 17 height 19
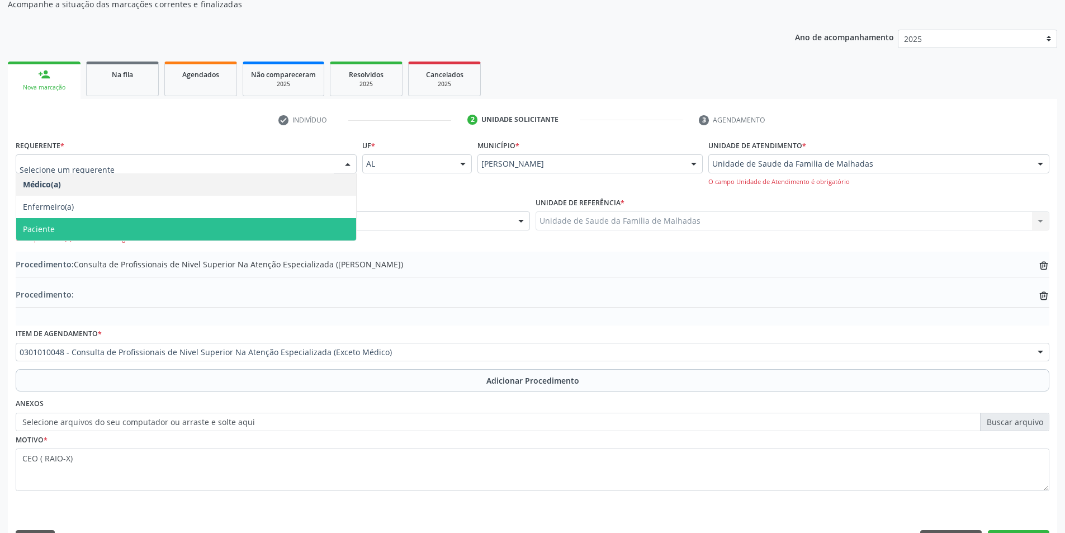
click at [341, 229] on span "Paciente" at bounding box center [186, 229] width 340 height 22
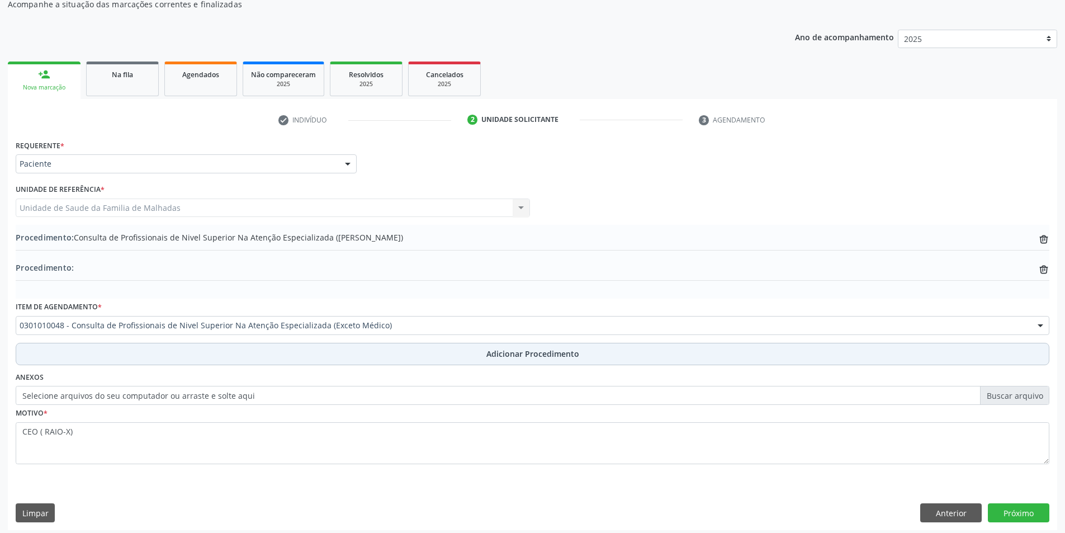
click at [502, 356] on span "Adicionar Procedimento" at bounding box center [532, 354] width 93 height 12
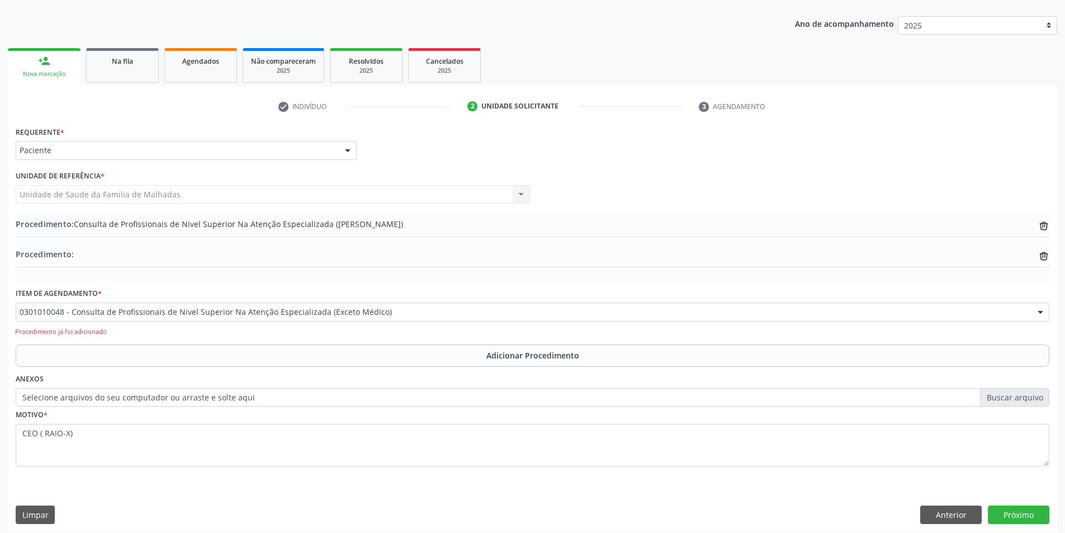
scroll to position [141, 0]
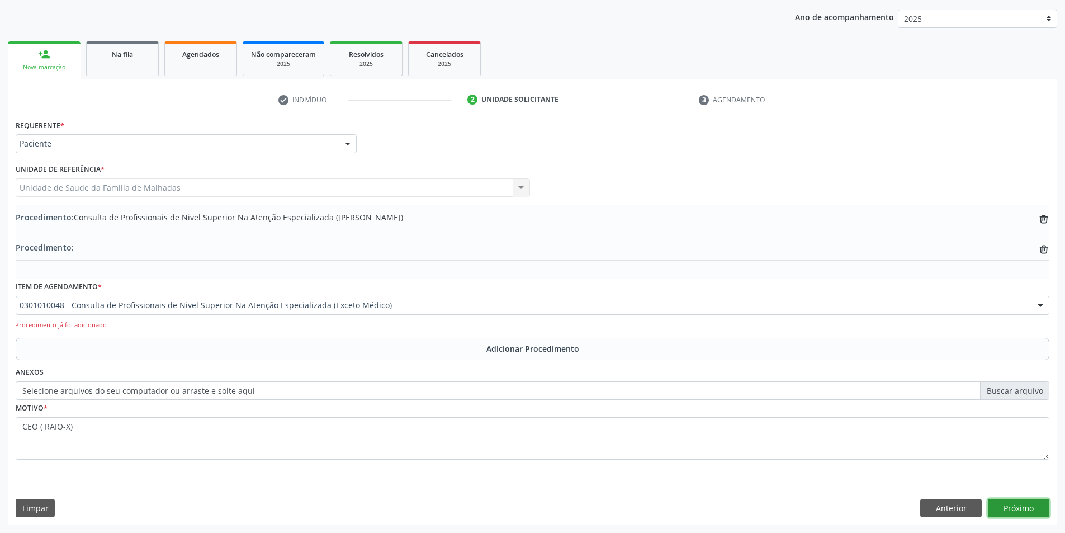
click at [1029, 506] on button "Próximo" at bounding box center [1019, 508] width 62 height 19
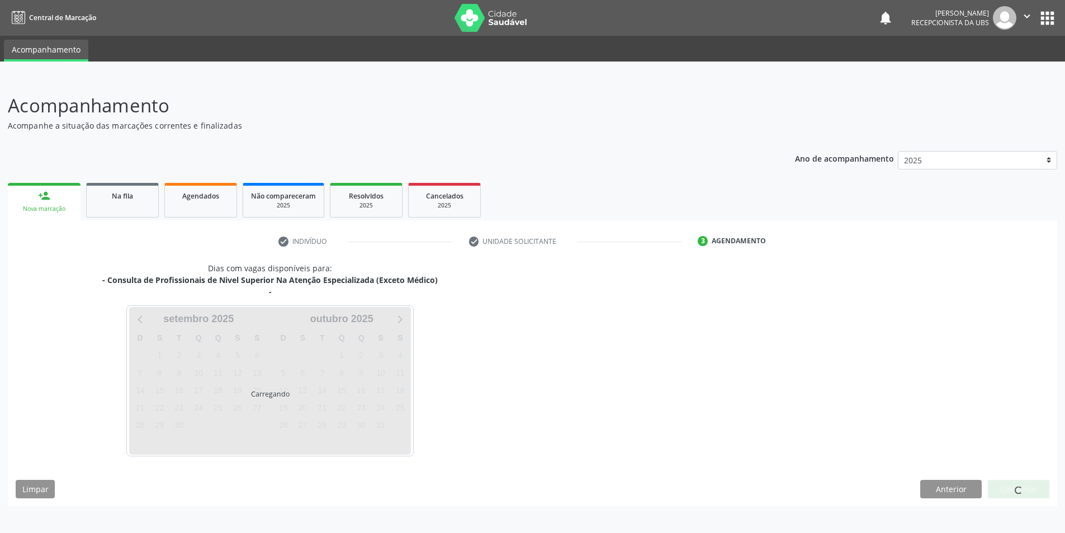
scroll to position [0, 0]
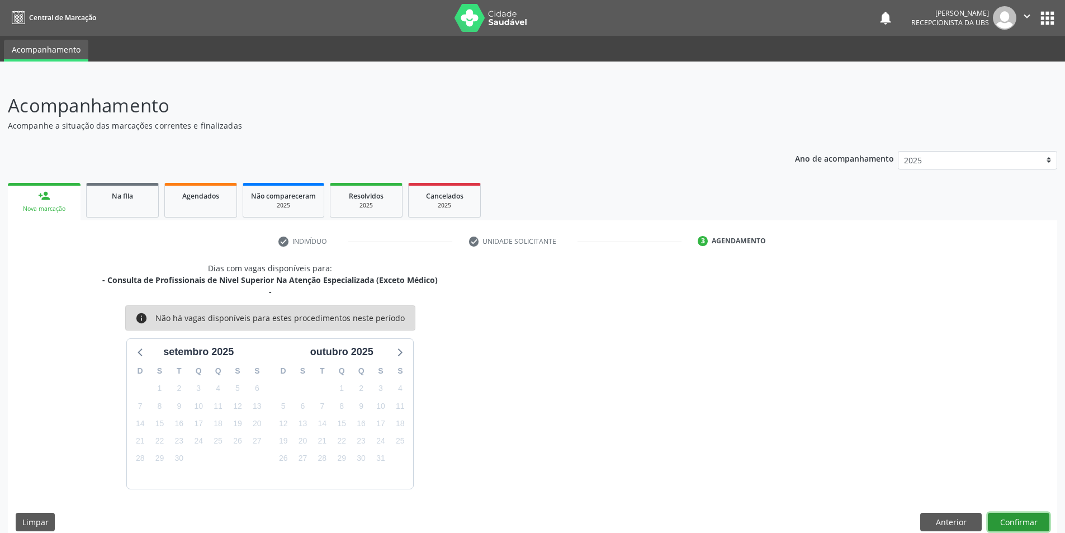
click at [1034, 527] on button "Confirmar" at bounding box center [1019, 522] width 62 height 19
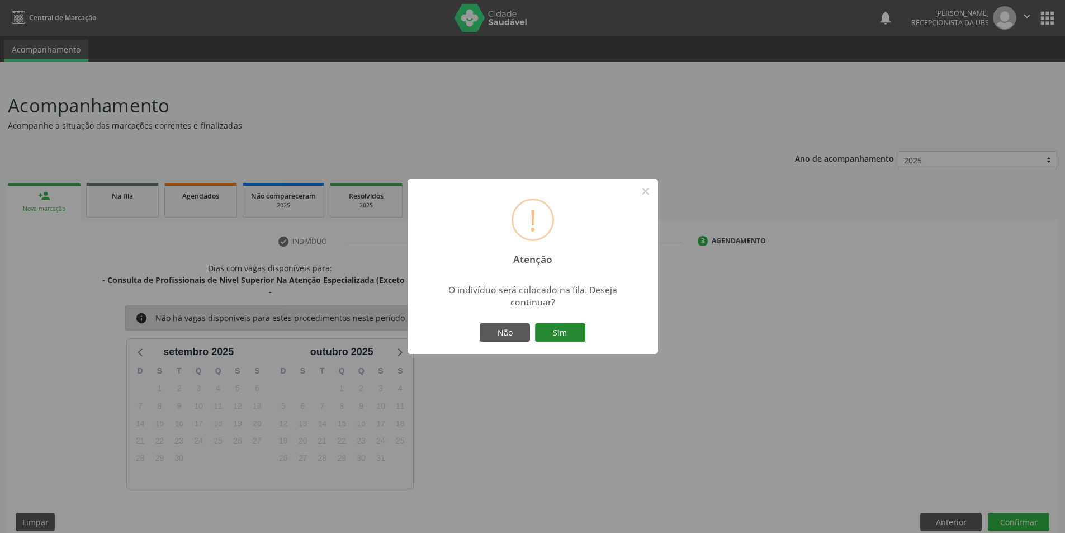
click at [565, 334] on button "Sim" at bounding box center [560, 332] width 50 height 19
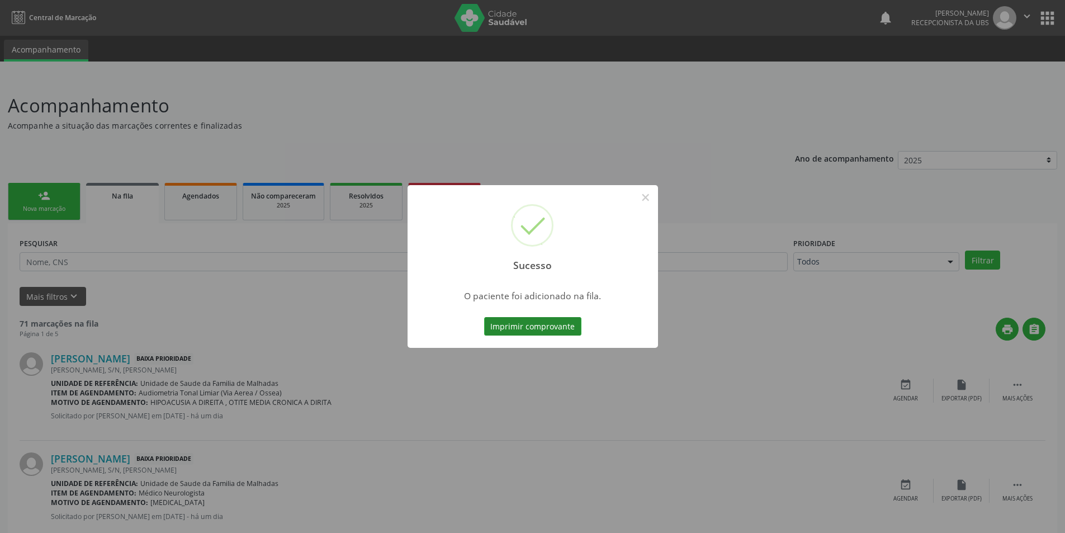
click at [533, 327] on button "Imprimir comprovante" at bounding box center [532, 326] width 97 height 19
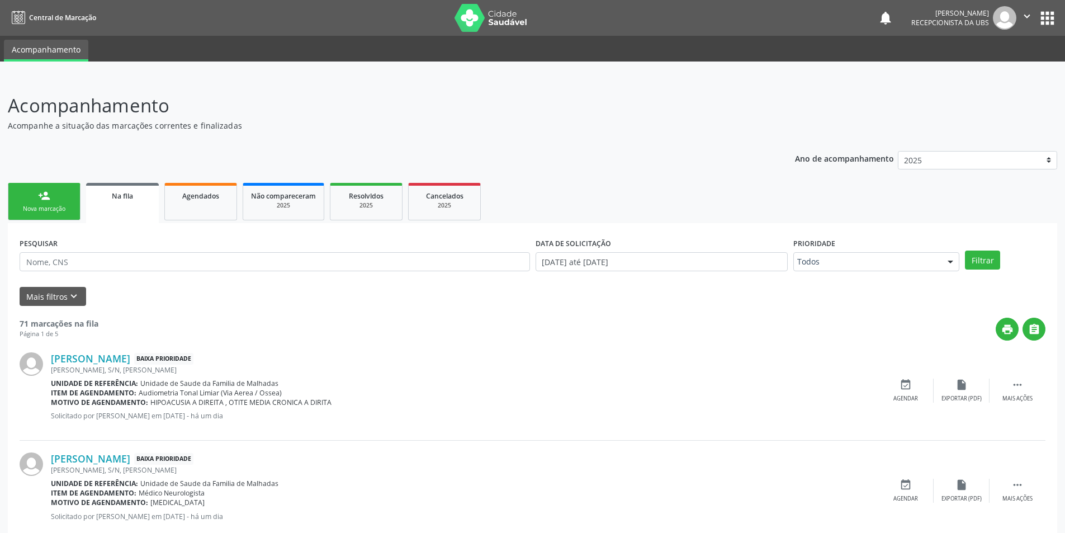
click at [62, 208] on div "Nova marcação" at bounding box center [44, 209] width 56 height 8
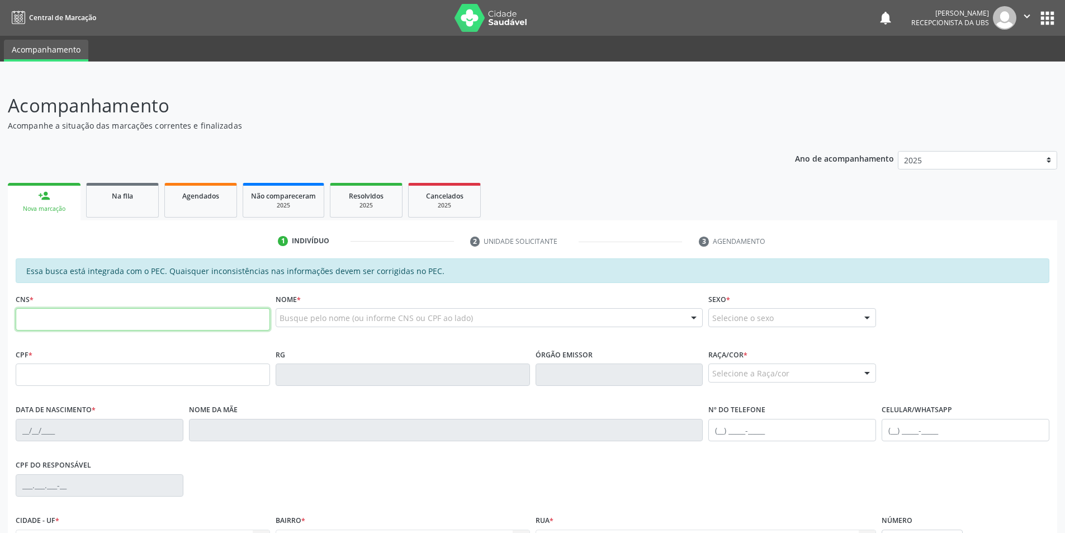
drag, startPoint x: 55, startPoint y: 310, endPoint x: 57, endPoint y: 327, distance: 16.9
click at [57, 327] on input "text" at bounding box center [143, 319] width 254 height 22
type input "705 2014 8565 0473"
type input "017.429.994-09"
type input "[DATE]"
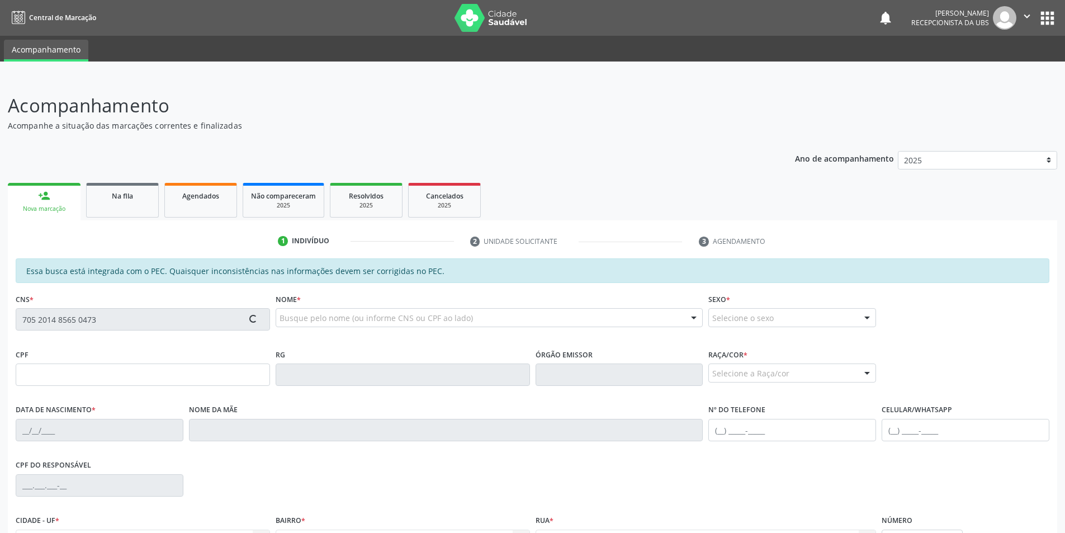
type input "[PERSON_NAME]"
type input "[PHONE_NUMBER]"
type input "S/N"
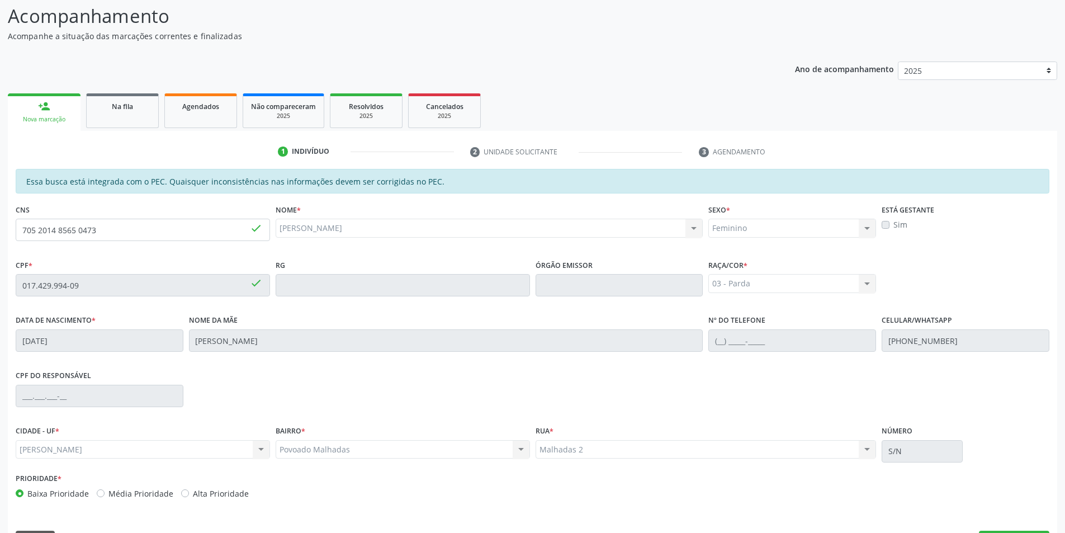
scroll to position [121, 0]
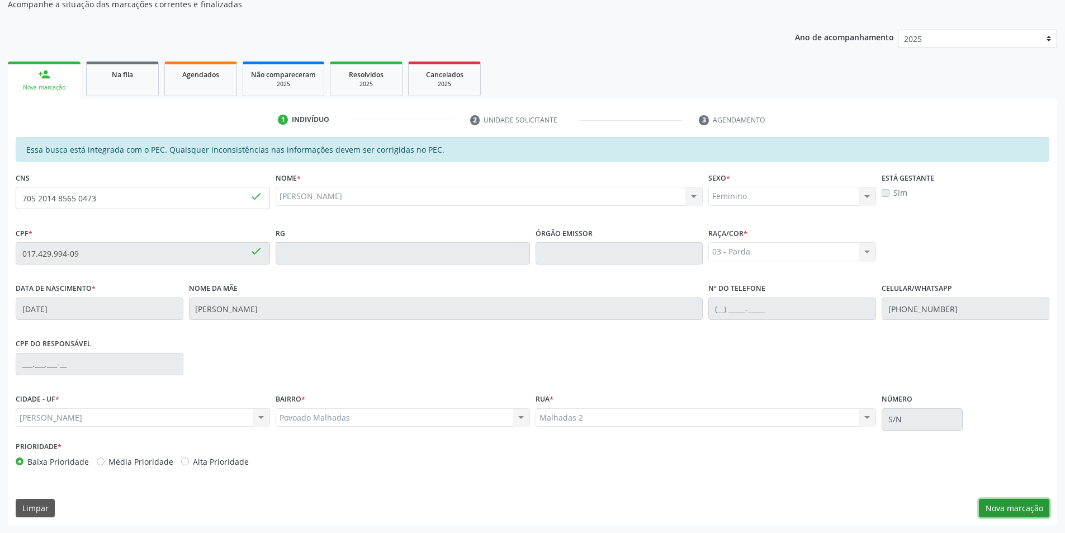
click at [1020, 509] on button "Nova marcação" at bounding box center [1014, 508] width 70 height 19
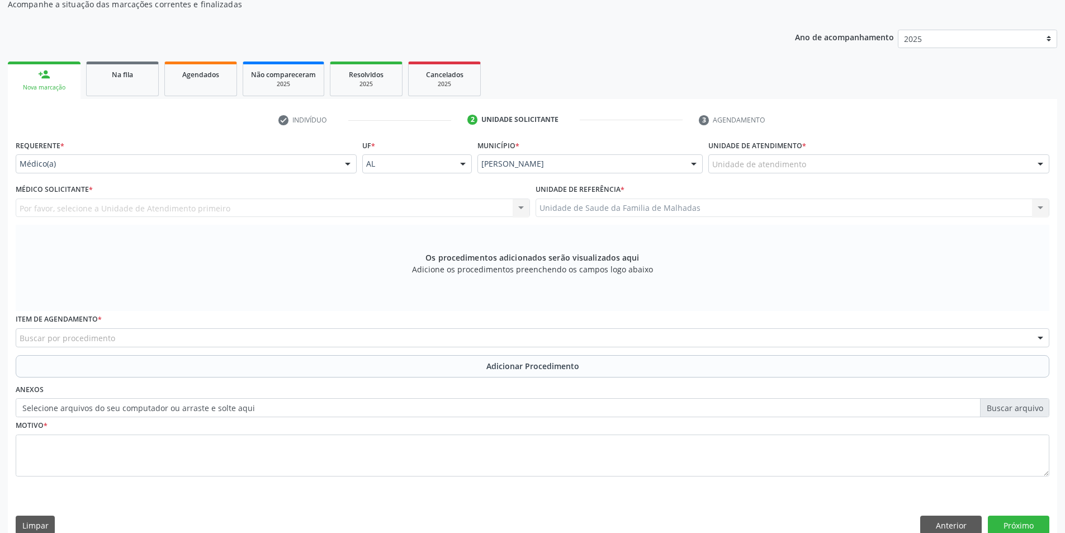
click at [819, 160] on div "Unidade de atendimento" at bounding box center [878, 163] width 341 height 19
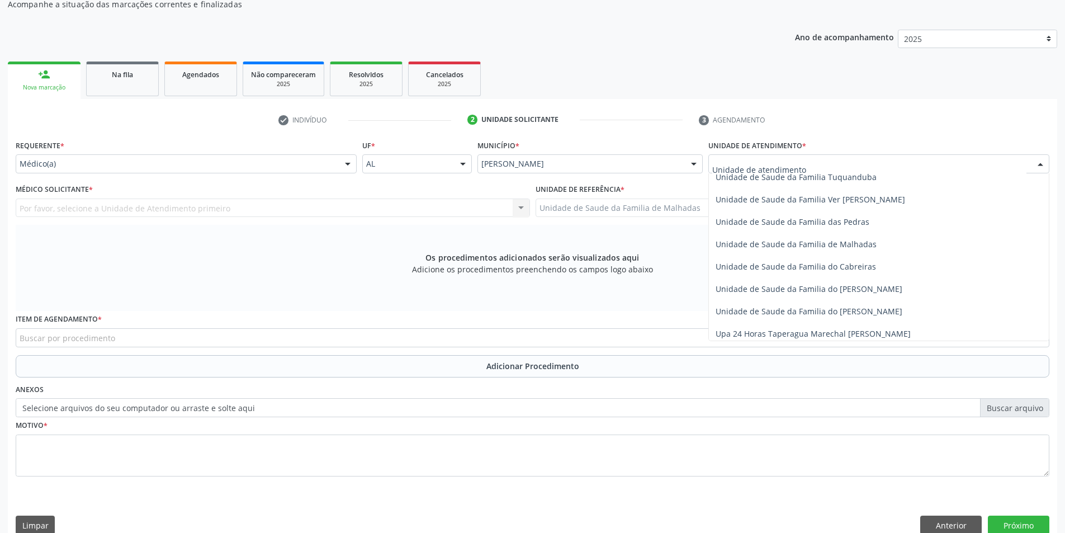
scroll to position [850, 0]
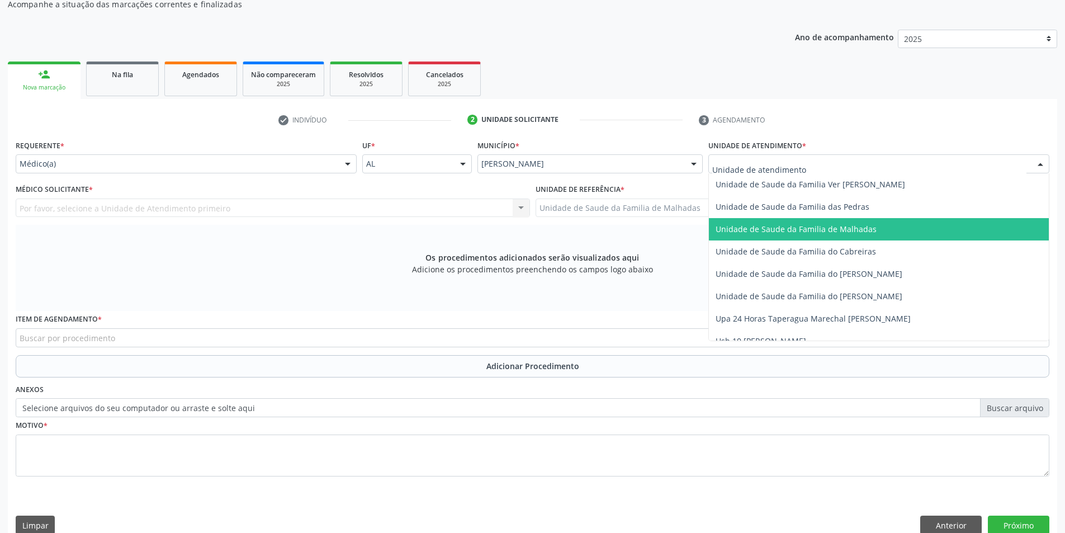
click at [869, 227] on span "Unidade de Saude da Familia de Malhadas" at bounding box center [796, 229] width 161 height 11
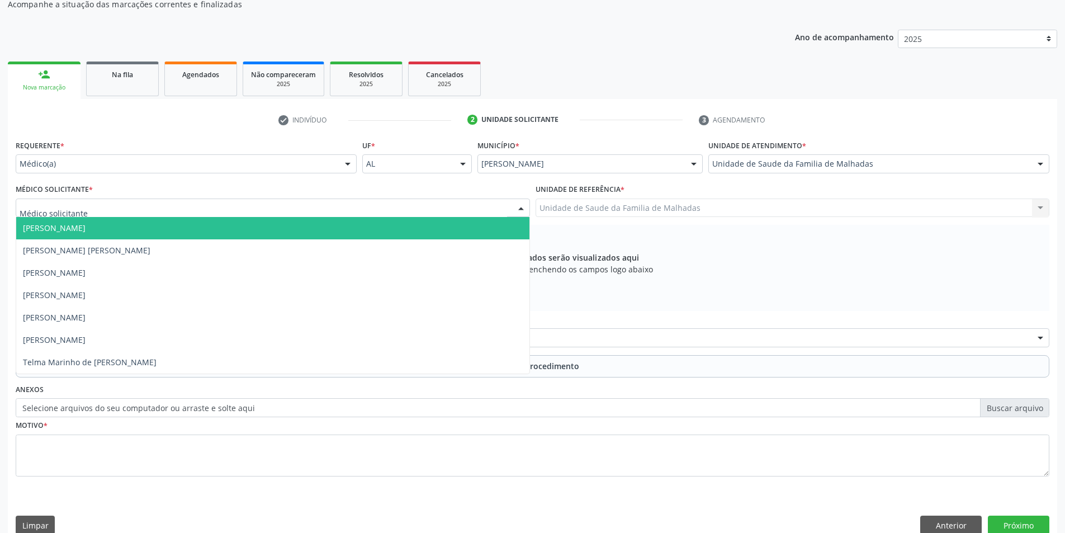
click at [317, 211] on div at bounding box center [273, 207] width 514 height 19
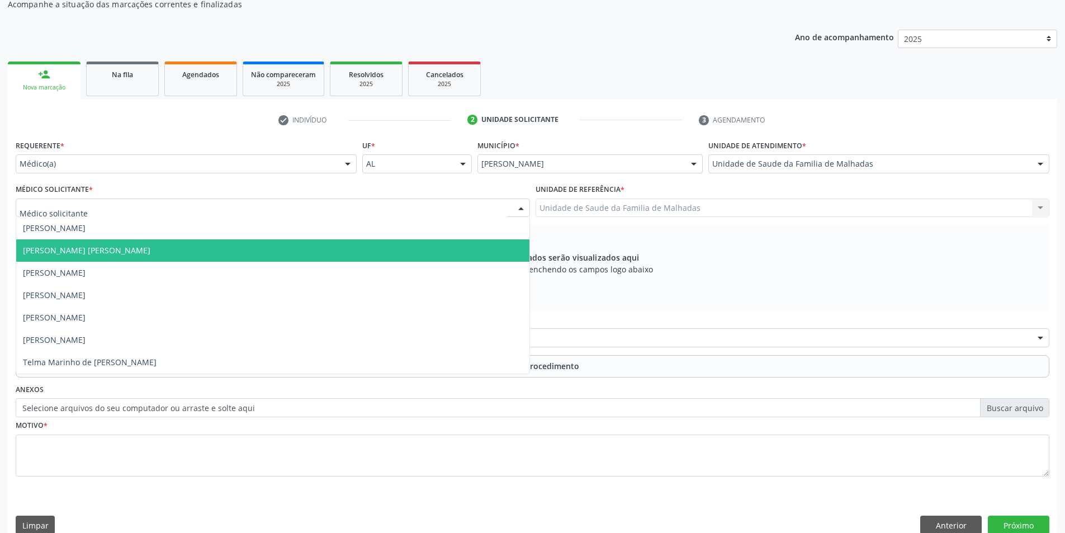
click at [327, 244] on span "[PERSON_NAME] [PERSON_NAME]" at bounding box center [272, 250] width 513 height 22
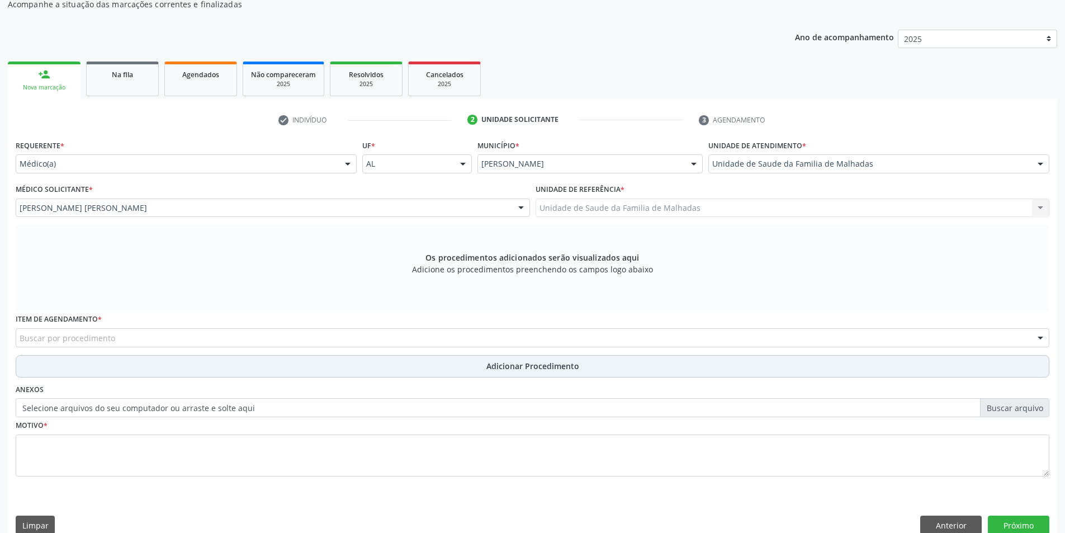
click at [267, 362] on button "Adicionar Procedimento" at bounding box center [533, 366] width 1034 height 22
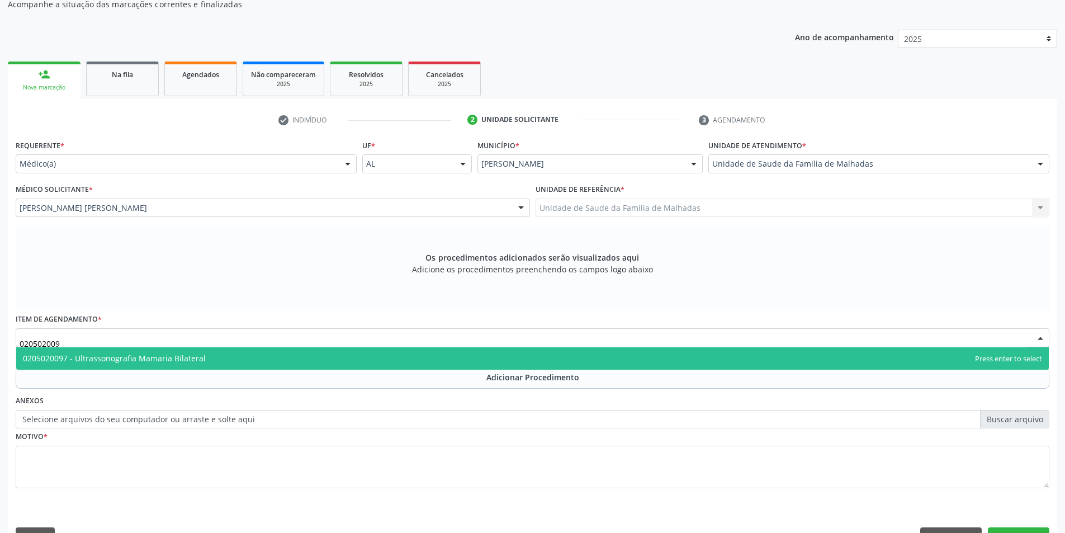
type input "0205020097"
click at [220, 358] on span "0205020097 - Ultrassonografia Mamaria Bilateral" at bounding box center [532, 358] width 1033 height 22
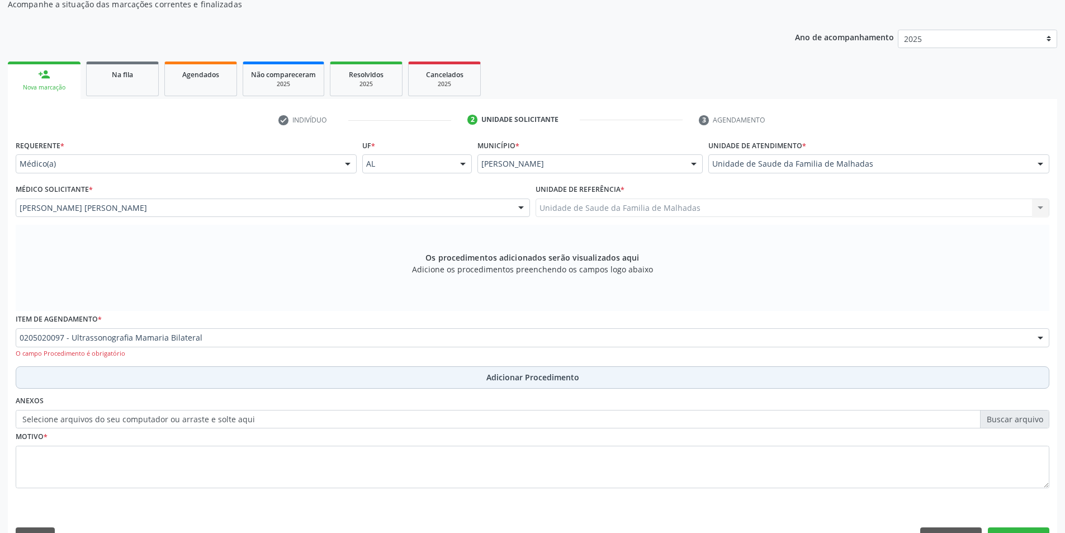
click at [503, 377] on span "Adicionar Procedimento" at bounding box center [532, 377] width 93 height 12
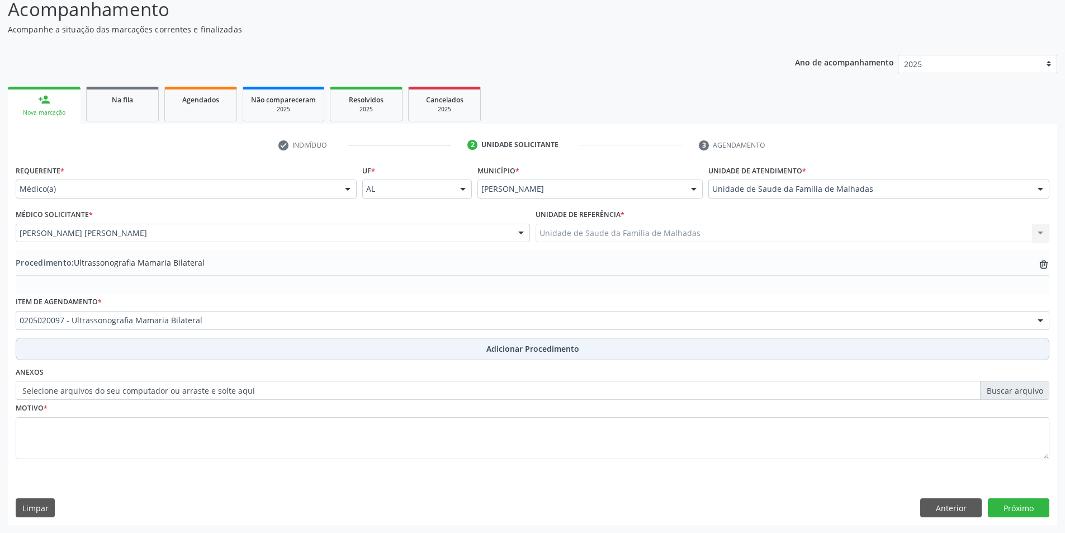
scroll to position [96, 0]
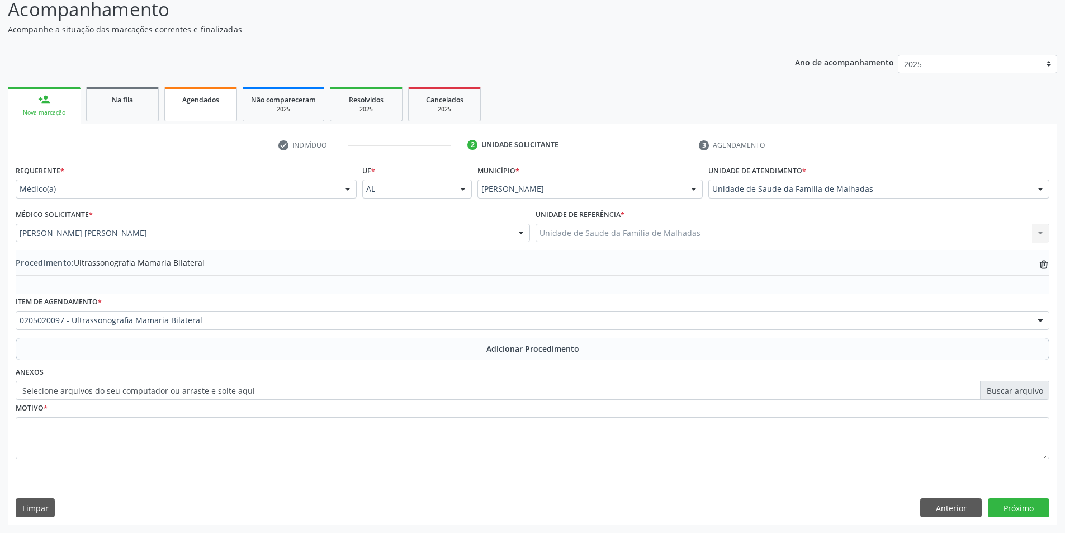
click at [178, 116] on link "Agendados" at bounding box center [200, 104] width 73 height 35
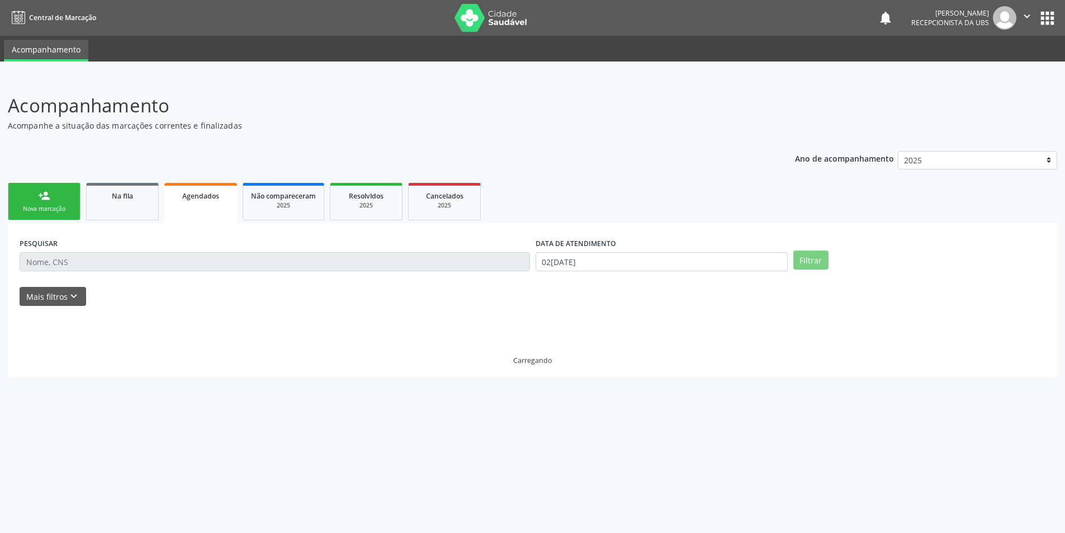
scroll to position [0, 0]
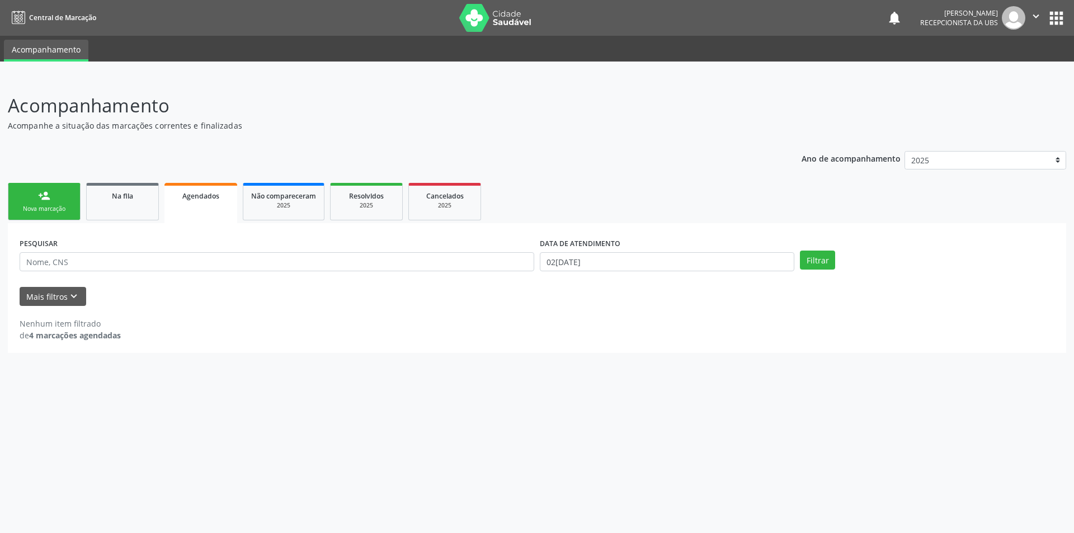
click at [37, 211] on div "Nova marcação" at bounding box center [44, 209] width 56 height 8
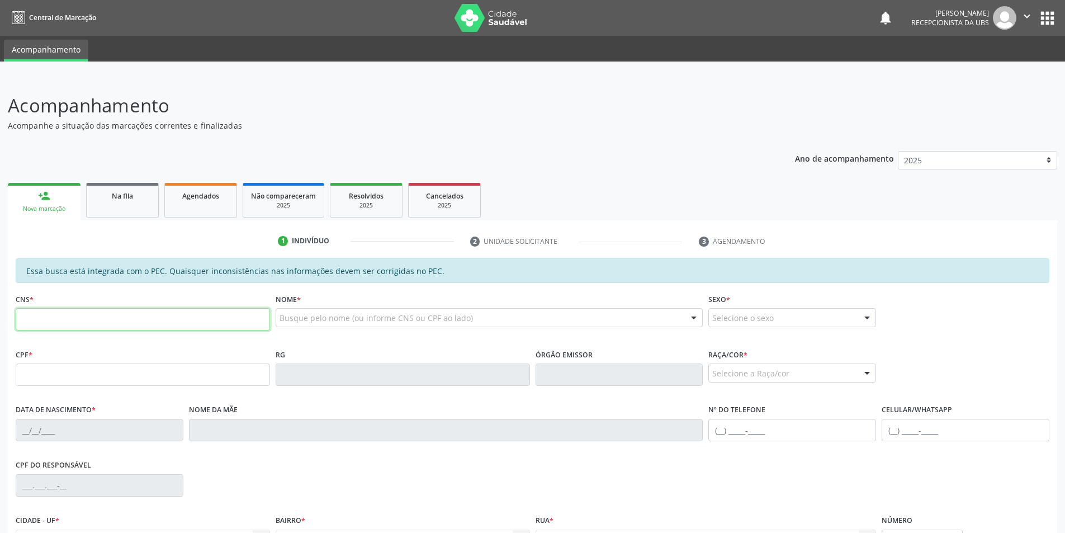
click at [77, 317] on input "text" at bounding box center [143, 319] width 254 height 22
type input "700 5077 5319 1454"
type input "788.139.054-91"
type input "09[DATE]"
type input "[PERSON_NAME]"
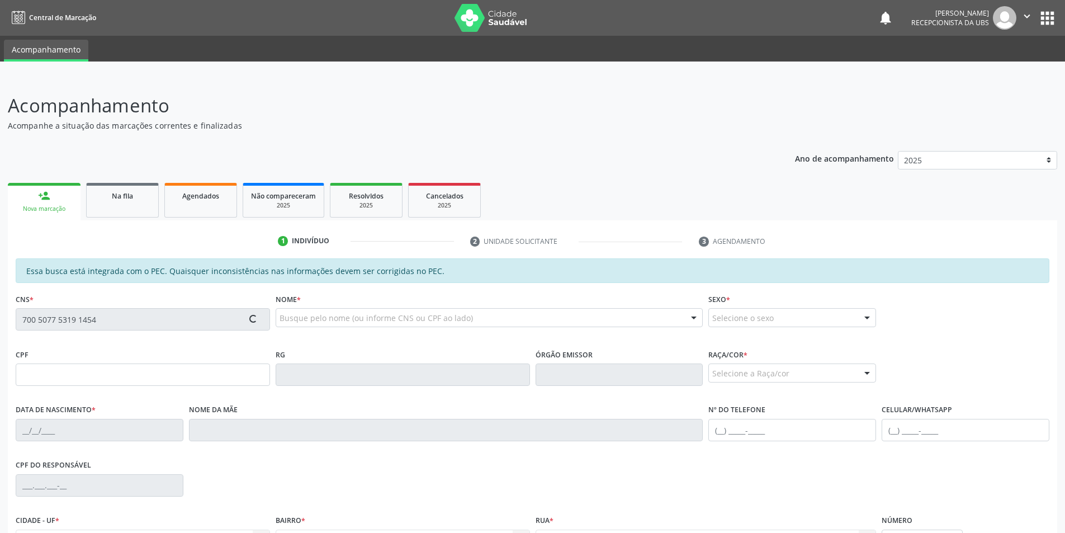
type input "[PHONE_NUMBER]"
type input "51"
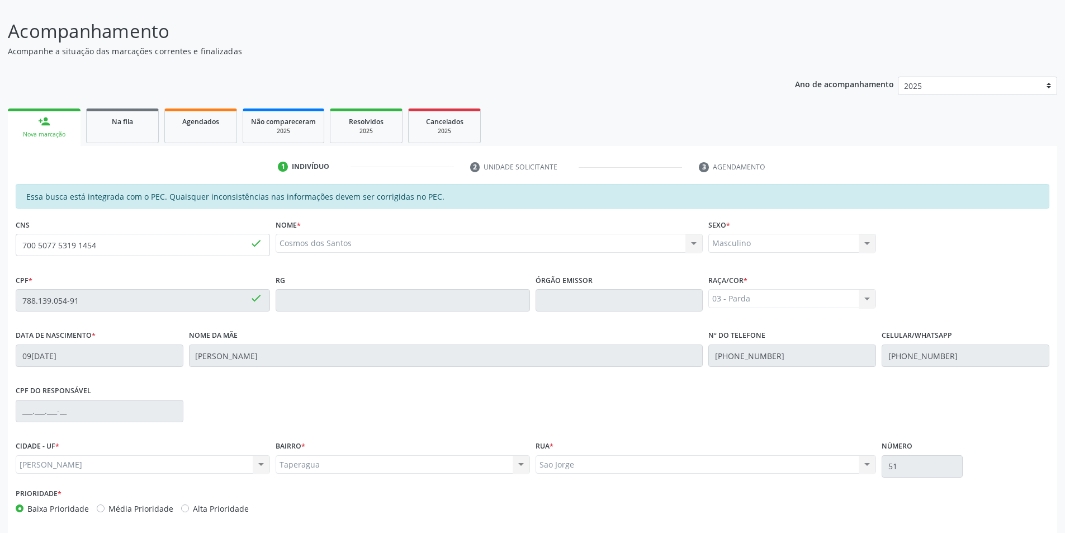
scroll to position [121, 0]
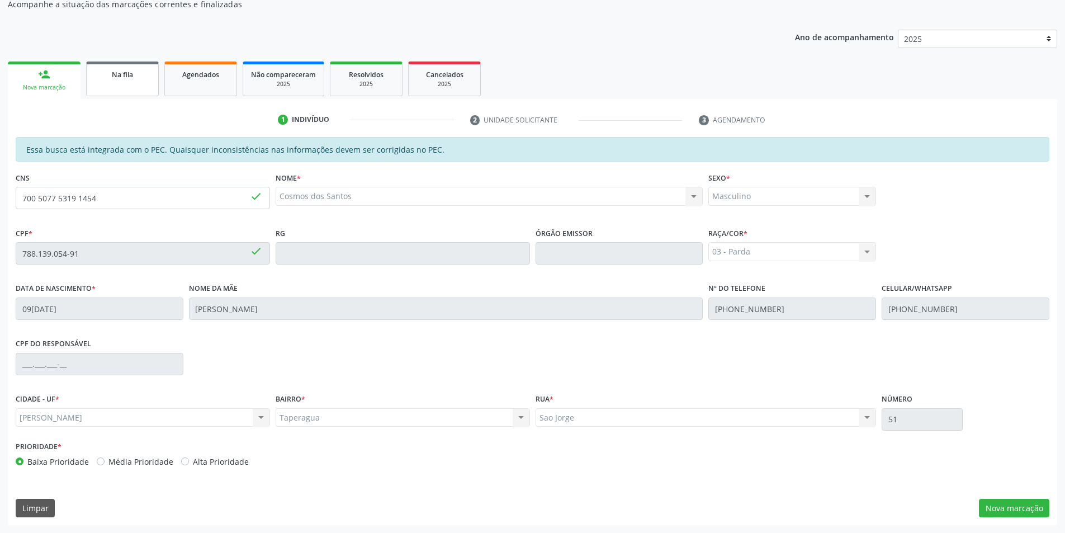
click at [139, 73] on div "Na fila" at bounding box center [122, 74] width 56 height 12
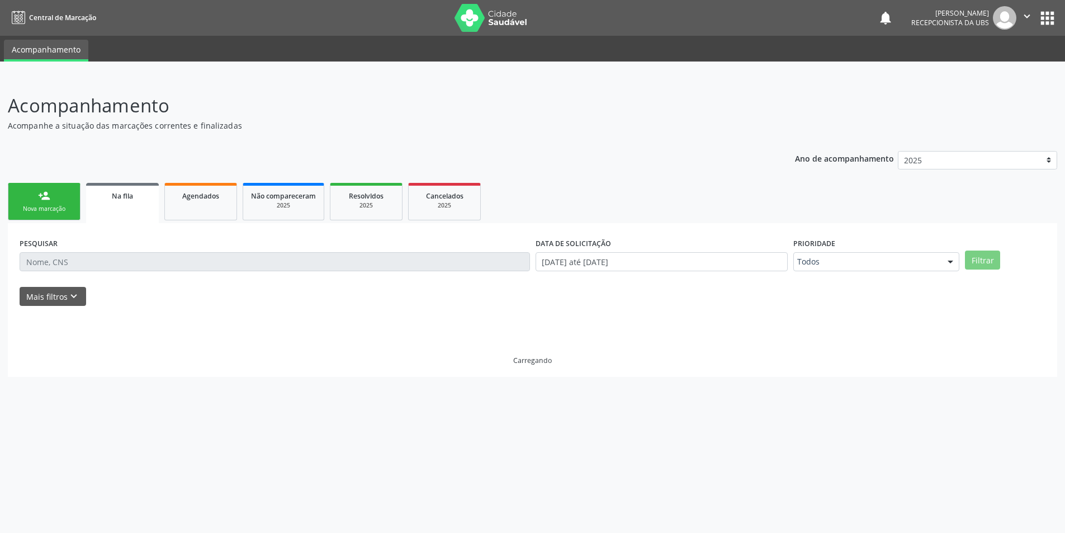
scroll to position [0, 0]
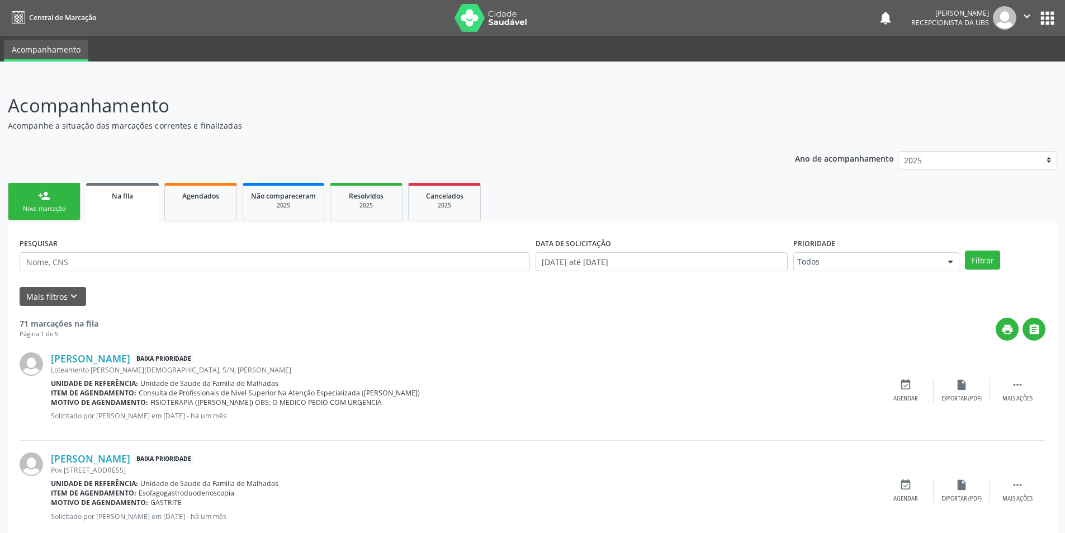
click at [45, 201] on div "person_add" at bounding box center [44, 196] width 12 height 12
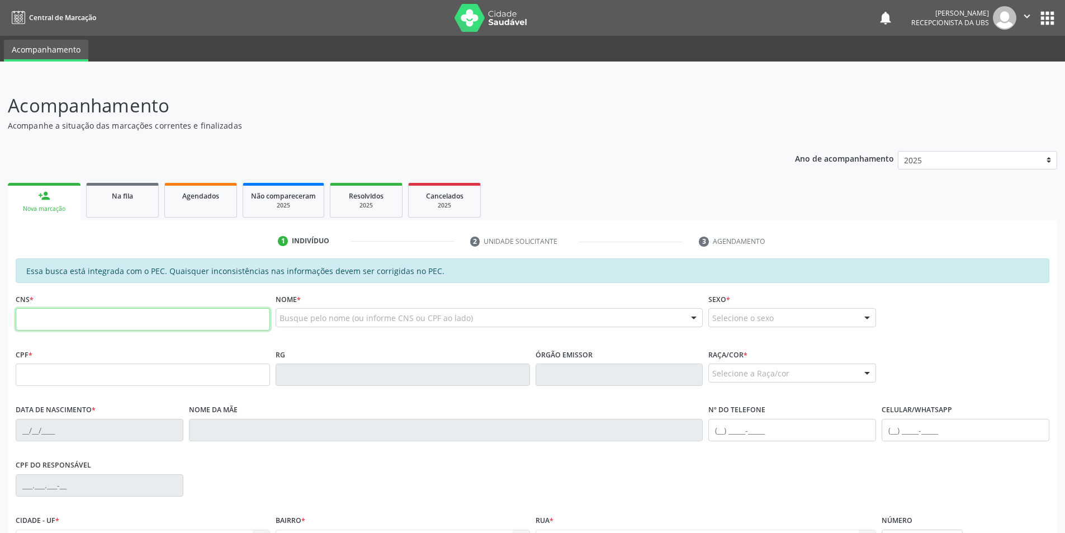
click at [45, 324] on input "text" at bounding box center [143, 319] width 254 height 22
type input "706 7025 5916 7910"
type input "593.481.194-00"
type input "[DATE]"
type input "[PERSON_NAME]"
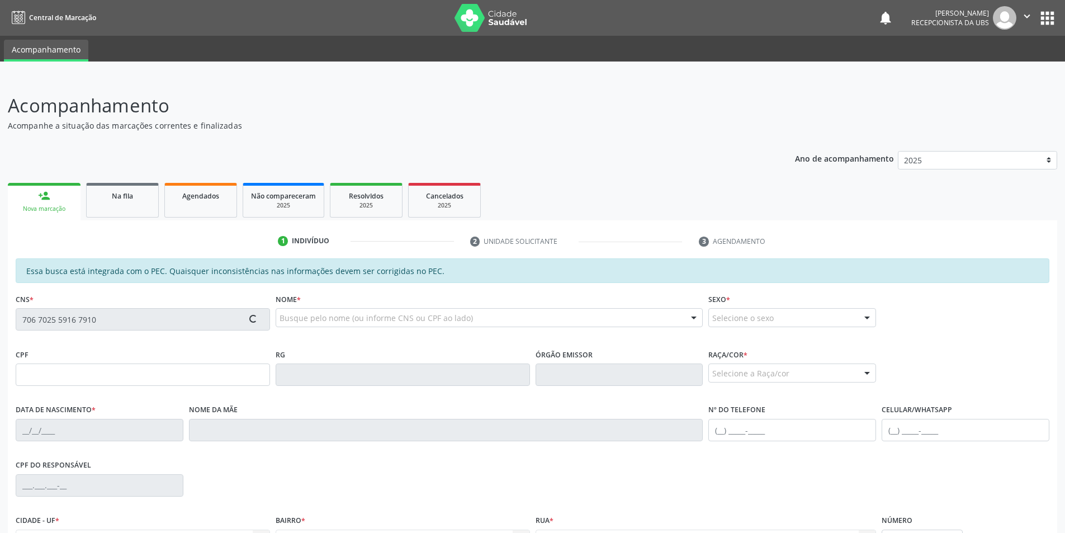
type input "[PHONE_NUMBER]"
type input "S/N"
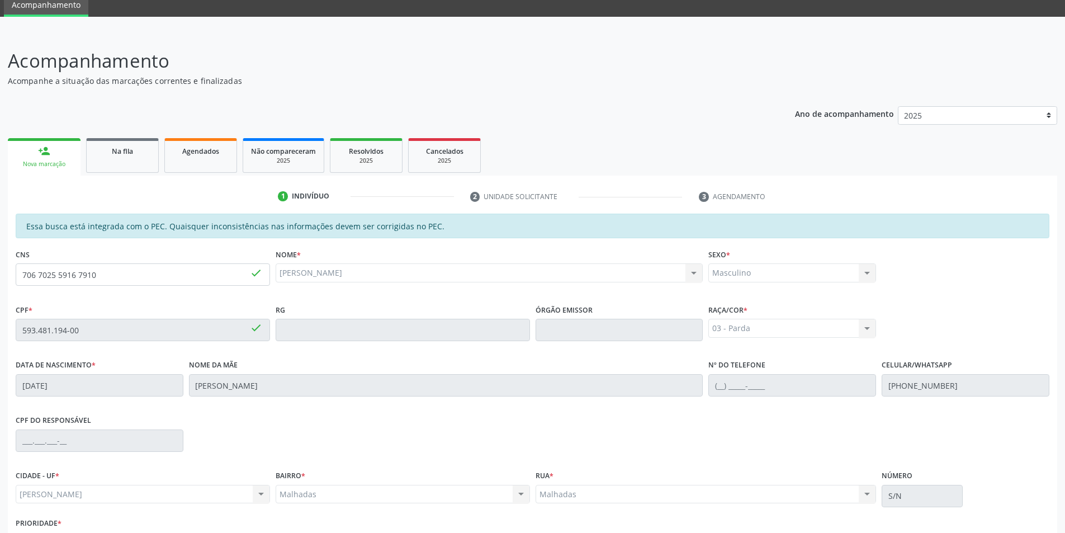
scroll to position [119, 0]
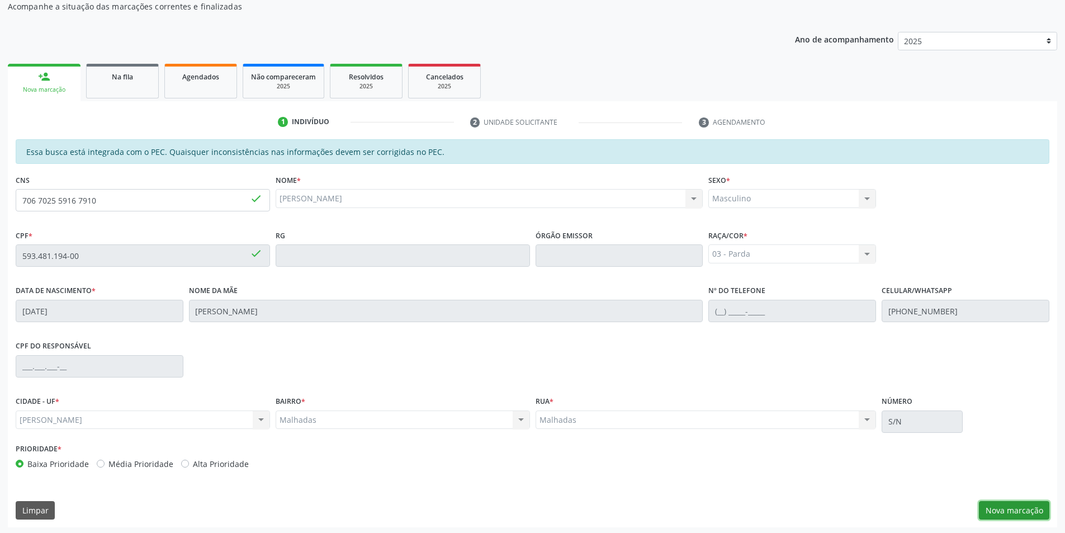
click at [1040, 508] on button "Nova marcação" at bounding box center [1014, 510] width 70 height 19
click at [0, 0] on div "Requerente * Médico(a) Médico(a) Enfermeiro(a) Paciente Nenhum resultado encont…" at bounding box center [0, 0] width 0 height 0
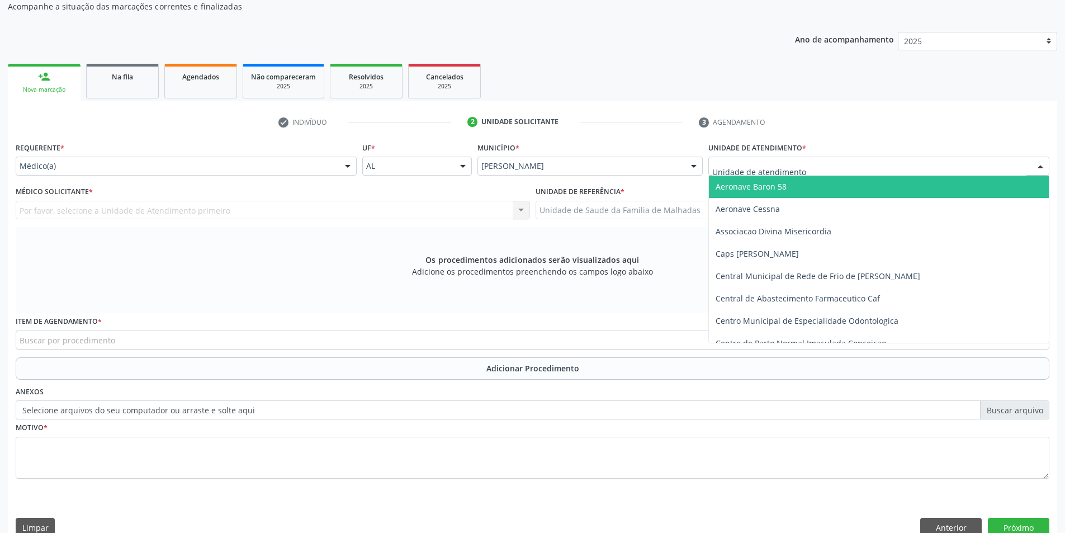
click at [810, 166] on div at bounding box center [878, 166] width 341 height 19
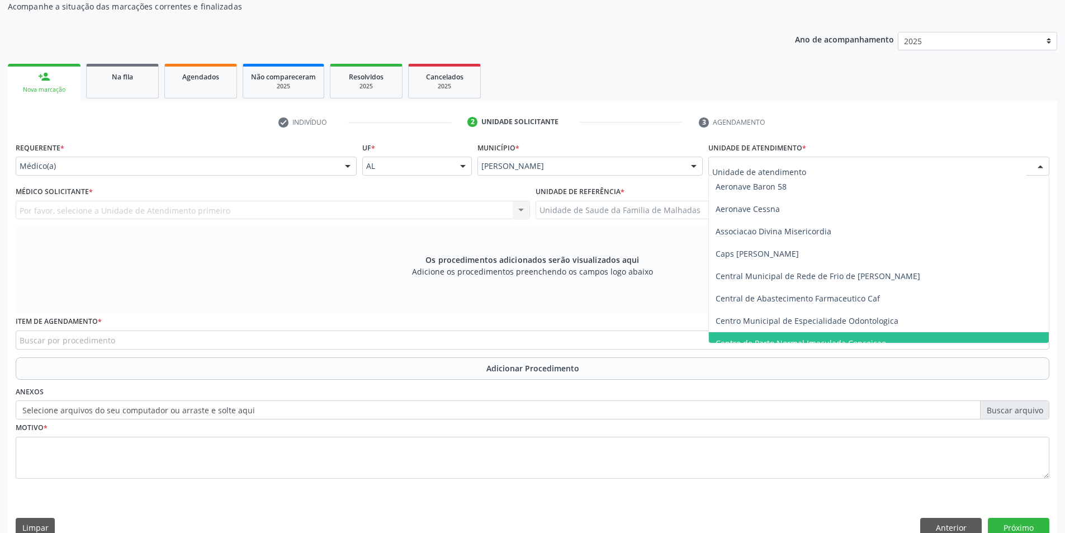
drag, startPoint x: 1009, startPoint y: 340, endPoint x: 1029, endPoint y: 337, distance: 19.9
click at [1014, 339] on span "Centro de Parto Normal Imaculada Conceicao" at bounding box center [879, 343] width 340 height 22
click at [1035, 164] on div at bounding box center [1040, 166] width 17 height 19
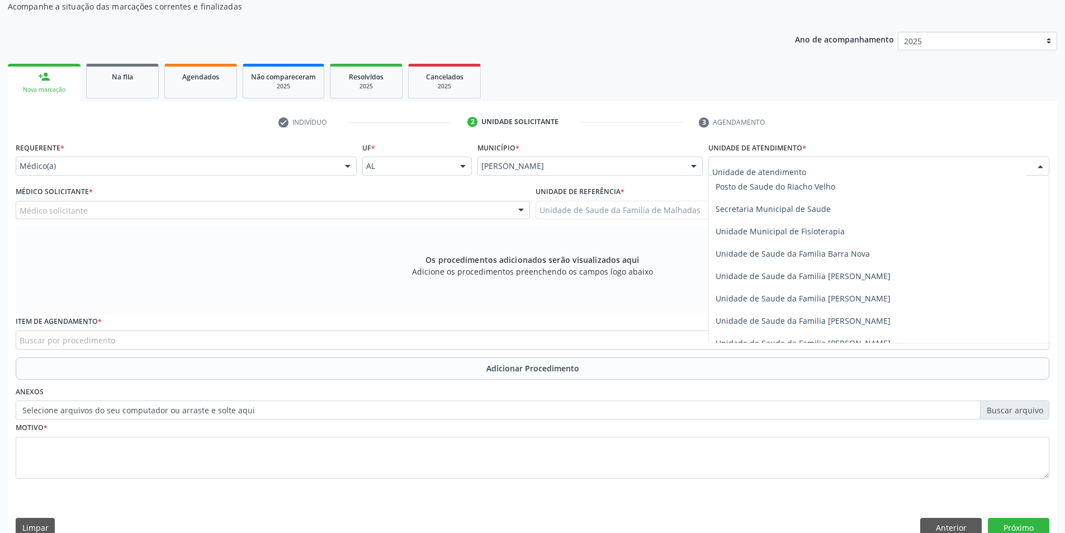
scroll to position [552, 0]
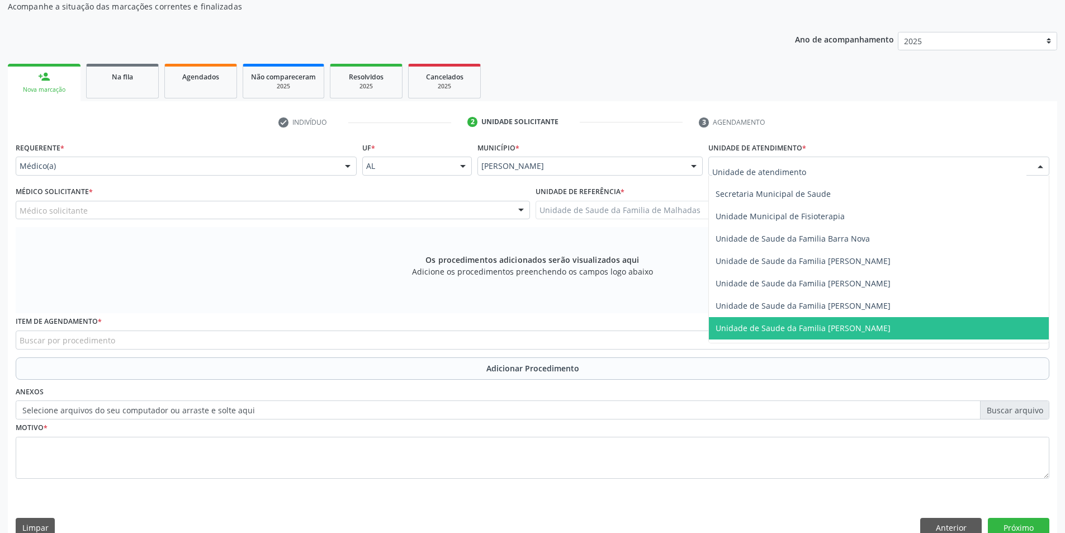
click at [1038, 338] on span "Unidade de Saude da Familia [PERSON_NAME]" at bounding box center [879, 328] width 340 height 22
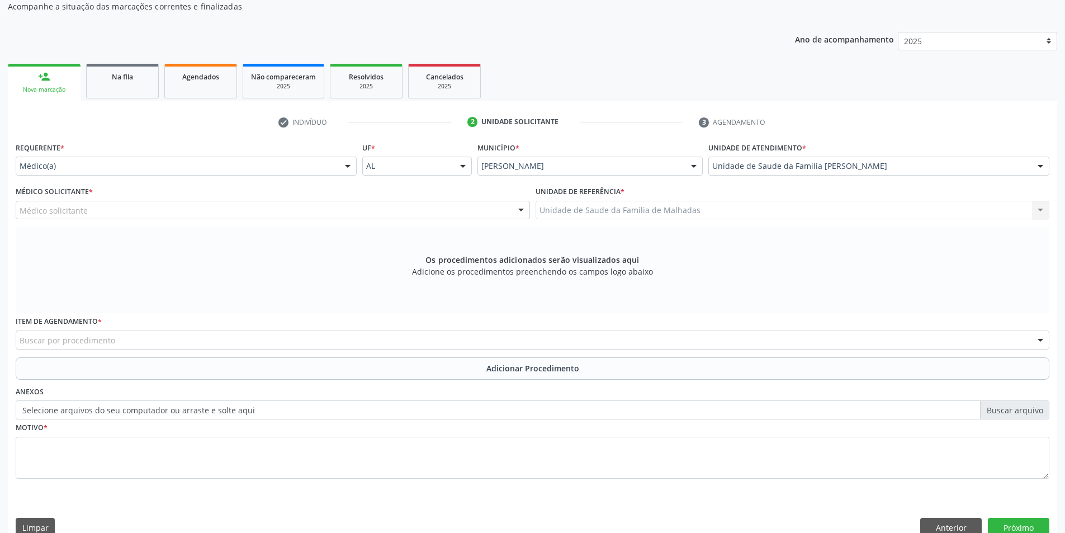
click at [1044, 161] on div at bounding box center [1040, 166] width 17 height 19
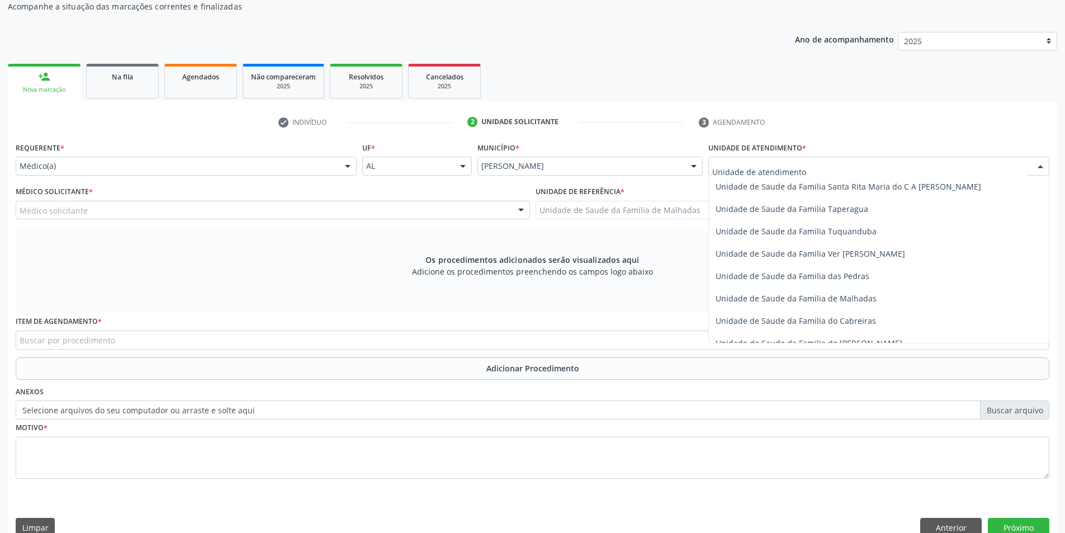
scroll to position [884, 0]
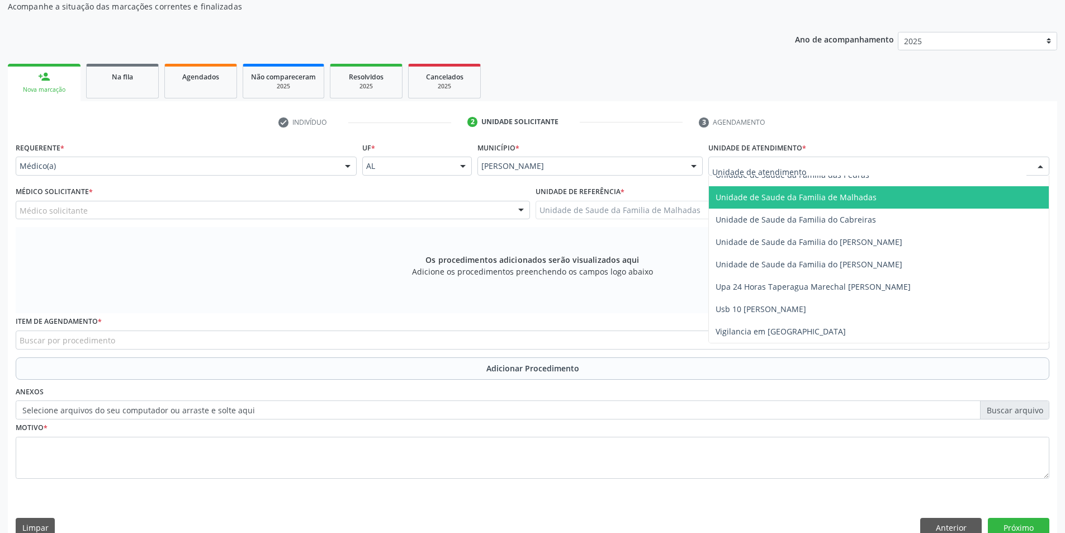
click at [905, 197] on span "Unidade de Saude da Familia de Malhadas" at bounding box center [879, 197] width 340 height 22
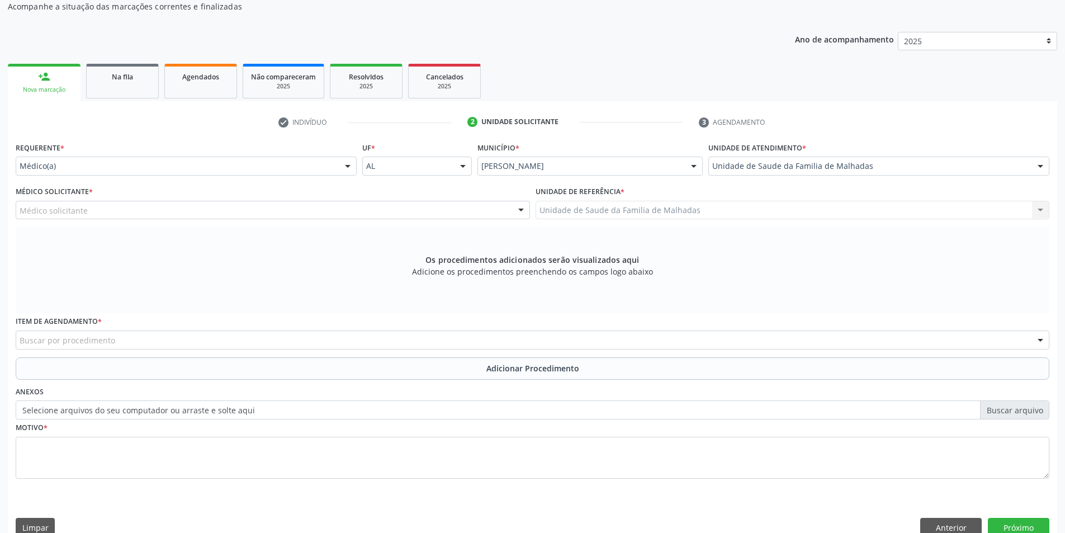
click at [370, 211] on div "Médico solicitante" at bounding box center [273, 210] width 514 height 19
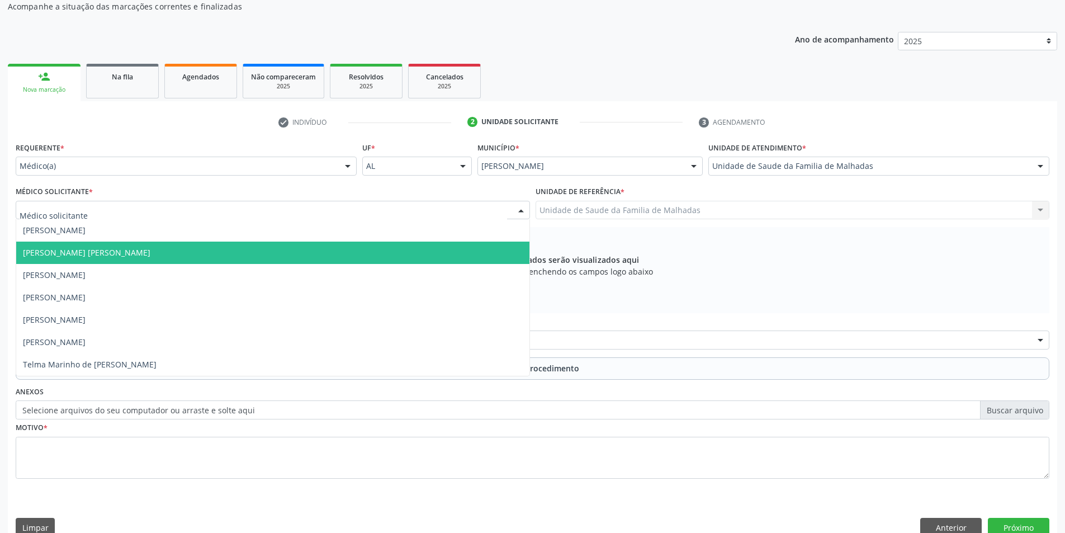
click at [353, 262] on span "[PERSON_NAME] [PERSON_NAME]" at bounding box center [272, 253] width 513 height 22
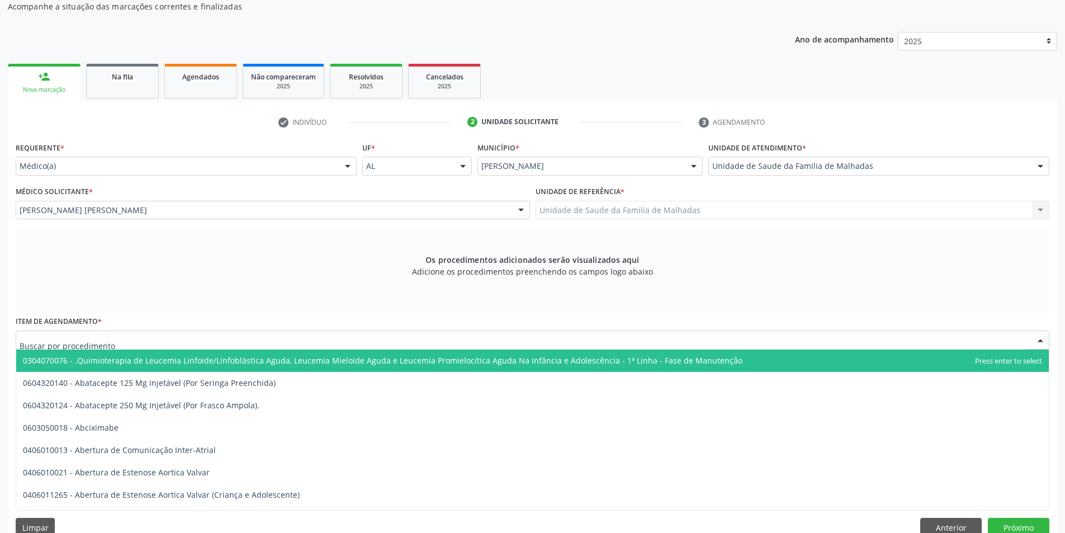
click at [299, 332] on div at bounding box center [533, 339] width 1034 height 19
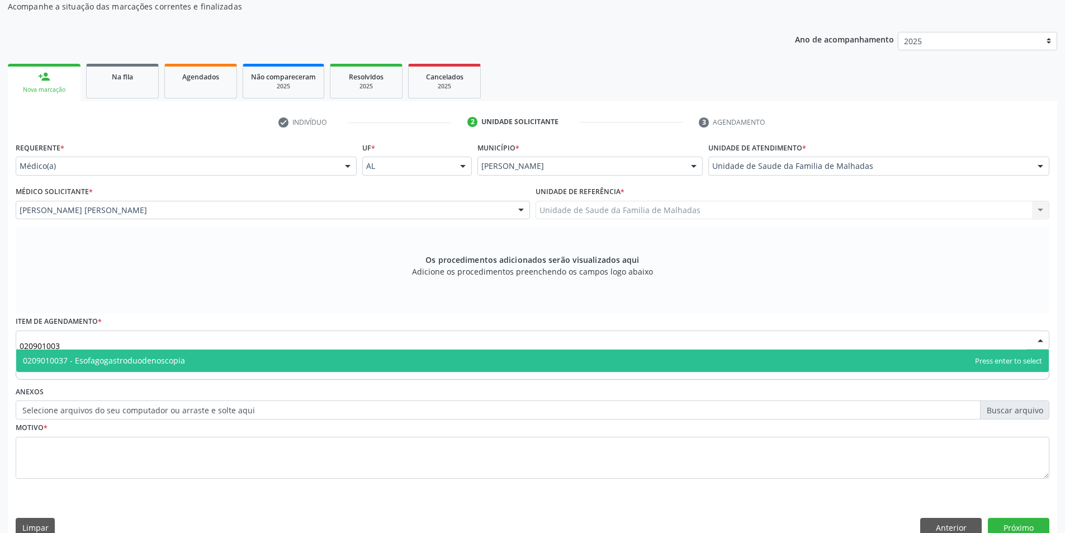
type input "0209010037"
click at [111, 77] on div "Na fila" at bounding box center [122, 76] width 56 height 12
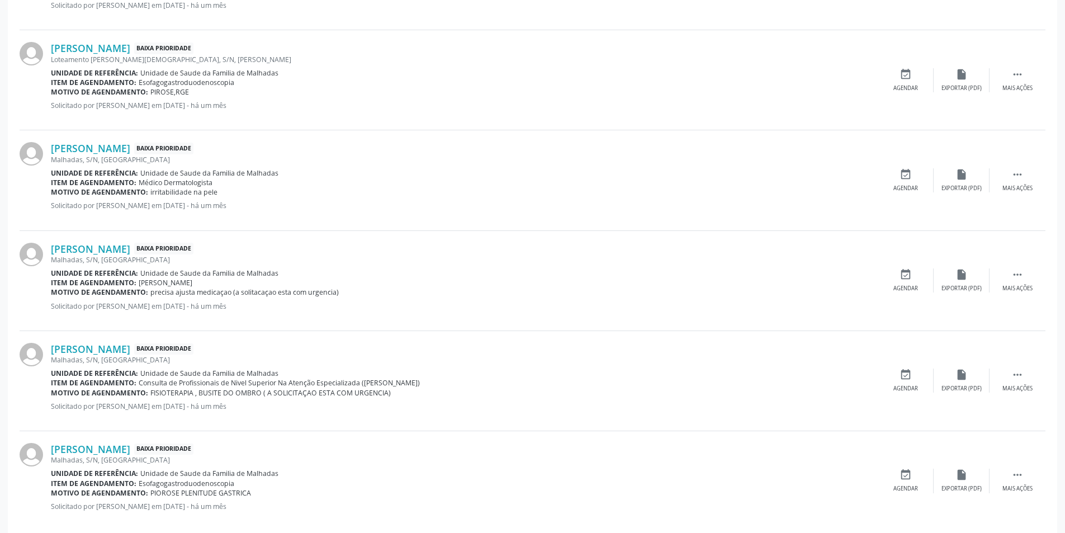
scroll to position [1362, 0]
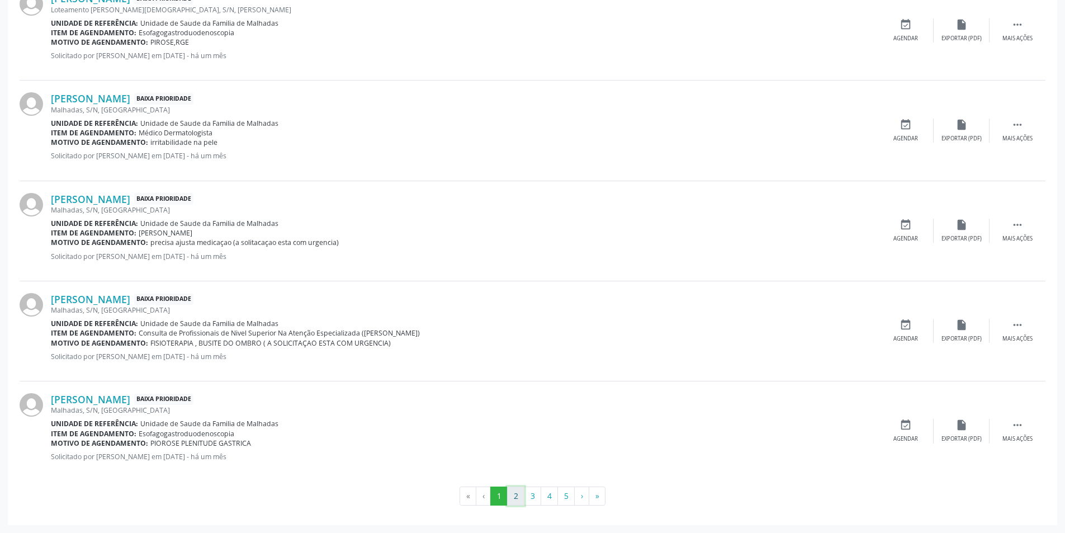
click at [515, 499] on button "2" at bounding box center [515, 495] width 17 height 19
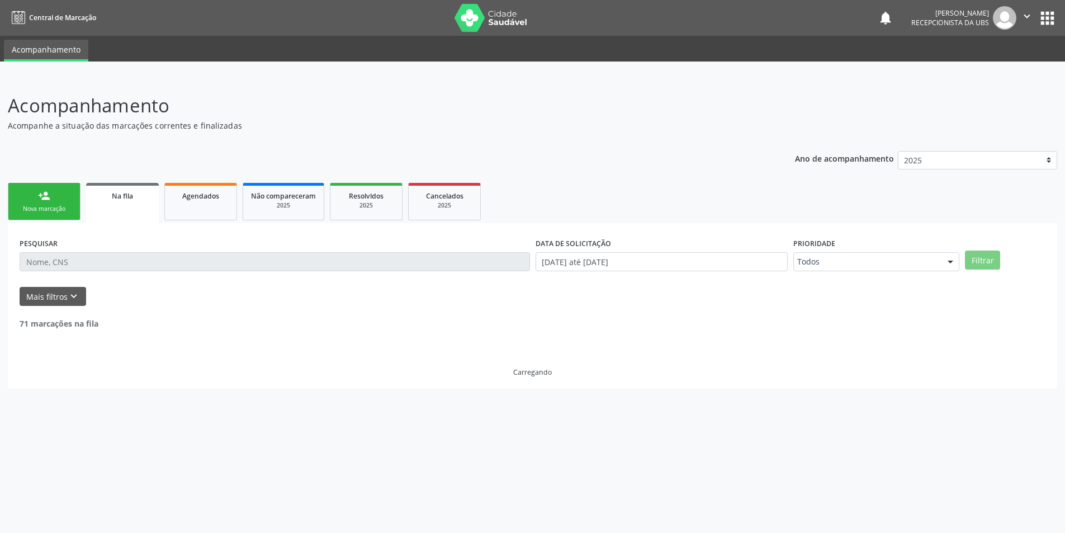
scroll to position [0, 0]
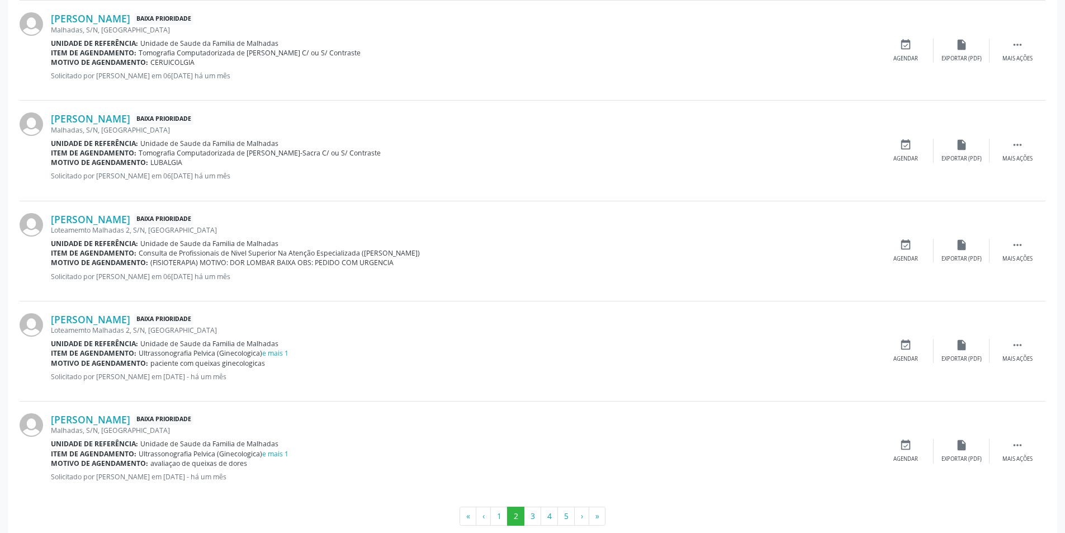
scroll to position [1362, 0]
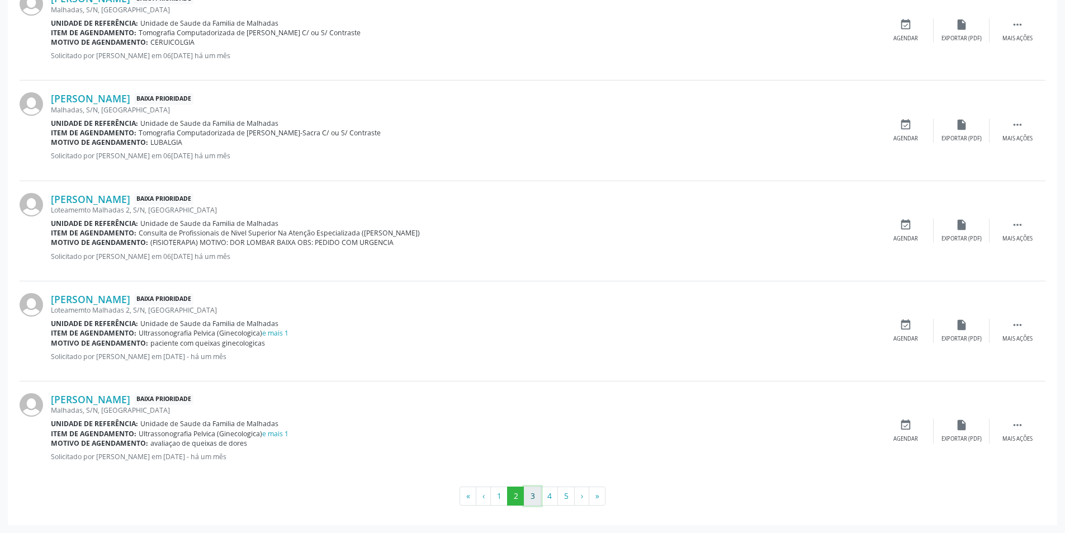
click at [533, 493] on button "3" at bounding box center [532, 495] width 17 height 19
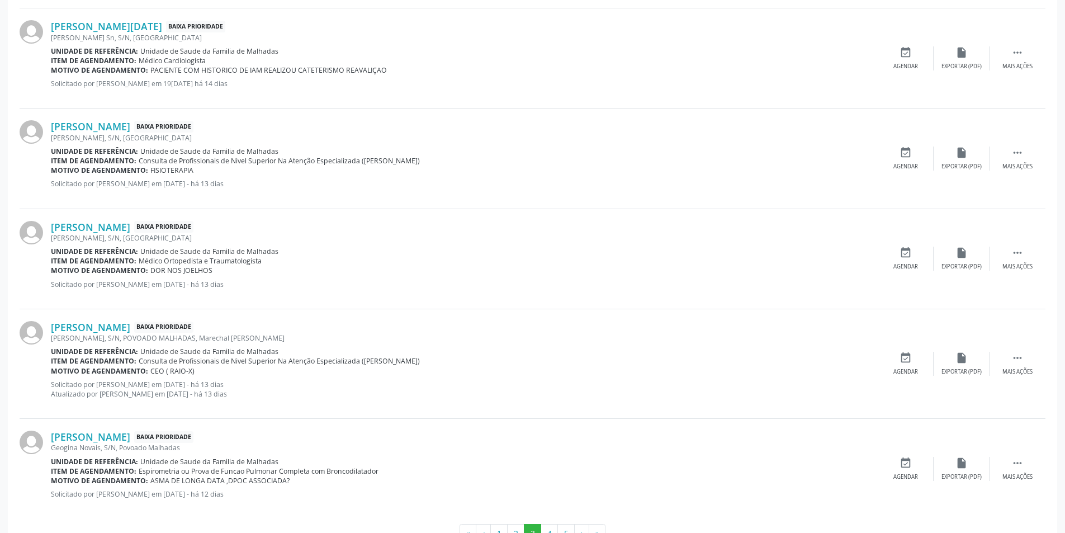
scroll to position [1372, 0]
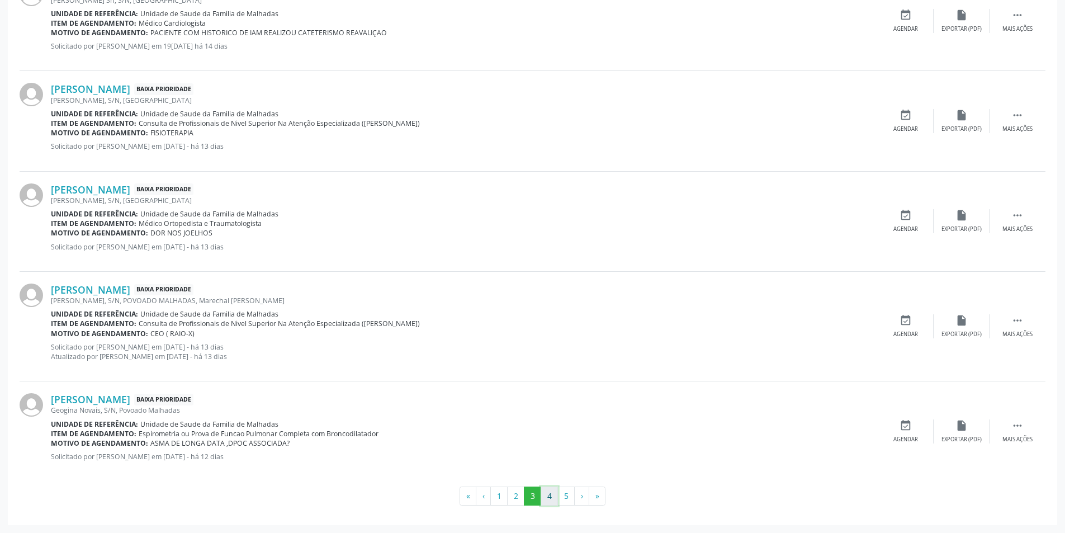
click at [550, 500] on button "4" at bounding box center [549, 495] width 17 height 19
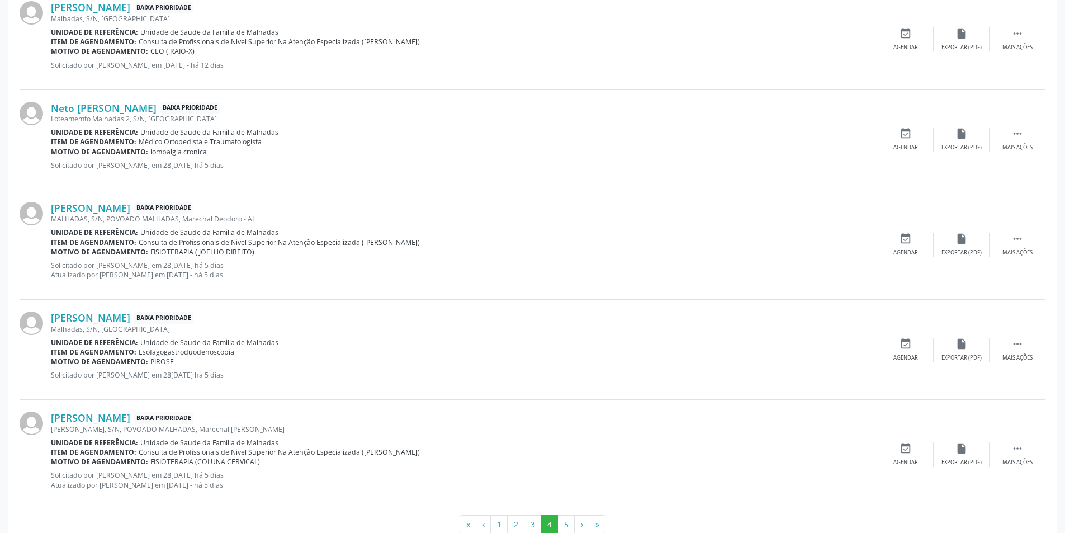
scroll to position [1400, 0]
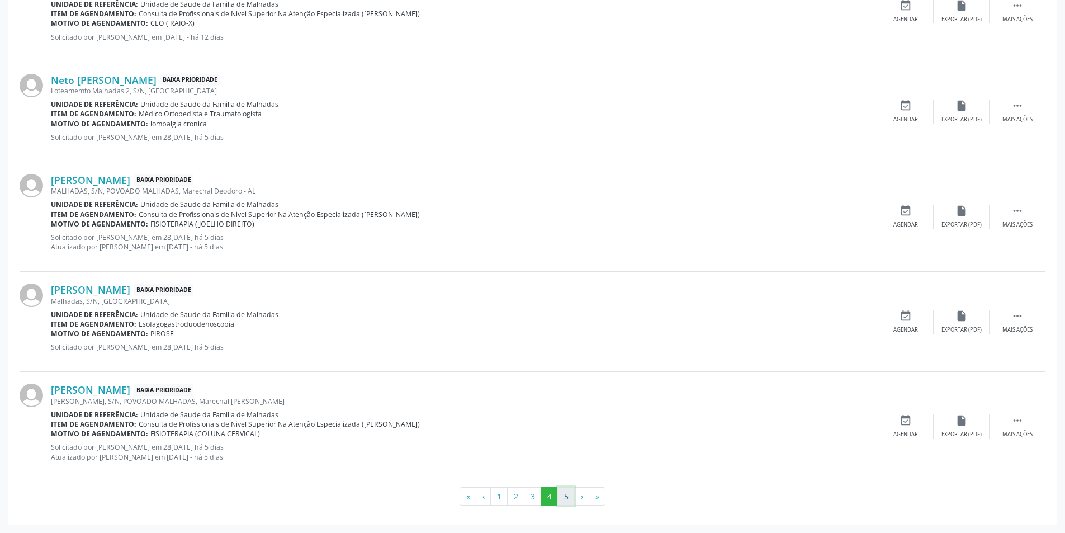
click at [570, 498] on button "5" at bounding box center [565, 496] width 17 height 19
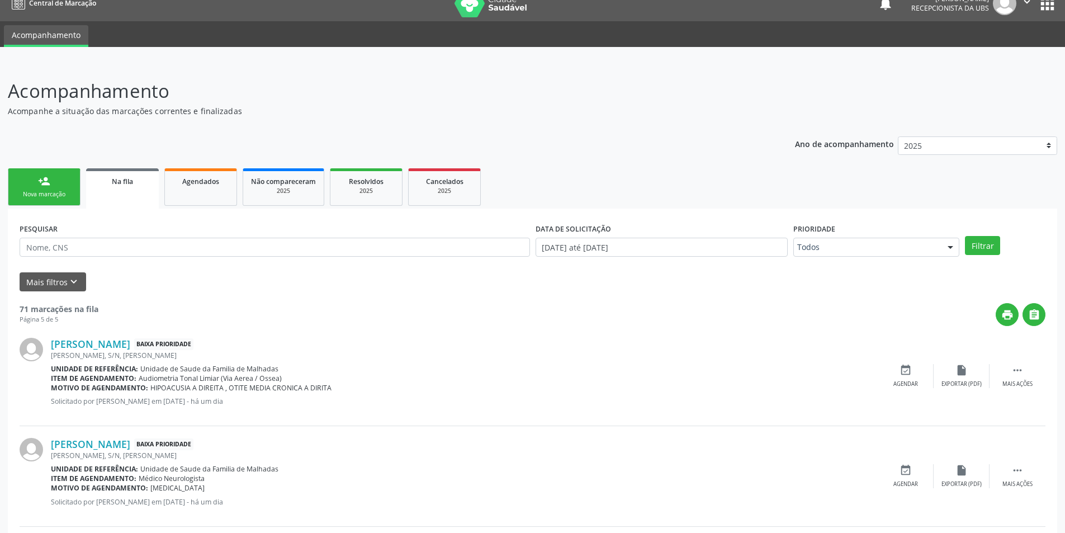
scroll to position [0, 0]
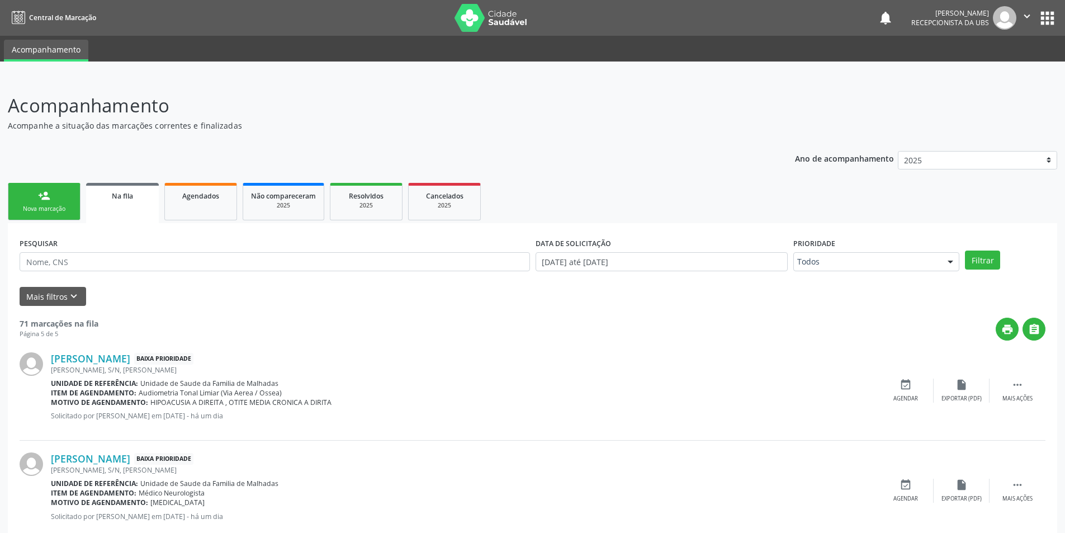
click at [55, 201] on link "person_add Nova marcação" at bounding box center [44, 201] width 73 height 37
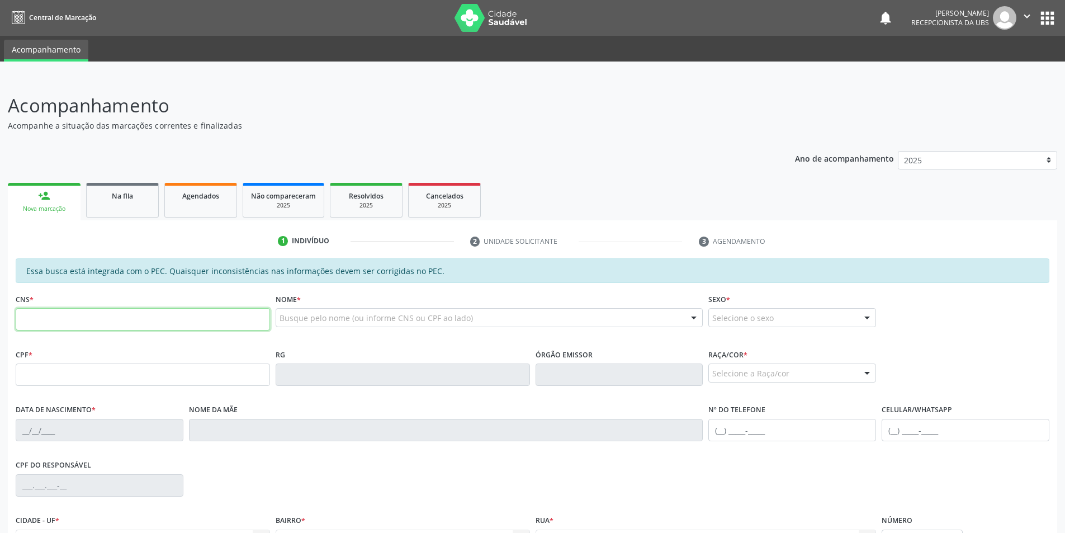
drag, startPoint x: 79, startPoint y: 320, endPoint x: 92, endPoint y: 391, distance: 71.7
click at [92, 391] on div "Essa busca está integrada com o PEC. Quaisquer inconsistências nas informações …" at bounding box center [533, 427] width 1034 height 338
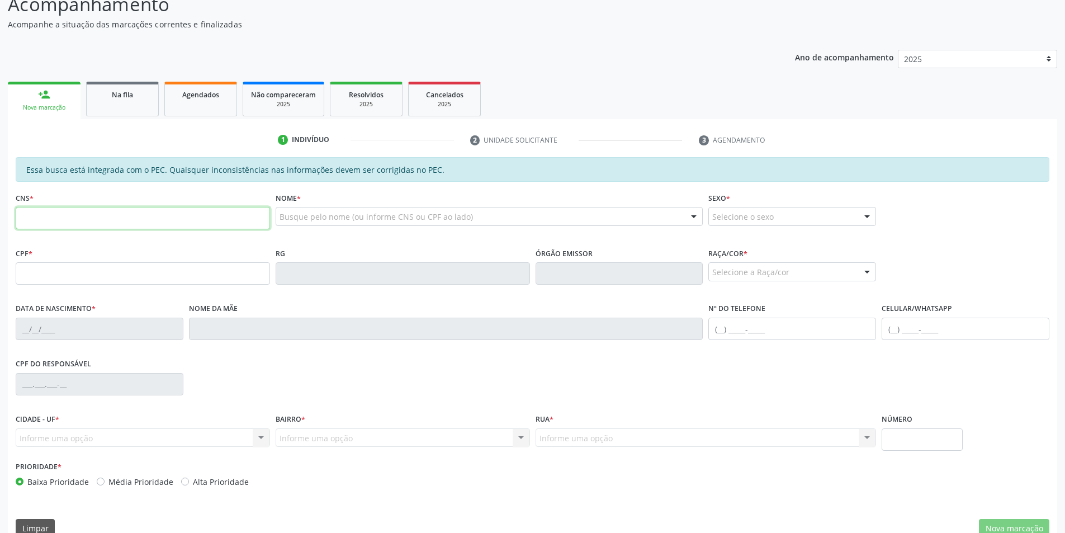
scroll to position [121, 0]
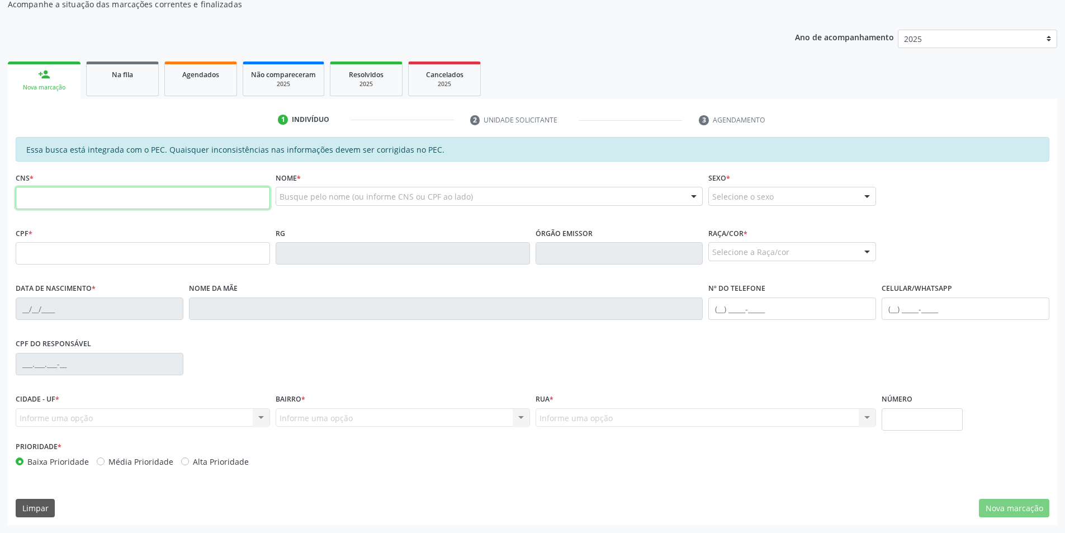
click at [55, 199] on input "text" at bounding box center [143, 198] width 254 height 22
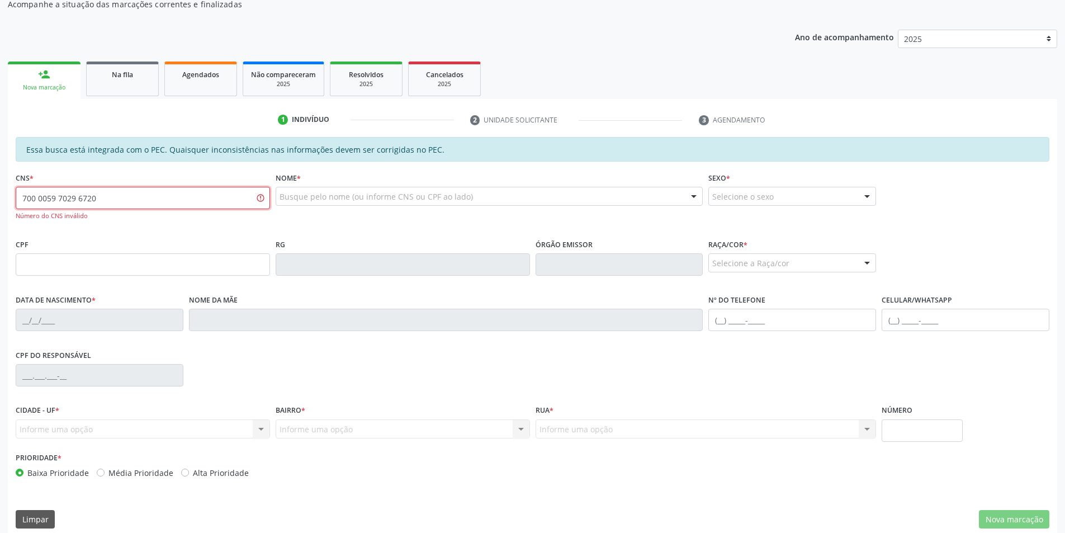
click at [78, 197] on input "700 0059 7029 6720" at bounding box center [143, 198] width 254 height 22
click at [122, 193] on input "700 0059 7096 7205" at bounding box center [143, 198] width 254 height 22
type input "7"
click at [69, 190] on input "text" at bounding box center [143, 198] width 254 height 22
type input "700 0059 7296 7205"
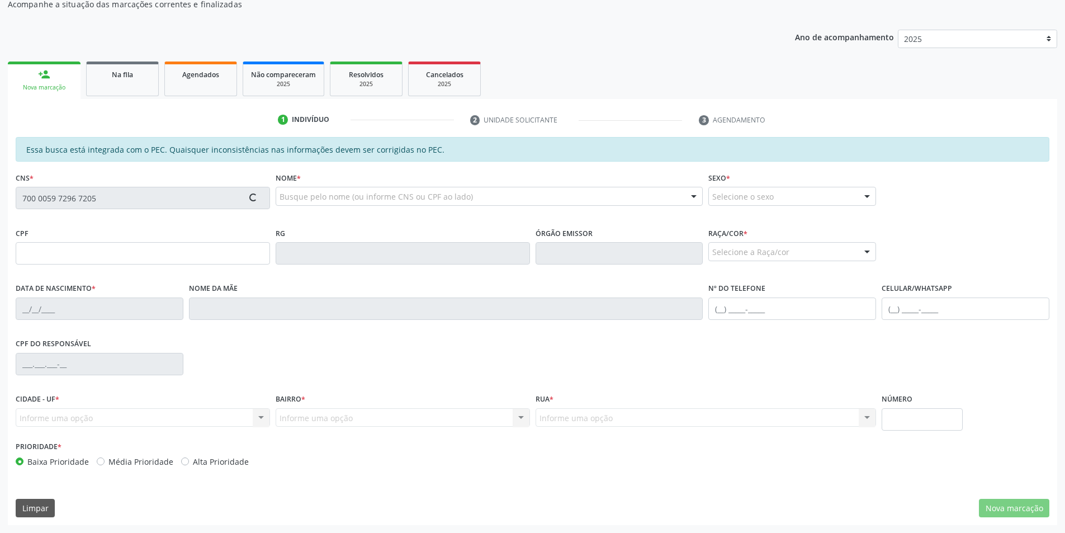
type input "048.706.924-22"
type input "28[DATE]"
type input "[PERSON_NAME]"
type input "[PHONE_NUMBER]"
type input "S/N"
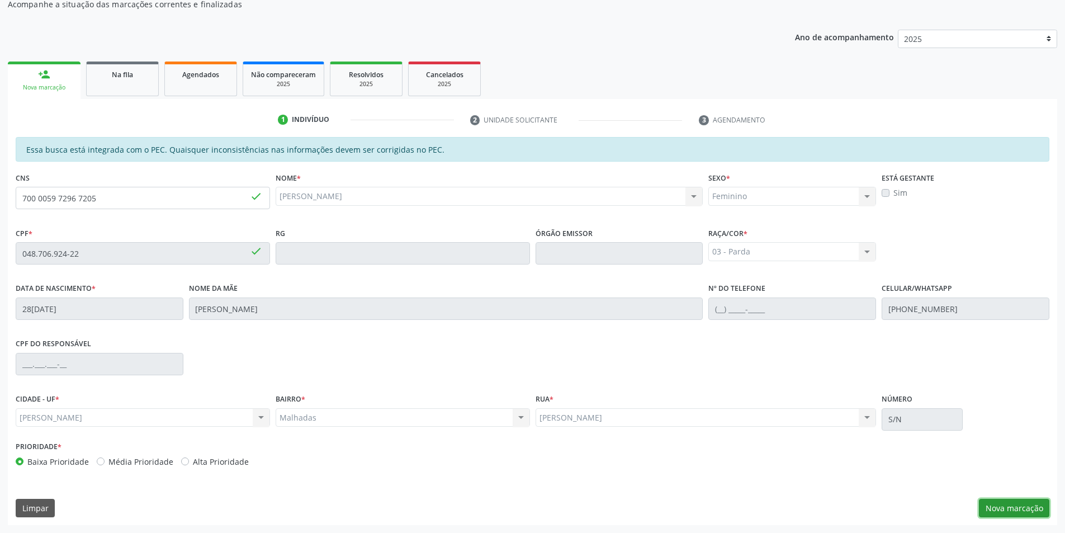
click at [1027, 505] on button "Nova marcação" at bounding box center [1014, 508] width 70 height 19
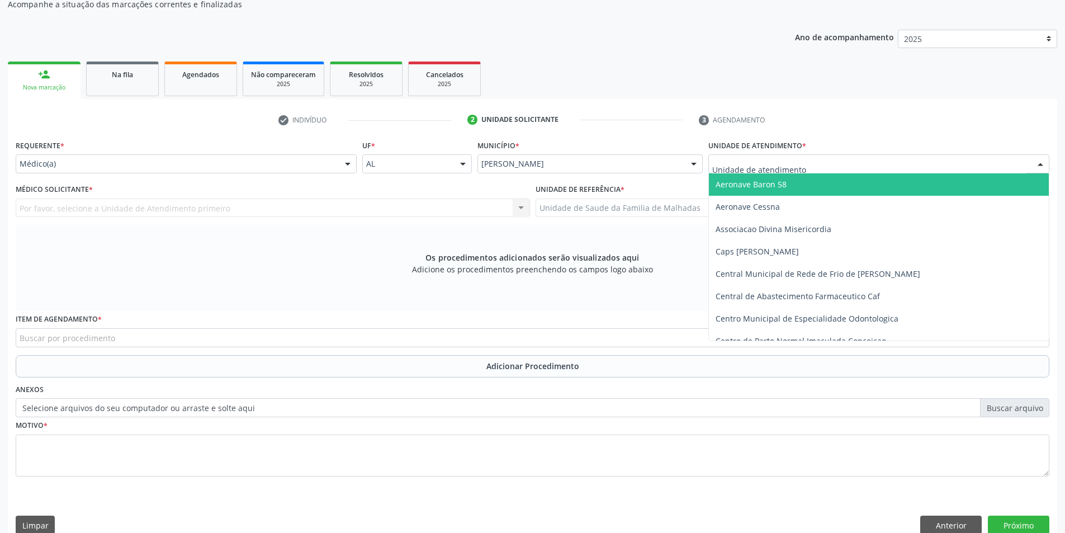
click at [1001, 169] on div at bounding box center [878, 163] width 341 height 19
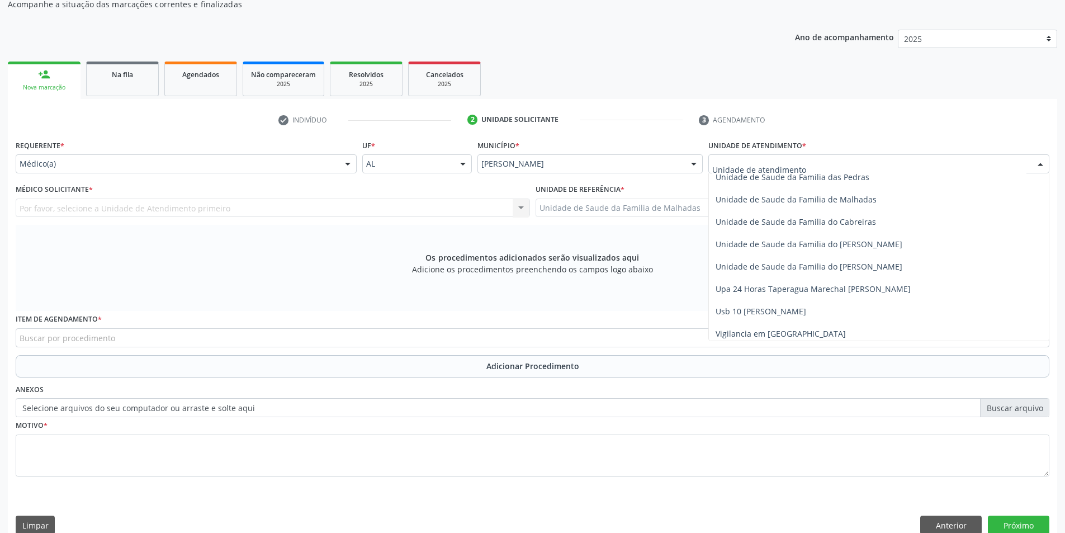
scroll to position [884, 0]
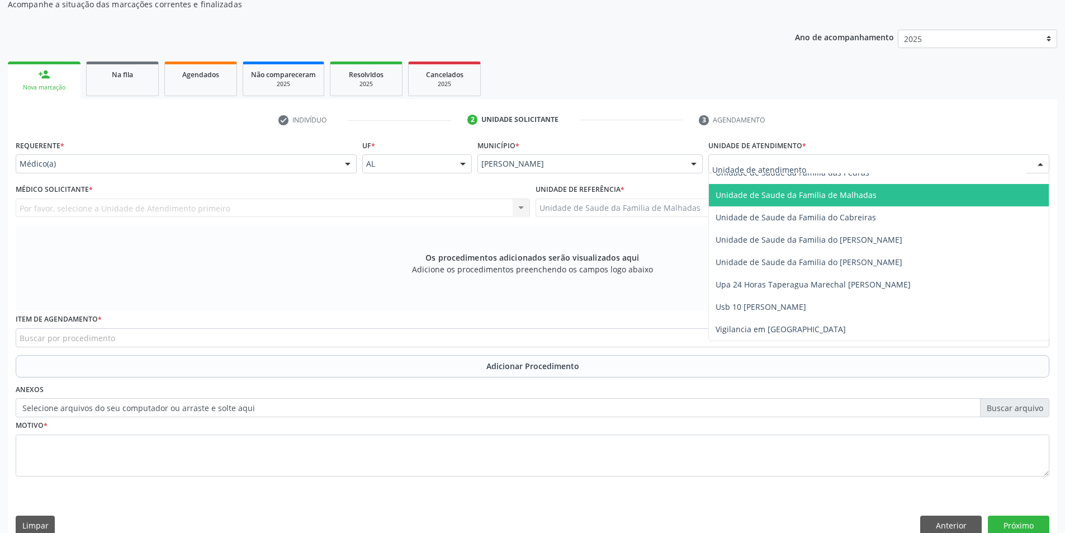
click at [858, 195] on span "Unidade de Saude da Familia de Malhadas" at bounding box center [796, 195] width 161 height 11
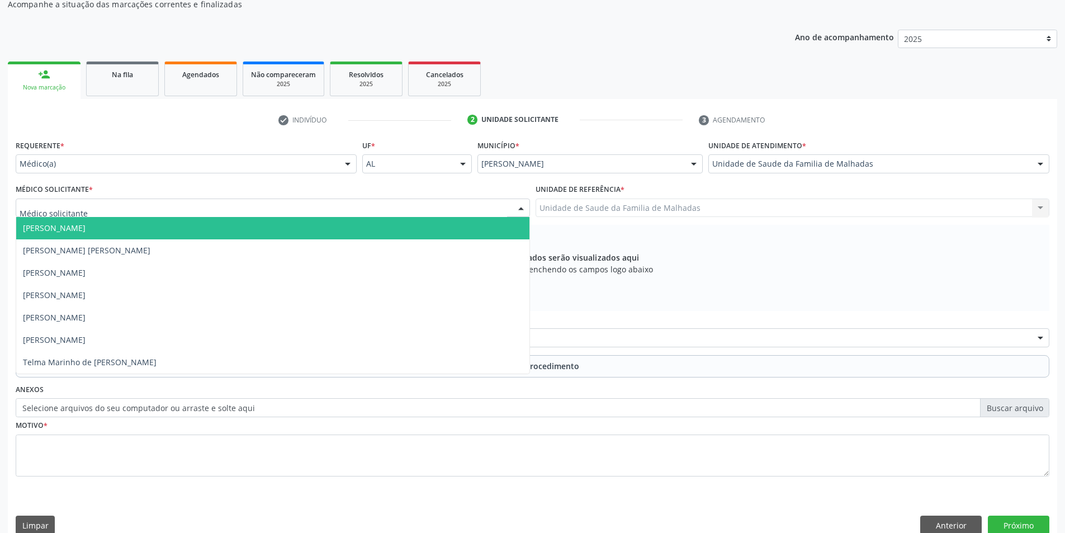
click at [518, 202] on div at bounding box center [521, 208] width 17 height 19
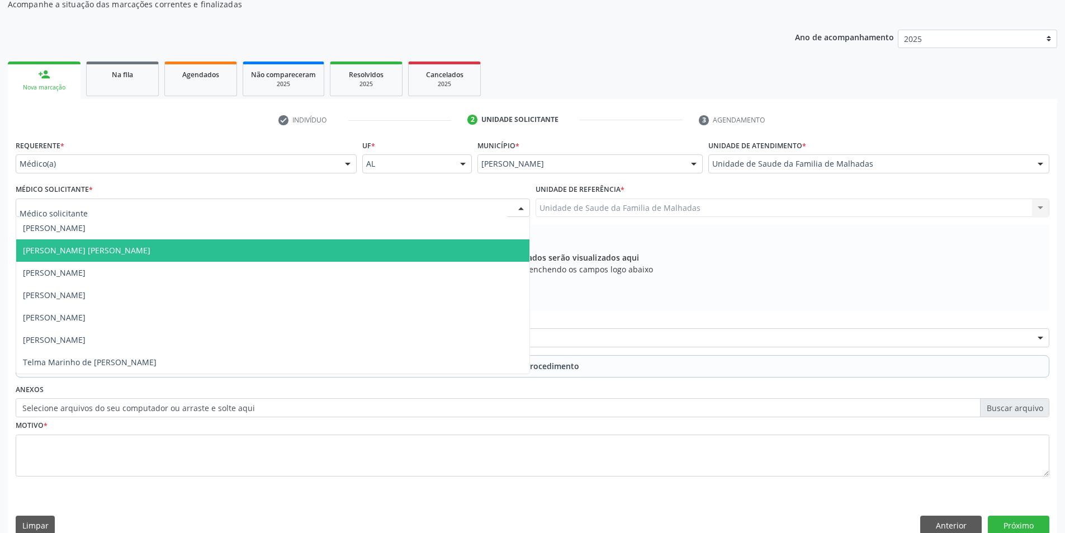
click at [513, 247] on span "[PERSON_NAME] [PERSON_NAME]" at bounding box center [272, 250] width 513 height 22
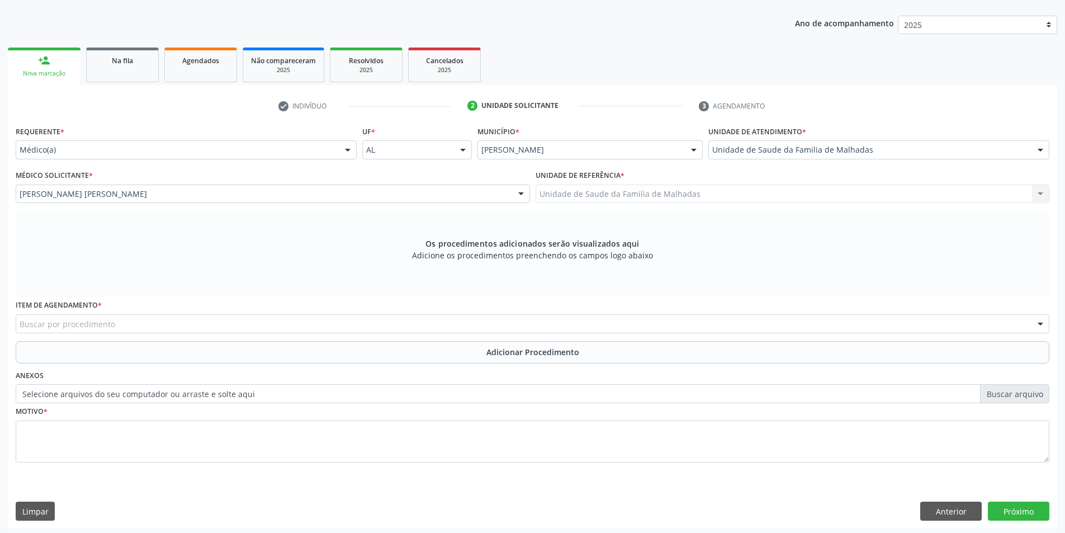
scroll to position [139, 0]
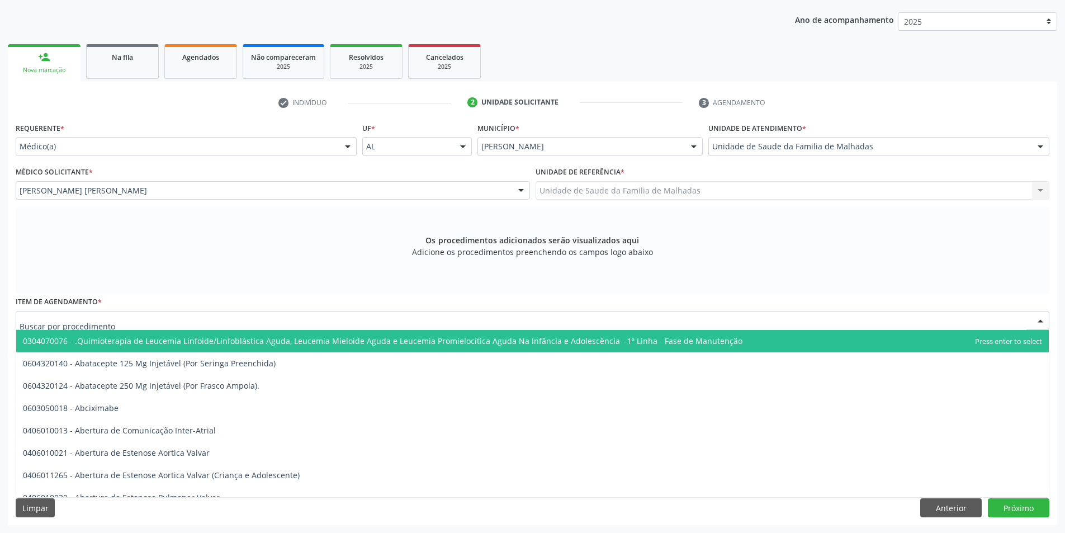
click at [265, 324] on div at bounding box center [533, 320] width 1034 height 19
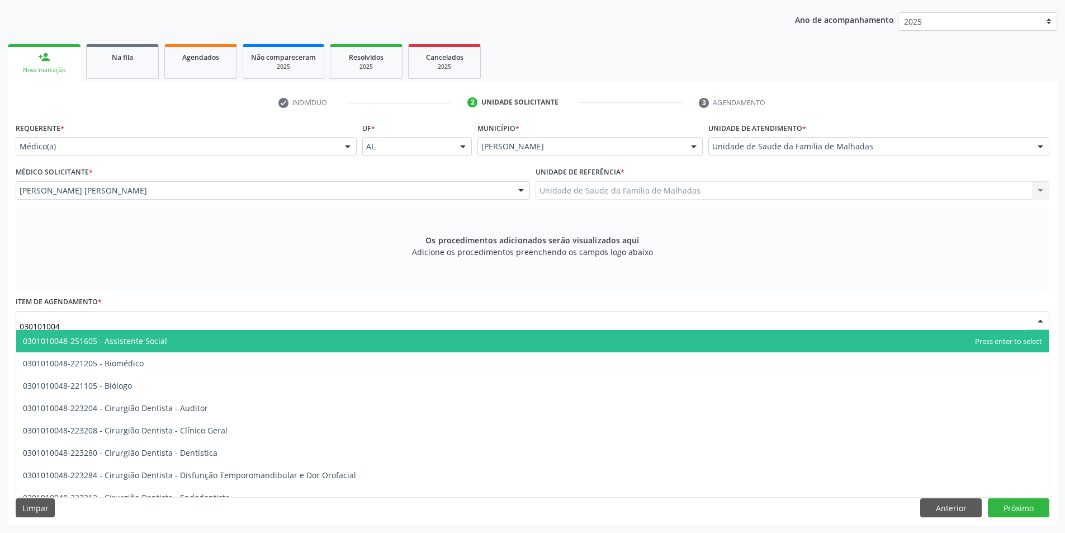
type input "0301010048"
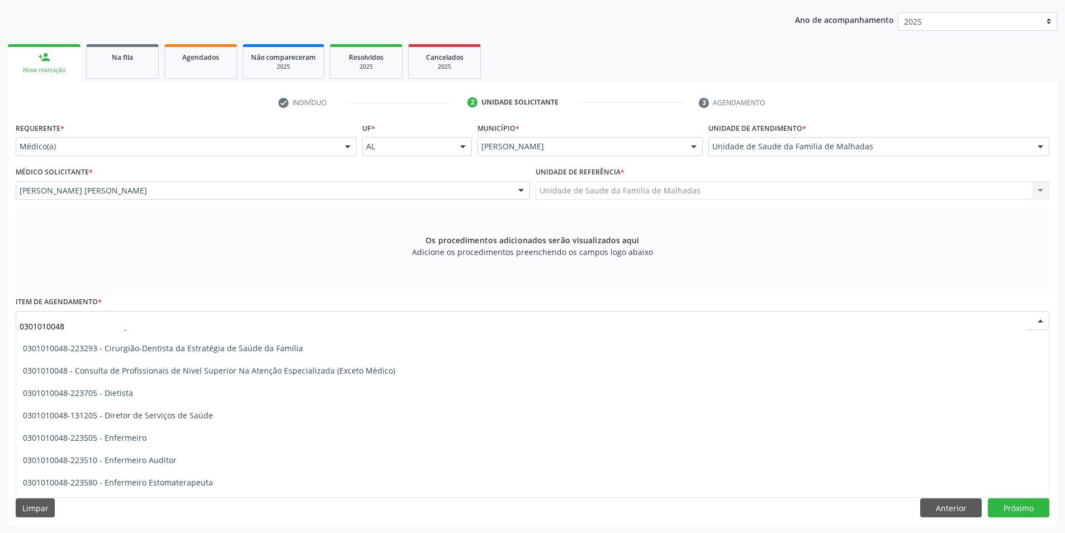
scroll to position [566, 0]
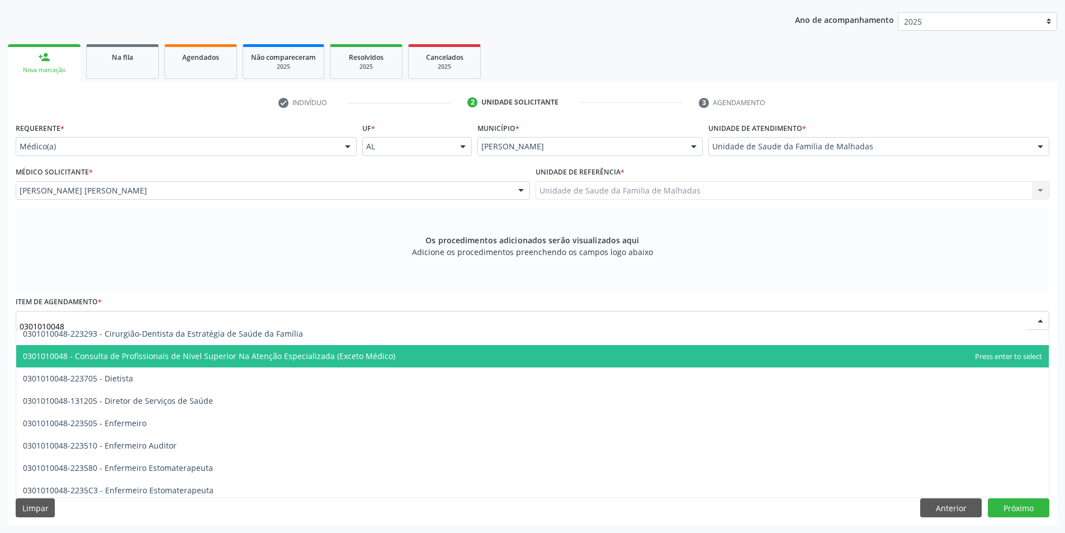
click at [353, 355] on span "0301010048 - Consulta de Profissionais de Nivel Superior Na Atenção Especializa…" at bounding box center [209, 356] width 372 height 11
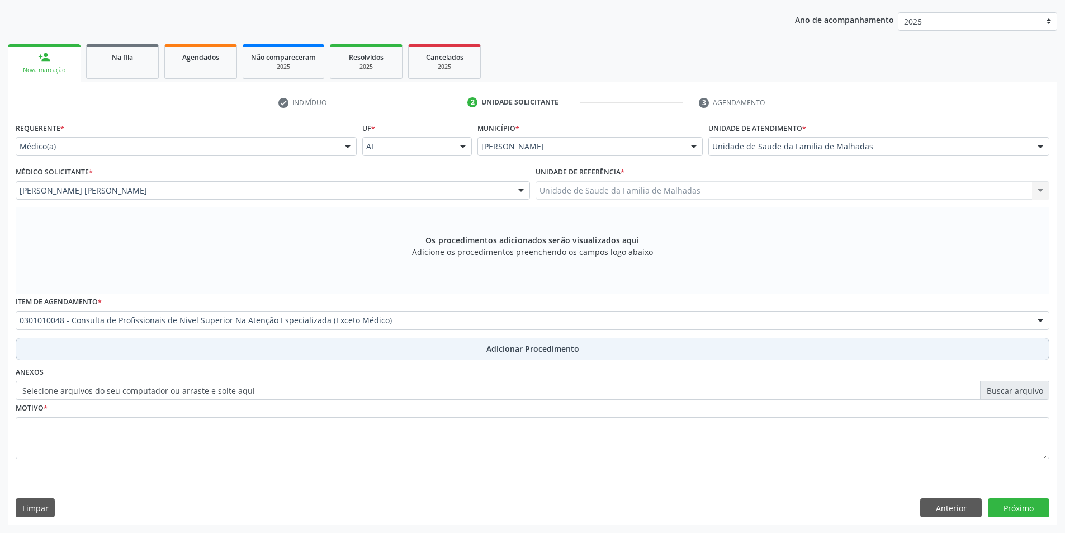
click at [529, 354] on span "Adicionar Procedimento" at bounding box center [532, 349] width 93 height 12
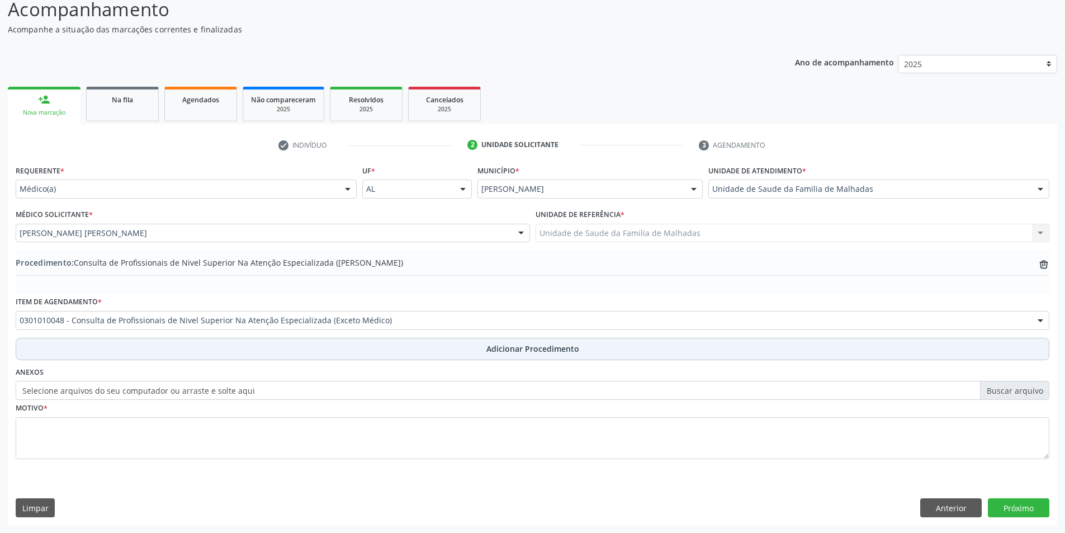
click at [528, 348] on span "Adicionar Procedimento" at bounding box center [532, 349] width 93 height 12
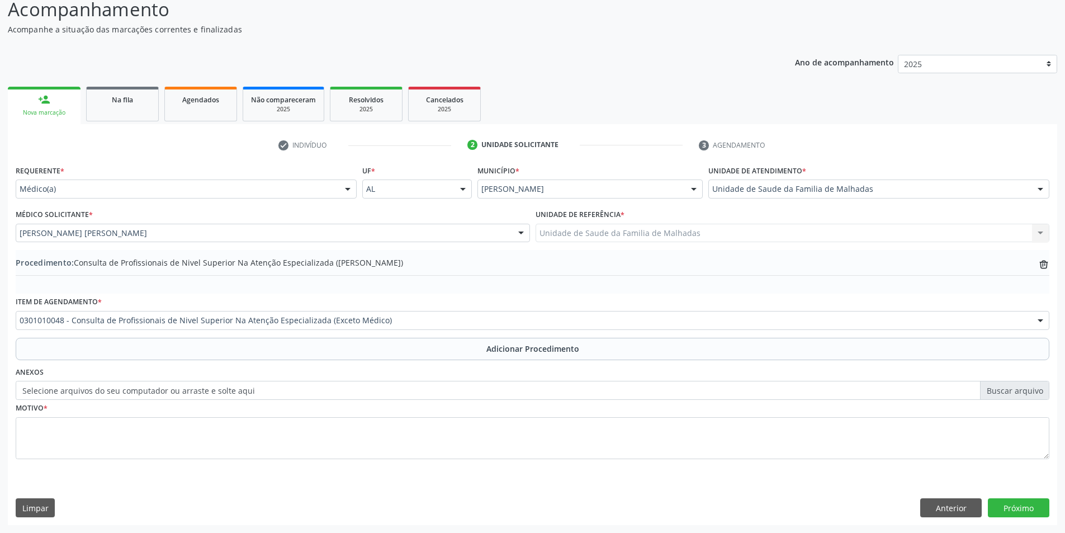
scroll to position [126, 0]
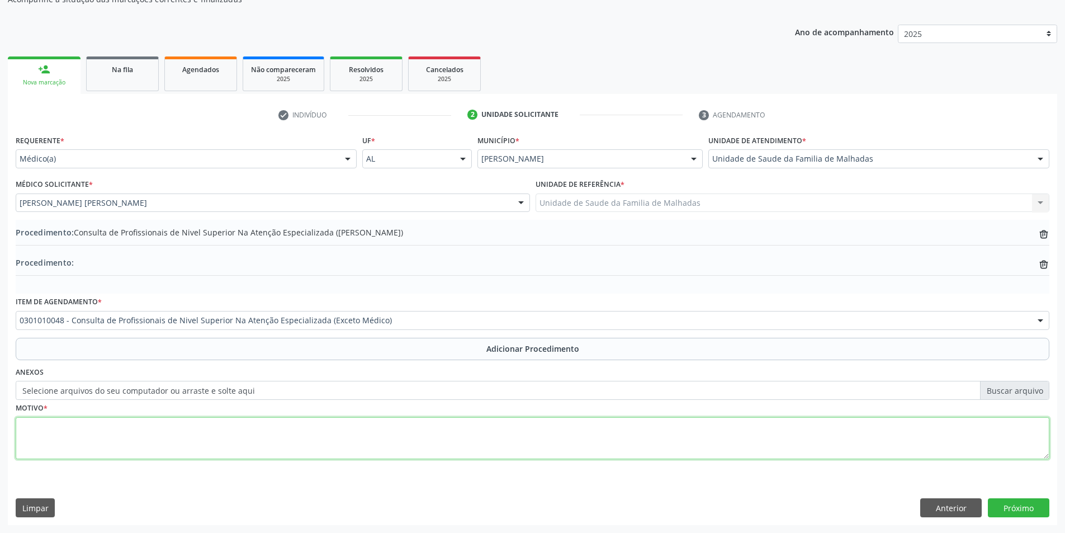
click at [79, 435] on textarea at bounding box center [533, 438] width 1034 height 42
click at [168, 426] on textarea "FISIOTERAPIA ( COLUNA E DA BACIA) OS: URGENCIA" at bounding box center [533, 438] width 1034 height 42
type textarea "FISIOTERAPIA ( COLUNA E DA BACIA) OBS: URGENCIA"
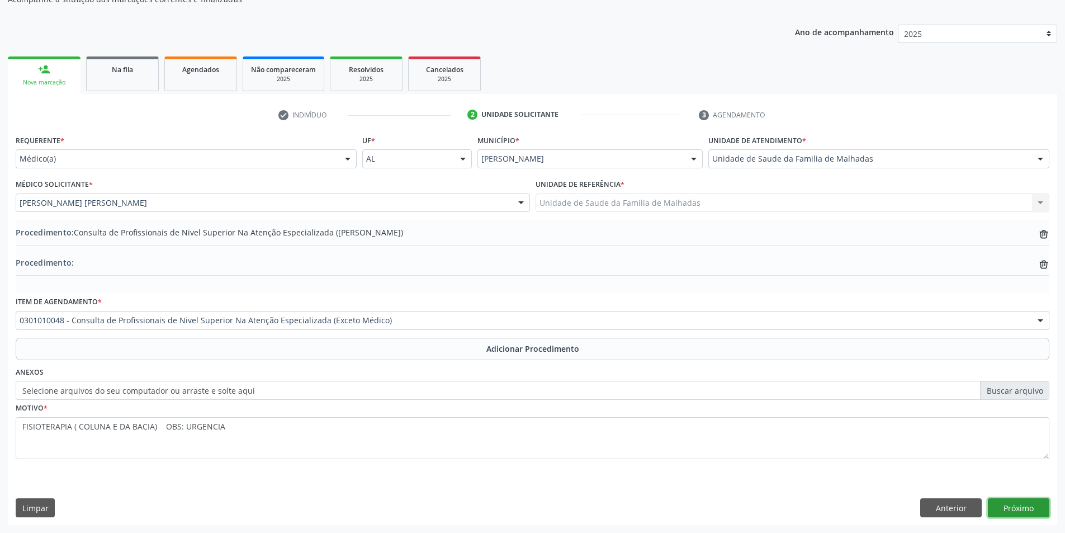
click at [1019, 509] on button "Próximo" at bounding box center [1019, 507] width 62 height 19
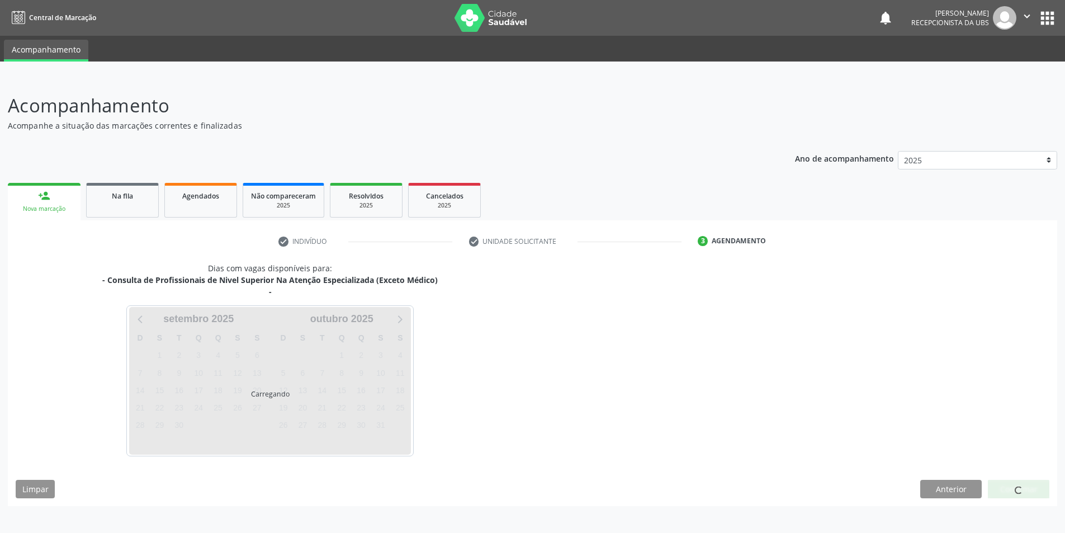
scroll to position [0, 0]
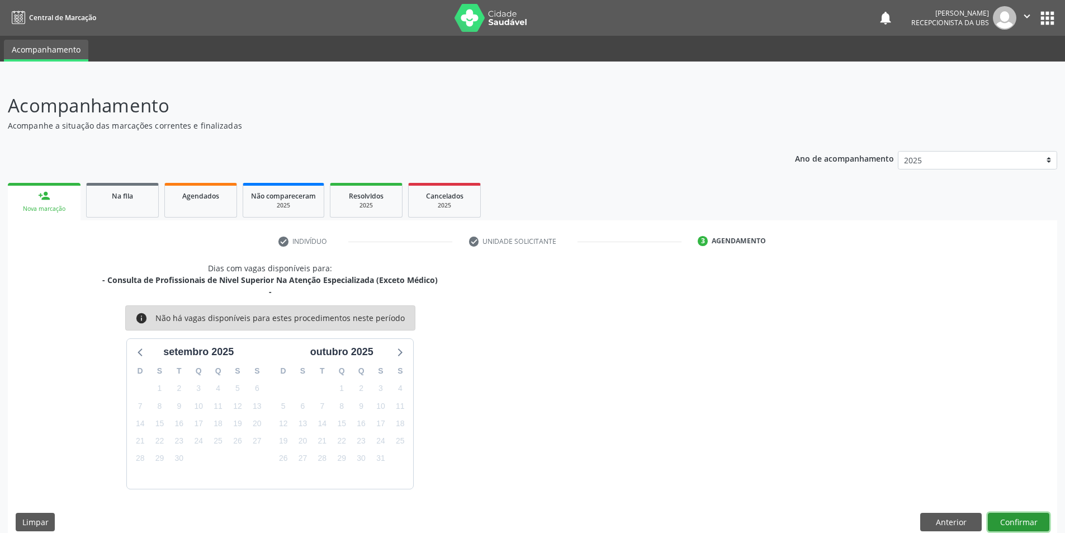
click at [1033, 519] on button "Confirmar" at bounding box center [1019, 522] width 62 height 19
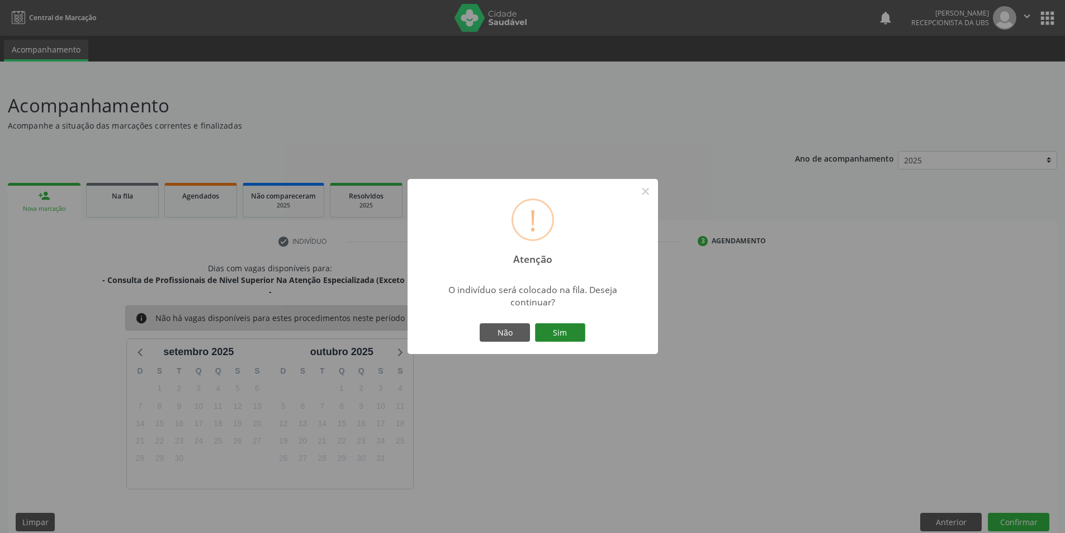
click at [564, 331] on button "Sim" at bounding box center [560, 332] width 50 height 19
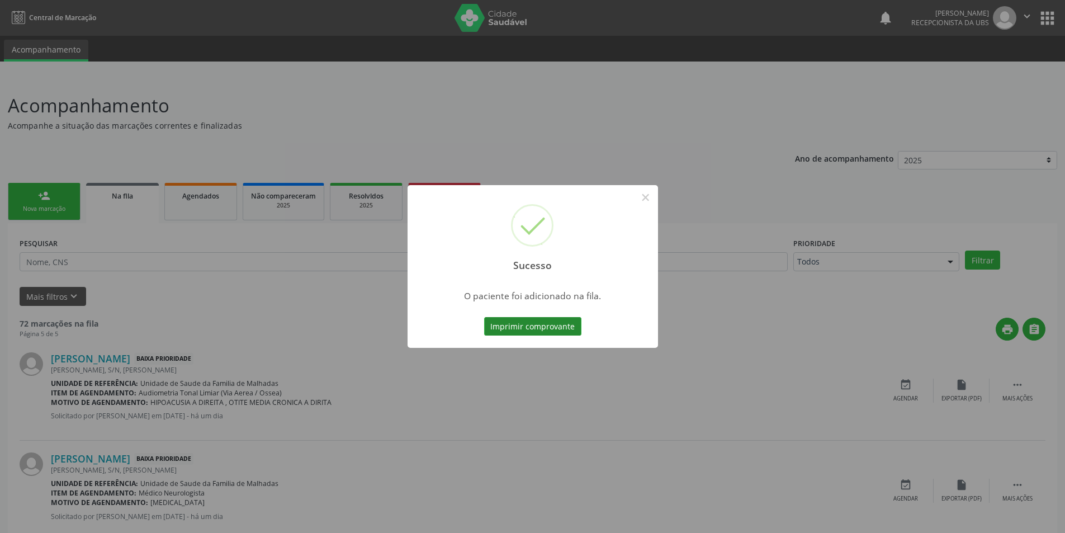
click at [559, 322] on button "Imprimir comprovante" at bounding box center [532, 326] width 97 height 19
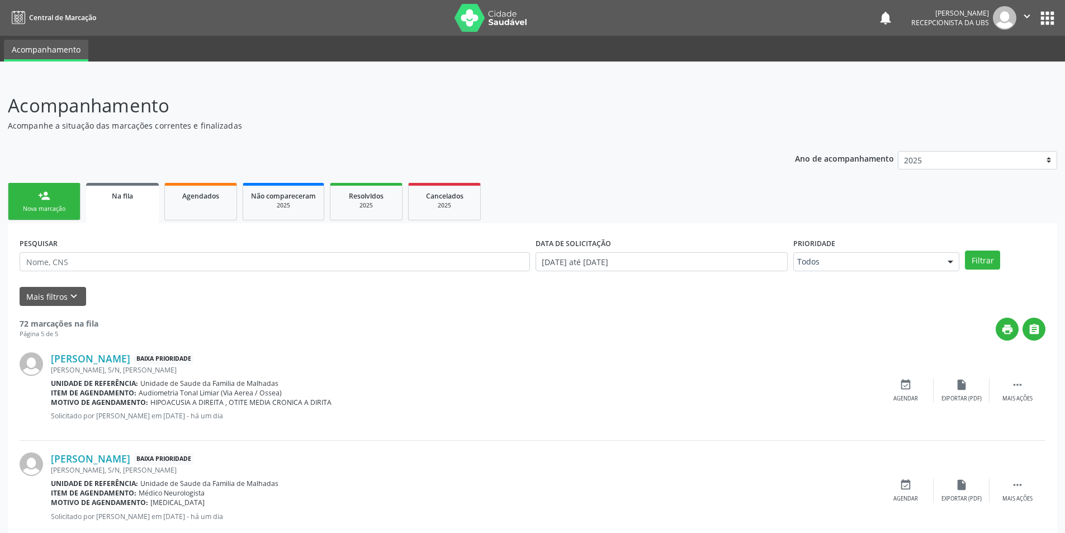
click at [49, 202] on link "person_add Nova marcação" at bounding box center [44, 201] width 73 height 37
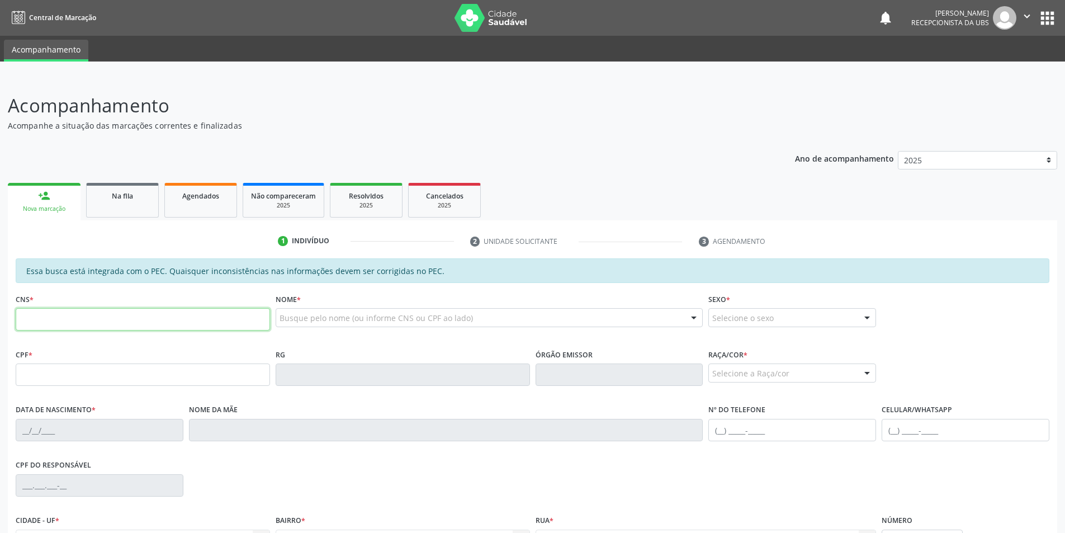
click at [92, 316] on input "text" at bounding box center [143, 319] width 254 height 22
type input "706 7025 5916 7910"
type input "593.481.194-00"
type input "[DATE]"
type input "[PERSON_NAME]"
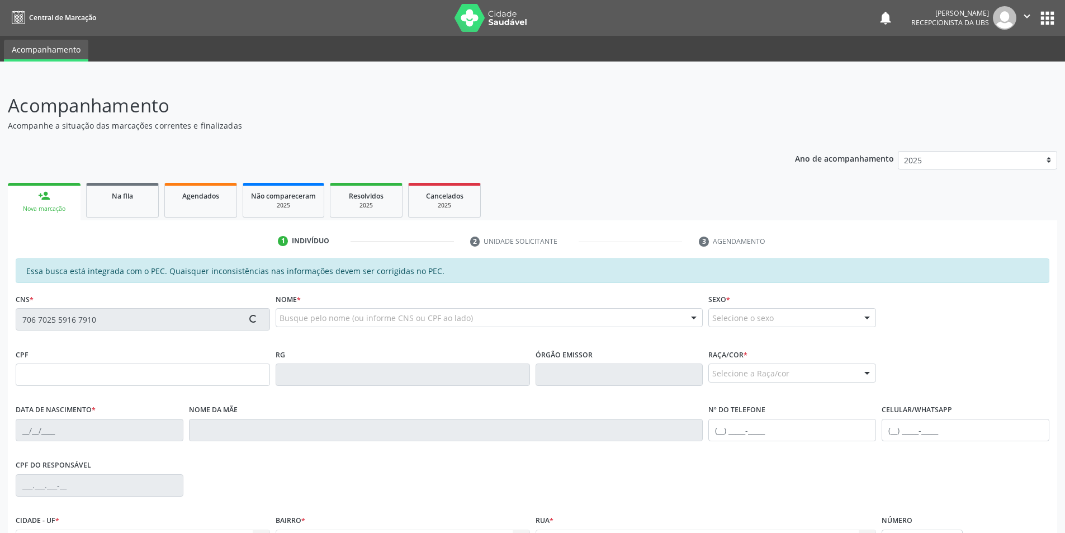
type input "[PHONE_NUMBER]"
type input "S/N"
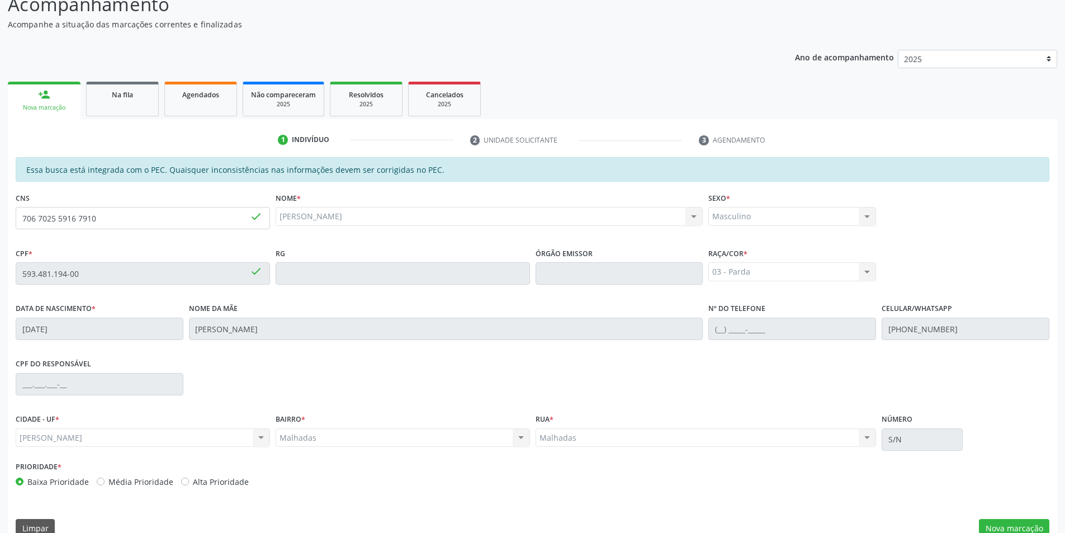
scroll to position [121, 0]
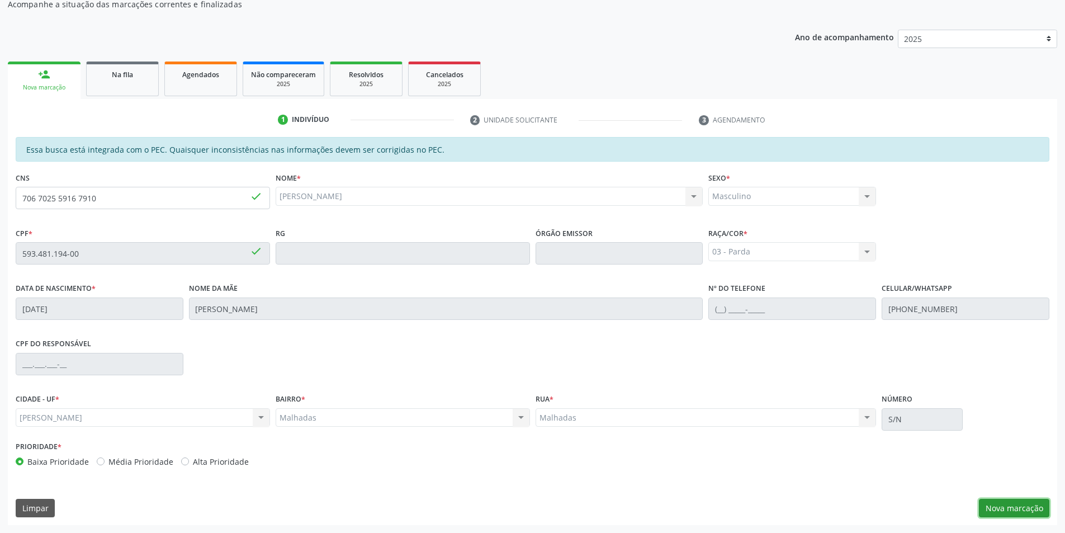
click at [1042, 508] on button "Nova marcação" at bounding box center [1014, 508] width 70 height 19
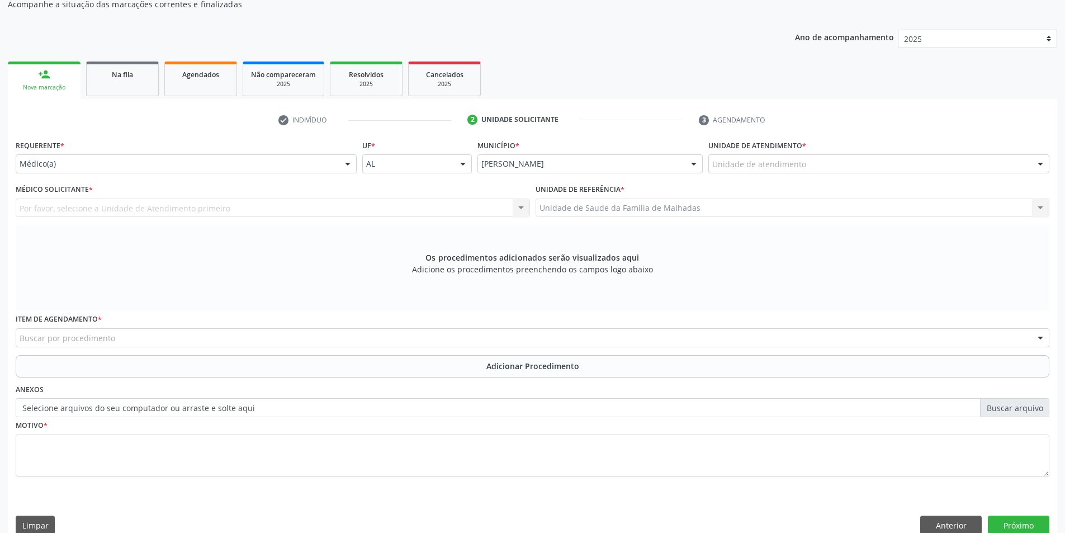
click at [880, 160] on div "Unidade de atendimento" at bounding box center [878, 163] width 341 height 19
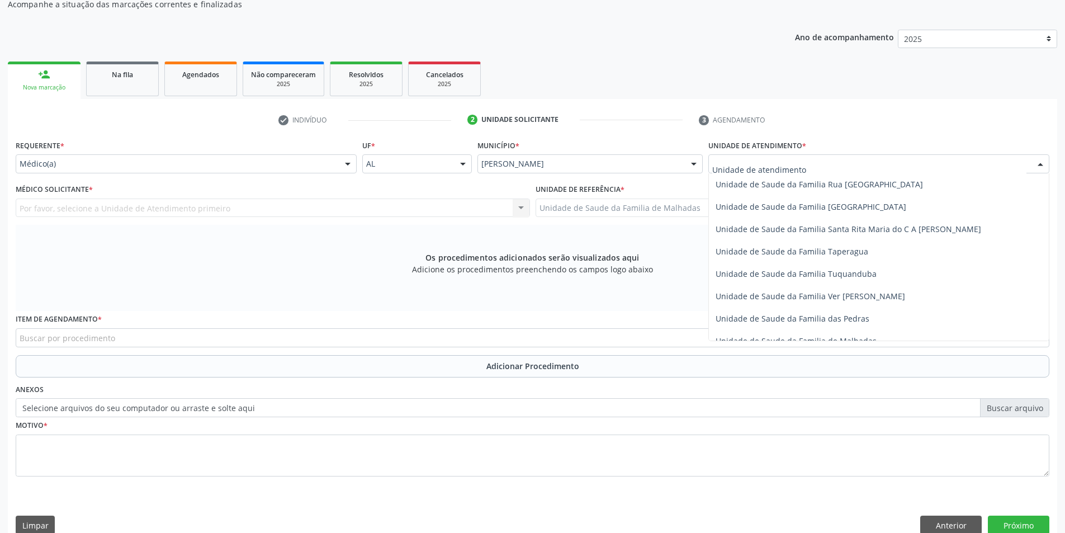
scroll to position [776, 0]
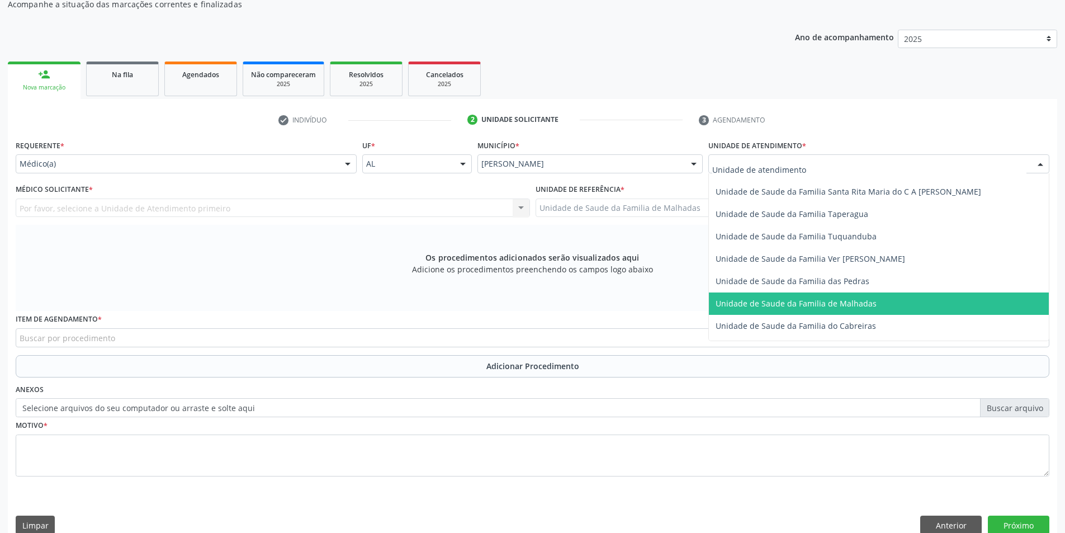
click at [897, 298] on span "Unidade de Saude da Familia de Malhadas" at bounding box center [879, 303] width 340 height 22
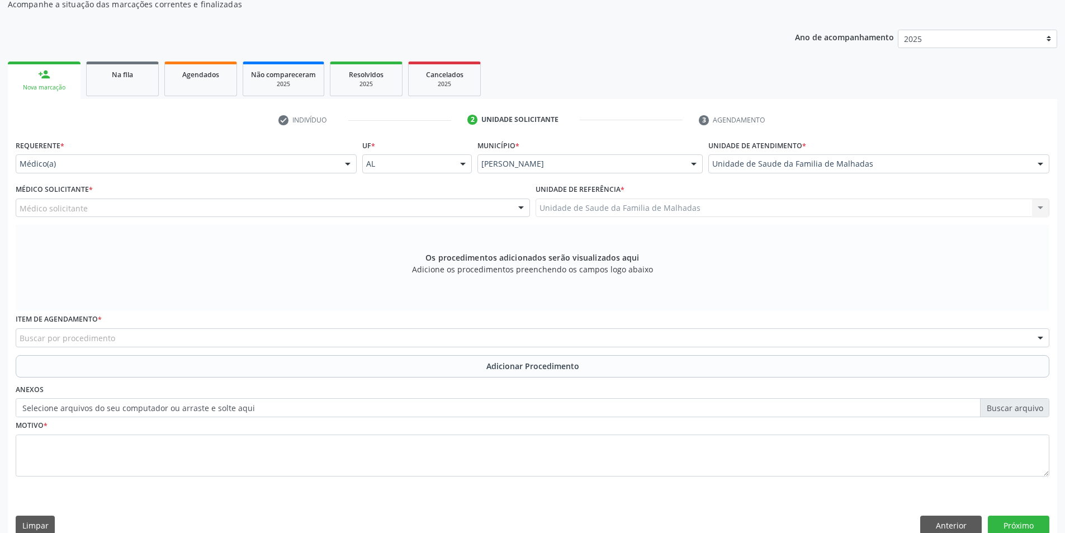
click at [209, 209] on div "Médico solicitante" at bounding box center [273, 207] width 514 height 19
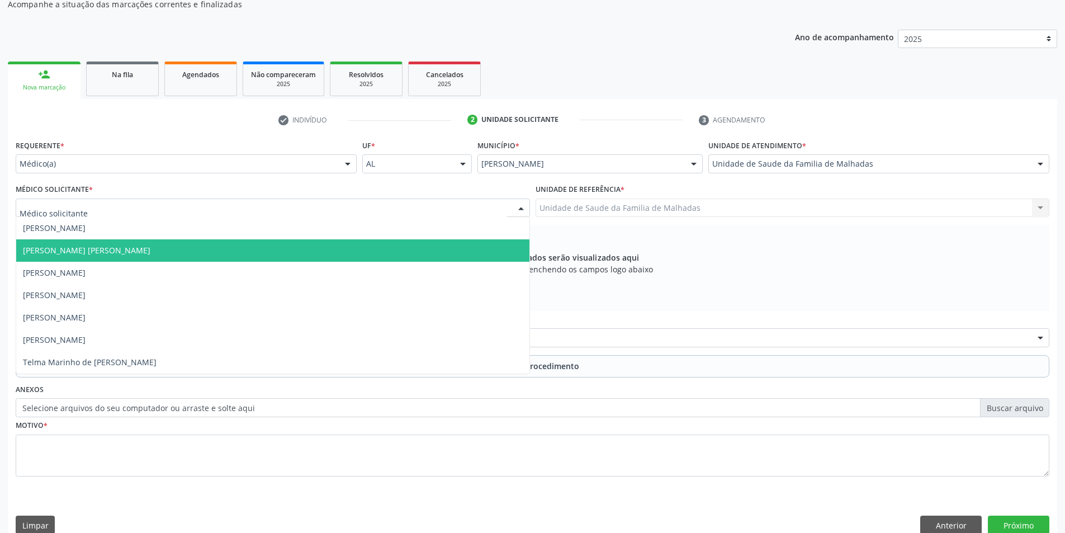
click at [204, 242] on span "[PERSON_NAME] [PERSON_NAME]" at bounding box center [272, 250] width 513 height 22
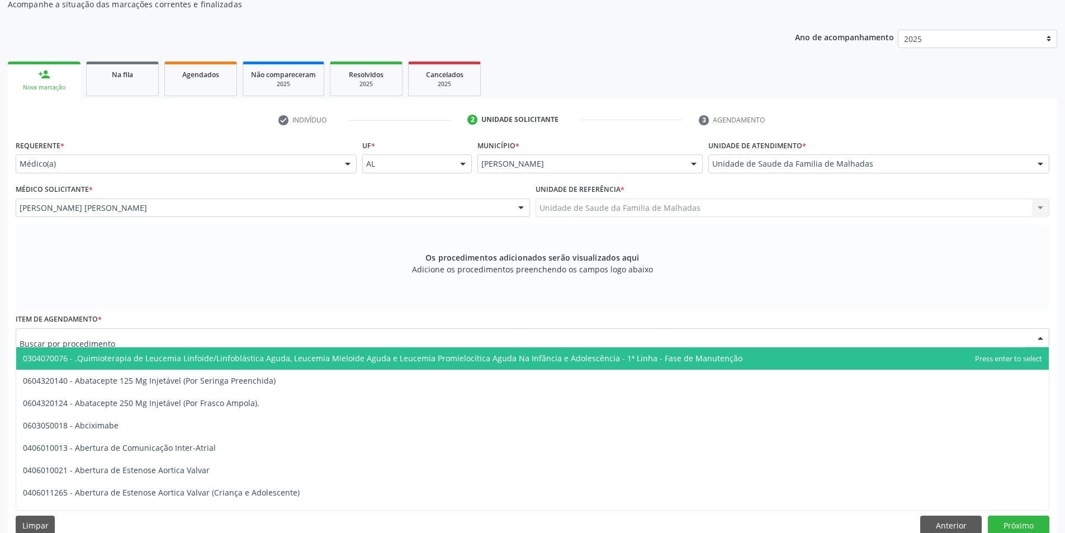
click at [169, 328] on div at bounding box center [533, 337] width 1034 height 19
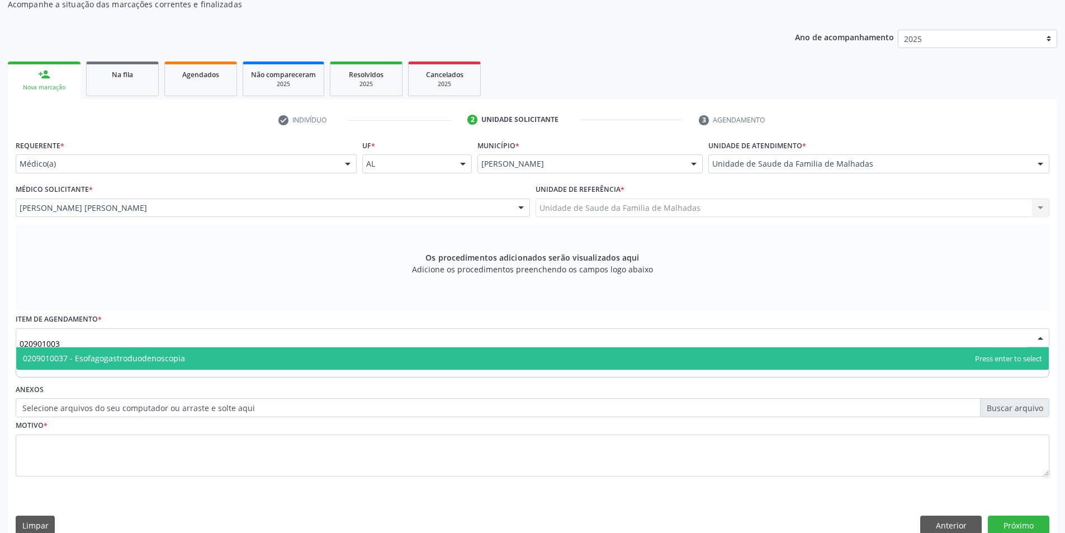
type input "0209010037"
click at [466, 363] on span "0209010037 - Esofagogastroduodenoscopia" at bounding box center [532, 358] width 1033 height 22
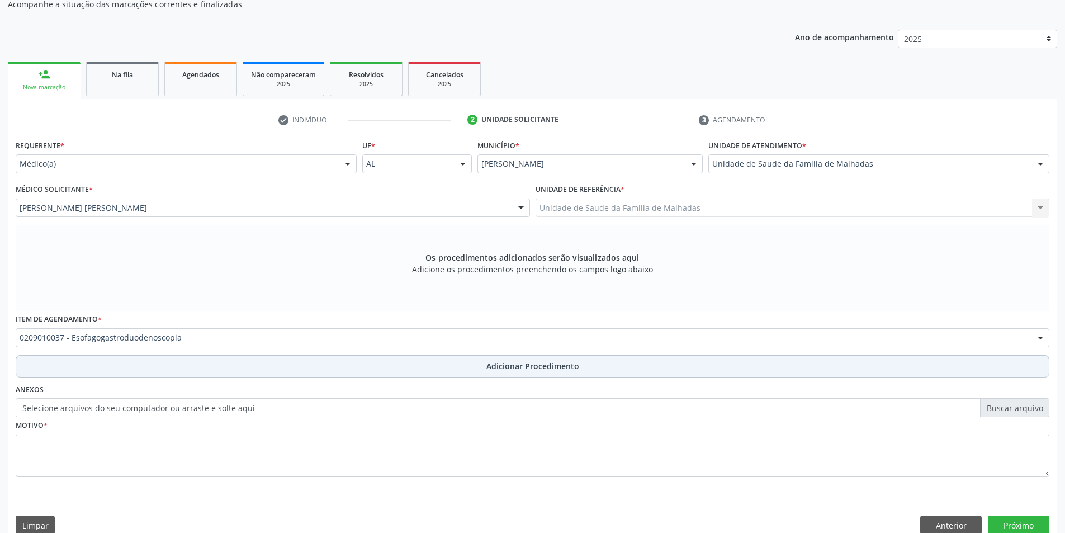
click at [487, 366] on span "Adicionar Procedimento" at bounding box center [532, 366] width 93 height 12
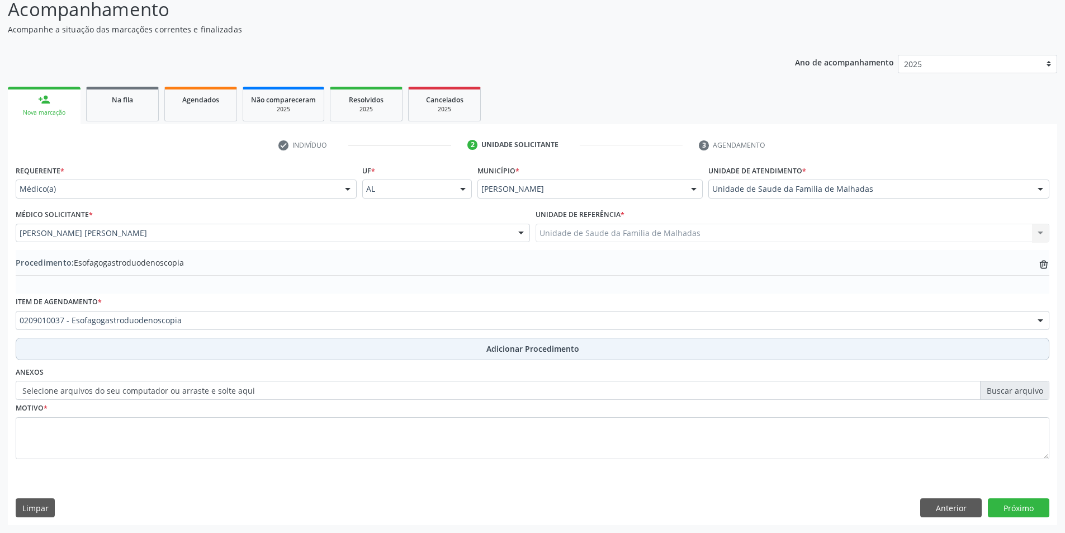
scroll to position [96, 0]
click at [491, 351] on span "Adicionar Procedimento" at bounding box center [532, 349] width 93 height 12
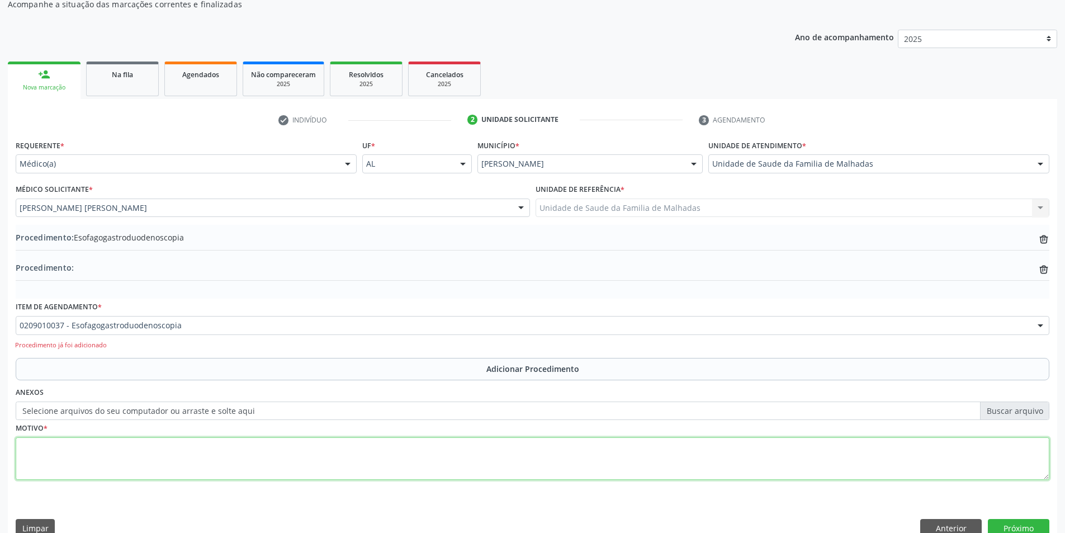
click at [128, 470] on textarea at bounding box center [533, 458] width 1034 height 42
click at [48, 448] on textarea "PIROSE RGE" at bounding box center [533, 458] width 1034 height 42
type textarea "PIROSE, RGE"
click at [1027, 523] on button "Próximo" at bounding box center [1019, 528] width 62 height 19
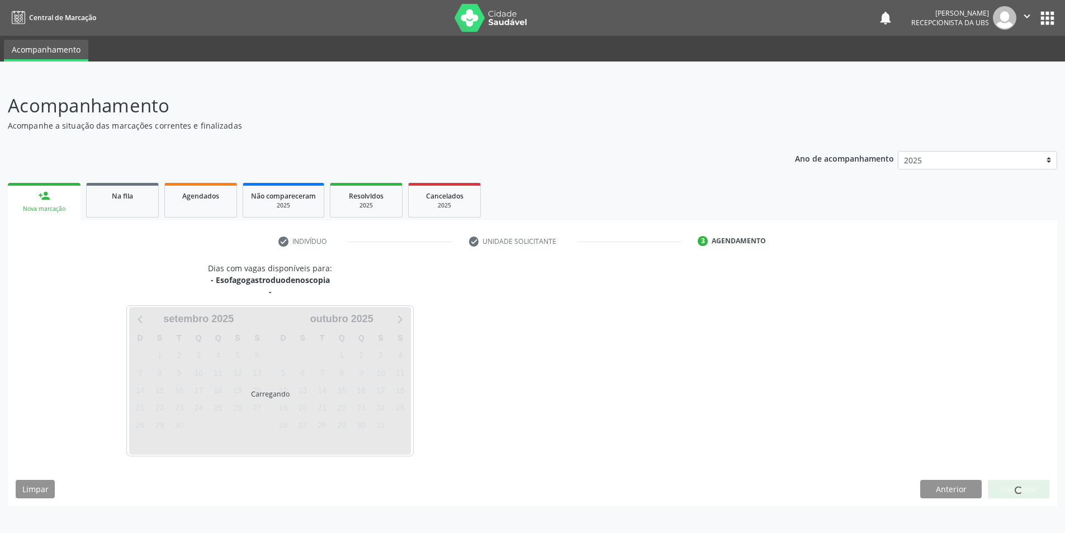
scroll to position [0, 0]
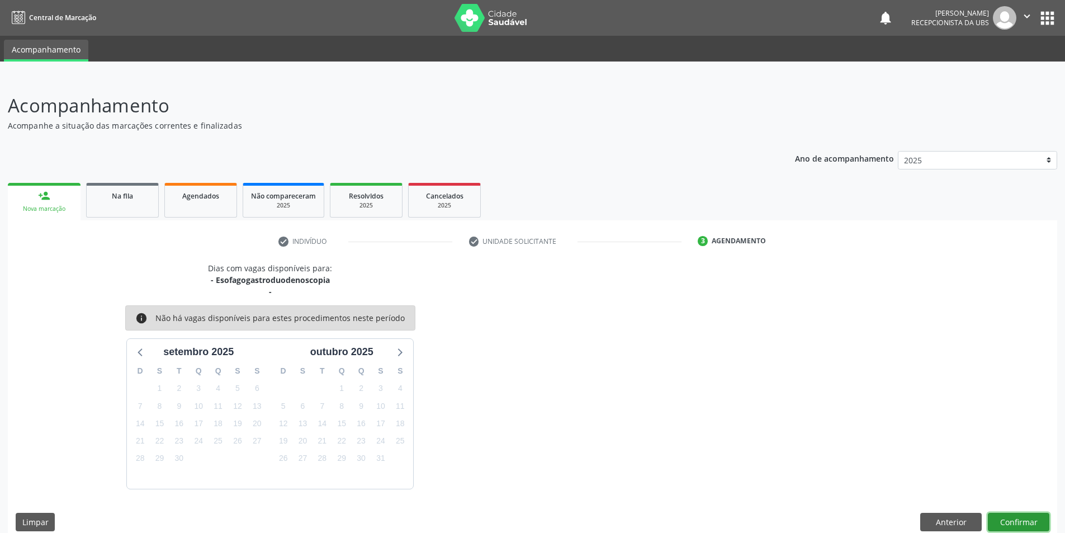
click at [1034, 518] on button "Confirmar" at bounding box center [1019, 522] width 62 height 19
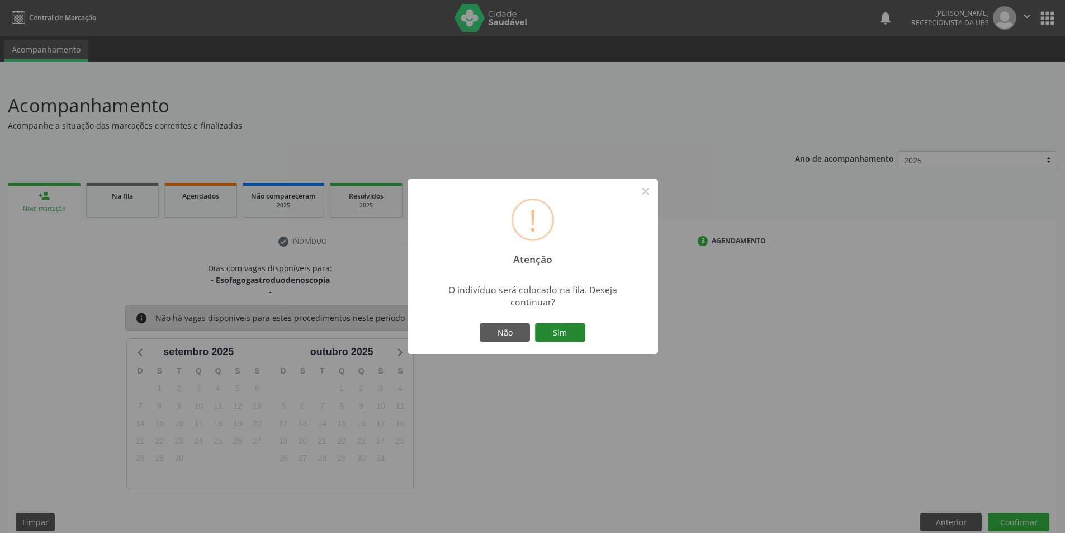
click at [580, 332] on button "Sim" at bounding box center [560, 332] width 50 height 19
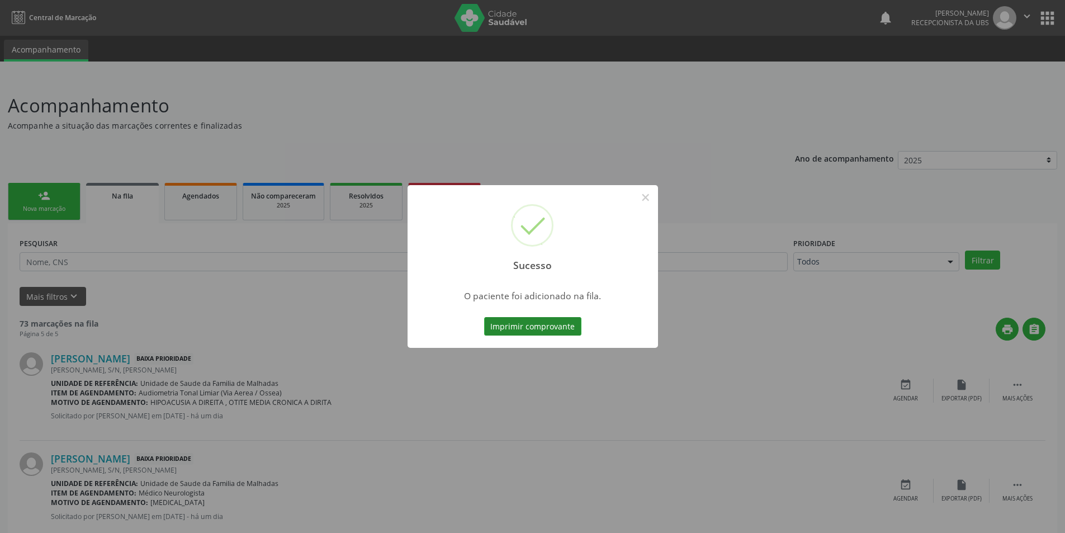
click at [570, 326] on button "Imprimir comprovante" at bounding box center [532, 326] width 97 height 19
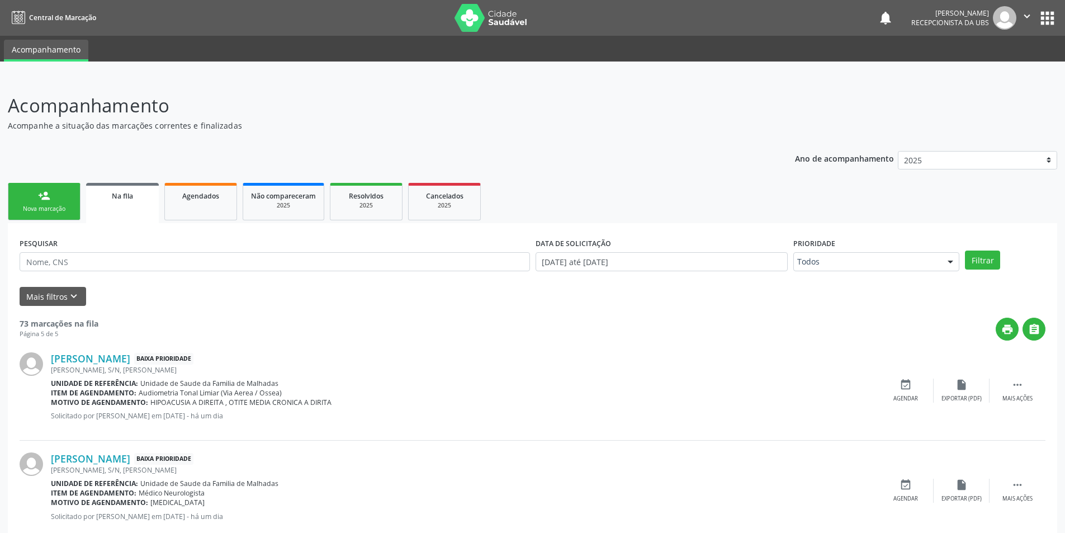
click at [49, 208] on div "Nova marcação" at bounding box center [44, 209] width 56 height 8
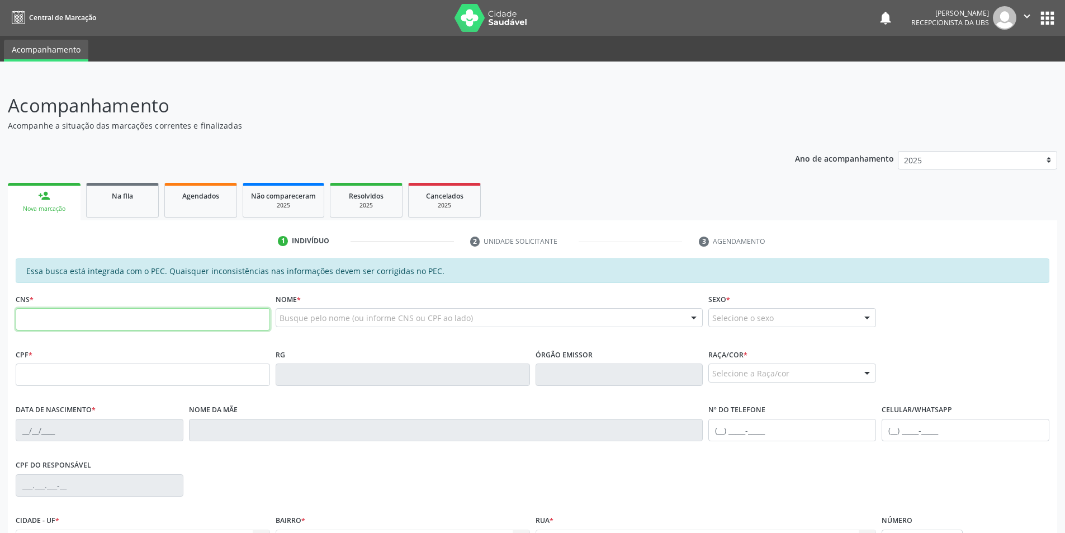
click at [69, 324] on input "text" at bounding box center [143, 319] width 254 height 22
type input "700 5063 4076 8857"
type input "662.119.054-91"
type input "[DATE]"
type input "[PERSON_NAME]"
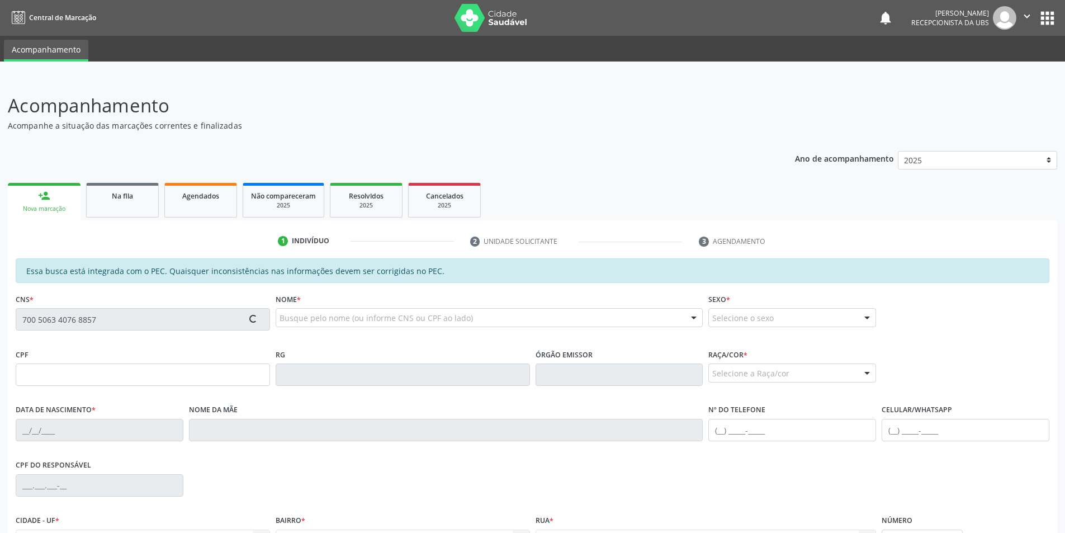
type input "[PHONE_NUMBER]"
type input "S/N"
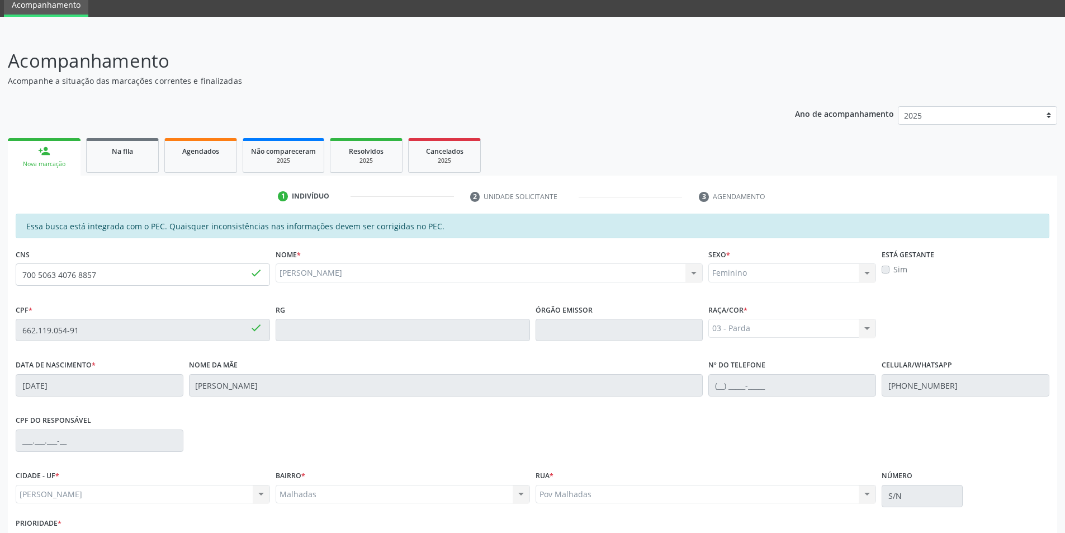
scroll to position [121, 0]
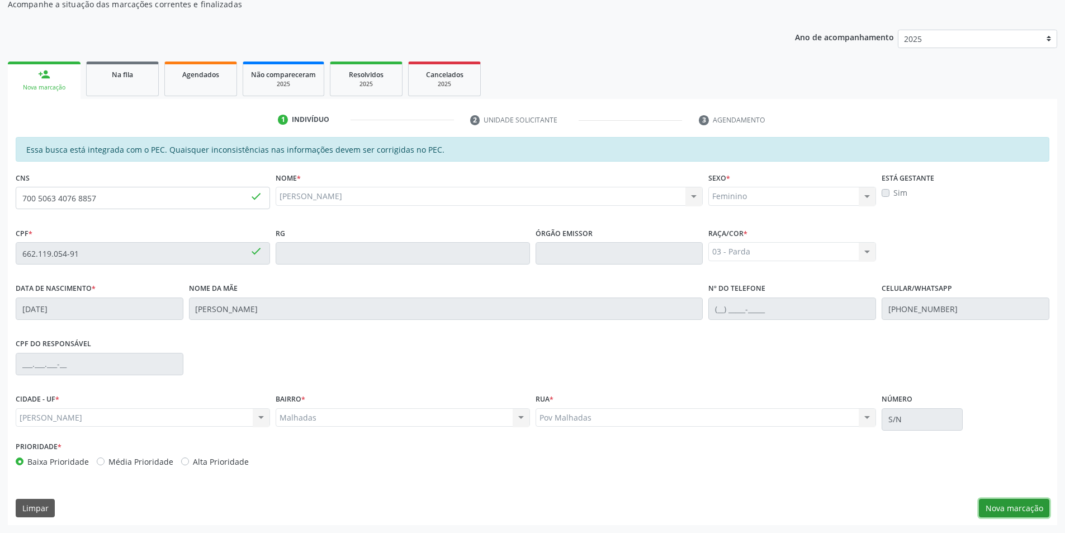
click at [1013, 500] on button "Nova marcação" at bounding box center [1014, 508] width 70 height 19
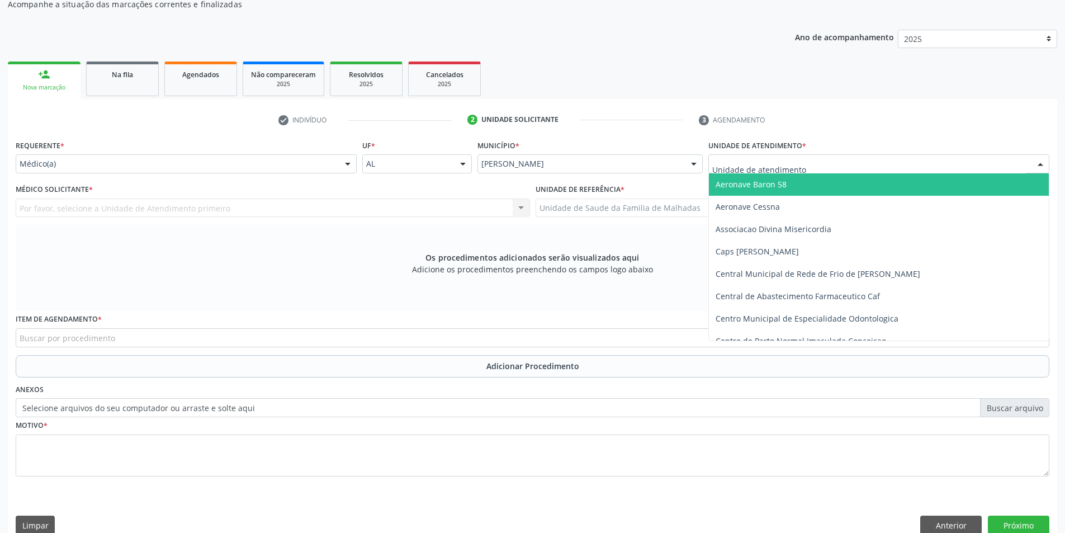
click at [873, 164] on div at bounding box center [878, 163] width 341 height 19
type input "ESTA"
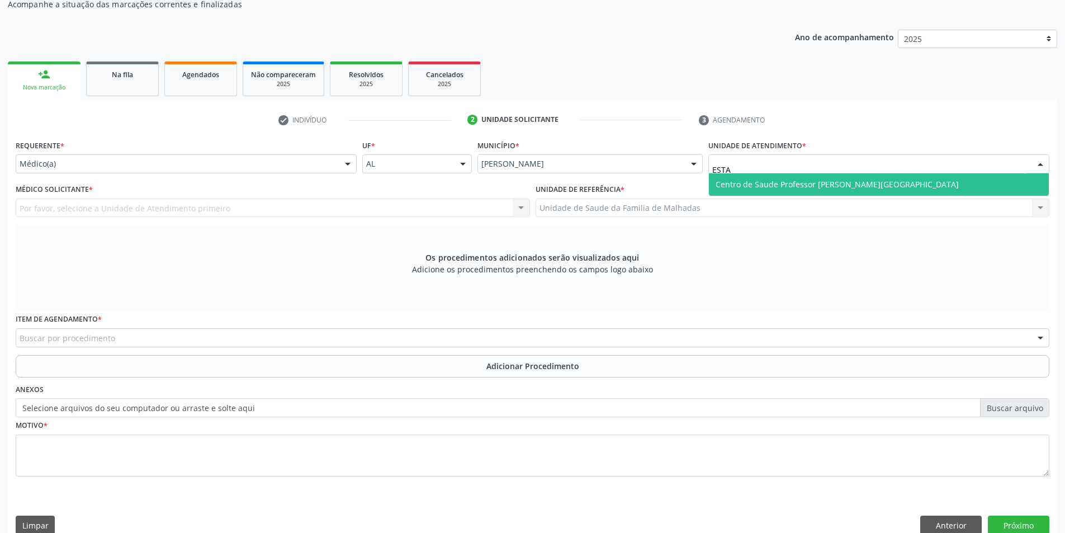
click at [907, 178] on span "Centro de Saude Professor [PERSON_NAME][GEOGRAPHIC_DATA]" at bounding box center [879, 184] width 340 height 22
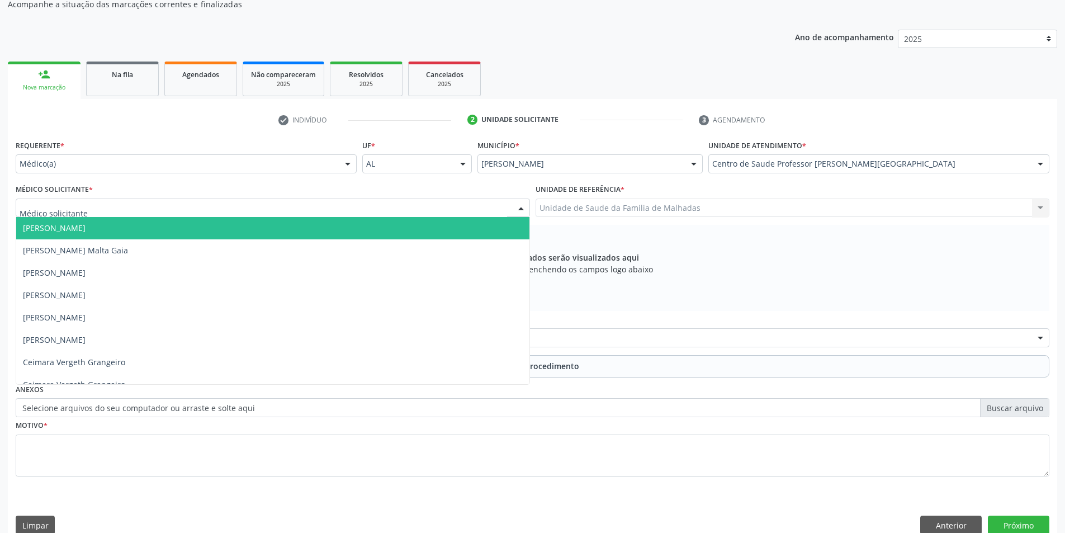
click at [205, 211] on div at bounding box center [273, 207] width 514 height 19
type input "DIOG"
click at [225, 222] on span "[PERSON_NAME]" at bounding box center [272, 228] width 513 height 22
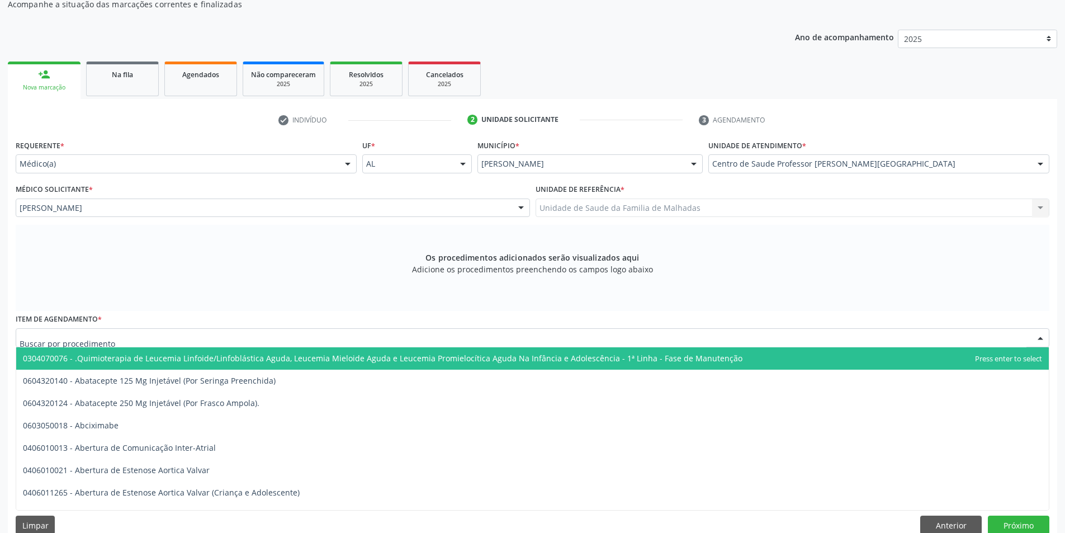
click at [214, 333] on div at bounding box center [533, 337] width 1034 height 19
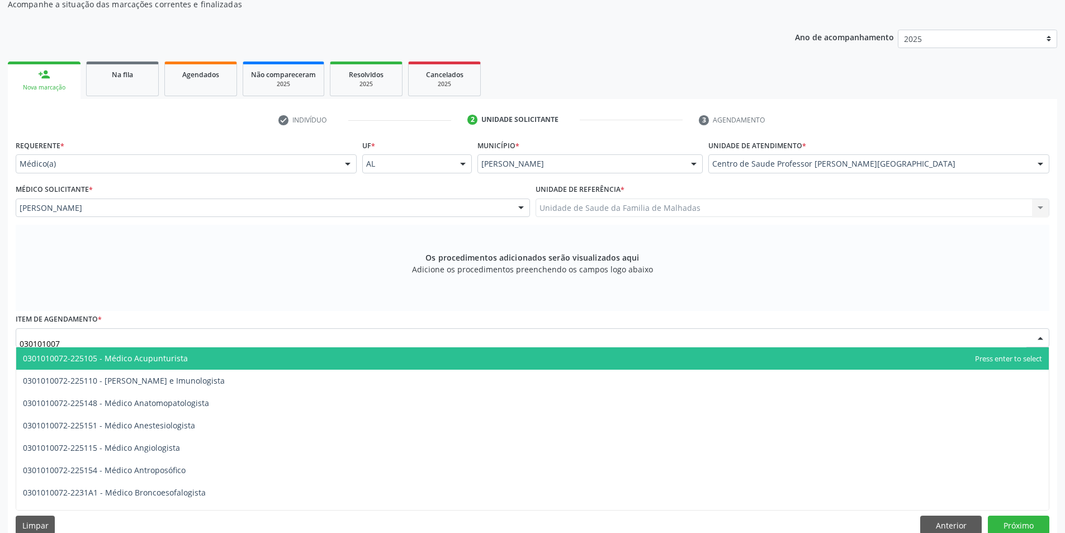
type input "0301010072"
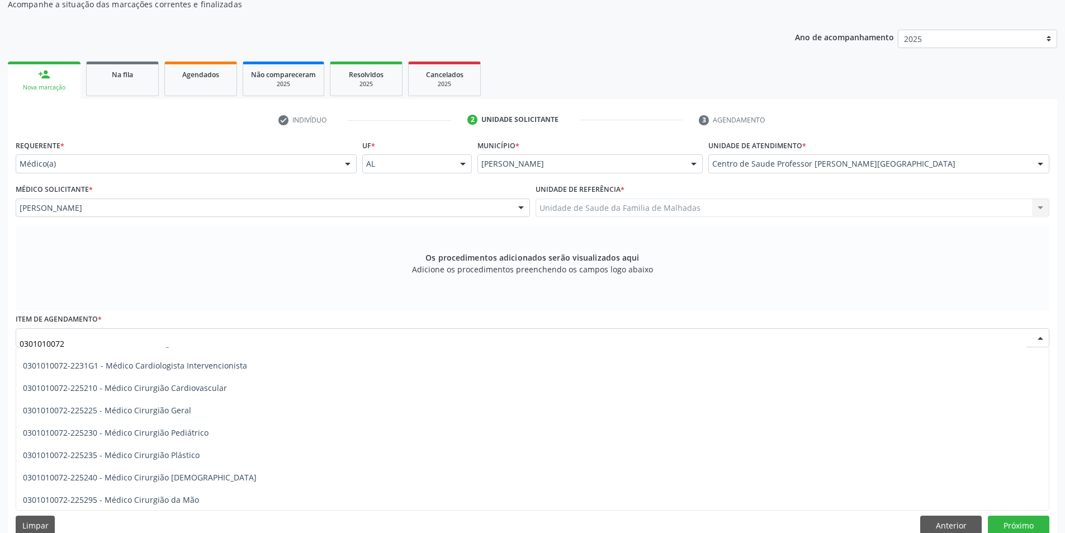
scroll to position [261, 0]
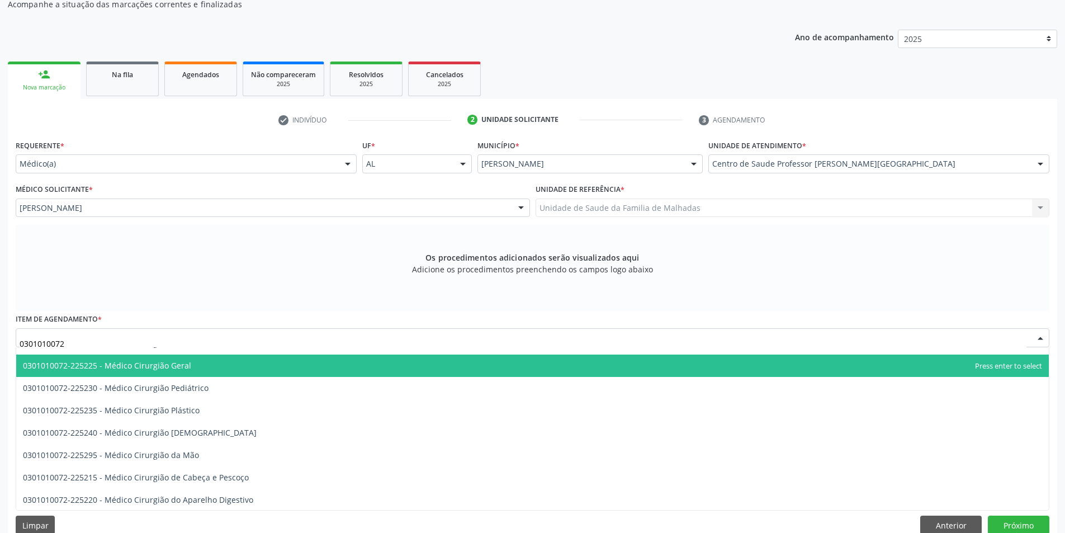
click at [137, 367] on span "0301010072-225225 - Médico Cirurgião Geral" at bounding box center [107, 365] width 168 height 11
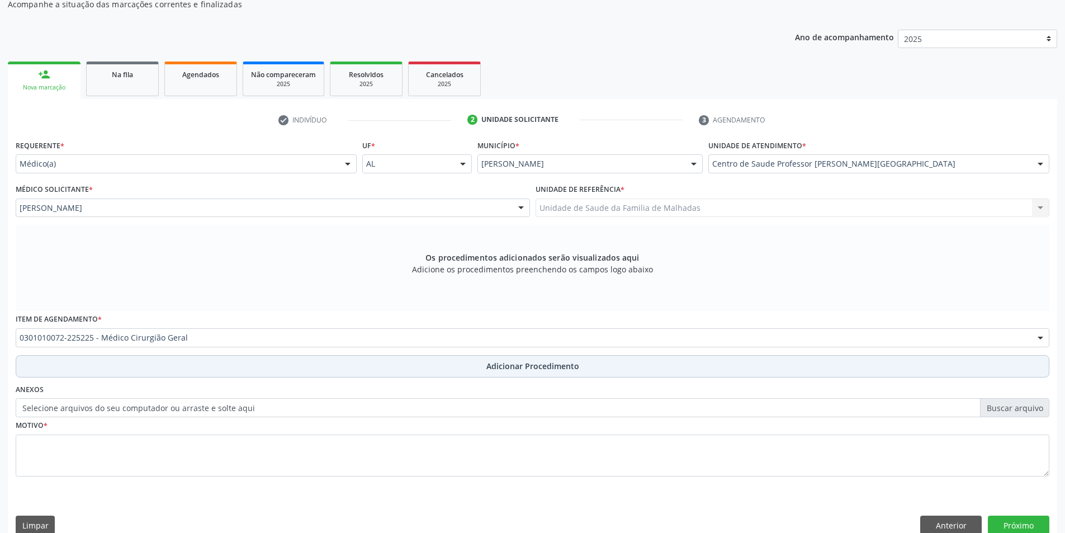
click at [508, 367] on span "Adicionar Procedimento" at bounding box center [532, 366] width 93 height 12
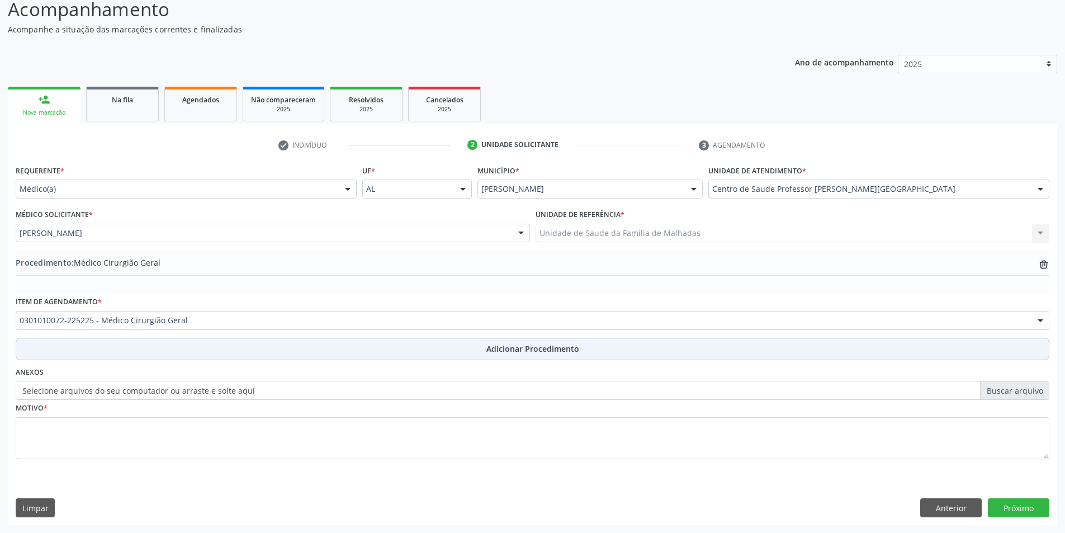
click at [509, 352] on span "Adicionar Procedimento" at bounding box center [532, 349] width 93 height 12
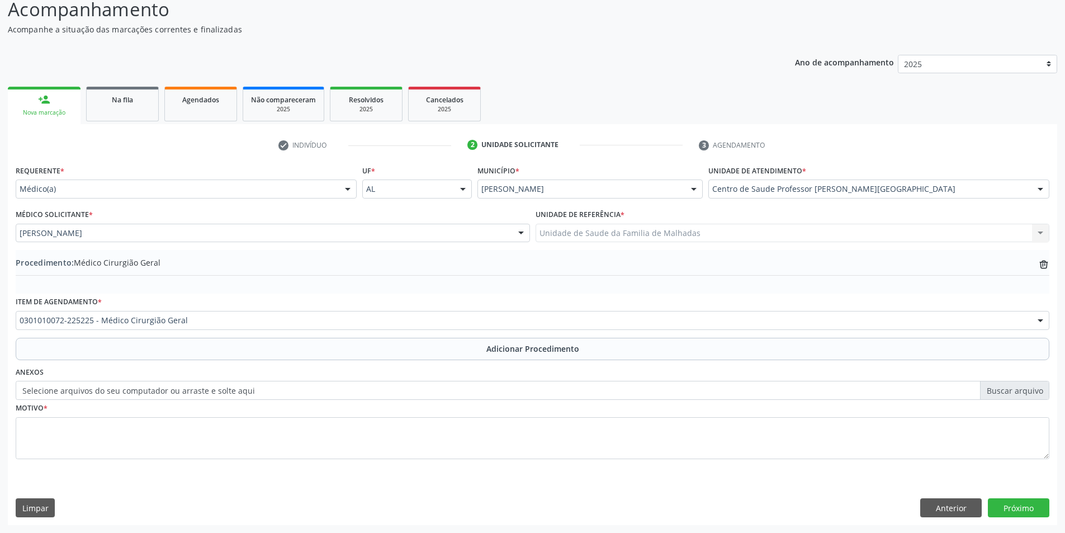
scroll to position [121, 0]
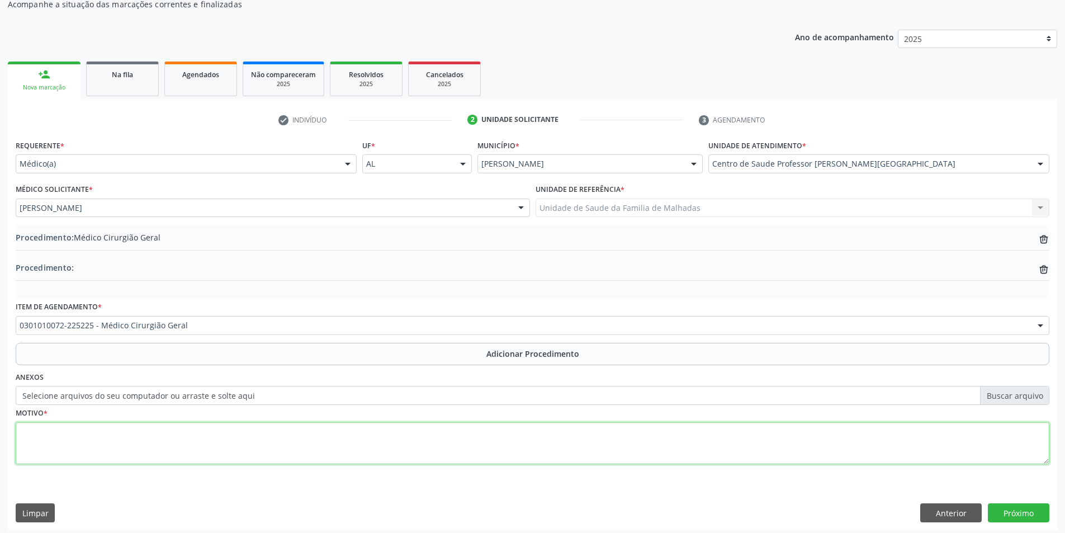
click at [103, 433] on textarea at bounding box center [533, 443] width 1034 height 42
click at [114, 72] on span "Na fila" at bounding box center [122, 75] width 21 height 10
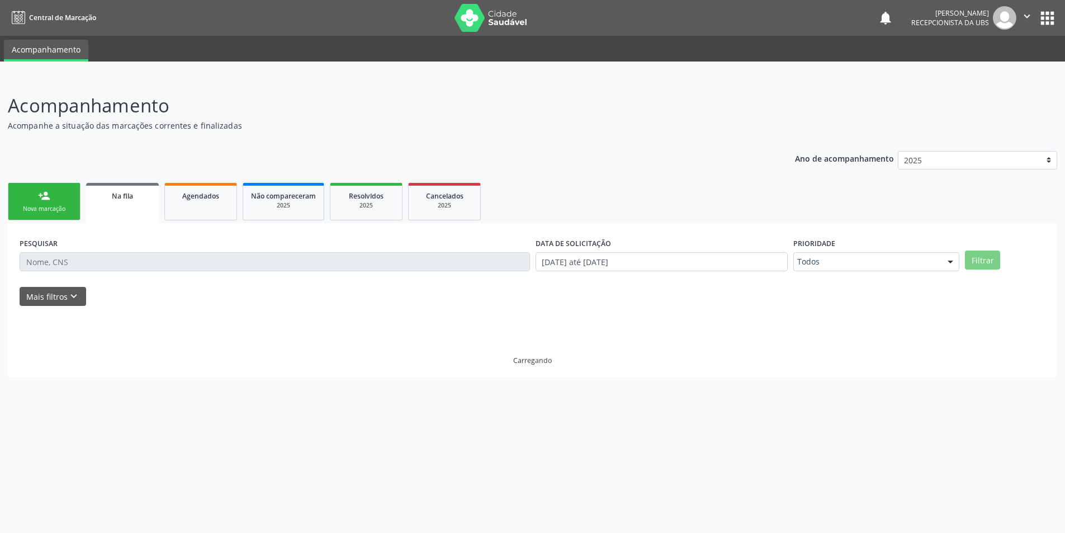
scroll to position [0, 0]
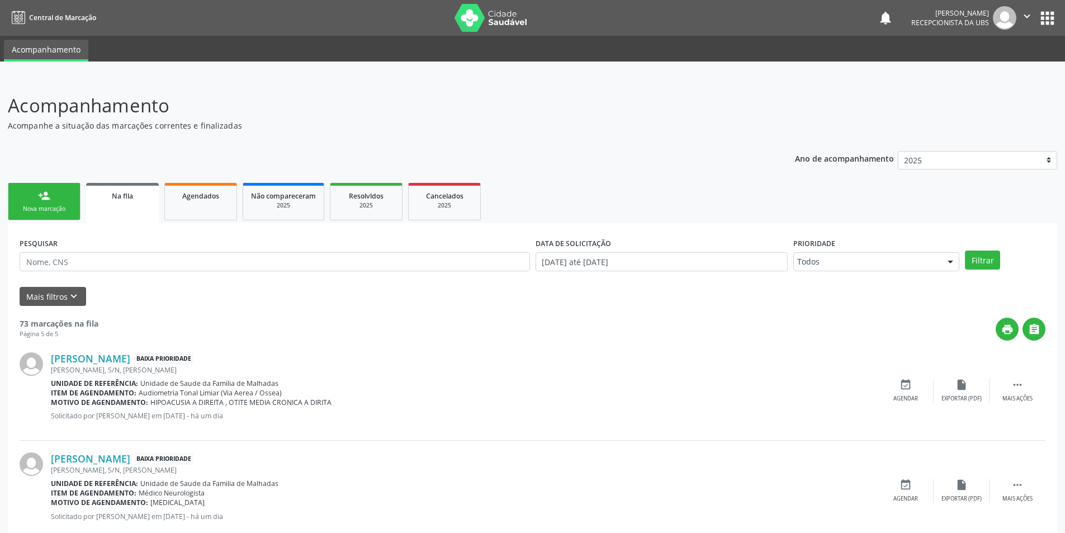
click at [49, 204] on link "person_add Nova marcação" at bounding box center [44, 201] width 73 height 37
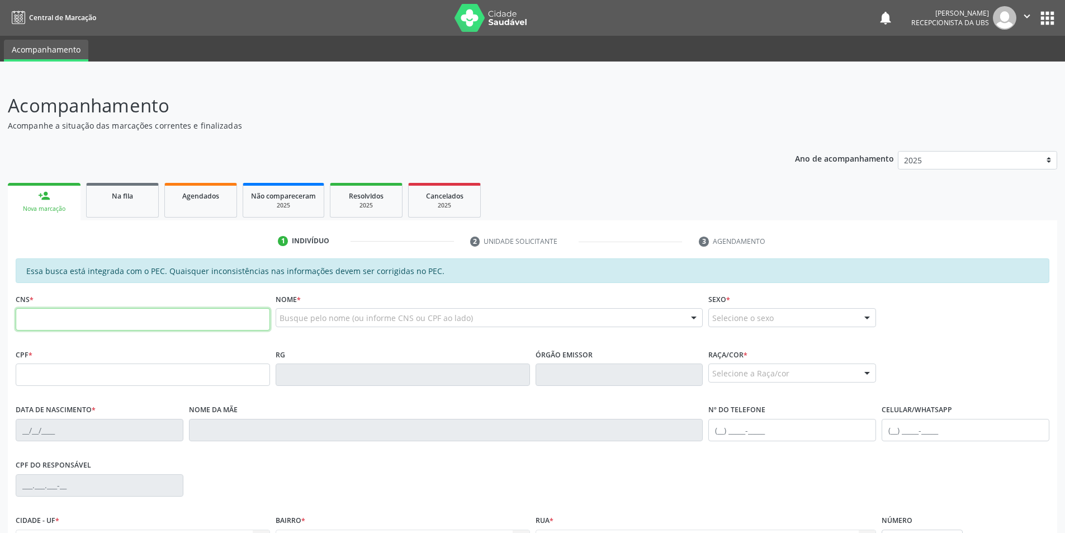
click at [72, 321] on input "text" at bounding box center [143, 319] width 254 height 22
type input "705 0080 2395 8858"
type input "119.115.204-90"
type input "[DATE]"
type input "[PERSON_NAME]"
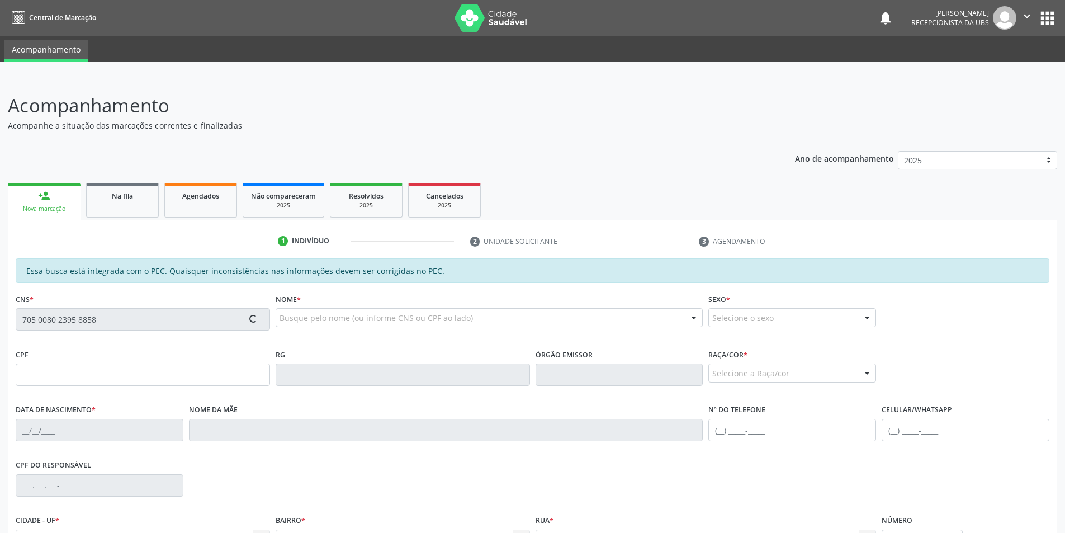
type input "[PHONE_NUMBER]"
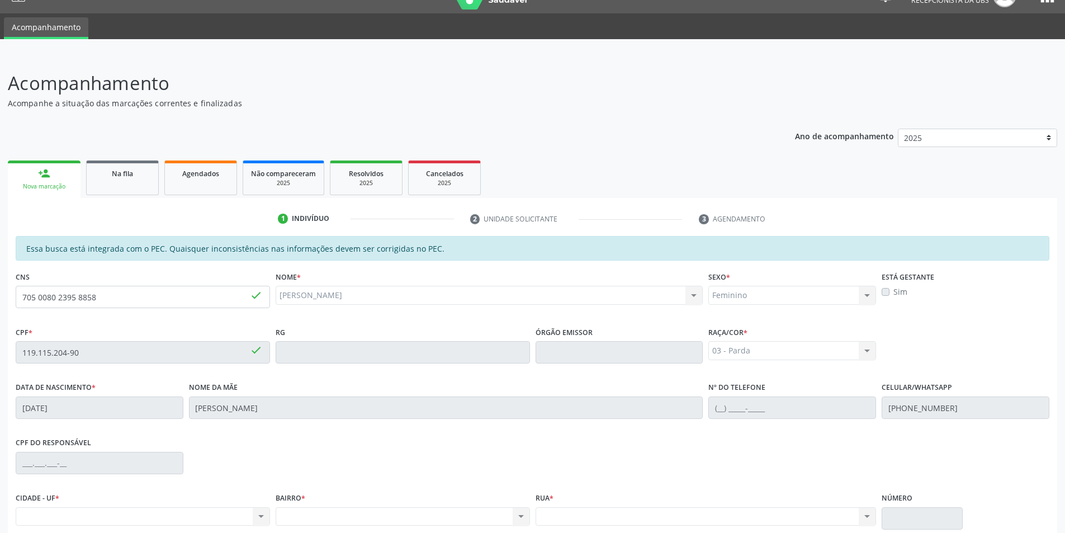
scroll to position [45, 0]
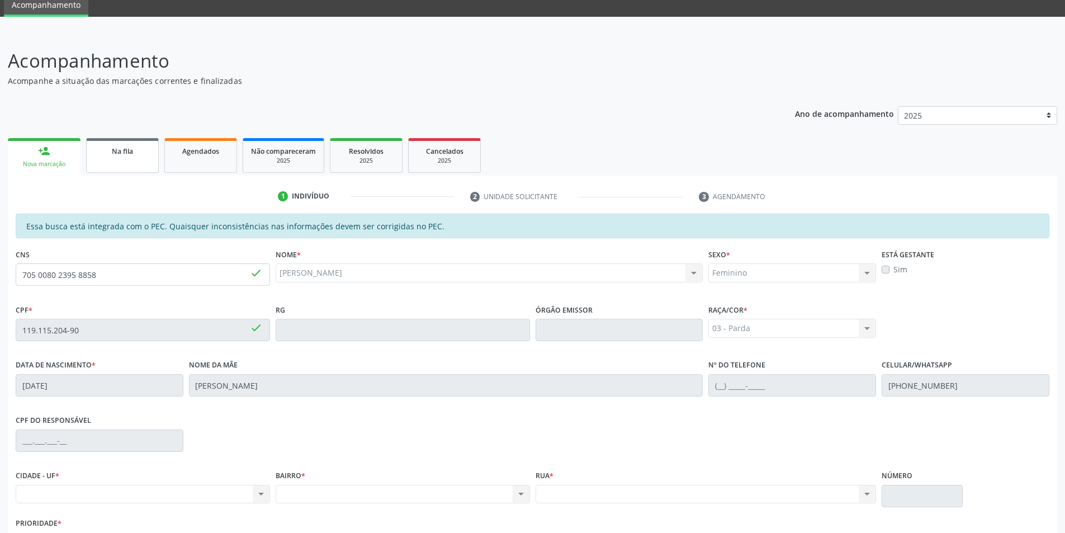
click at [105, 150] on div "Na fila" at bounding box center [122, 151] width 56 height 12
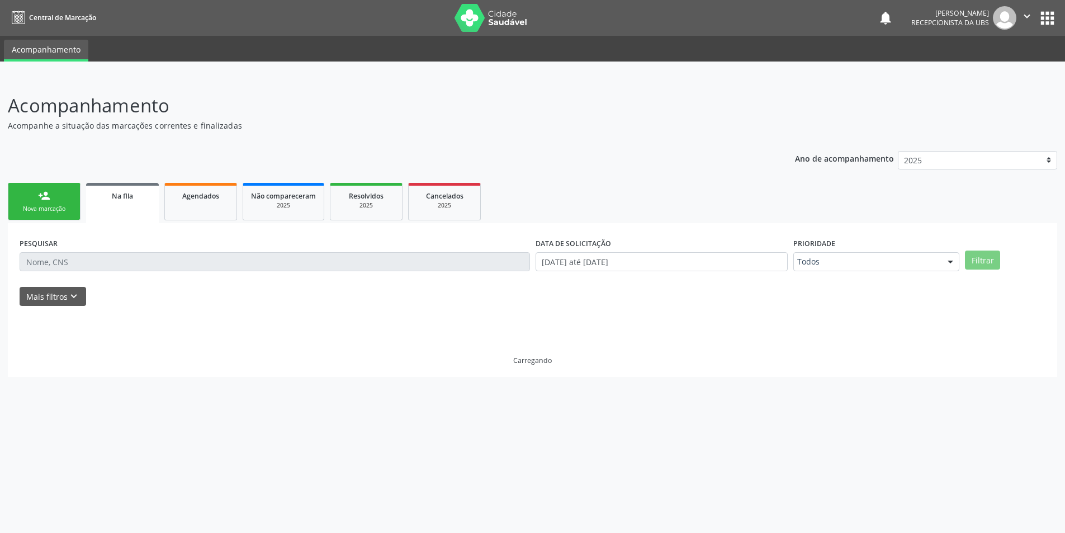
scroll to position [0, 0]
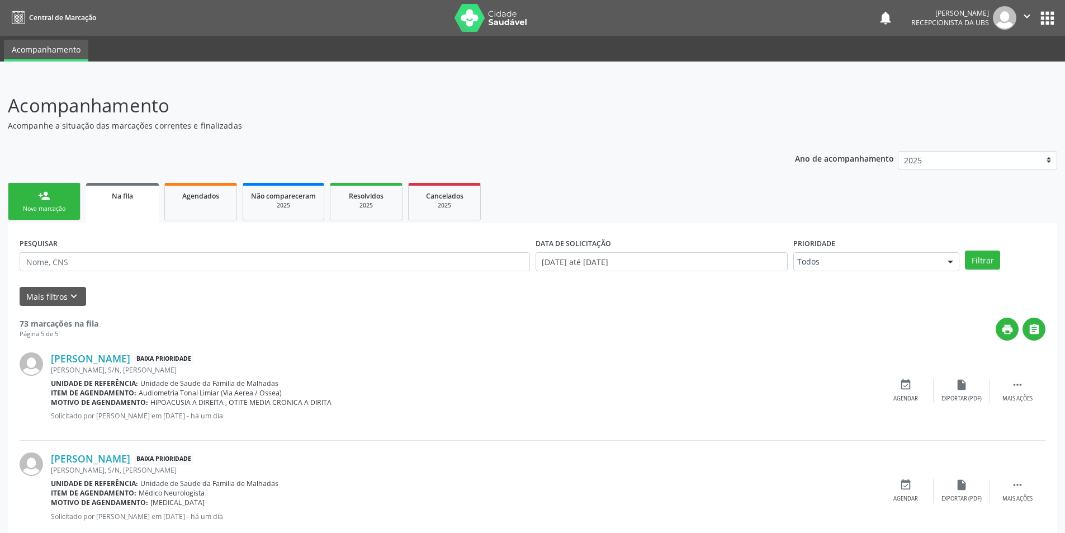
click at [58, 200] on link "person_add Nova marcação" at bounding box center [44, 201] width 73 height 37
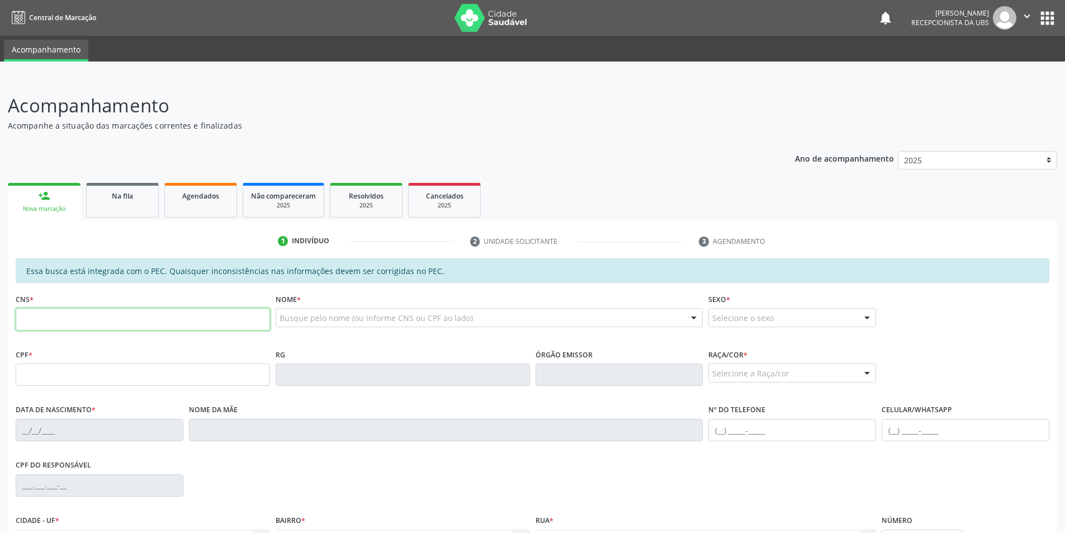
click at [68, 322] on input "text" at bounding box center [143, 319] width 254 height 22
type input "706 7057 6264 6820"
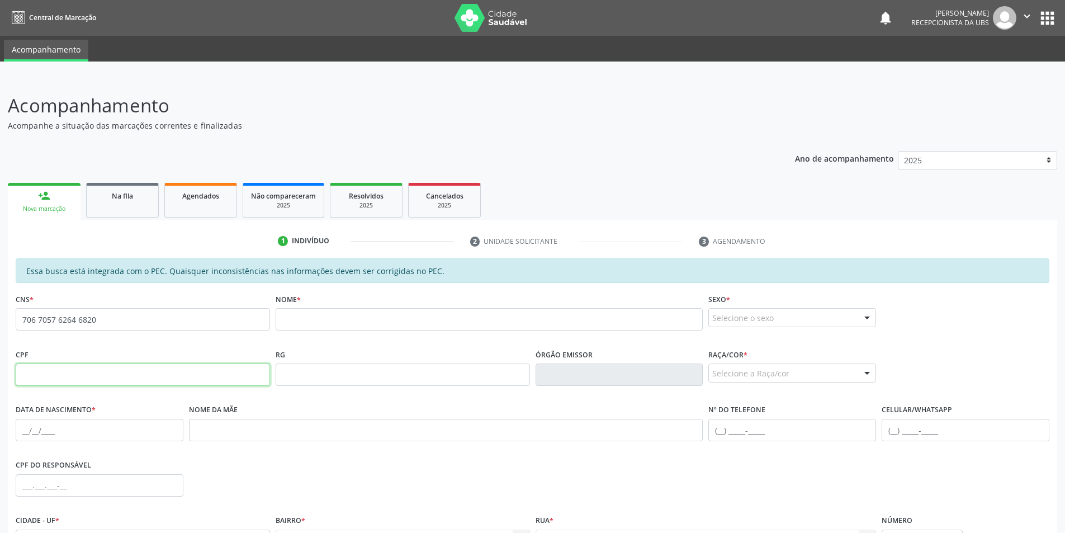
click at [49, 377] on input "text" at bounding box center [143, 374] width 254 height 22
click at [634, 145] on div "Ano de acompanhamento 2025 person_add Nova marcação Na fila Agendados Não compa…" at bounding box center [532, 395] width 1049 height 504
click at [44, 374] on input "text" at bounding box center [143, 374] width 254 height 22
type input "150.954.594-85"
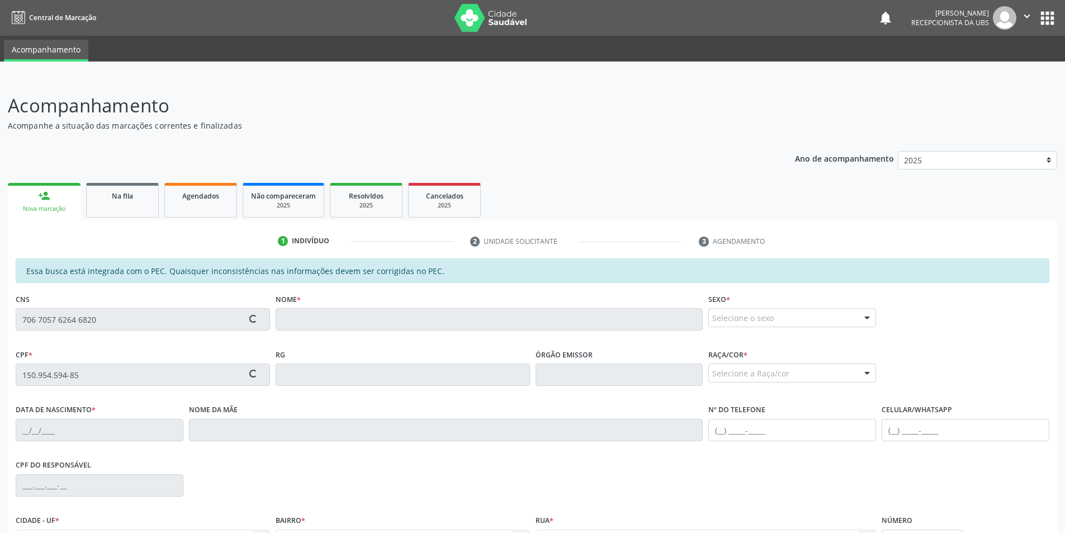
type input "898 0058 3021 4948"
type input "[DATE]"
type input "[DEMOGRAPHIC_DATA][PERSON_NAME]"
type input "[PHONE_NUMBER]"
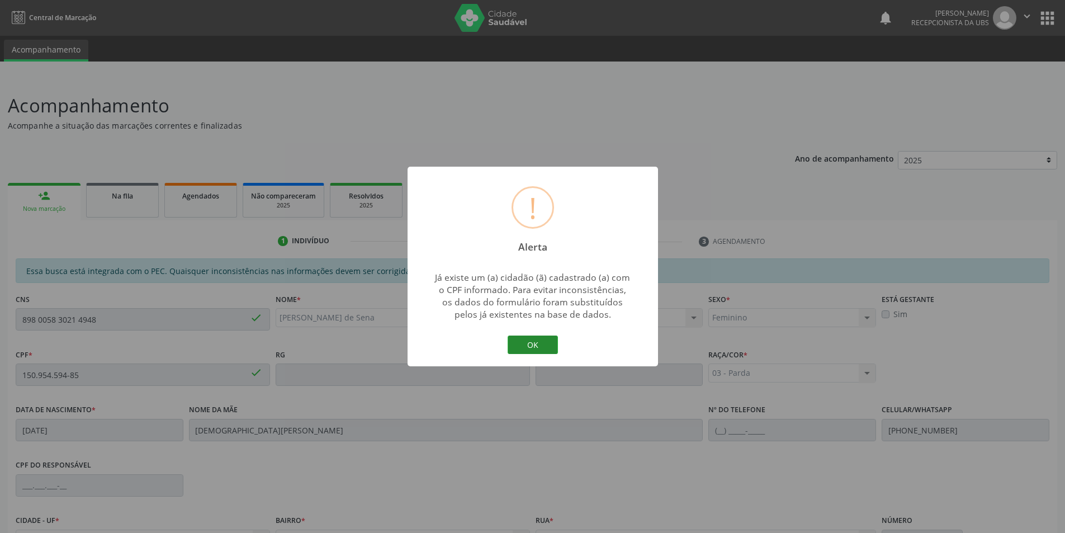
click at [533, 346] on button "OK" at bounding box center [533, 344] width 50 height 19
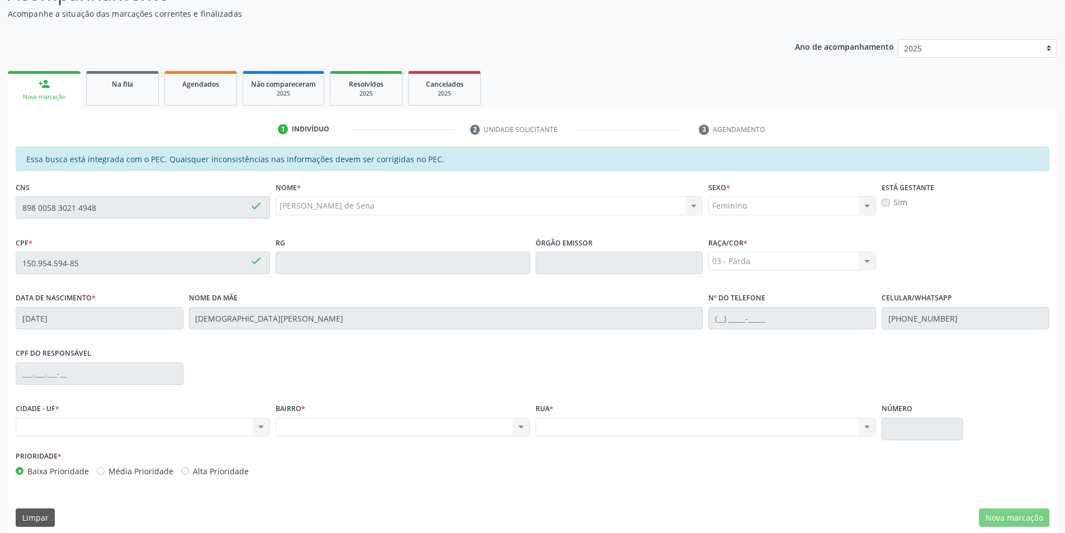
scroll to position [121, 0]
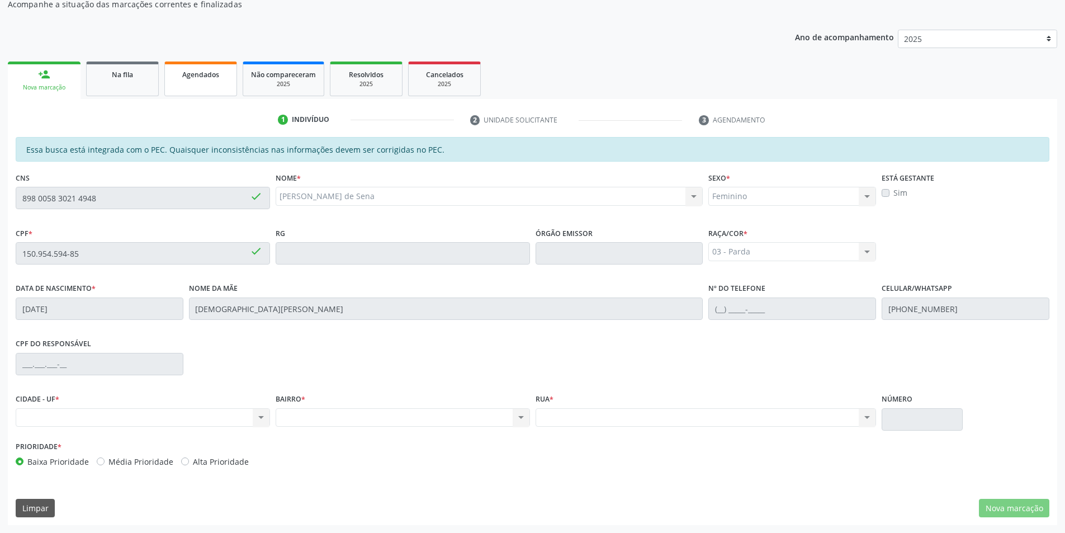
click at [182, 70] on span "Agendados" at bounding box center [200, 75] width 37 height 10
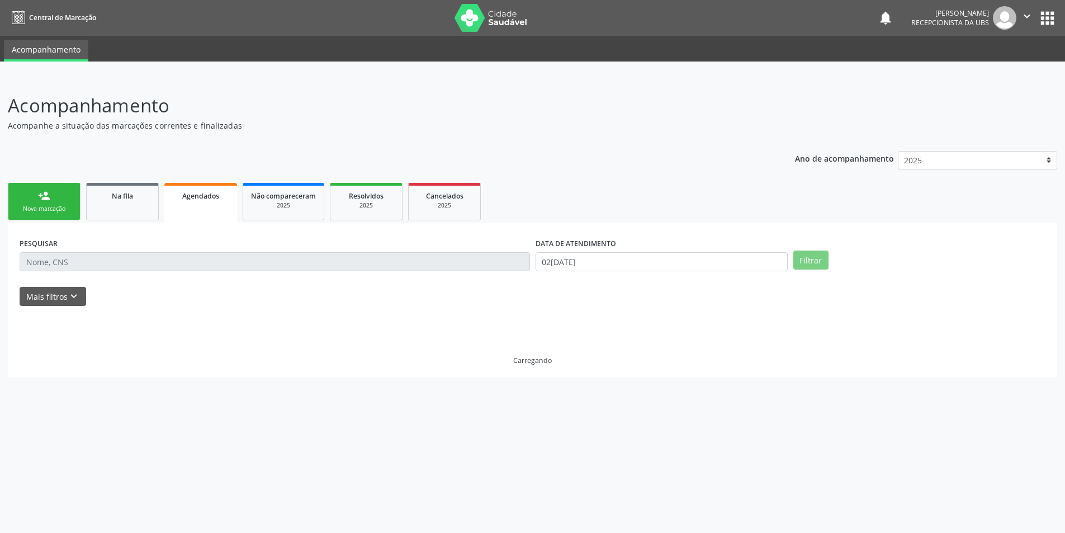
scroll to position [0, 0]
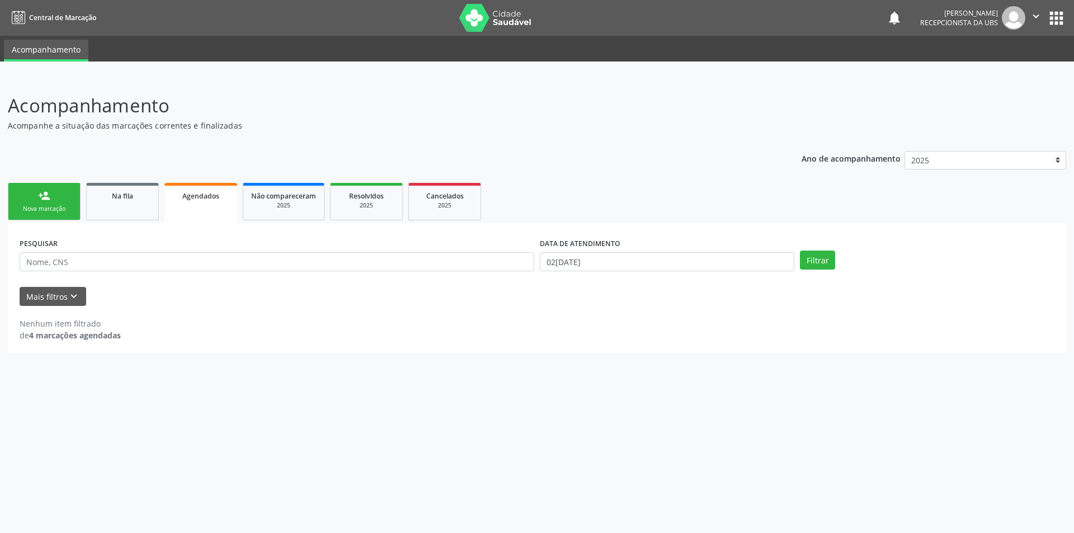
click at [41, 202] on link "person_add Nova marcação" at bounding box center [44, 201] width 73 height 37
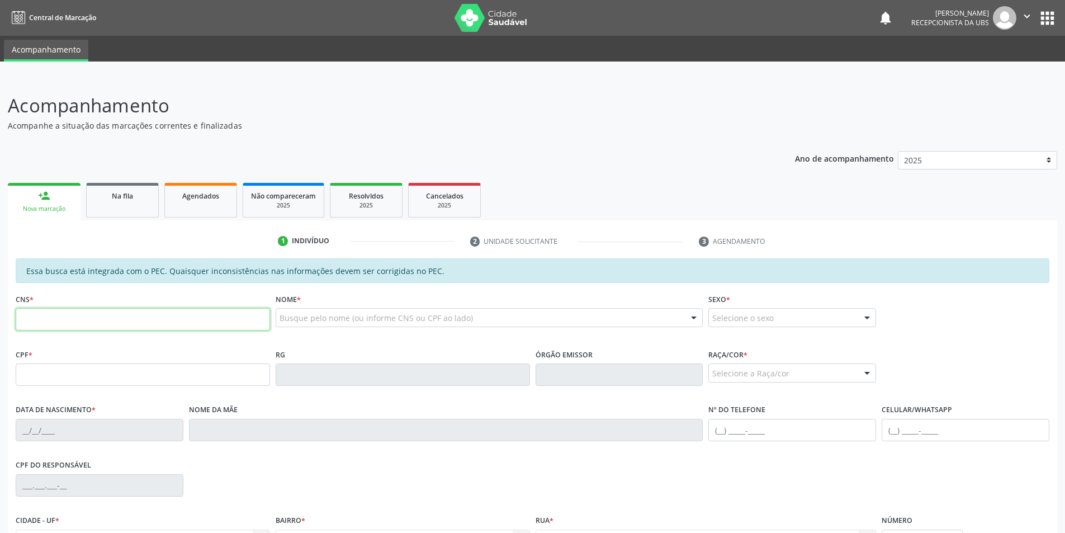
click at [126, 326] on input "text" at bounding box center [143, 319] width 254 height 22
type input "700 0093 0766 8005"
type input "888.912.404-00"
type input "[DATE]"
type input "[PERSON_NAME]"
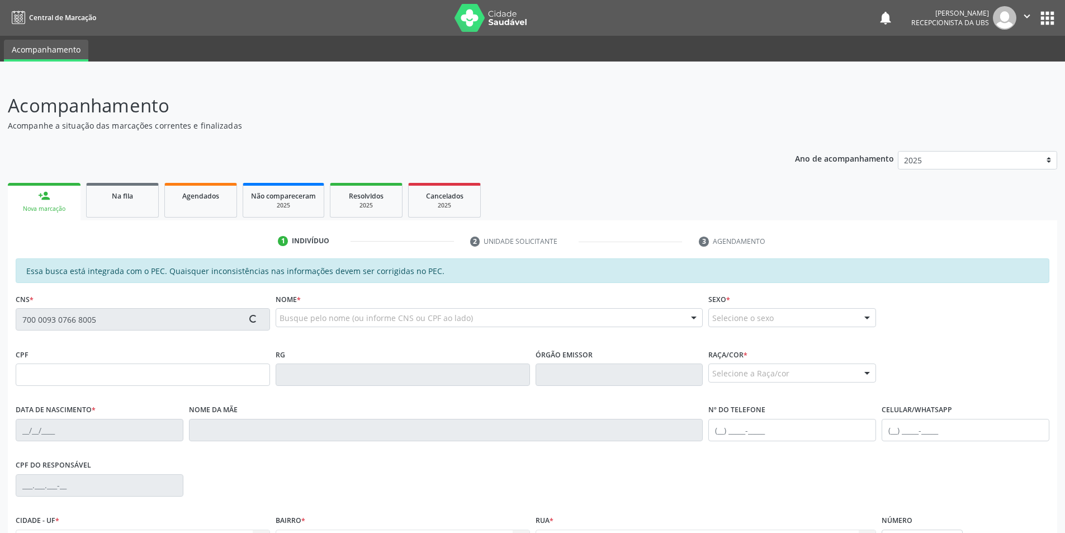
type input "[PHONE_NUMBER]"
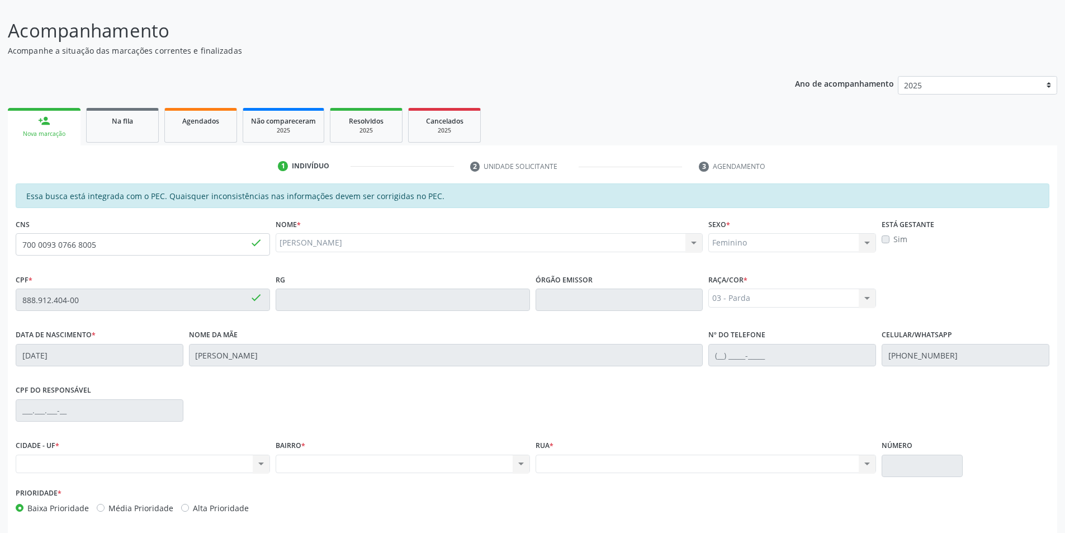
scroll to position [121, 0]
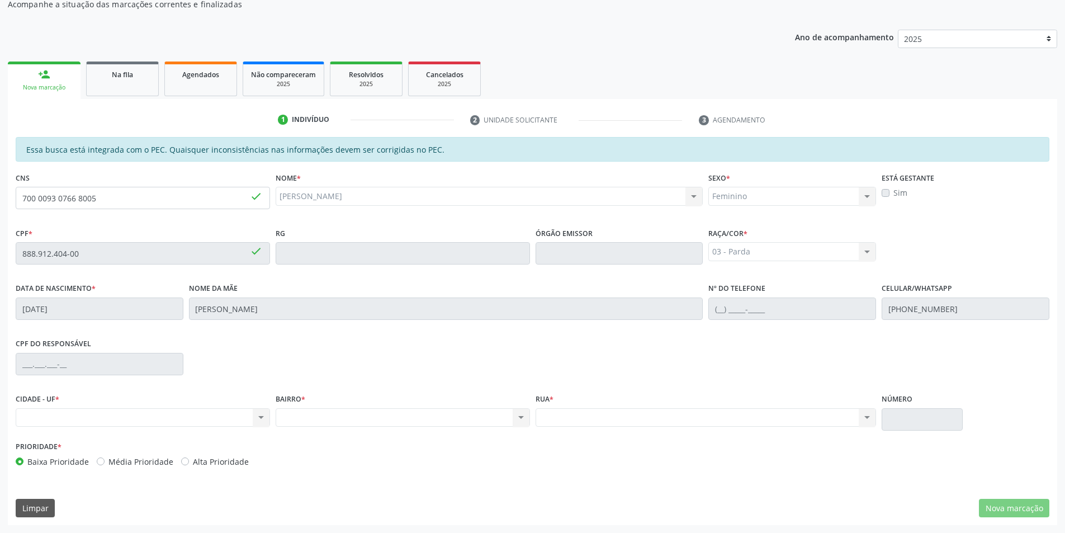
click at [140, 76] on div "Na fila" at bounding box center [122, 74] width 56 height 12
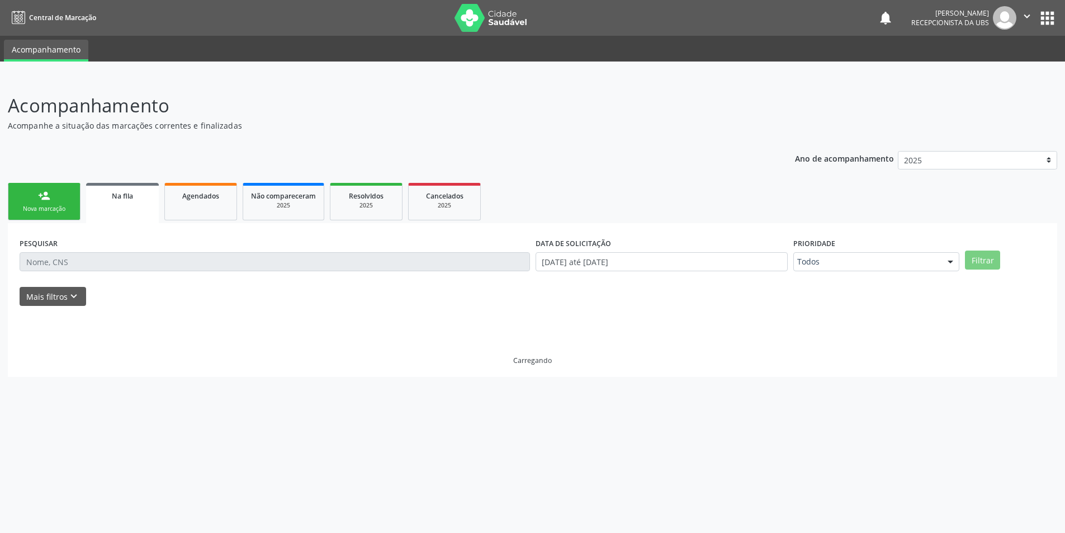
scroll to position [0, 0]
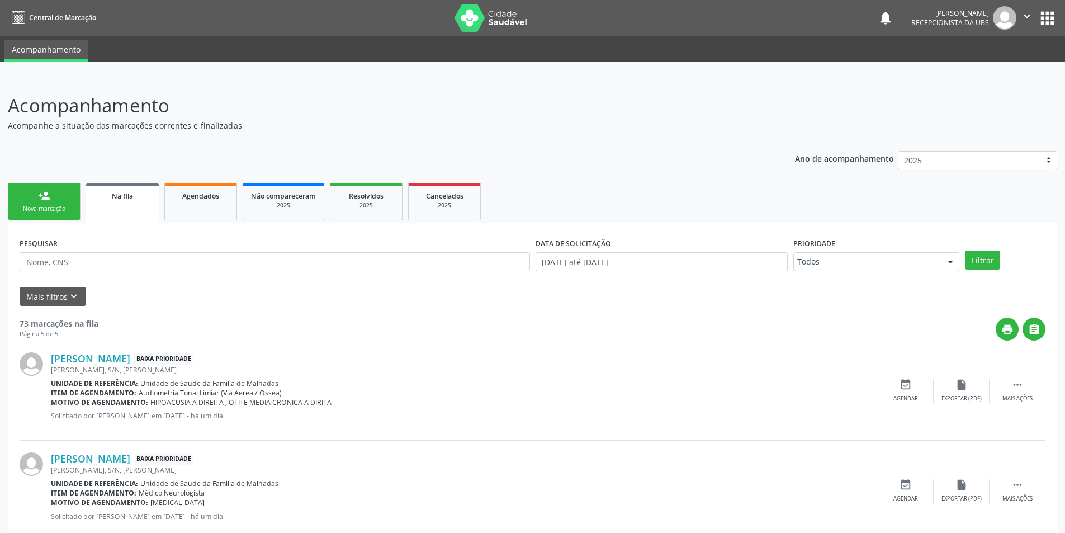
click at [60, 196] on link "person_add Nova marcação" at bounding box center [44, 201] width 73 height 37
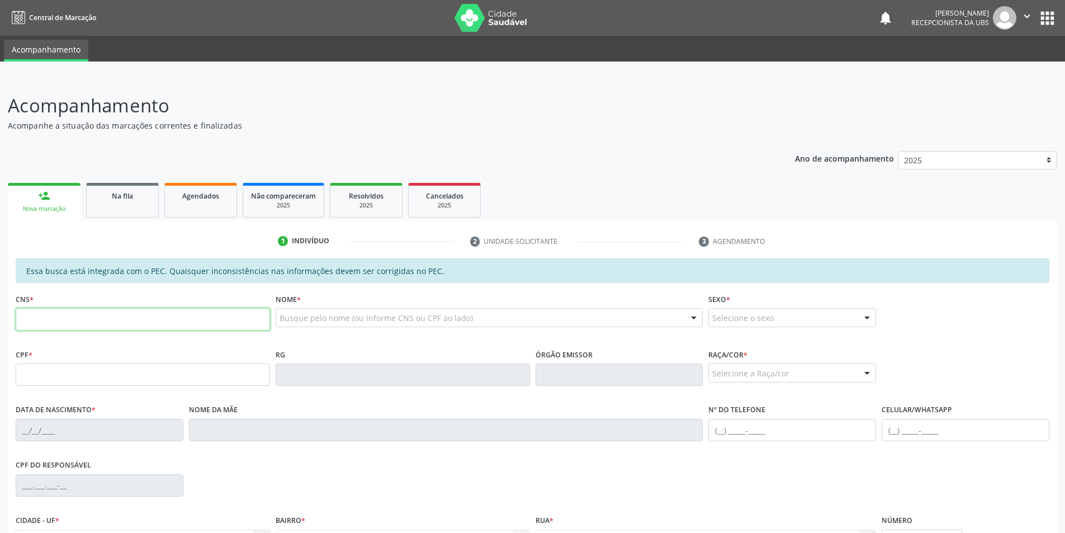
click at [87, 319] on input "text" at bounding box center [143, 319] width 254 height 22
type input "705 8014 1824 5931"
type input "094.434.164-09"
type input "[DATE]"
type input "[PERSON_NAME]"
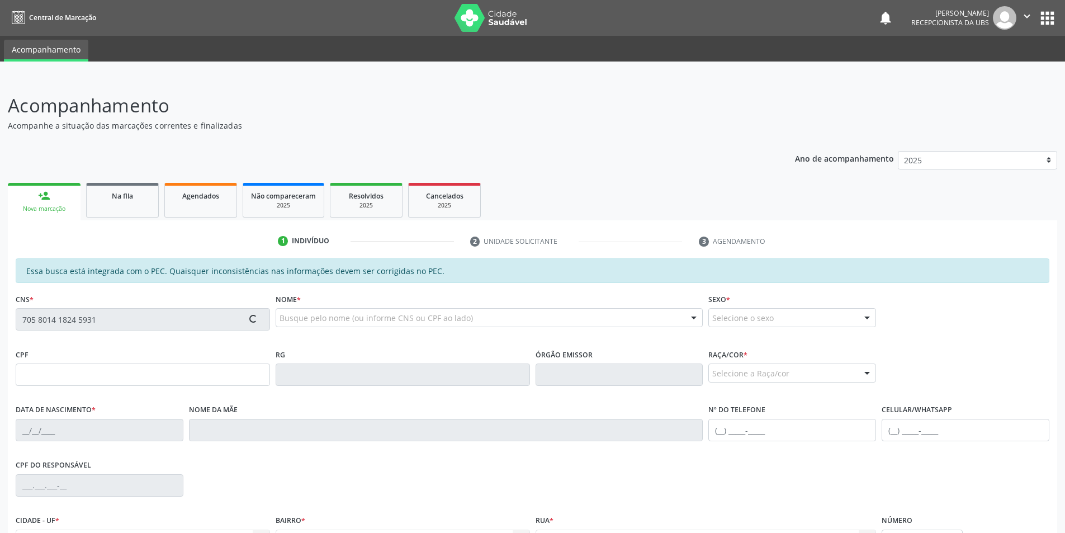
type input "[PHONE_NUMBER]"
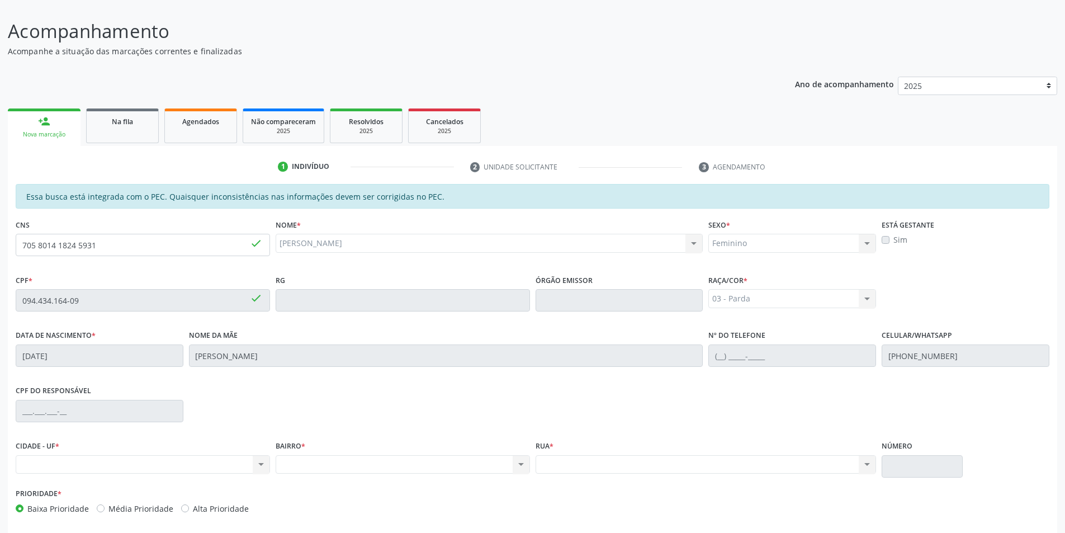
scroll to position [121, 0]
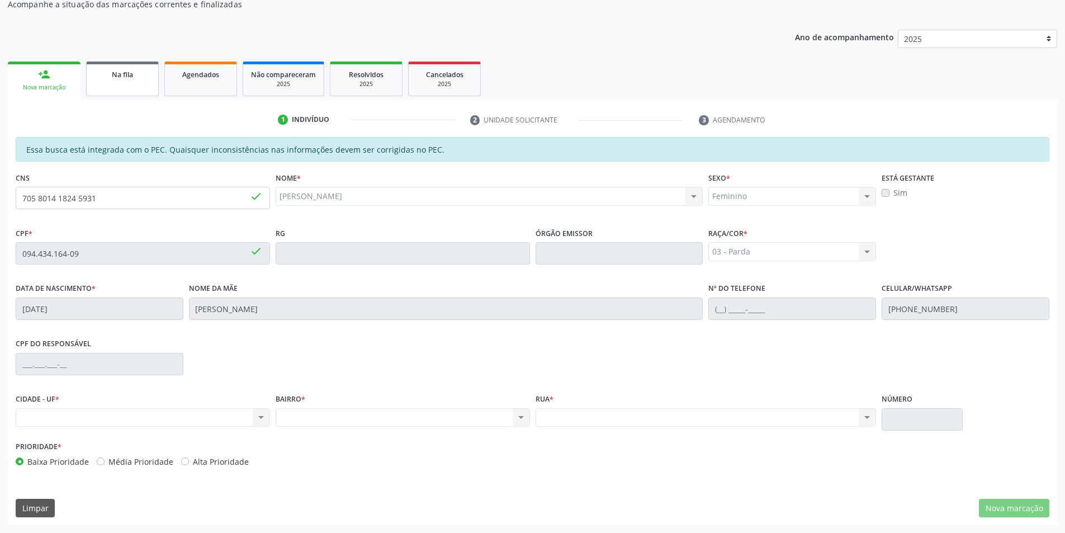
click at [126, 81] on link "Na fila" at bounding box center [122, 79] width 73 height 35
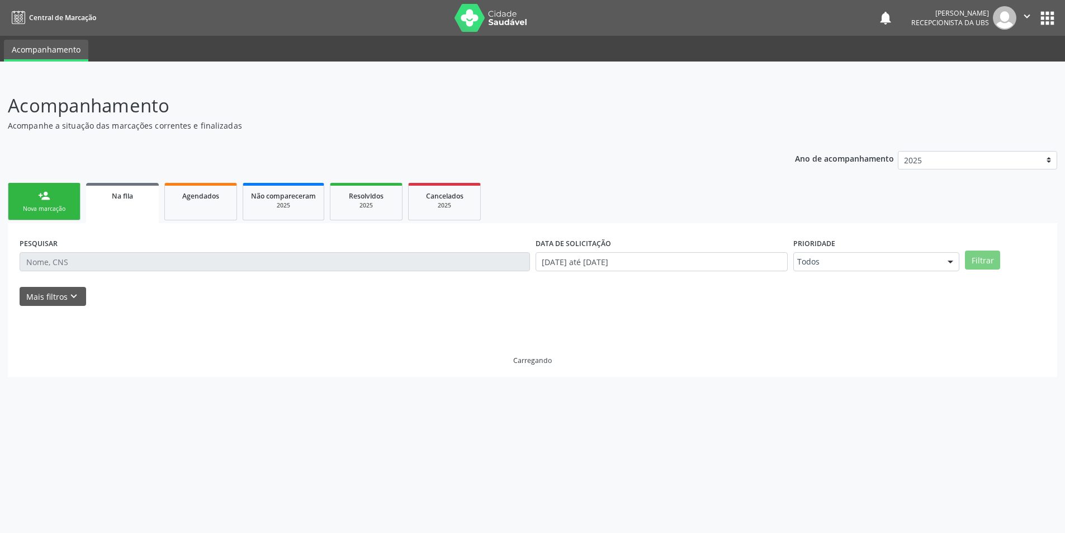
scroll to position [0, 0]
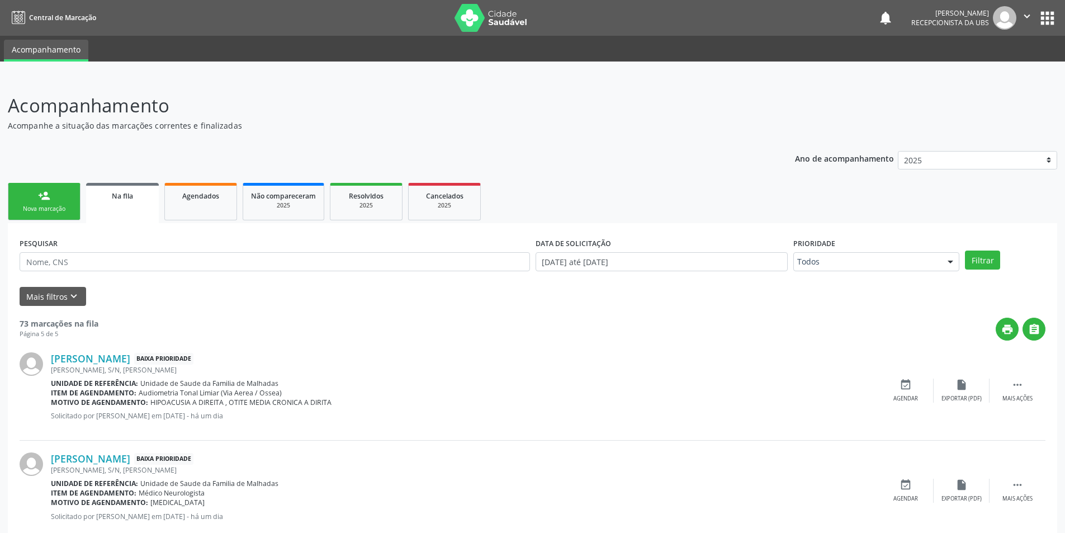
click at [48, 204] on link "person_add Nova marcação" at bounding box center [44, 201] width 73 height 37
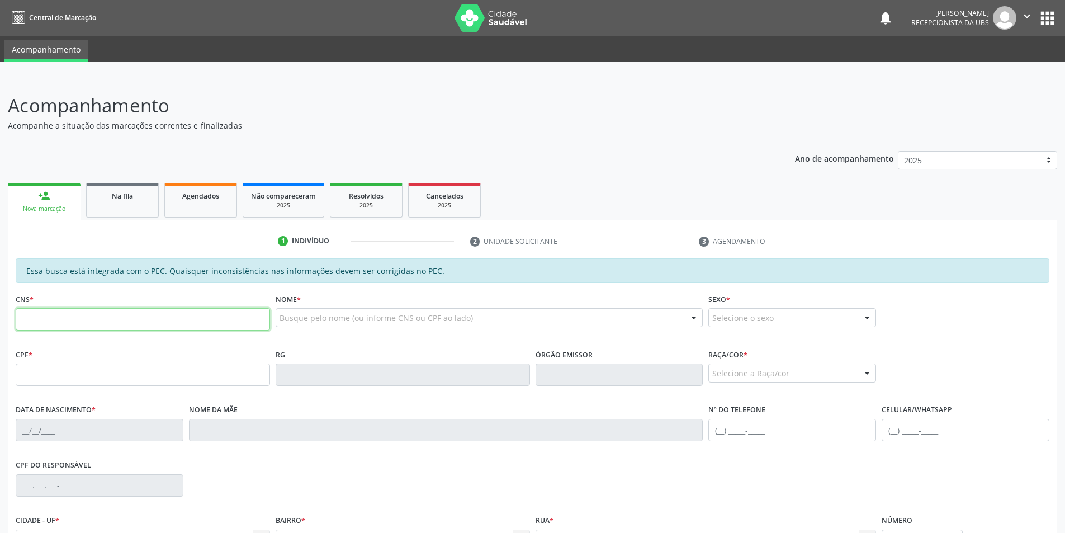
click at [76, 320] on input "text" at bounding box center [143, 319] width 254 height 22
type input "708 4017 2405 4461"
type input "121.116.584-13"
type input "29[DATE]"
type input "[PERSON_NAME]"
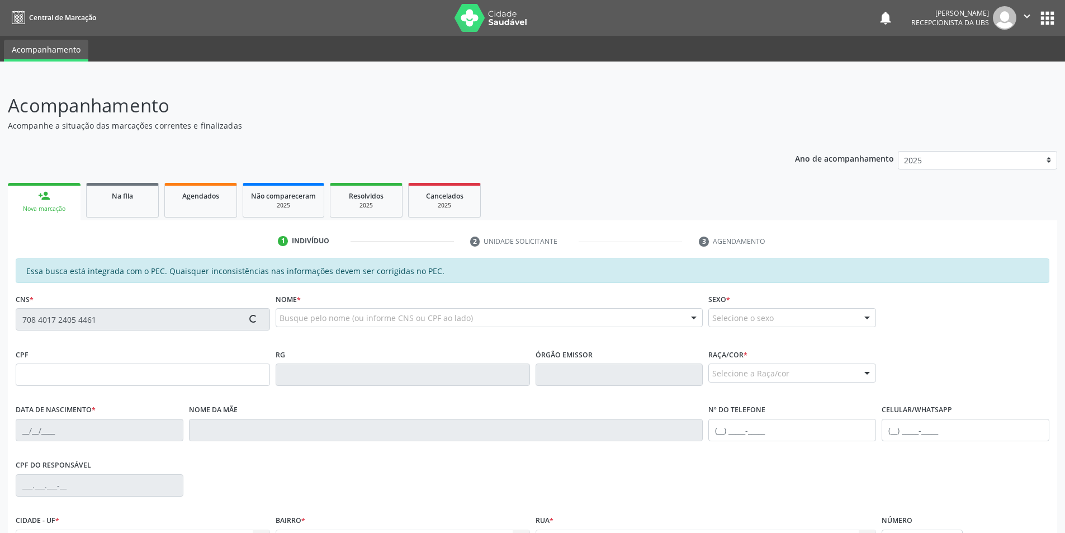
type input "[PHONE_NUMBER]"
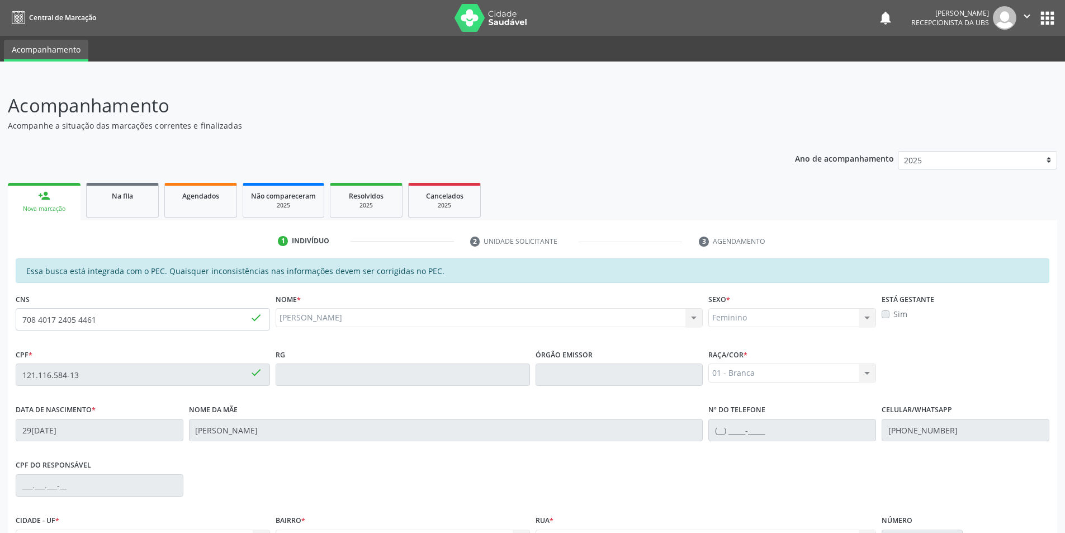
scroll to position [121, 0]
